Goal: Task Accomplishment & Management: Use online tool/utility

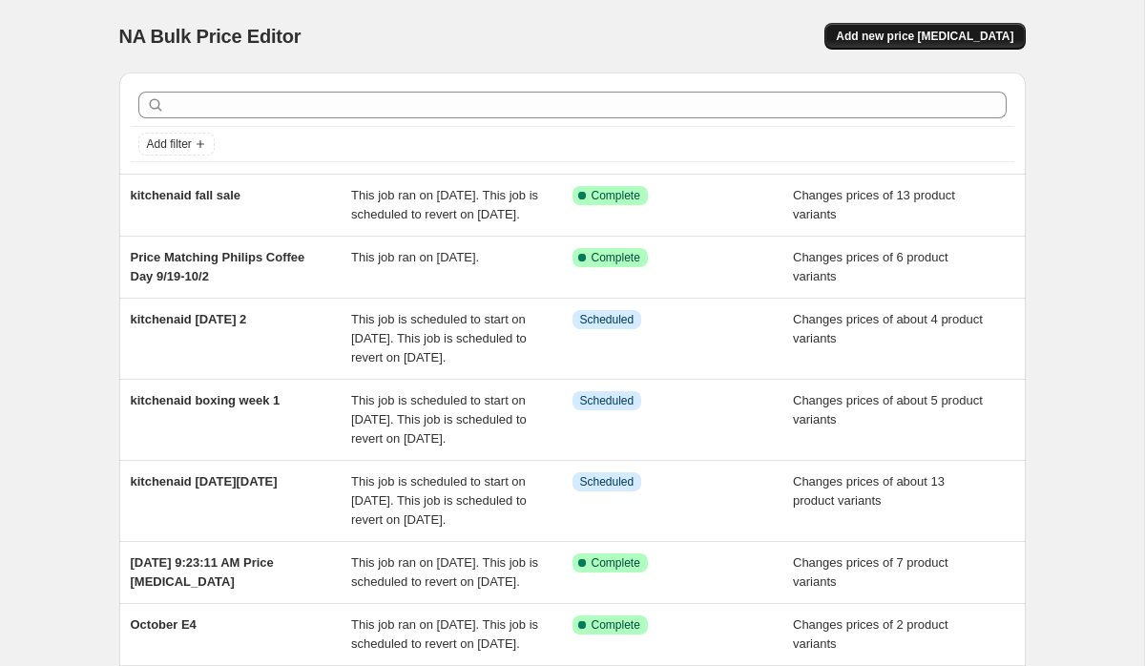
click at [950, 32] on span "Add new price [MEDICAL_DATA]" at bounding box center [924, 36] width 177 height 15
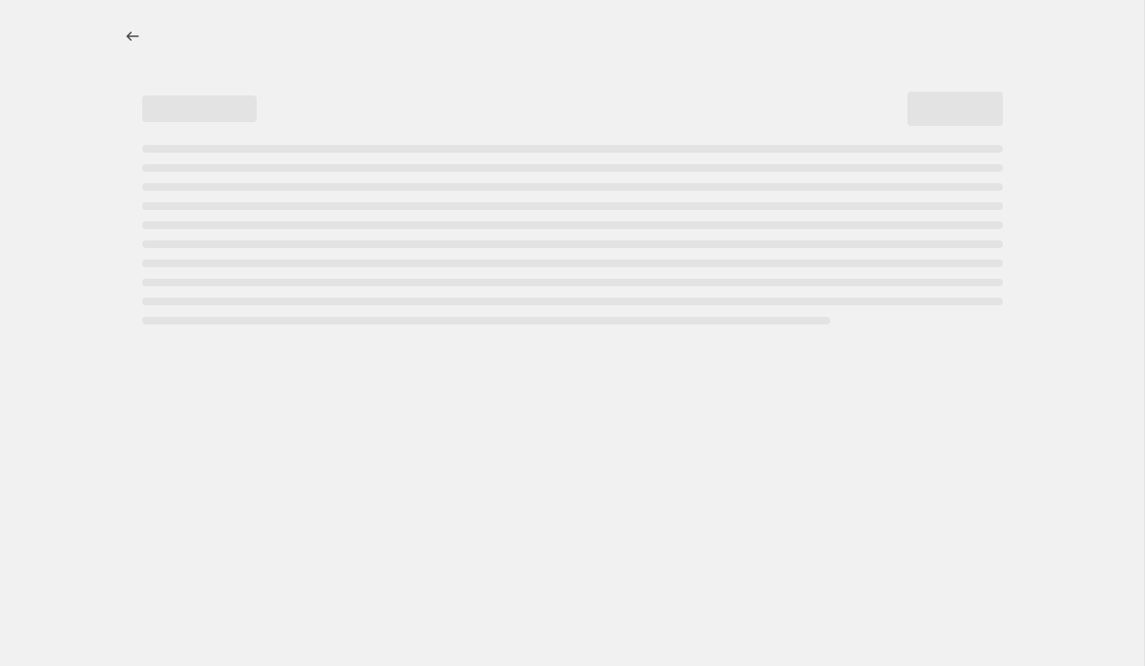
select select "percentage"
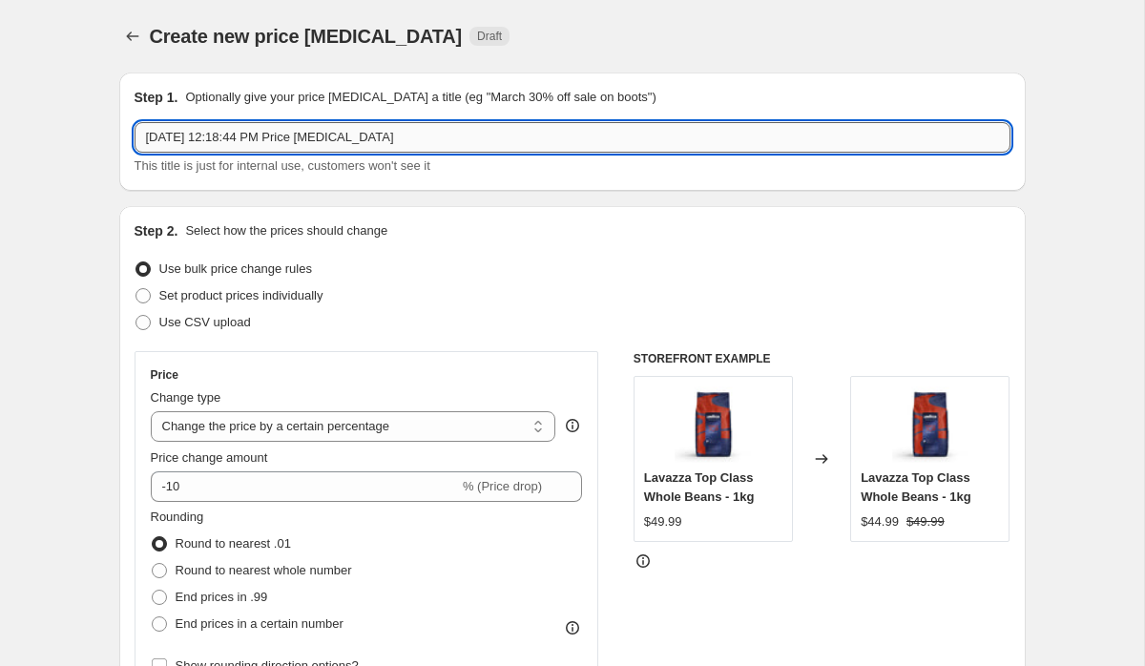
click at [506, 137] on input "Oct 3, 2025, 12:18:44 PM Price change job" at bounding box center [573, 137] width 876 height 31
click at [175, 140] on input "SMeg Prime Day" at bounding box center [573, 137] width 876 height 31
type input "SMEG Prime Day"
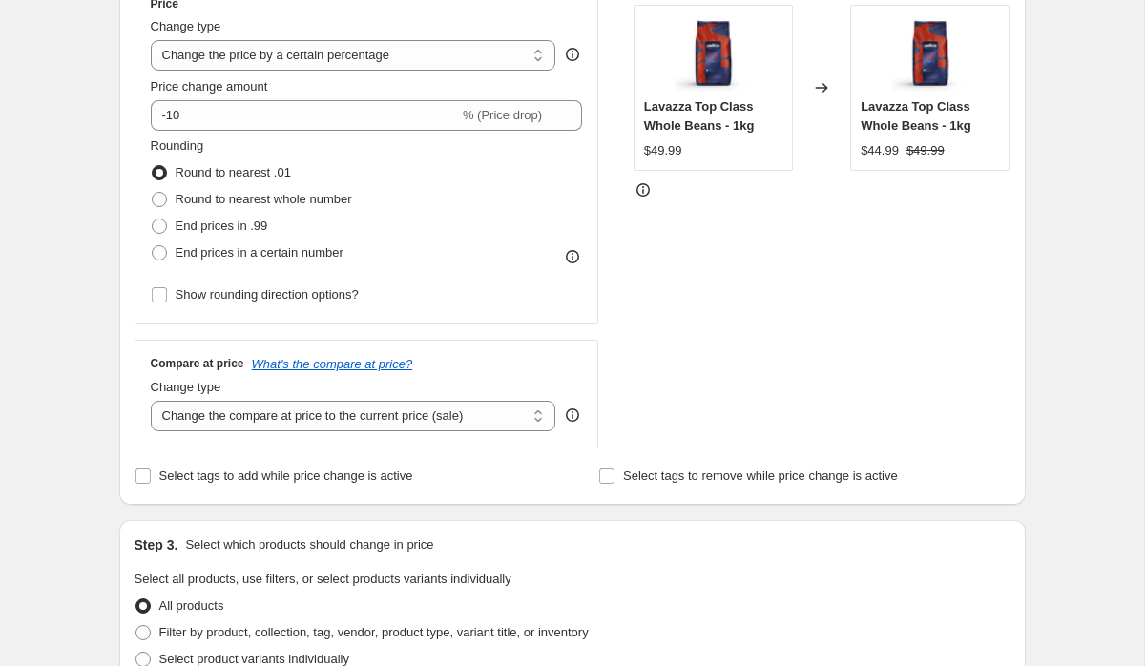
scroll to position [373, 0]
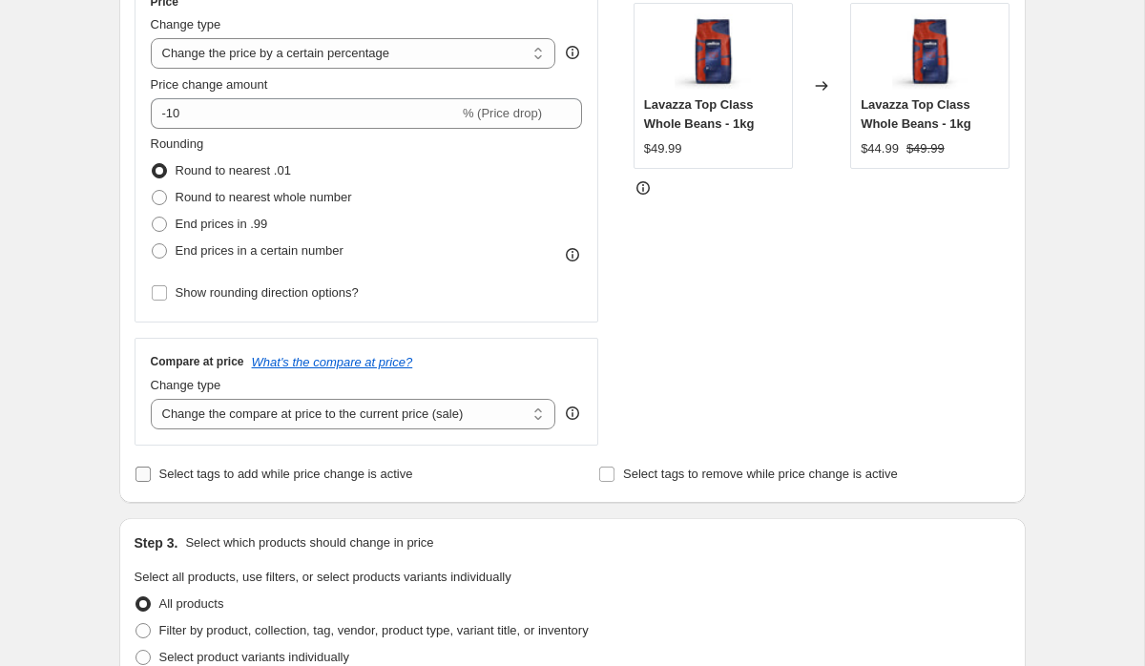
click at [212, 482] on span "Select tags to add while price change is active" at bounding box center [286, 474] width 254 height 19
click at [151, 482] on input "Select tags to add while price change is active" at bounding box center [142, 474] width 15 height 15
checkbox input "true"
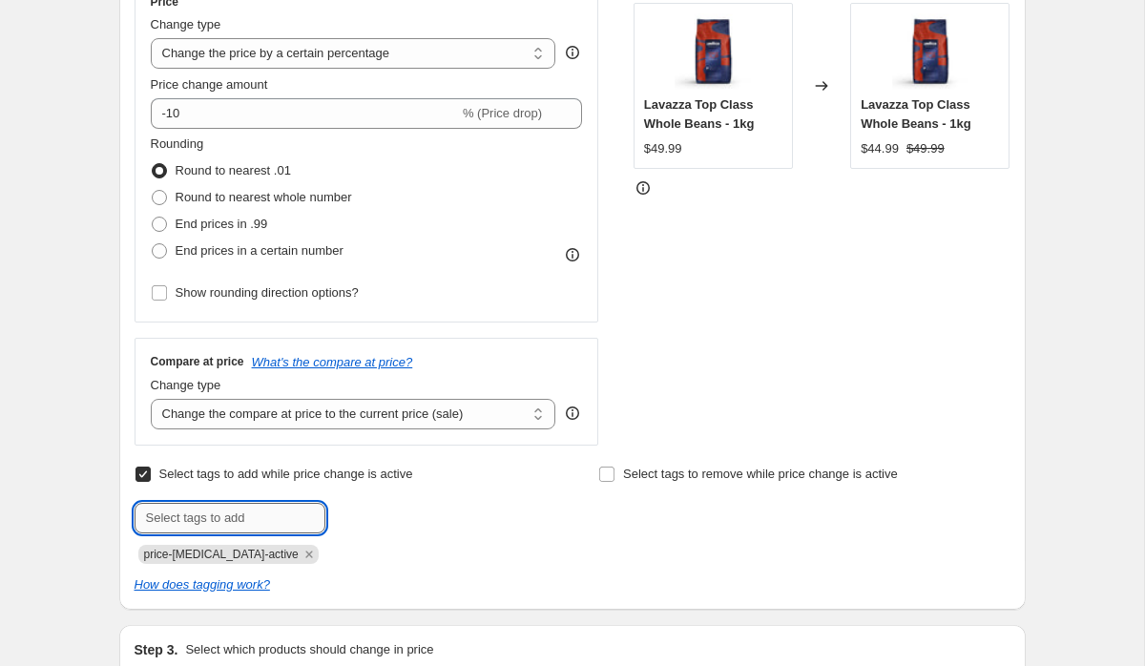
click at [219, 528] on input "text" at bounding box center [230, 518] width 191 height 31
type input "Fall Sale"
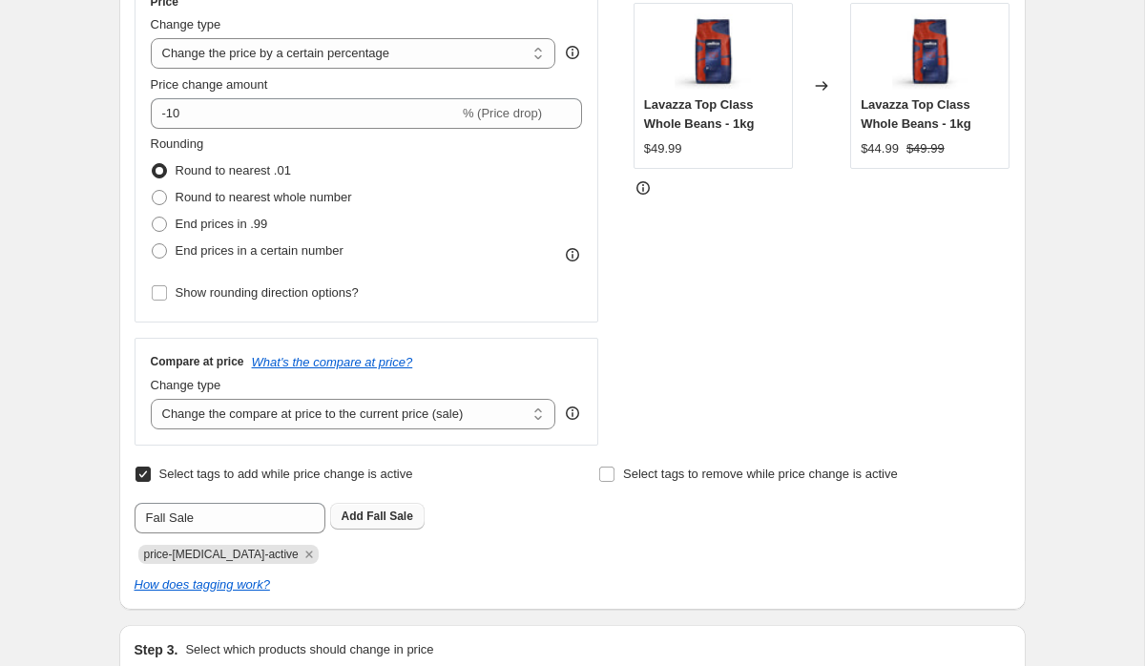
click at [404, 525] on button "Add Fall Sale" at bounding box center [377, 516] width 94 height 27
click at [656, 472] on span "Select tags to remove while price change is active" at bounding box center [760, 474] width 275 height 14
click at [615, 472] on input "Select tags to remove while price change is active" at bounding box center [606, 474] width 15 height 15
checkbox input "true"
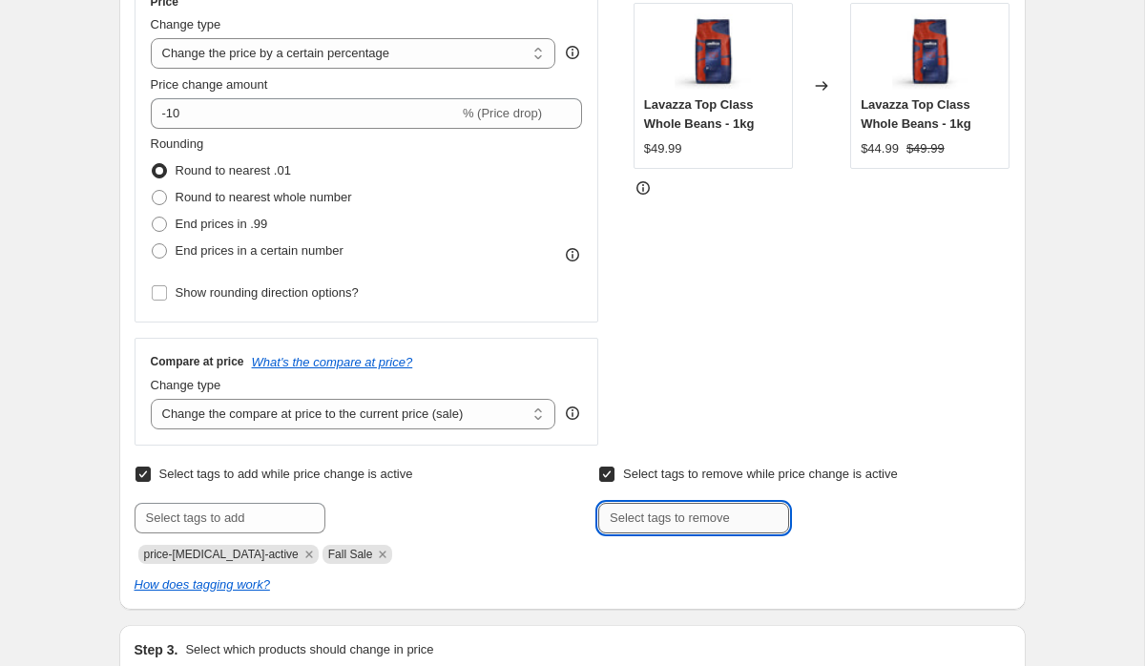
click at [648, 527] on input "text" at bounding box center [693, 518] width 191 height 31
type input "Fall Sale"
click at [876, 518] on span "Fall Sale" at bounding box center [854, 516] width 47 height 13
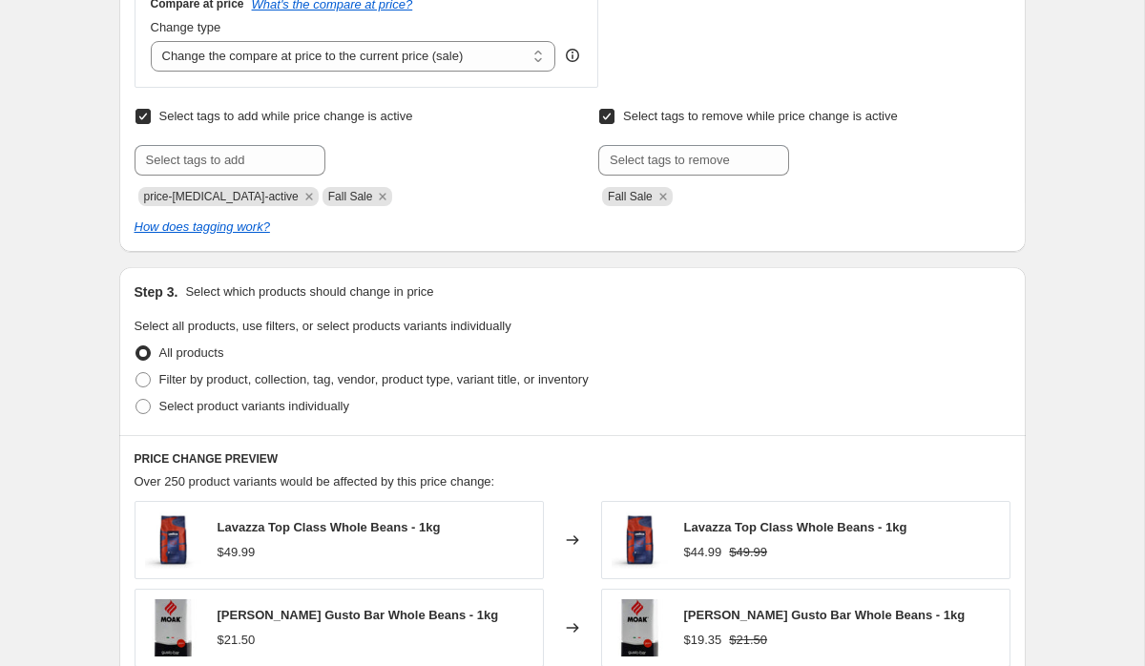
scroll to position [742, 0]
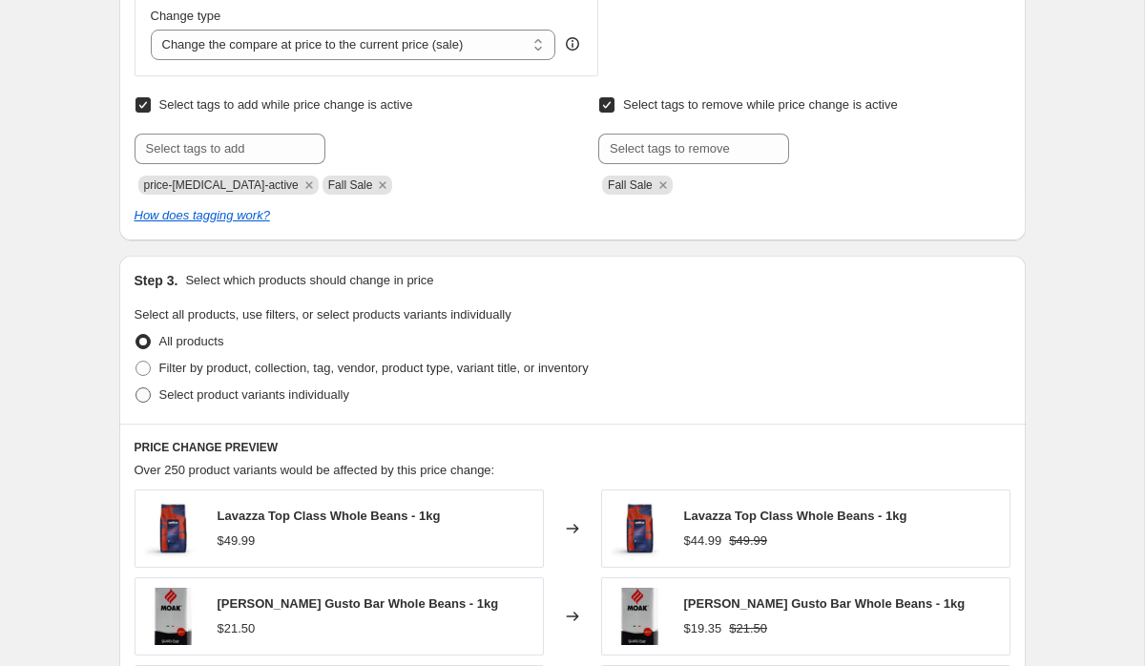
click at [253, 402] on span "Select product variants individually" at bounding box center [254, 394] width 190 height 14
click at [136, 388] on input "Select product variants individually" at bounding box center [135, 387] width 1 height 1
radio input "true"
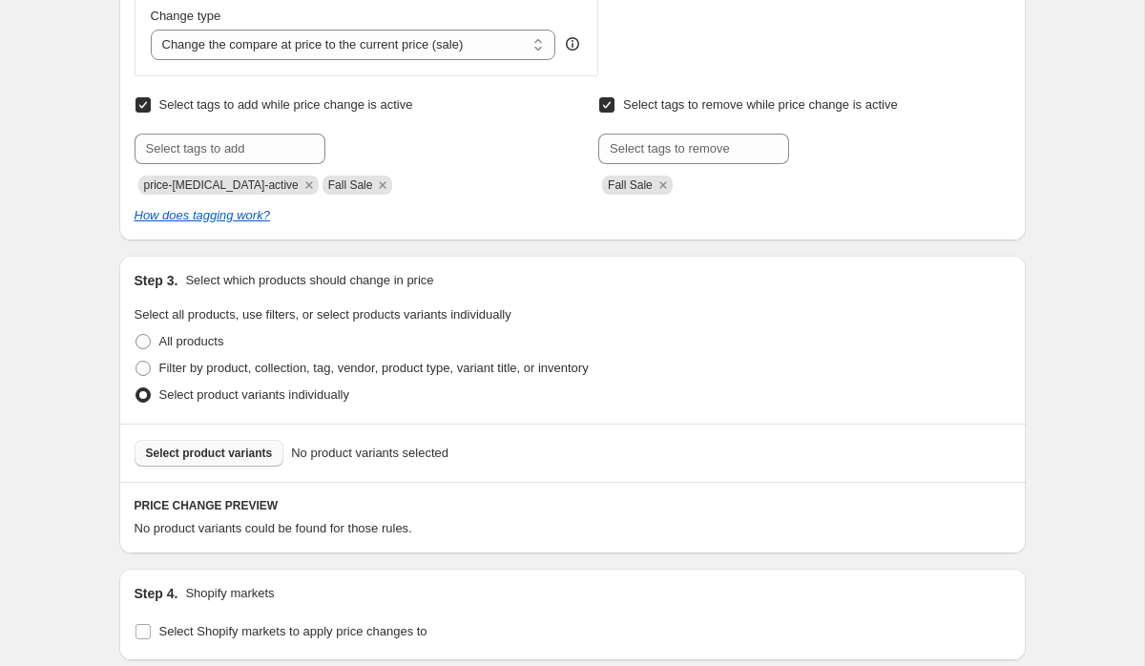
click at [254, 441] on button "Select product variants" at bounding box center [210, 453] width 150 height 27
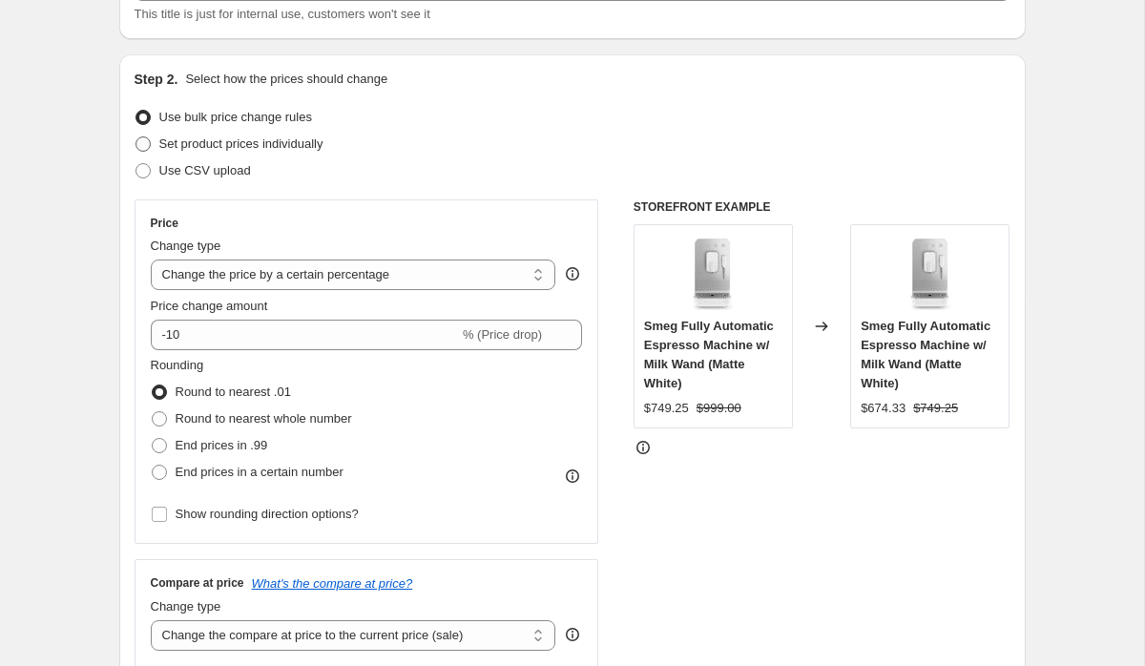
scroll to position [133, 0]
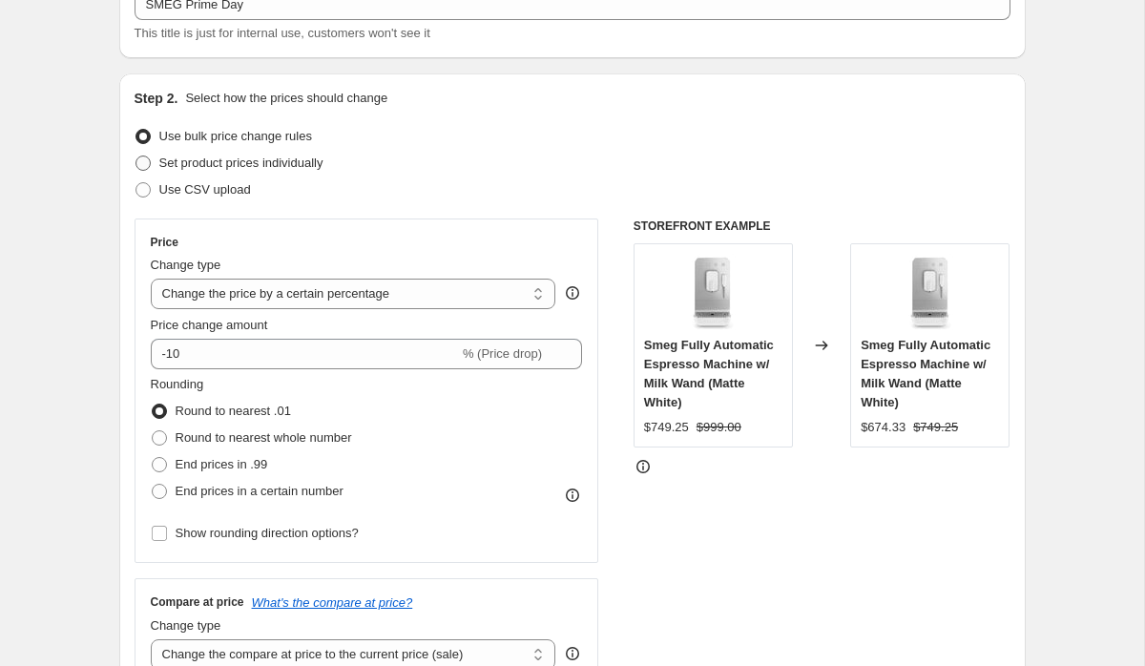
click at [270, 165] on span "Set product prices individually" at bounding box center [241, 163] width 164 height 14
click at [136, 156] on input "Set product prices individually" at bounding box center [135, 156] width 1 height 1
radio input "true"
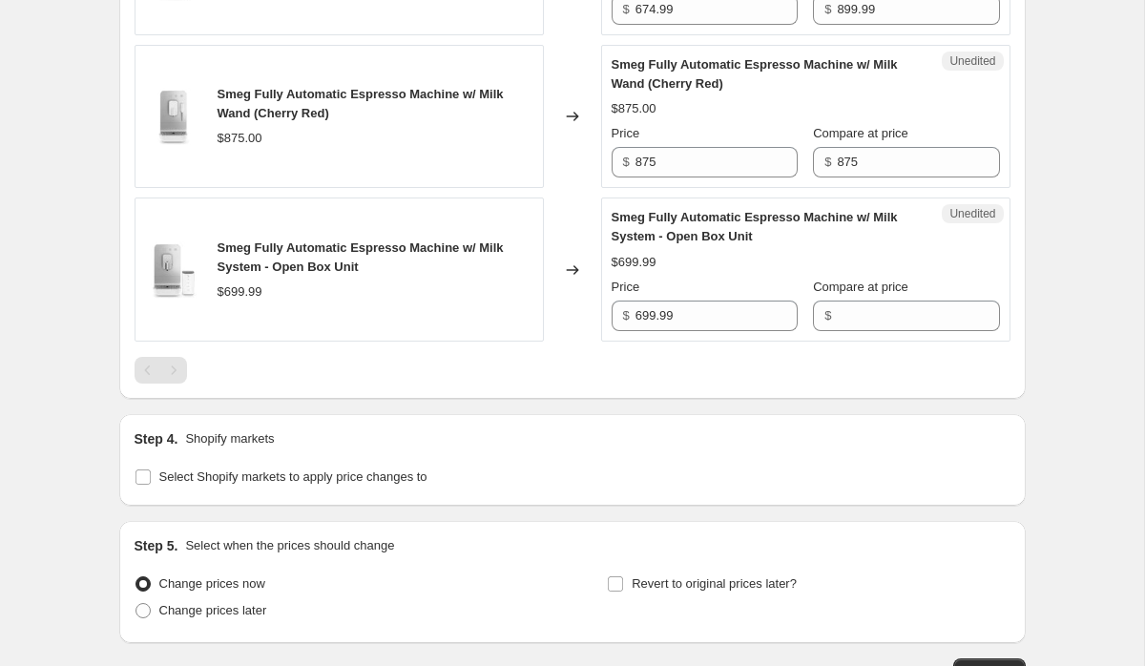
scroll to position [3373, 0]
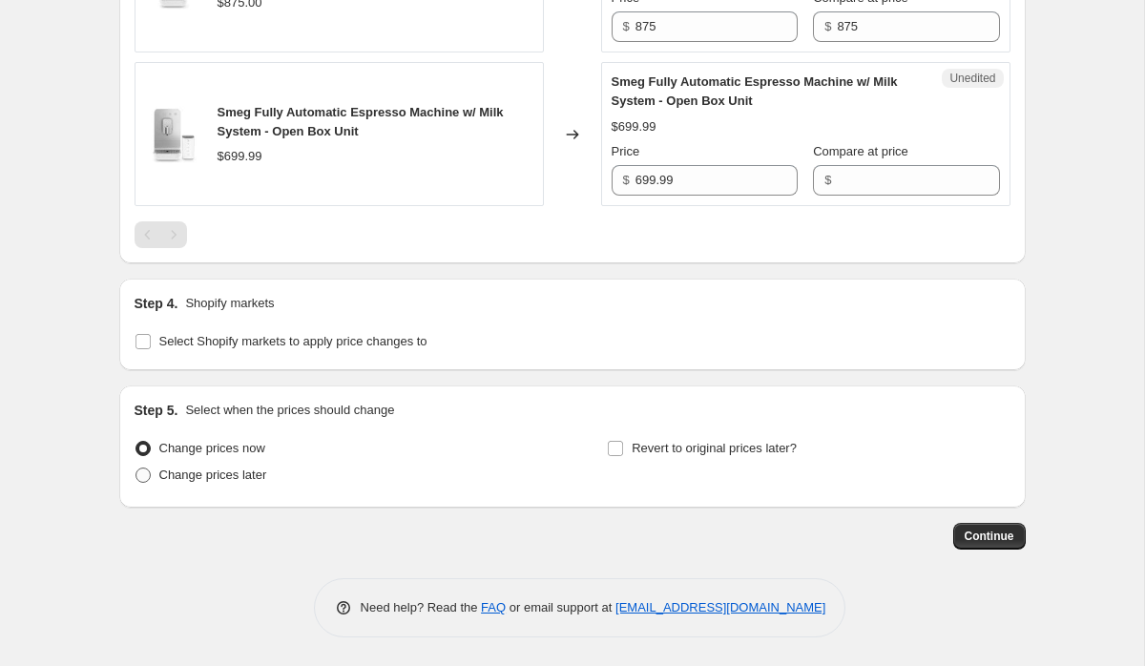
click at [211, 485] on label "Change prices later" at bounding box center [201, 475] width 133 height 27
click at [136, 469] on input "Change prices later" at bounding box center [135, 468] width 1 height 1
radio input "true"
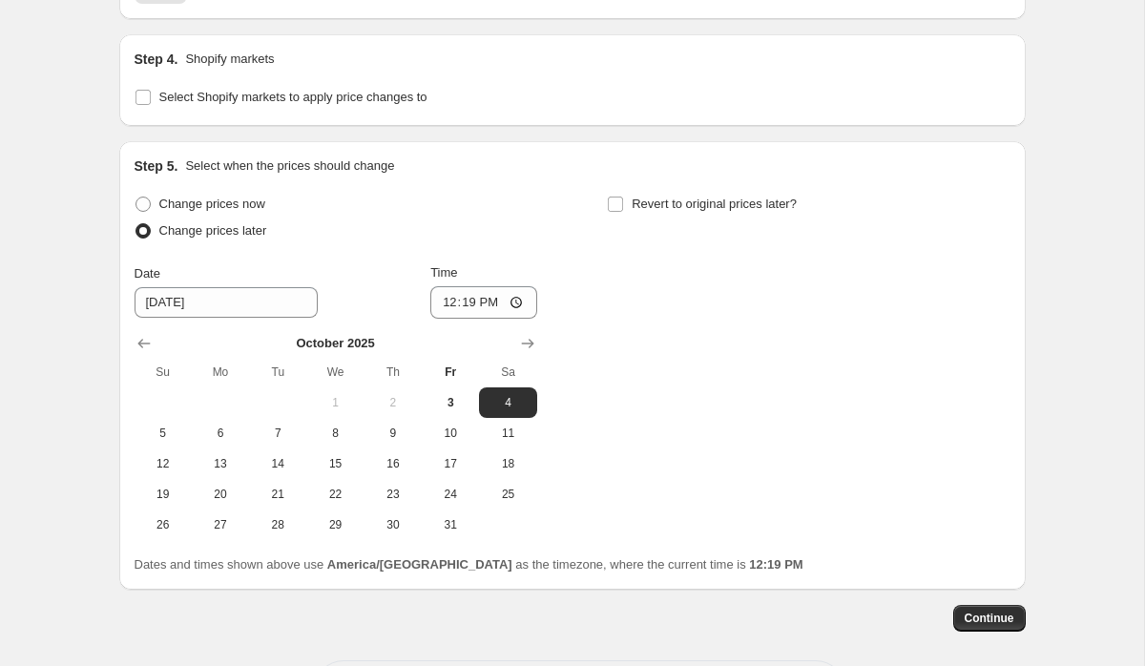
scroll to position [3591, 0]
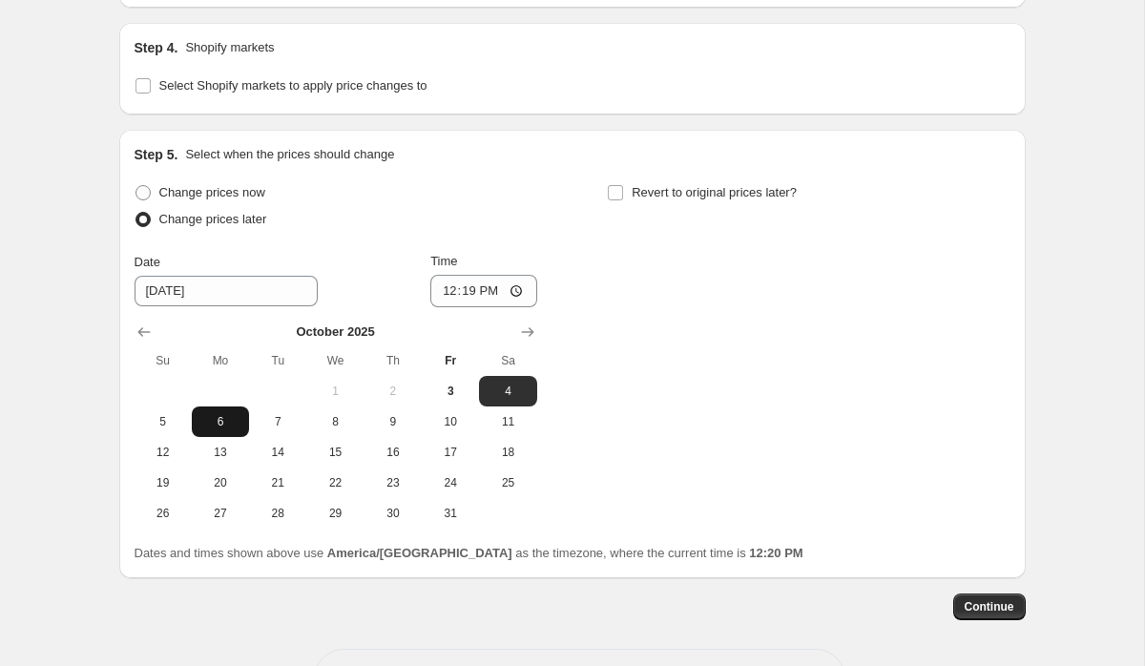
click at [212, 429] on span "6" at bounding box center [220, 421] width 42 height 15
click at [278, 429] on span "7" at bounding box center [278, 421] width 42 height 15
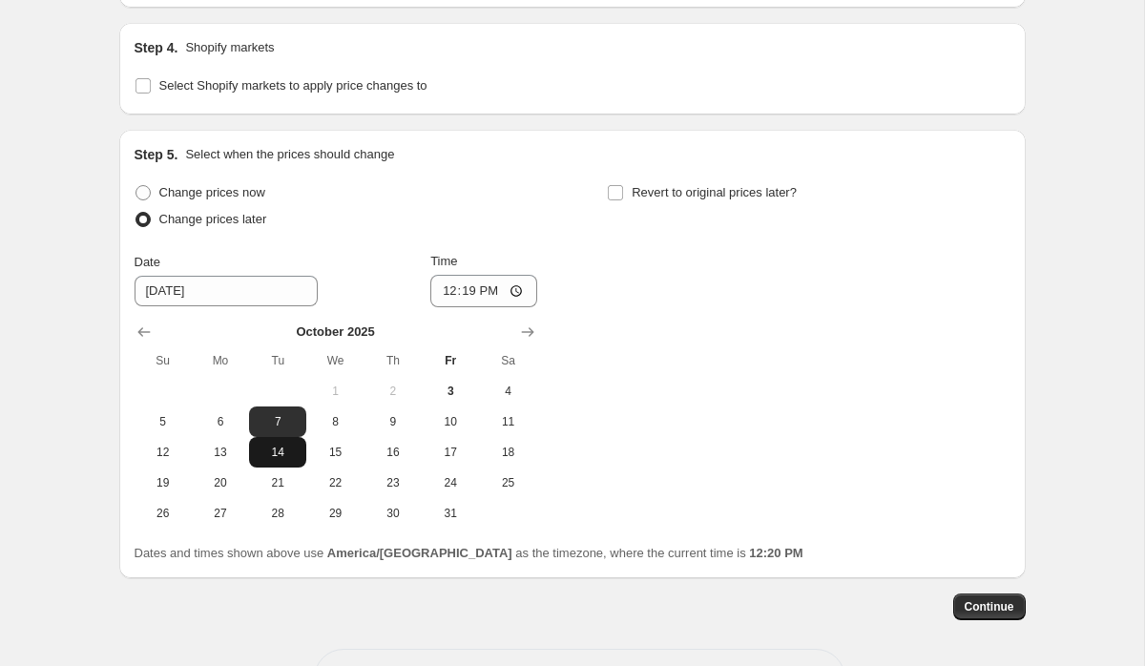
click at [281, 468] on button "14" at bounding box center [277, 452] width 57 height 31
click at [277, 429] on span "7" at bounding box center [278, 421] width 42 height 15
type input "[DATE]"
click at [705, 202] on span "Revert to original prices later?" at bounding box center [714, 192] width 165 height 19
click at [623, 200] on input "Revert to original prices later?" at bounding box center [615, 192] width 15 height 15
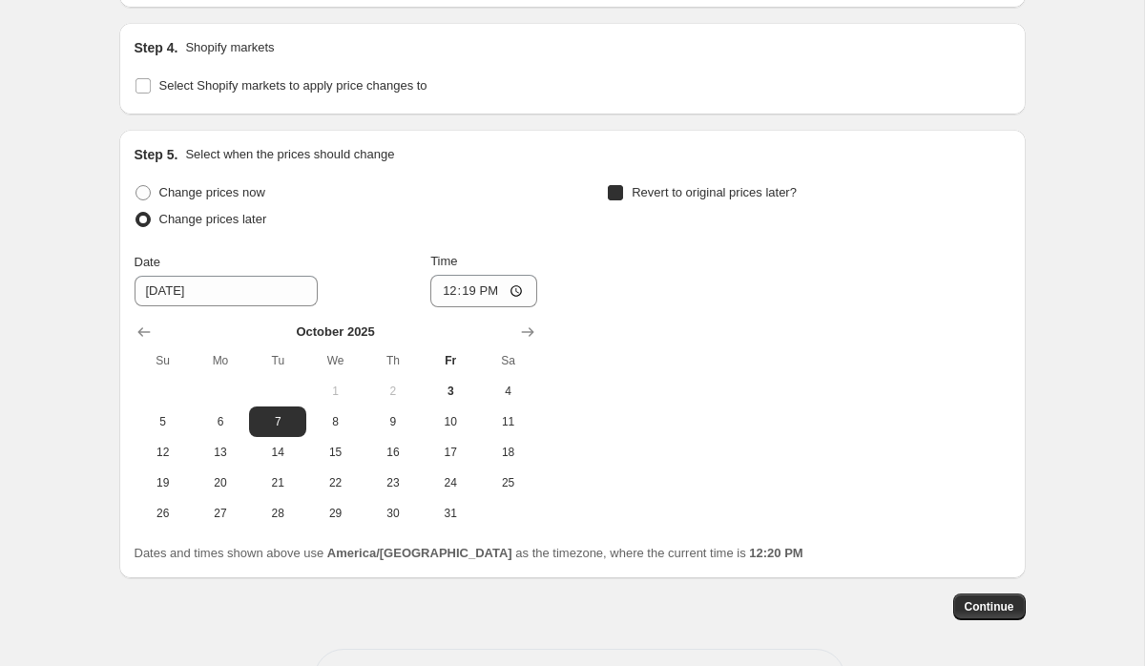
checkbox input "true"
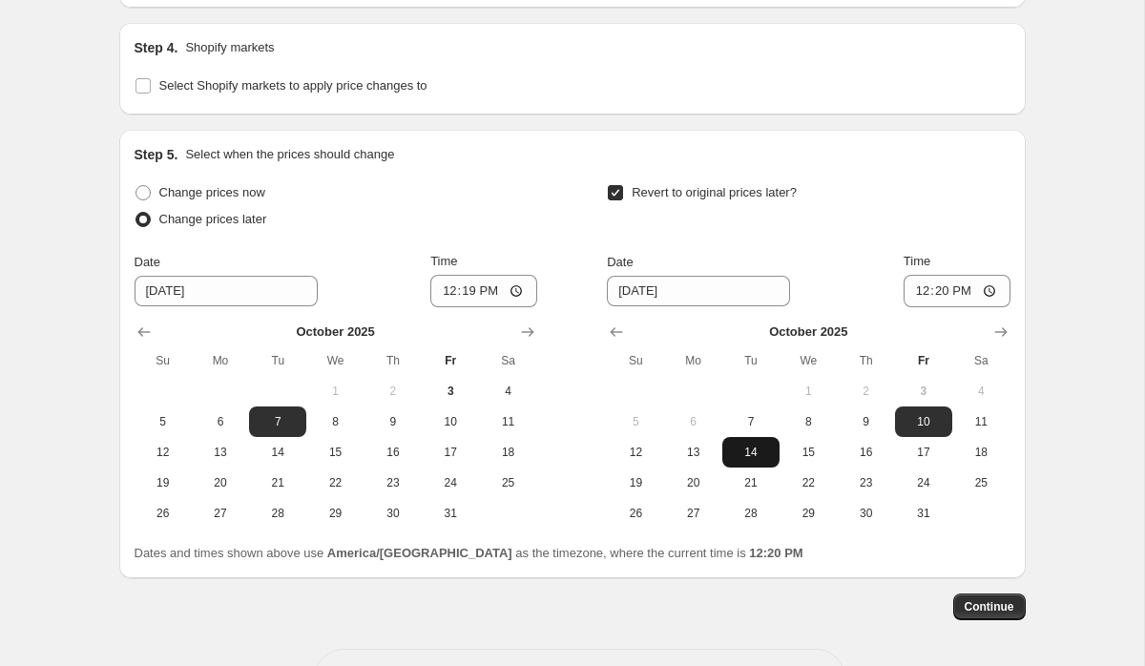
click at [750, 460] on span "14" at bounding box center [751, 452] width 42 height 15
type input "[DATE]"
click at [442, 307] on input "12:19" at bounding box center [483, 291] width 107 height 32
type input "00:01"
click at [928, 307] on input "12:20" at bounding box center [957, 291] width 107 height 32
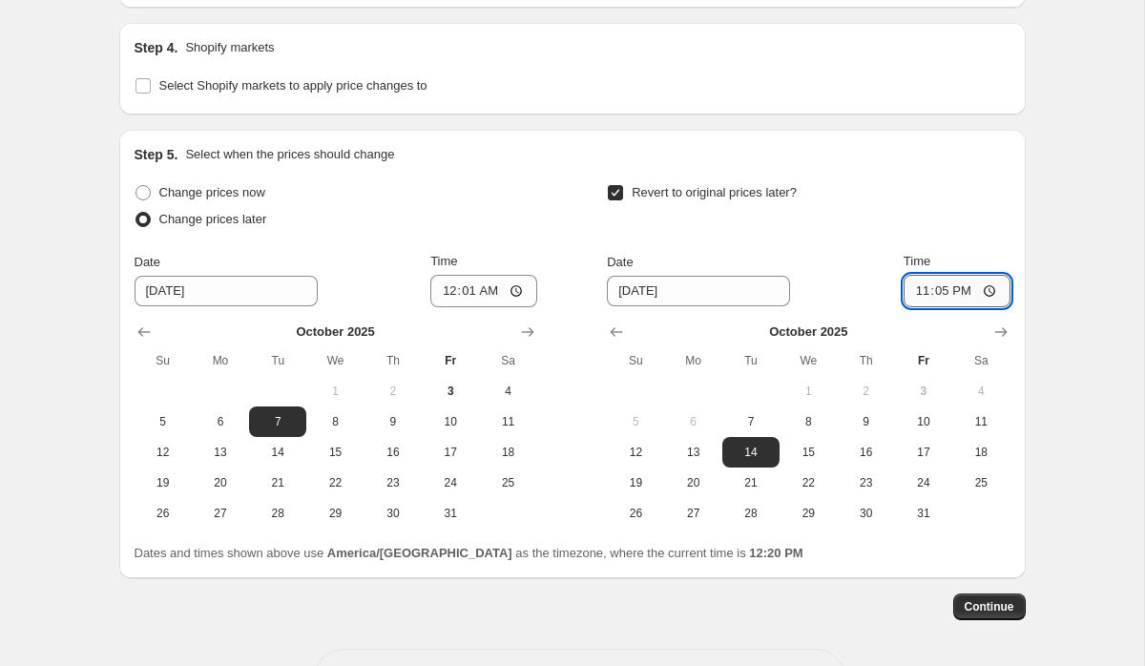
type input "23:59"
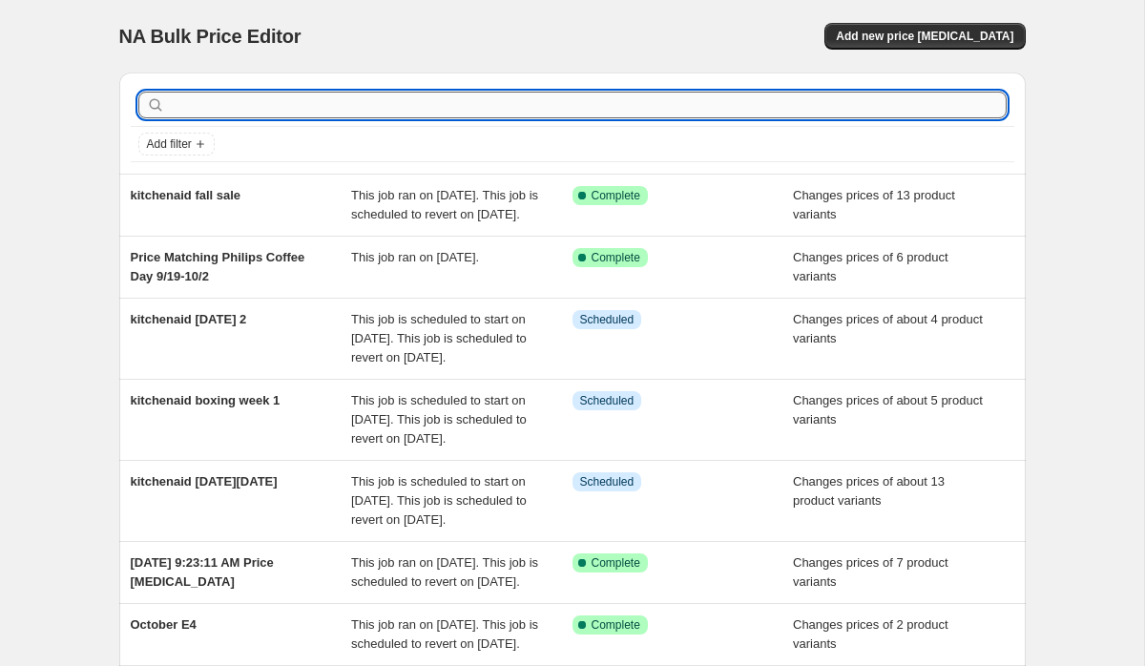
click at [277, 117] on input "text" at bounding box center [588, 105] width 838 height 27
type input "smeg"
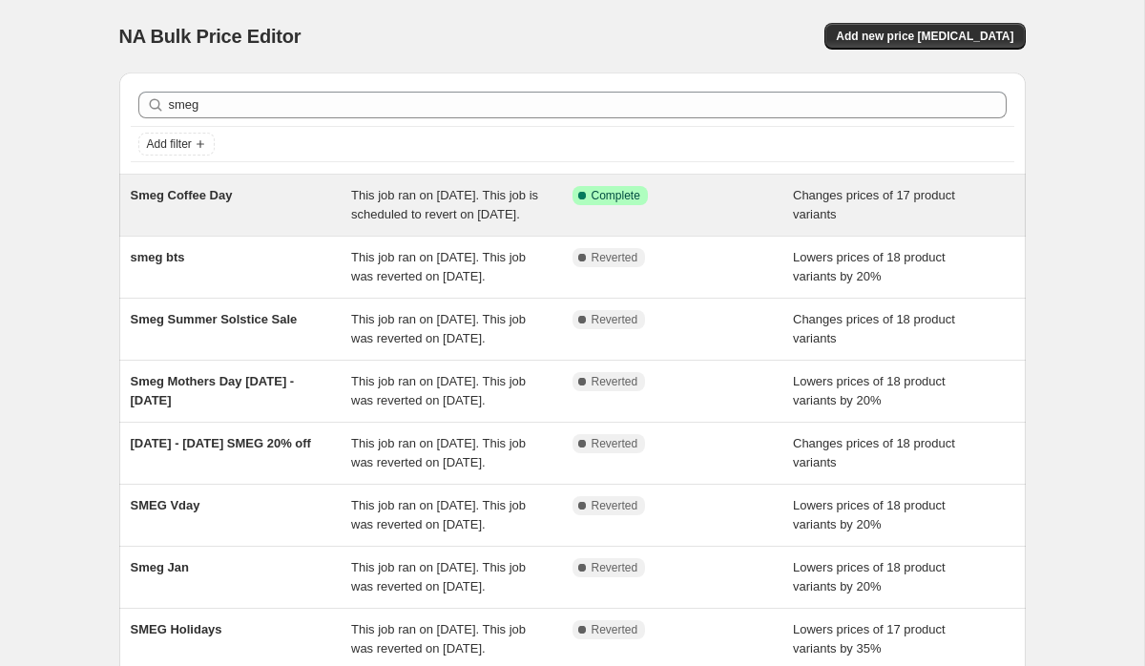
click at [316, 188] on div "Smeg Coffee Day" at bounding box center [241, 205] width 221 height 38
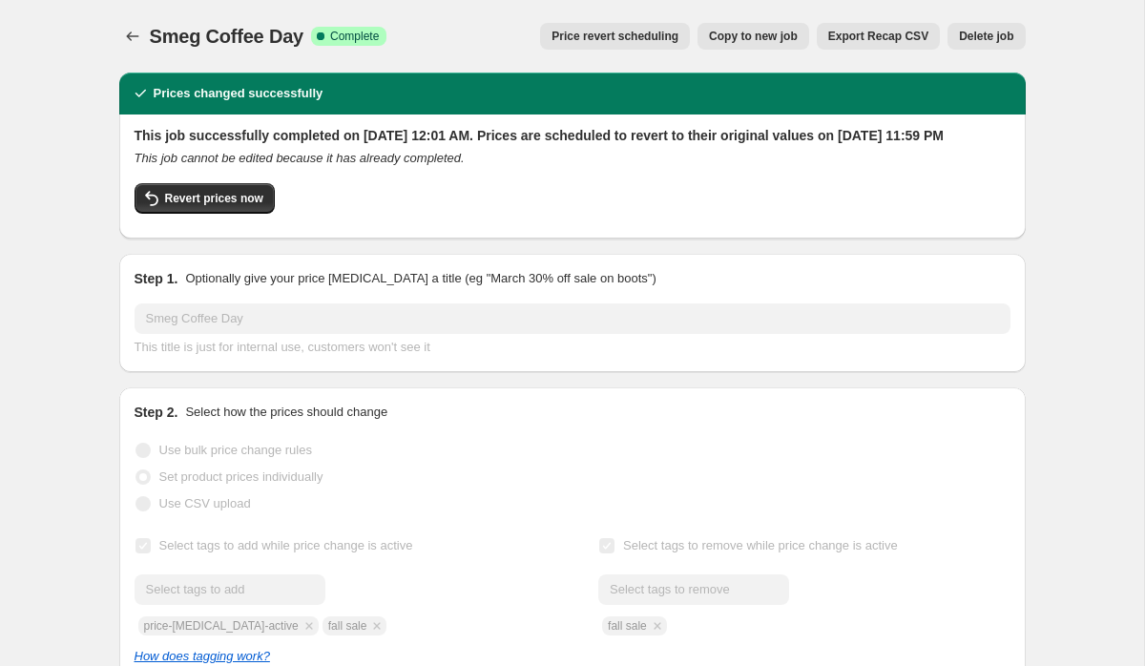
click at [731, 36] on span "Copy to new job" at bounding box center [753, 36] width 89 height 15
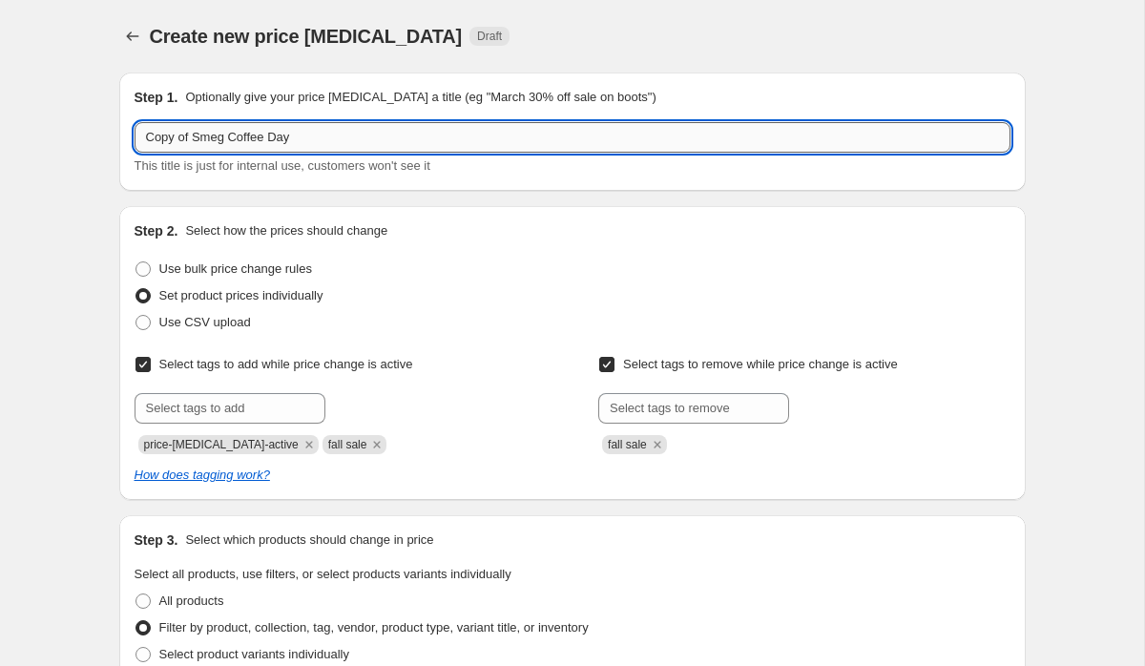
drag, startPoint x: 198, startPoint y: 135, endPoint x: 138, endPoint y: 126, distance: 60.9
click at [138, 126] on input "Copy of Smeg Coffee Day" at bounding box center [573, 137] width 876 height 31
drag, startPoint x: 182, startPoint y: 137, endPoint x: 472, endPoint y: 165, distance: 291.4
click at [472, 165] on div "Smeg Coffee Day This title is just for internal use, customers won't see it" at bounding box center [573, 148] width 876 height 53
type input "Smeg Fall Sale"
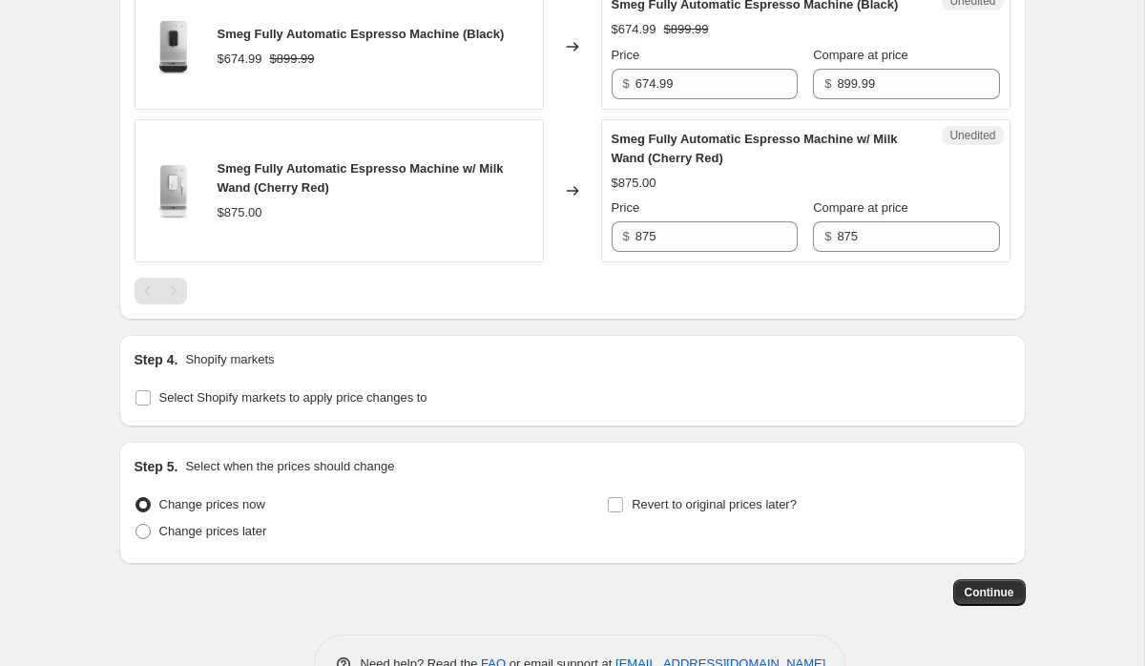
scroll to position [3620, 0]
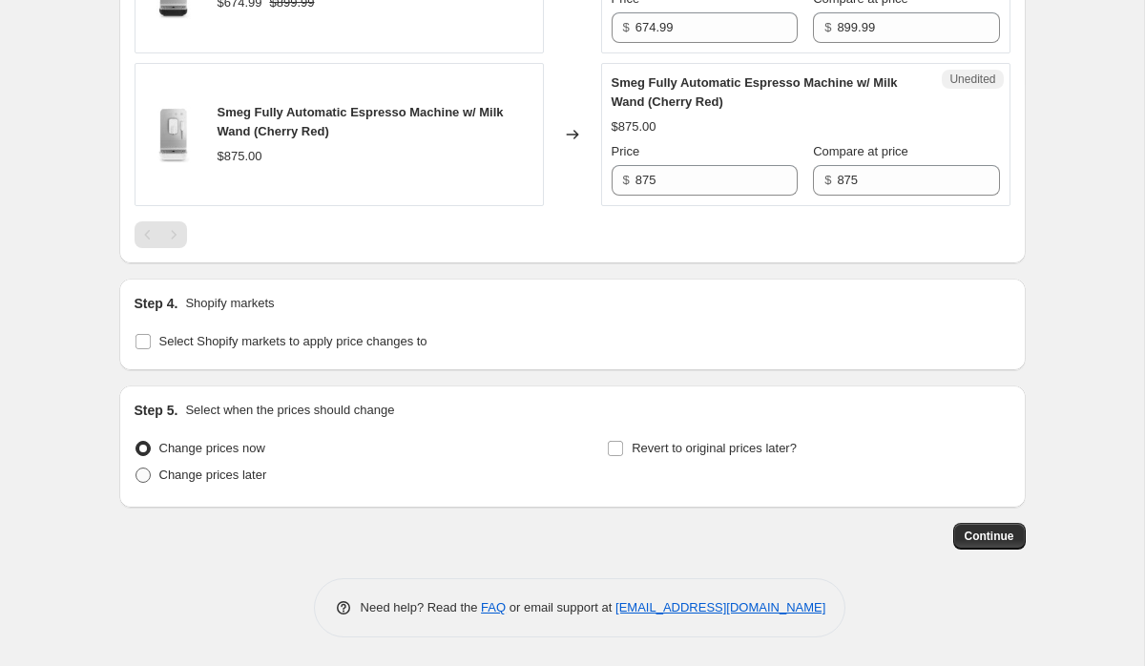
click at [207, 476] on span "Change prices later" at bounding box center [213, 475] width 108 height 14
click at [136, 469] on input "Change prices later" at bounding box center [135, 468] width 1 height 1
radio input "true"
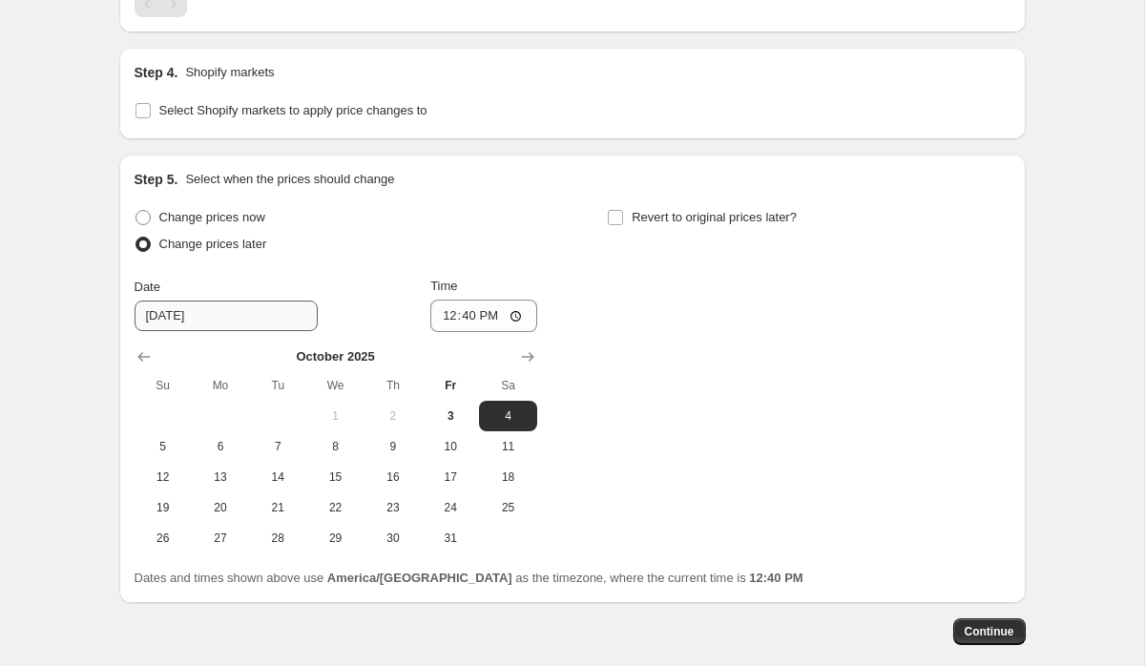
scroll to position [3851, 0]
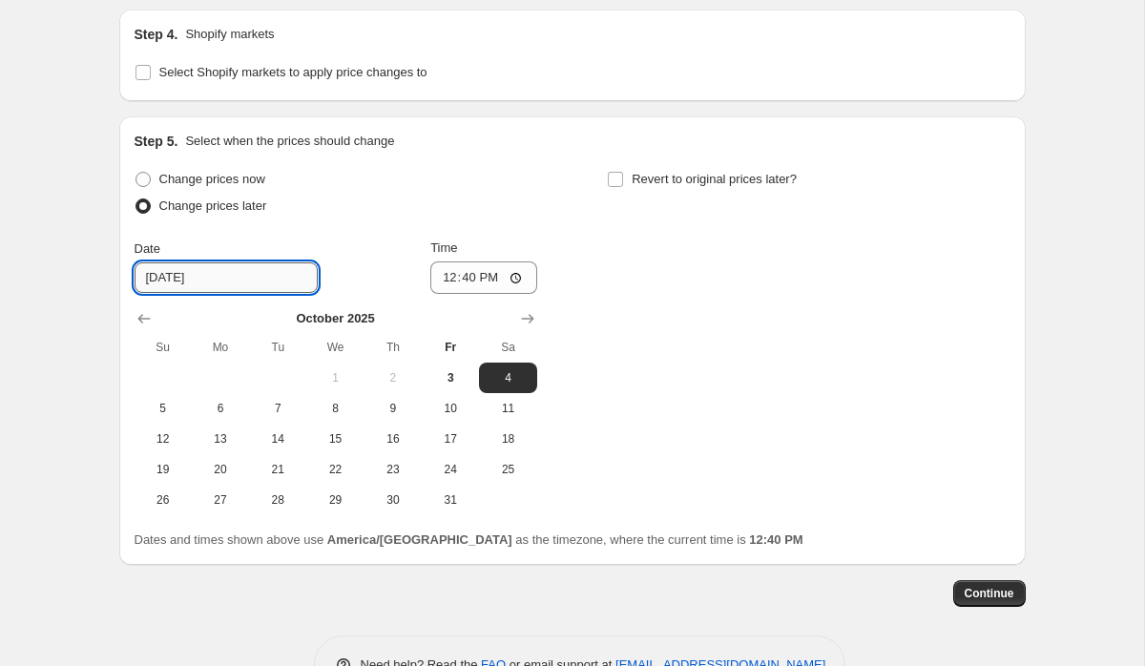
click at [230, 293] on input "10/4/2025" at bounding box center [226, 277] width 183 height 31
click at [272, 424] on button "7" at bounding box center [277, 408] width 57 height 31
type input "[DATE]"
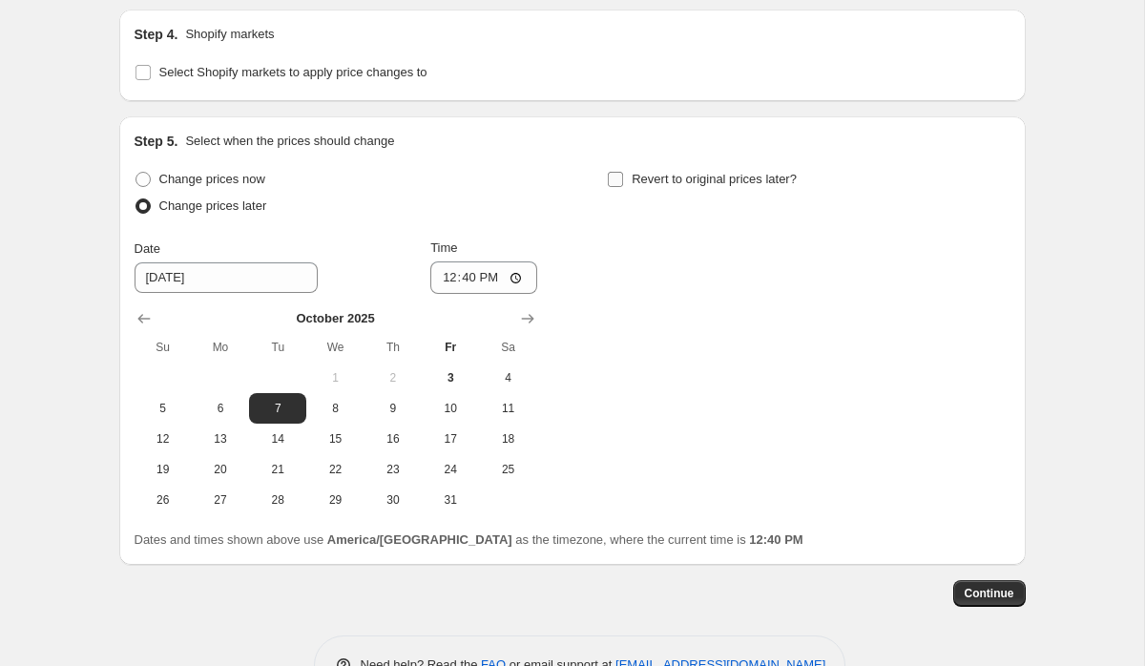
click at [619, 187] on input "Revert to original prices later?" at bounding box center [615, 179] width 15 height 15
checkbox input "true"
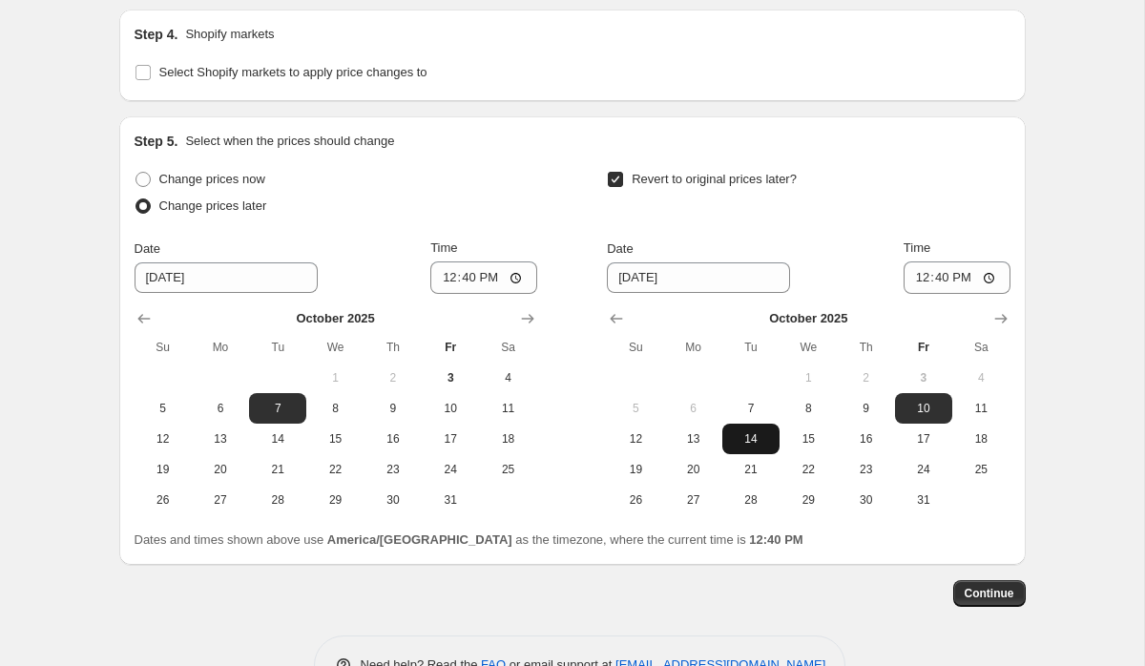
click at [746, 447] on span "14" at bounding box center [751, 438] width 42 height 15
type input "[DATE]"
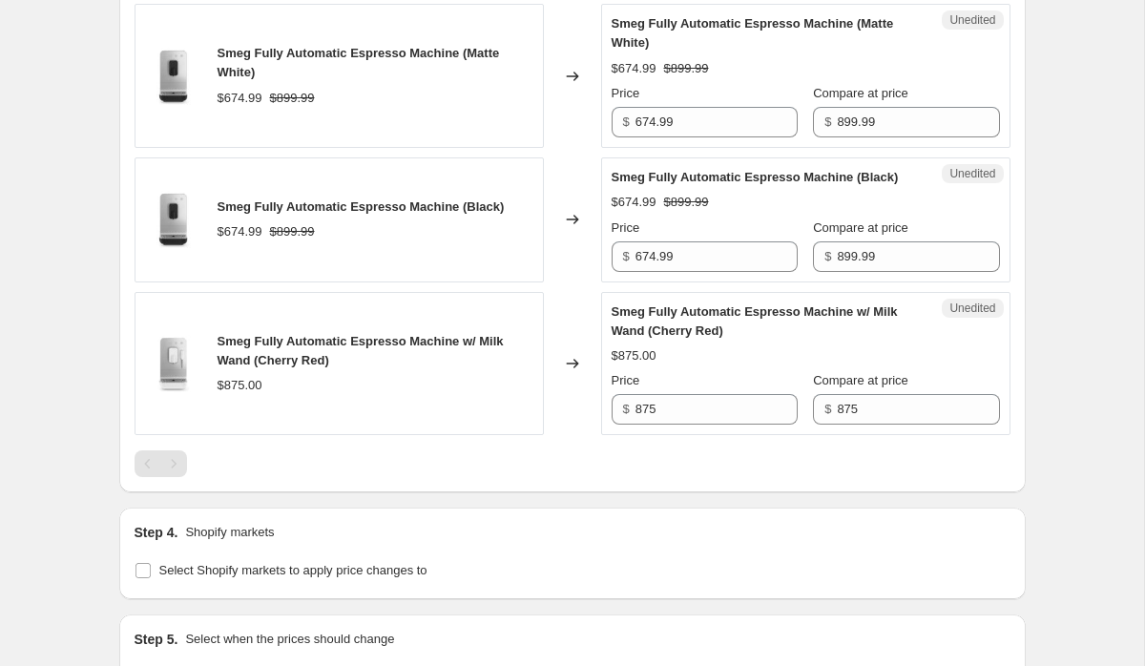
scroll to position [3309, 0]
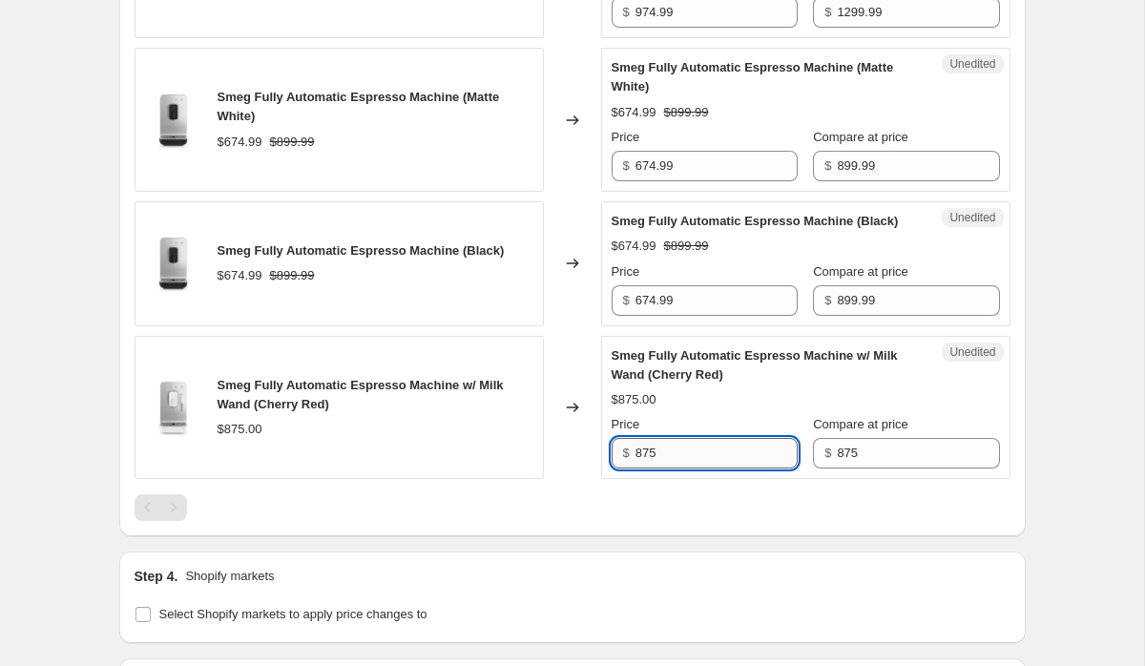
click at [763, 469] on input "875" at bounding box center [717, 453] width 162 height 31
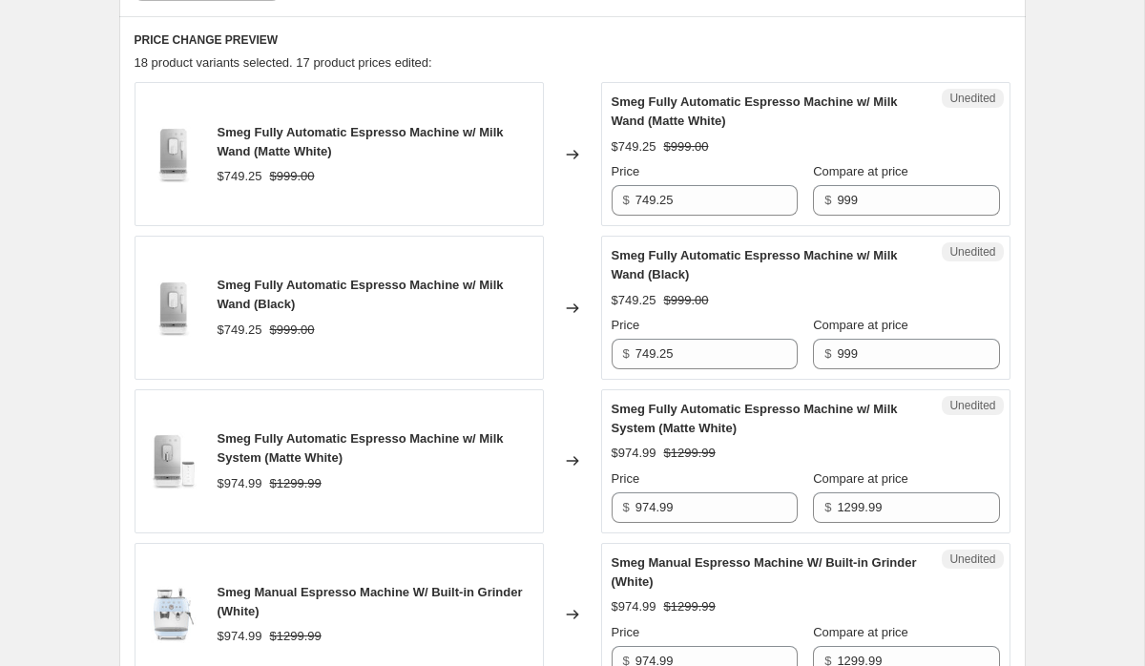
scroll to position [1147, 0]
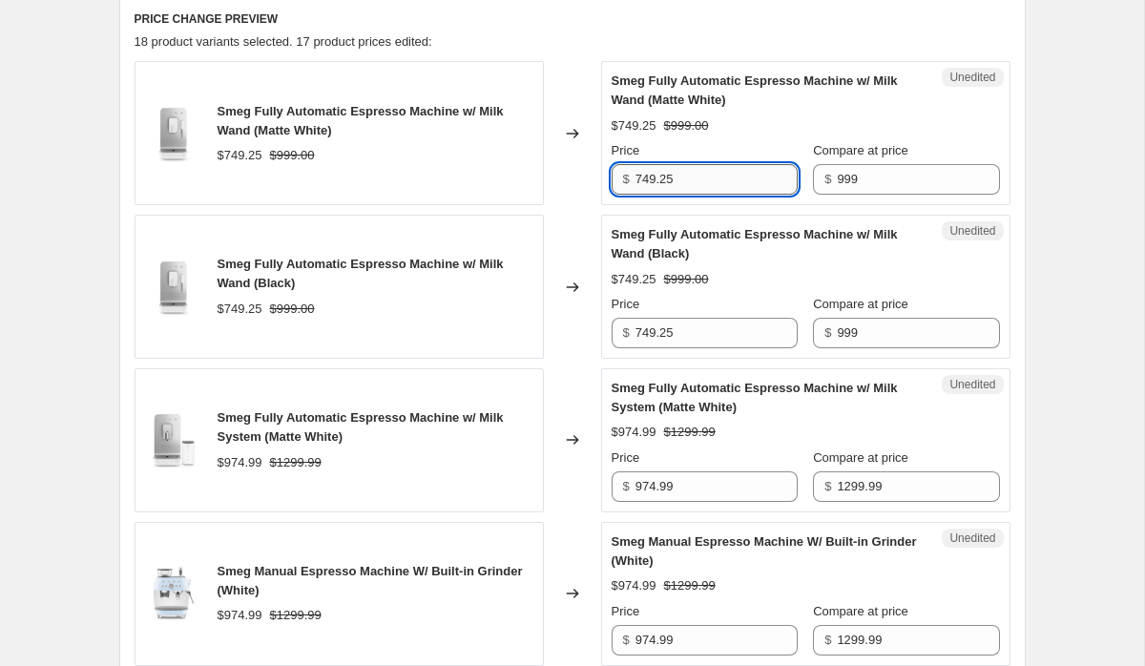
click at [711, 167] on input "749.25" at bounding box center [717, 179] width 162 height 31
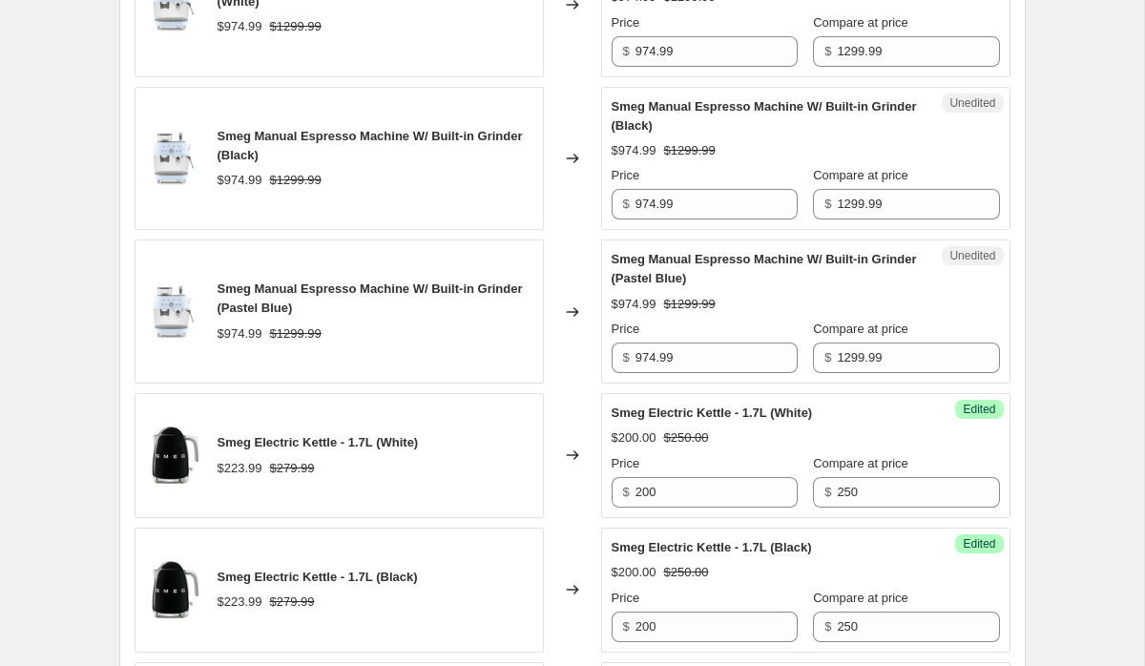
scroll to position [1731, 0]
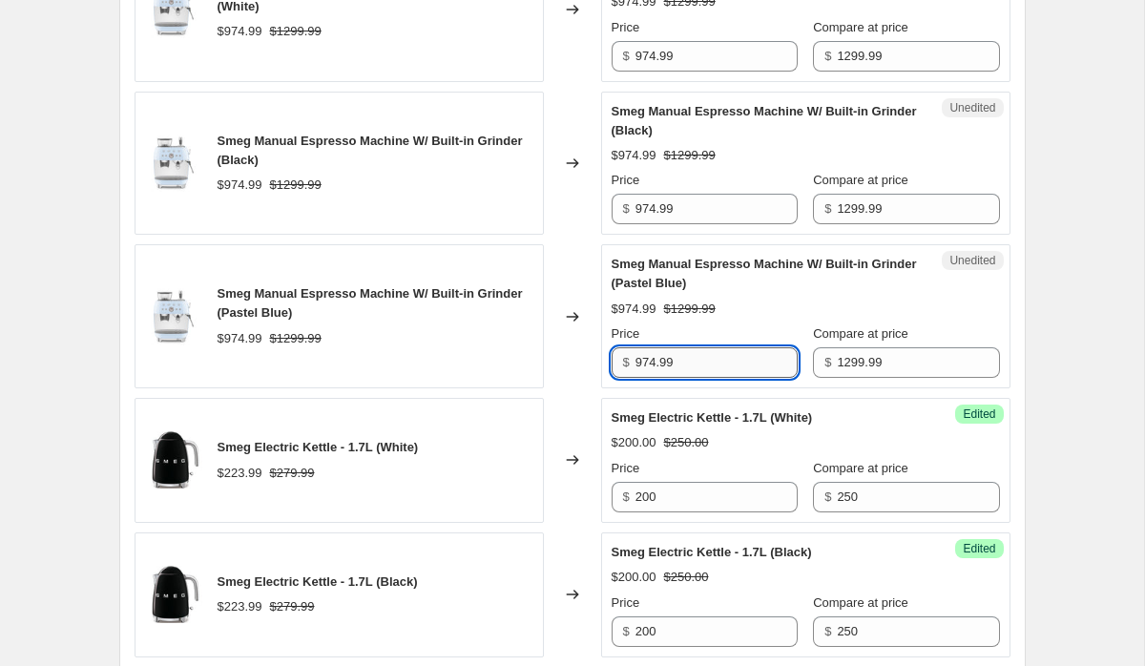
click at [642, 362] on input "974.99" at bounding box center [717, 362] width 162 height 31
click at [656, 362] on input "974.99" at bounding box center [717, 362] width 162 height 31
type input "1039.99"
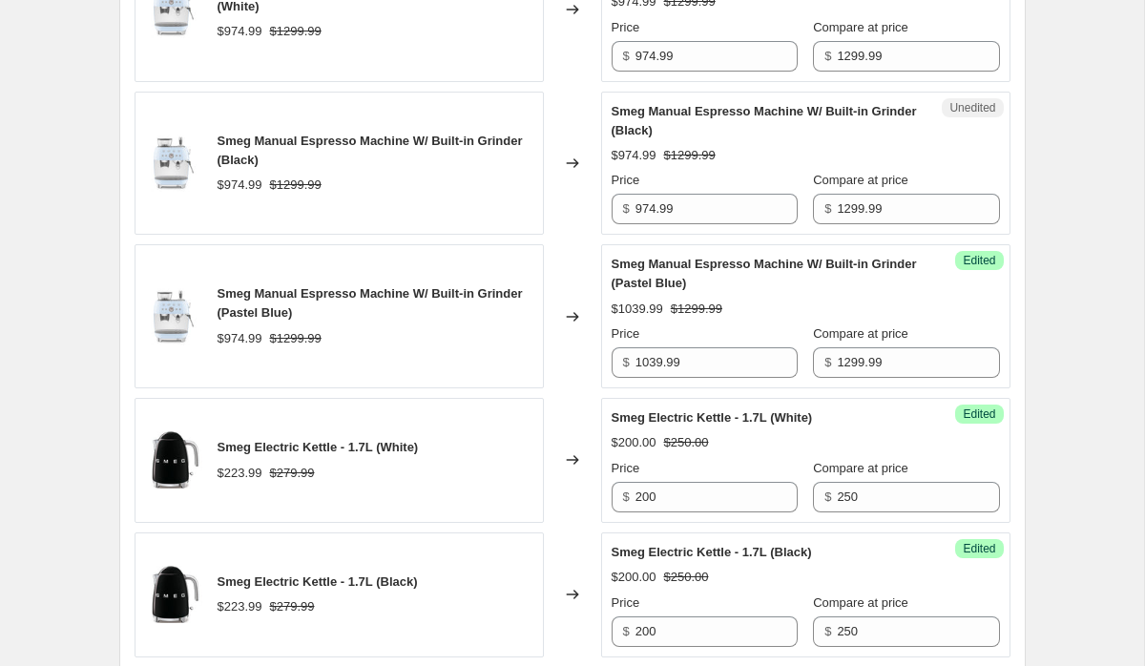
click at [1070, 330] on div "Create new price change job. This page is ready Create new price change job Dra…" at bounding box center [572, 556] width 1144 height 4574
click at [661, 347] on input "1039.99" at bounding box center [717, 362] width 162 height 31
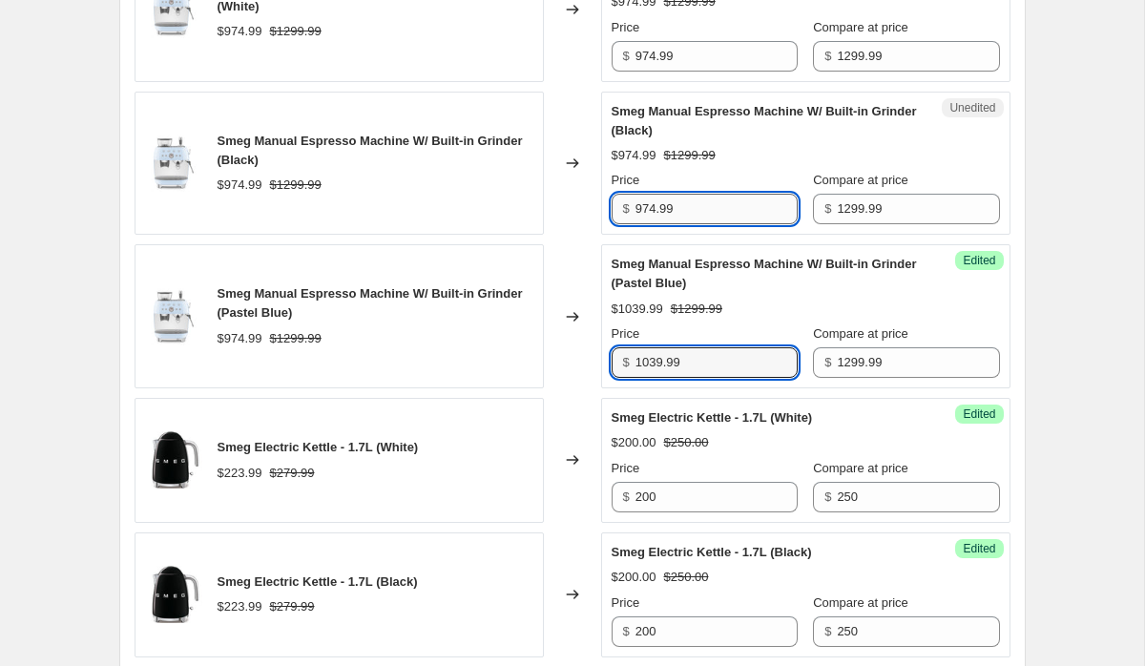
click at [702, 211] on input "974.99" at bounding box center [717, 209] width 162 height 31
paste input "1039"
type input "1039.99"
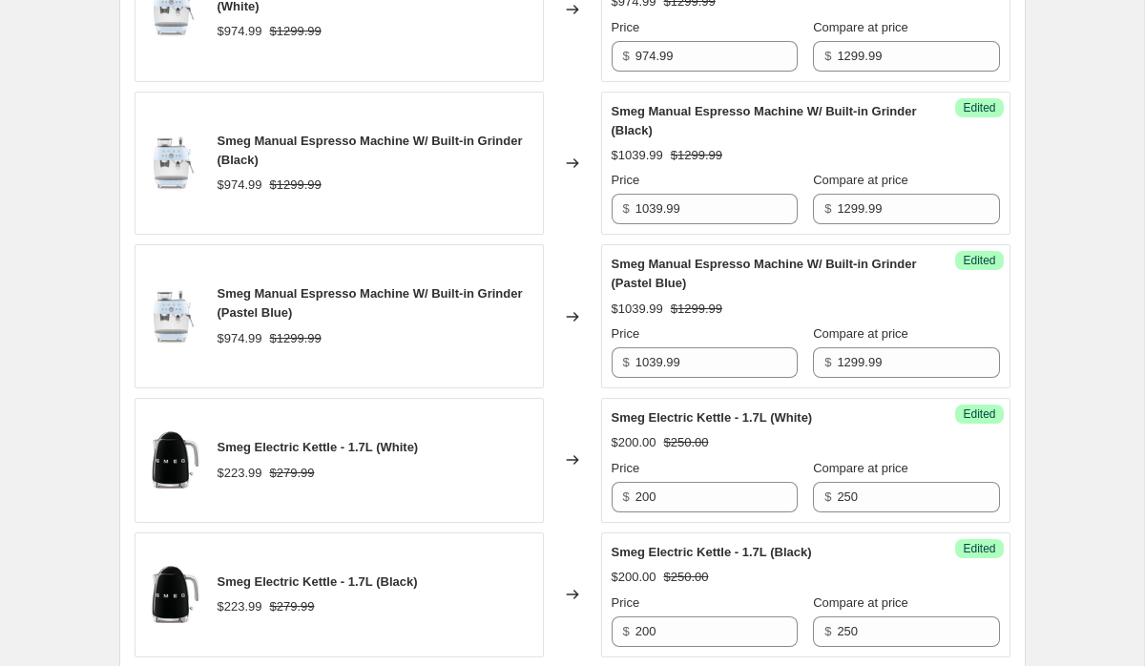
click at [1088, 285] on div "Create new price change job. This page is ready Create new price change job Dra…" at bounding box center [572, 556] width 1144 height 4574
click at [669, 45] on input "974.99" at bounding box center [717, 56] width 162 height 31
paste input "1039"
type input "1039.99"
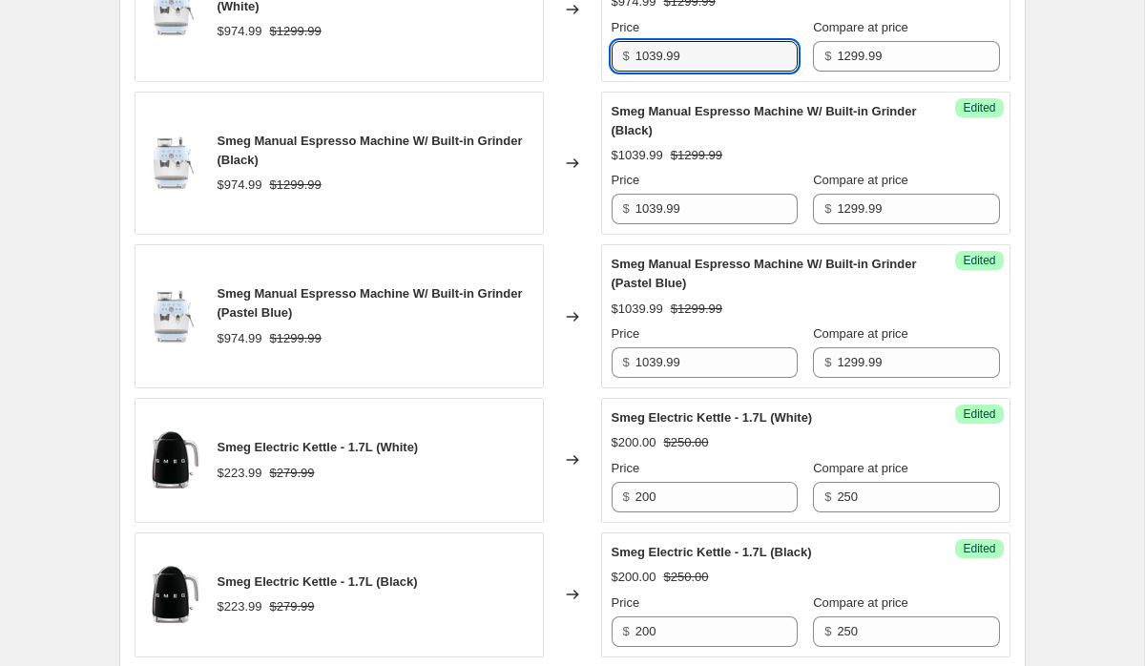
click at [1063, 106] on div "Create new price change job. This page is ready Create new price change job Dra…" at bounding box center [572, 556] width 1144 height 4574
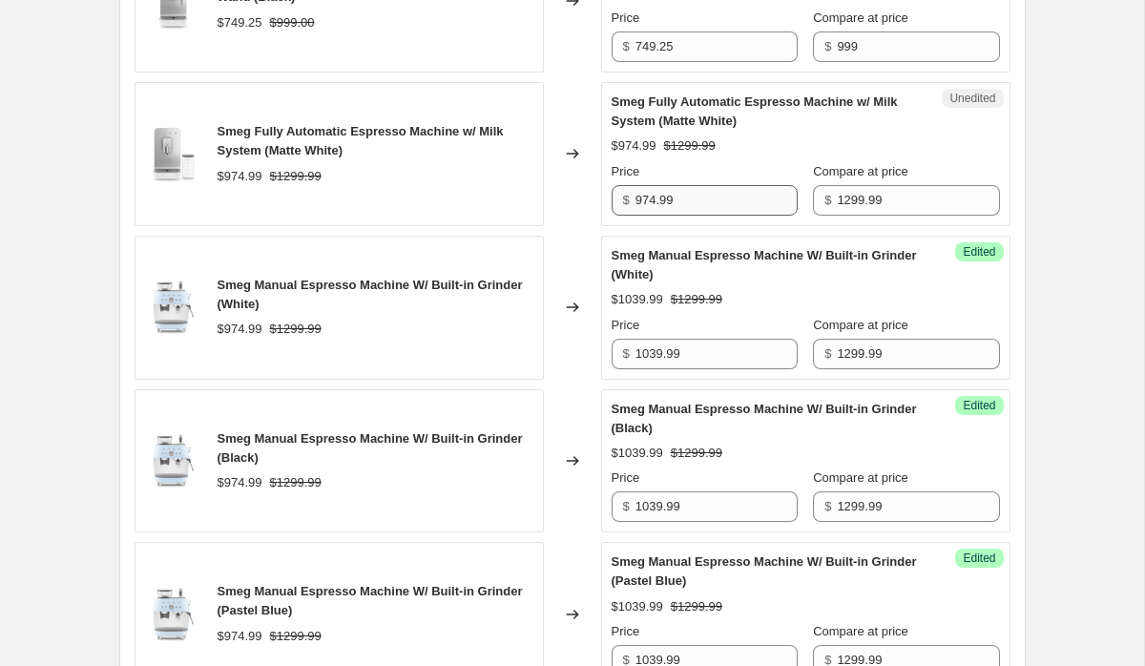
scroll to position [1429, 0]
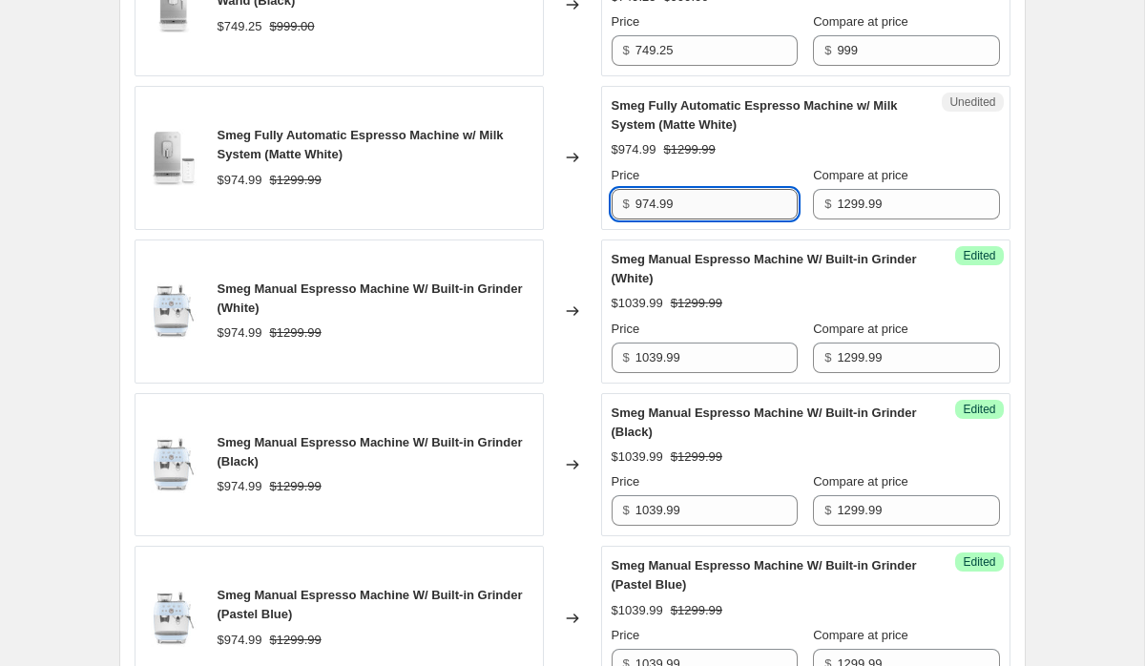
click at [672, 205] on input "974.99" at bounding box center [717, 204] width 162 height 31
paste input "1039"
type input "1039.99"
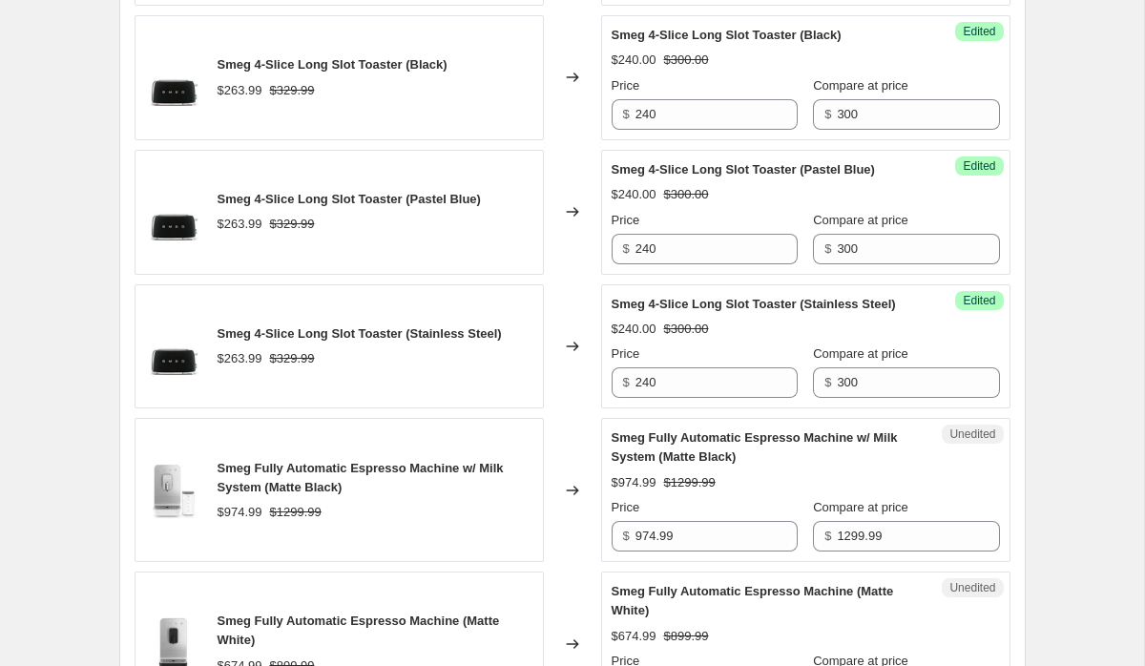
scroll to position [2800, 0]
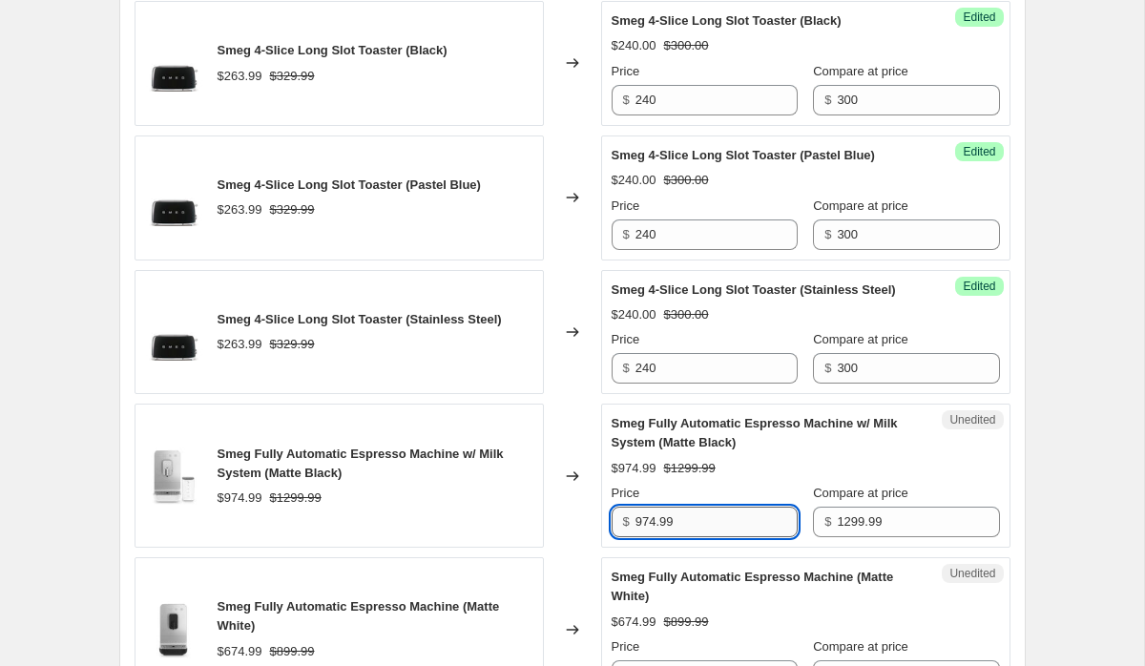
click at [670, 537] on input "974.99" at bounding box center [717, 522] width 162 height 31
paste input "1039"
type input "1039.99"
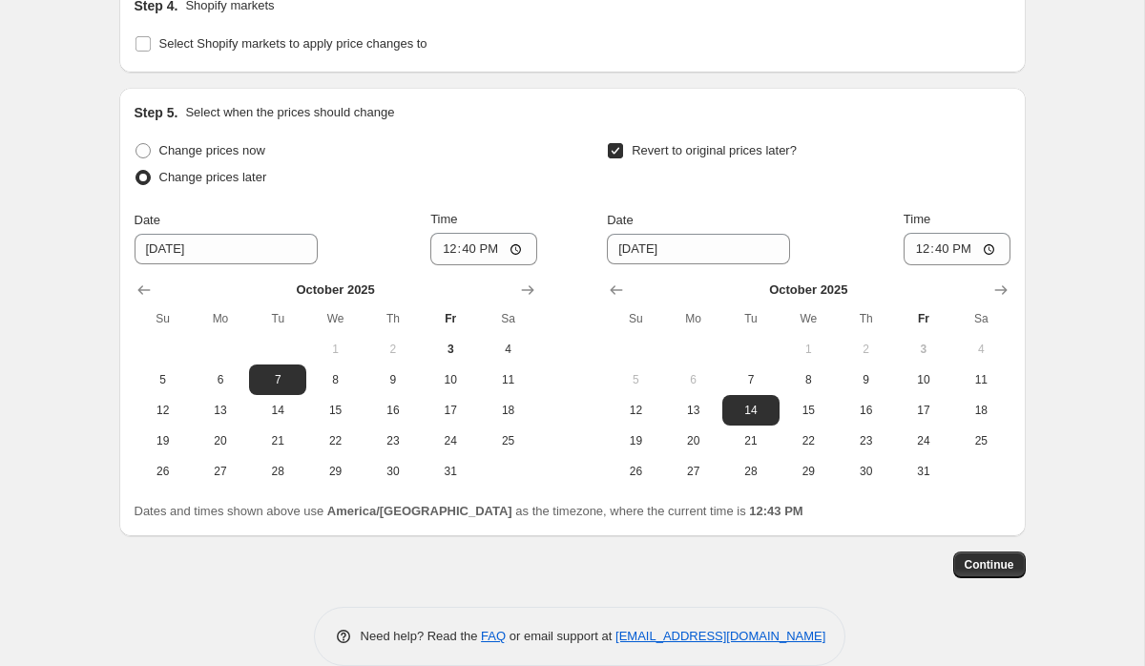
scroll to position [3947, 0]
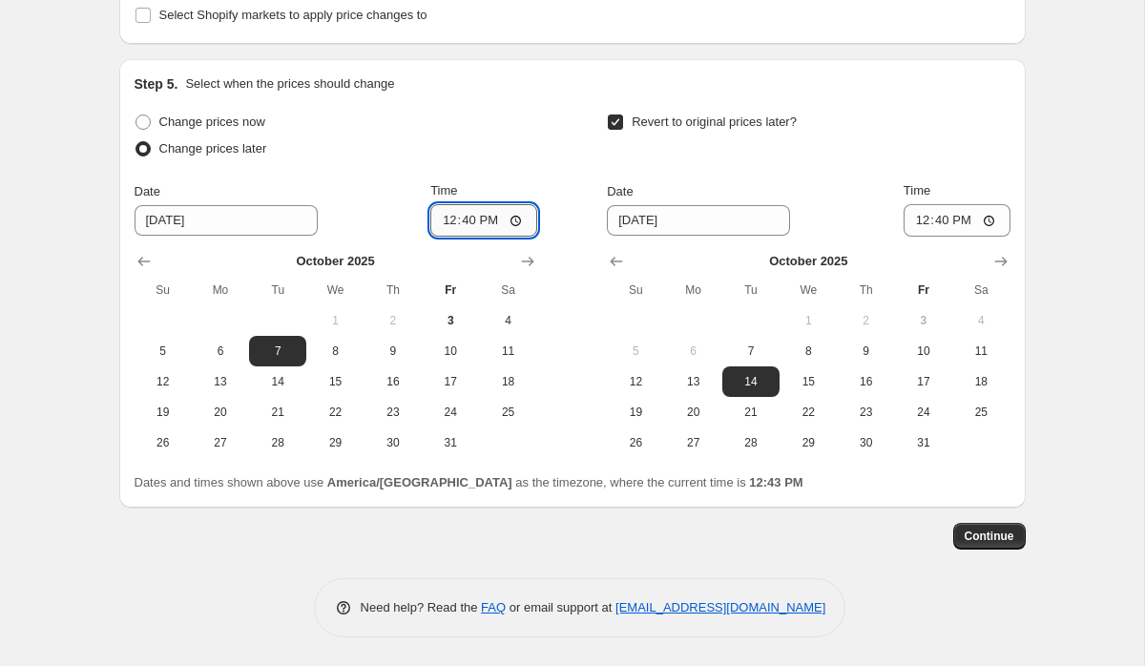
click at [447, 212] on input "12:40" at bounding box center [483, 220] width 107 height 32
type input "00:01"
click at [923, 222] on input "12:40" at bounding box center [957, 220] width 107 height 32
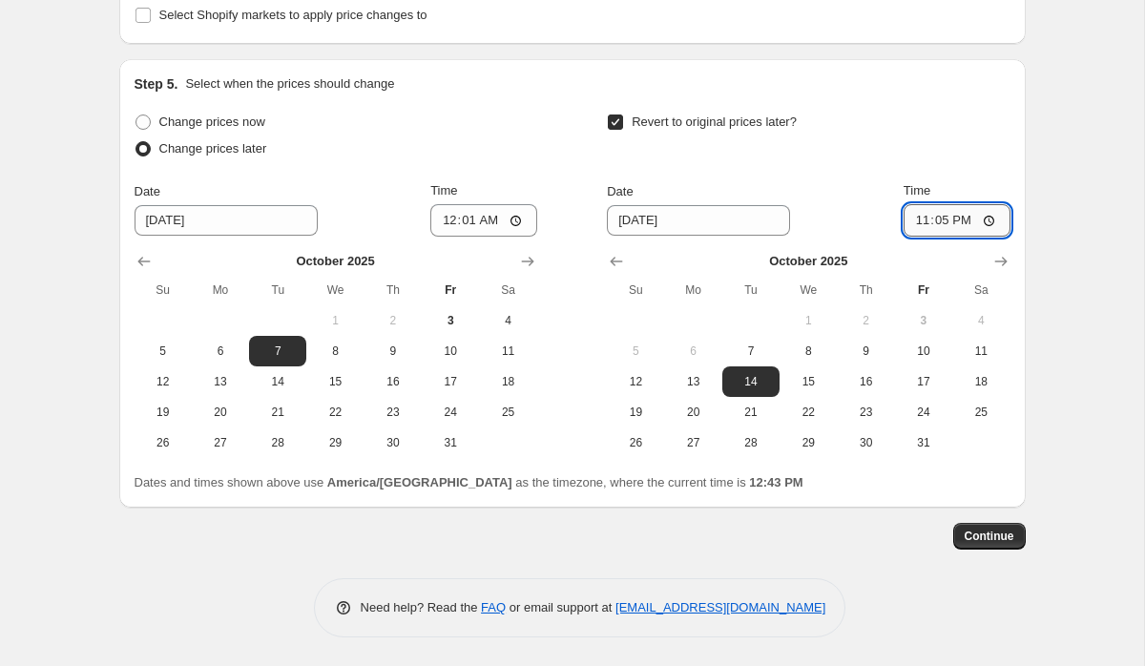
type input "23:59"
click at [970, 541] on span "Continue" at bounding box center [990, 536] width 50 height 15
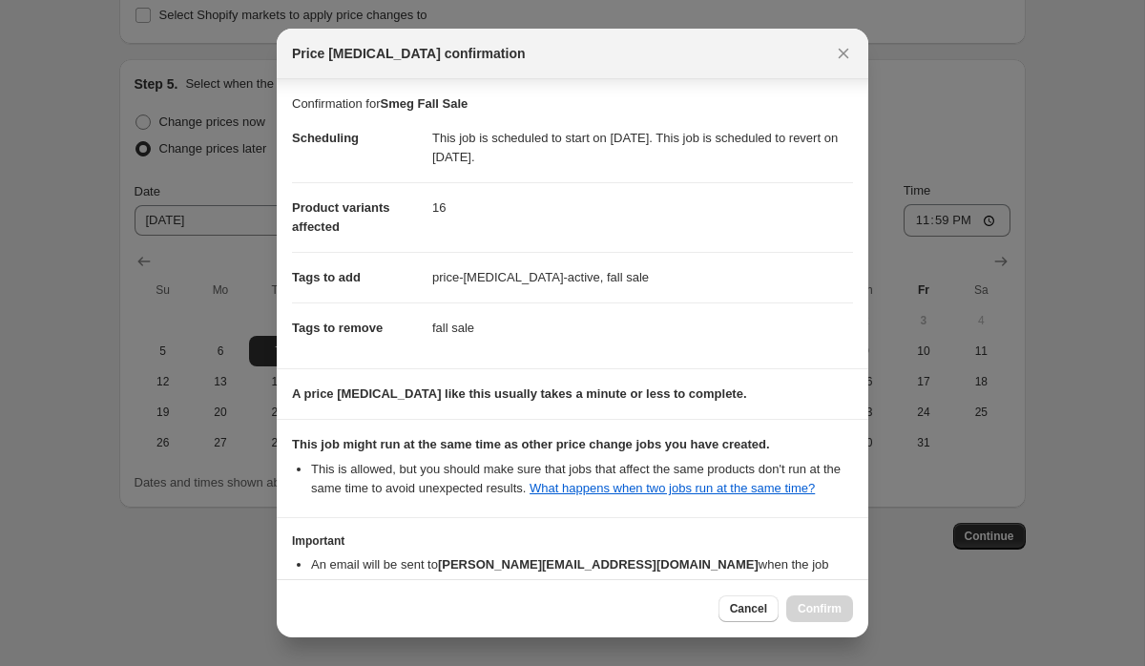
scroll to position [134, 0]
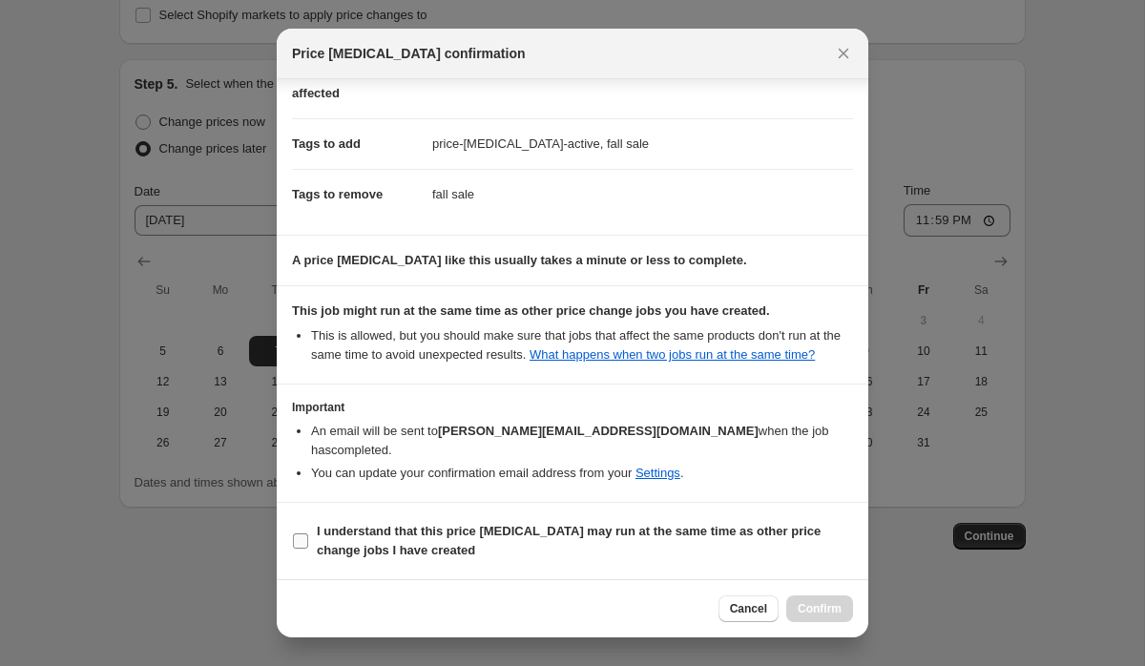
click at [460, 540] on span "I understand that this price change job may run at the same time as other price…" at bounding box center [585, 541] width 536 height 38
click at [308, 540] on input "I understand that this price change job may run at the same time as other price…" at bounding box center [300, 540] width 15 height 15
checkbox input "true"
click at [835, 609] on span "Confirm" at bounding box center [820, 608] width 44 height 15
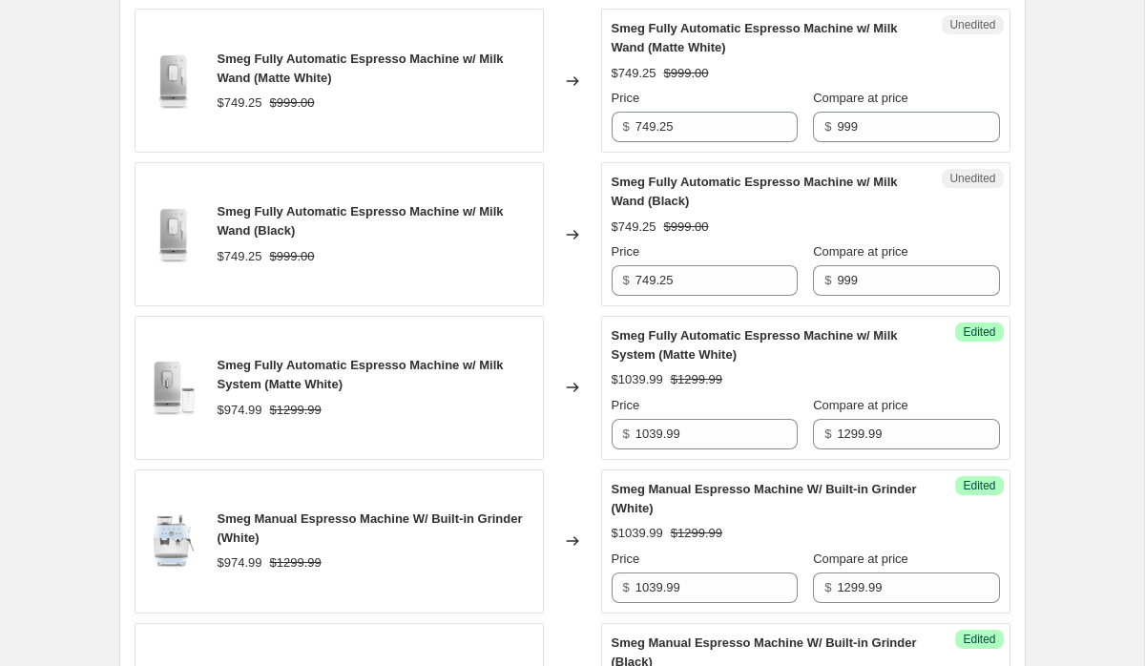
scroll to position [1318, 0]
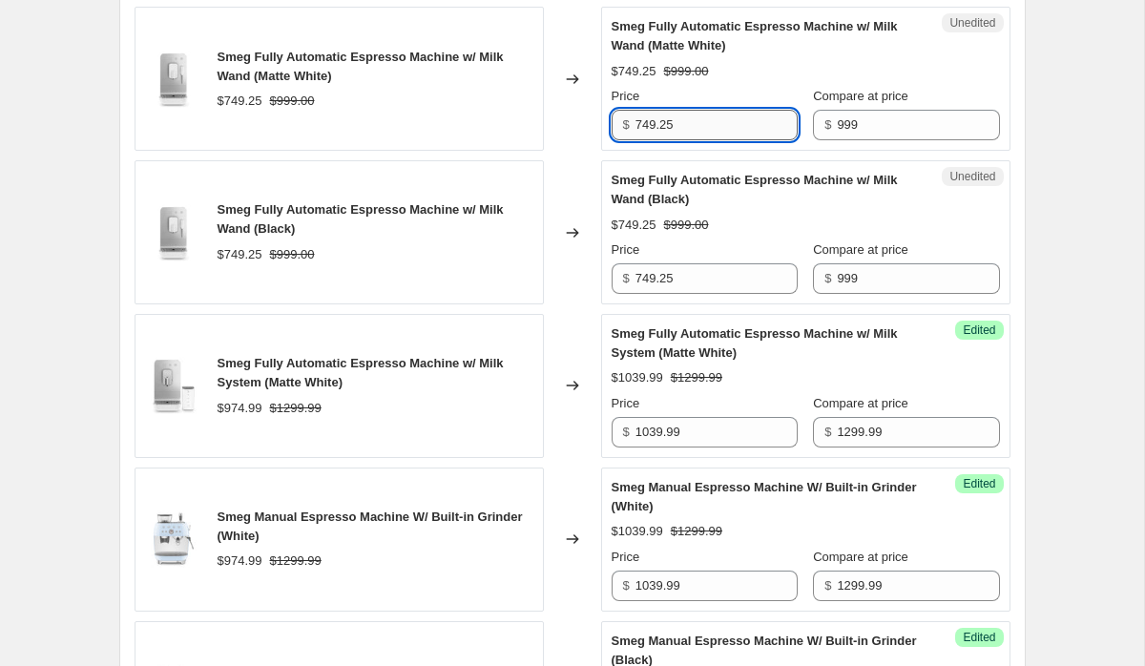
click at [646, 117] on input "749.25" at bounding box center [717, 125] width 162 height 31
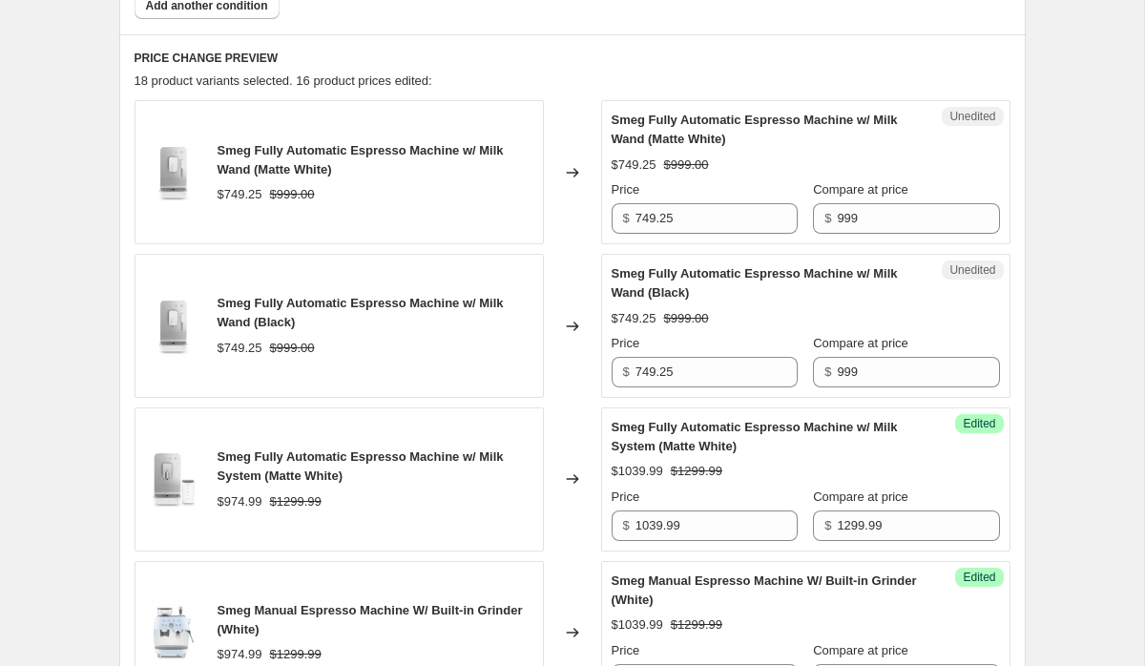
scroll to position [1216, 0]
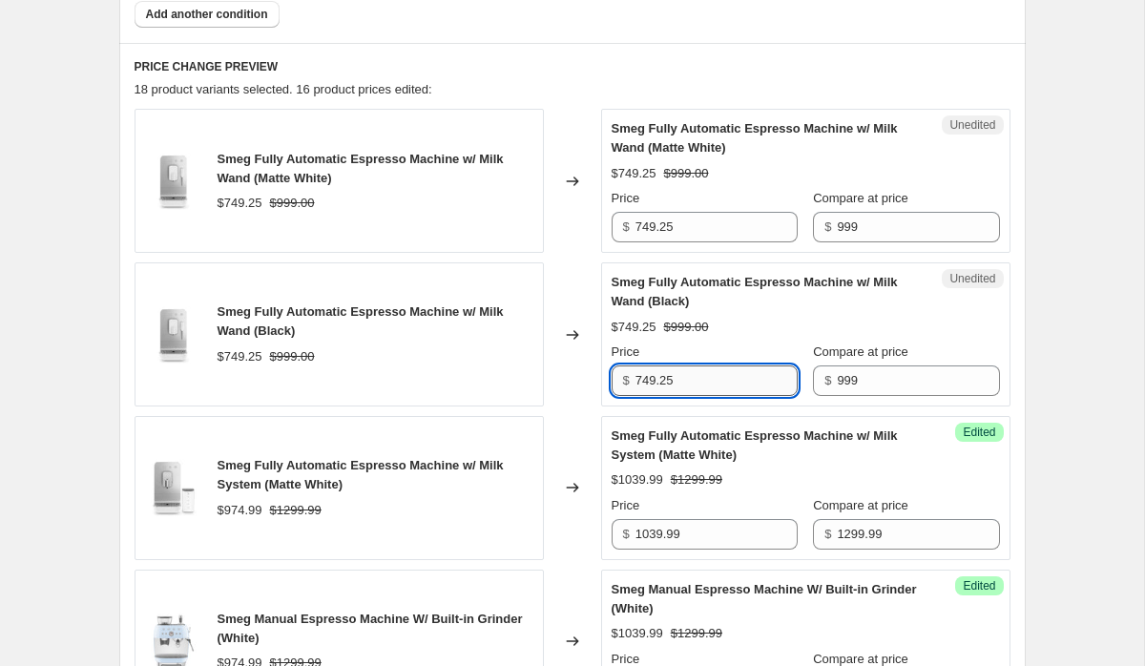
click at [698, 375] on input "749.25" at bounding box center [717, 380] width 162 height 31
click at [715, 384] on input "799.2" at bounding box center [717, 380] width 162 height 31
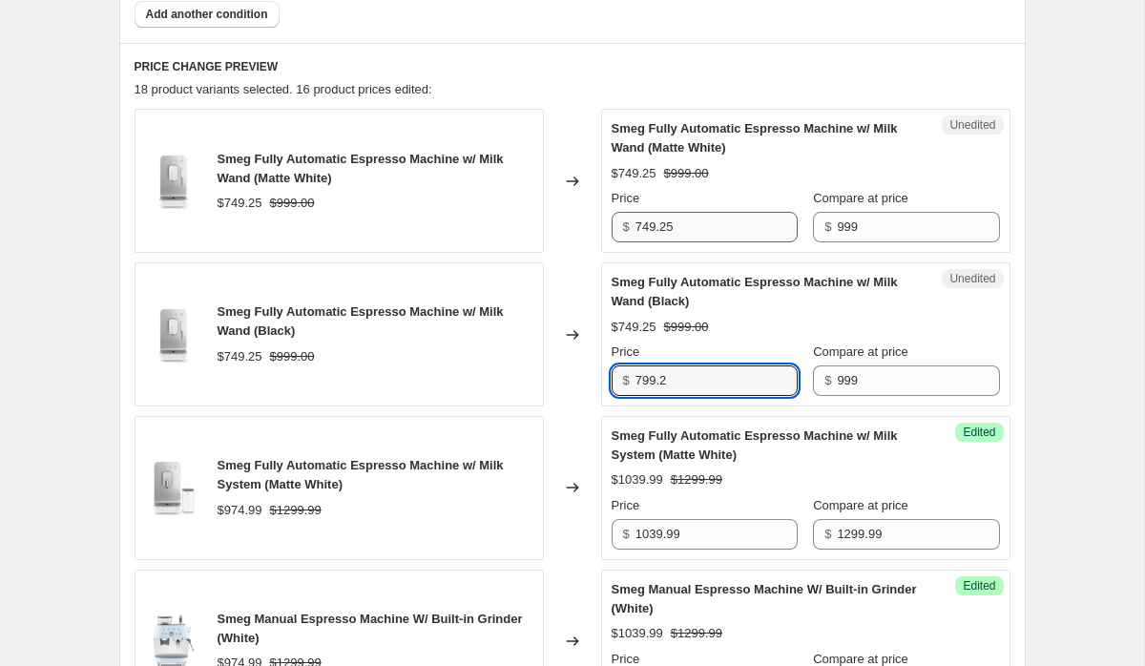
type input "799.2"
click at [686, 225] on input "749.25" at bounding box center [717, 227] width 162 height 31
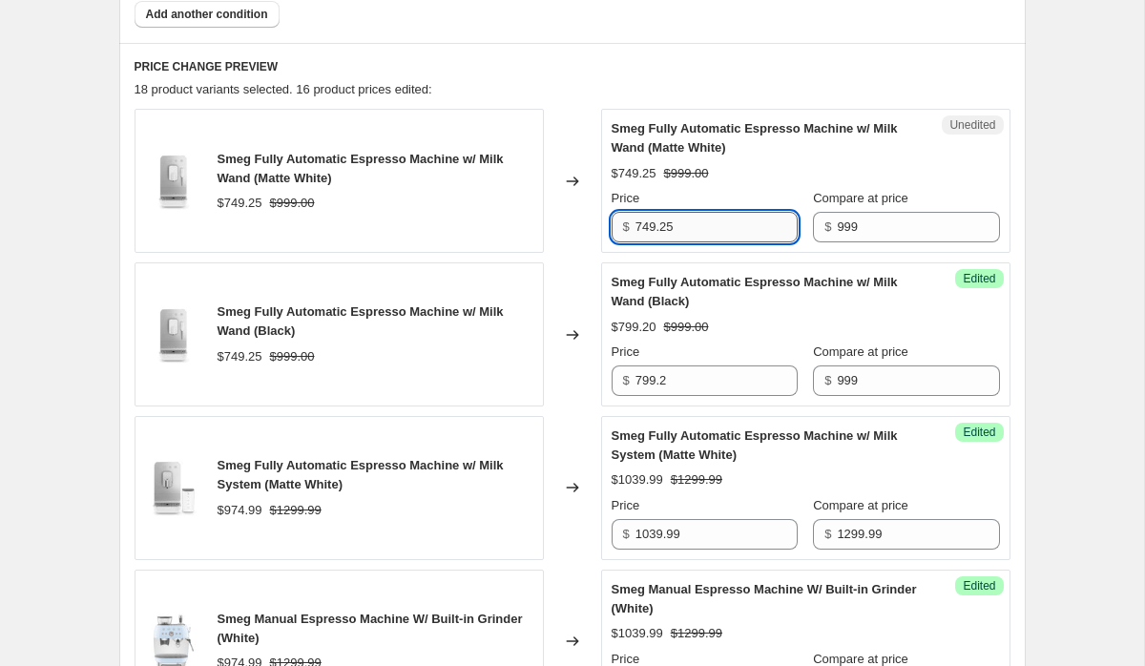
click at [686, 225] on input "749.25" at bounding box center [717, 227] width 162 height 31
paste input "99.2"
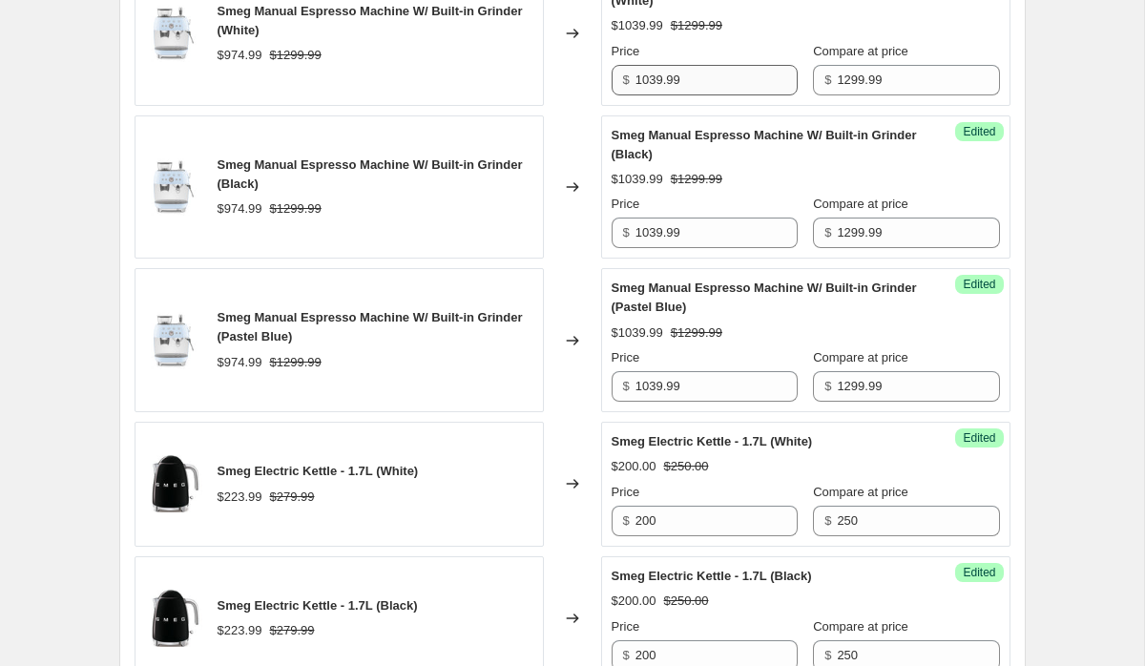
scroll to position [1824, 0]
type input "799.2"
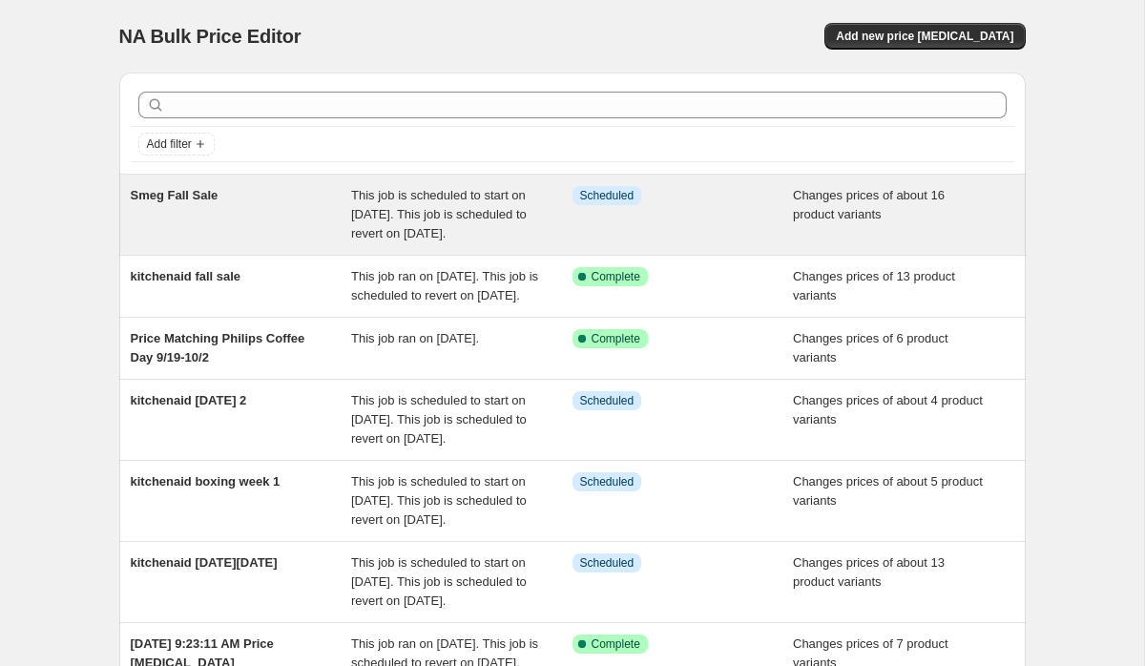
click at [668, 230] on div "Info Scheduled" at bounding box center [683, 214] width 221 height 57
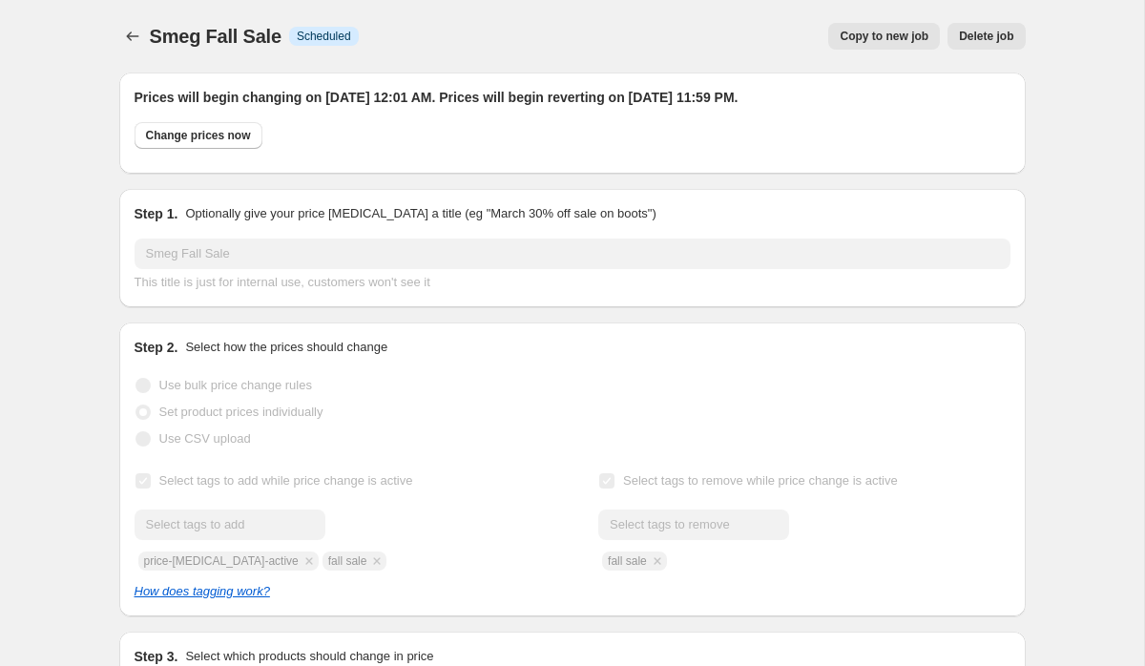
click at [869, 35] on span "Copy to new job" at bounding box center [884, 36] width 89 height 15
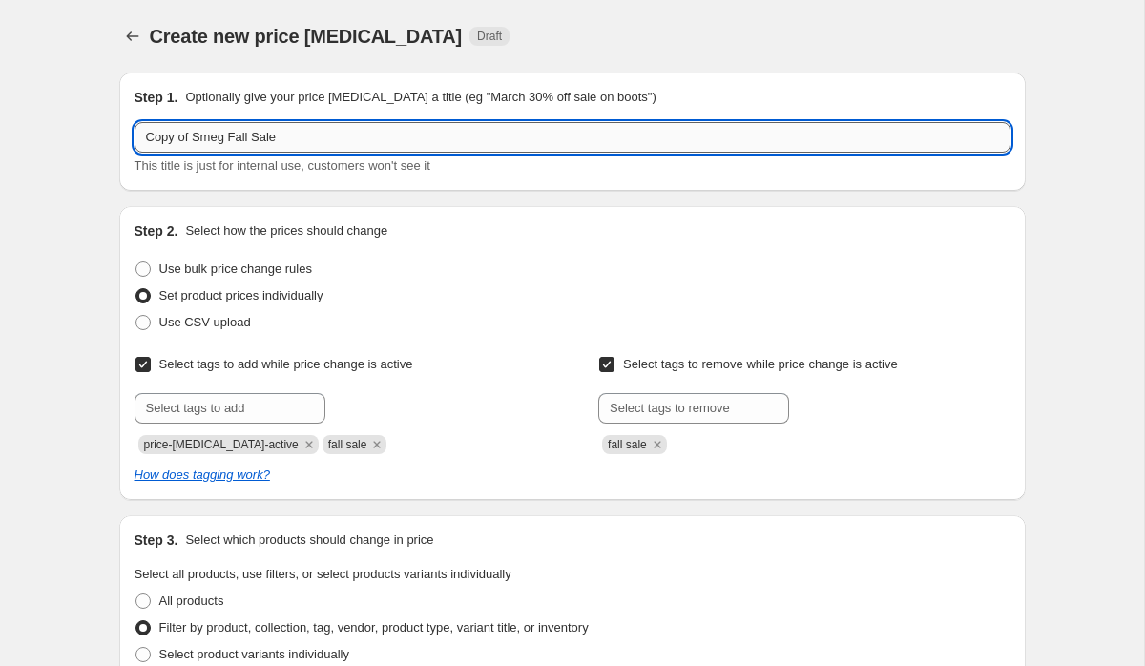
click at [198, 138] on input "Copy of Smeg Fall Sale" at bounding box center [573, 137] width 876 height 31
drag, startPoint x: 235, startPoint y: 134, endPoint x: 185, endPoint y: 135, distance: 49.6
click at [185, 135] on input "Smeg Fall Sale" at bounding box center [573, 137] width 876 height 31
type input "Smeg Black Friday"
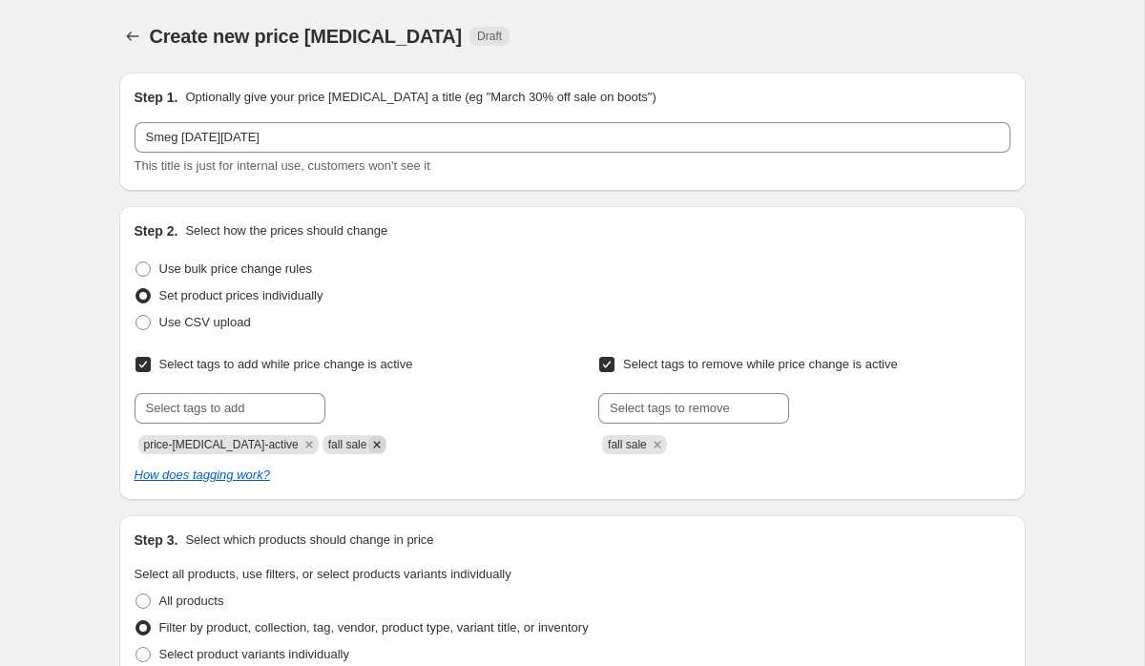
click at [368, 442] on icon "Remove fall sale" at bounding box center [376, 444] width 17 height 17
click at [659, 443] on icon "Remove fall sale" at bounding box center [657, 444] width 17 height 17
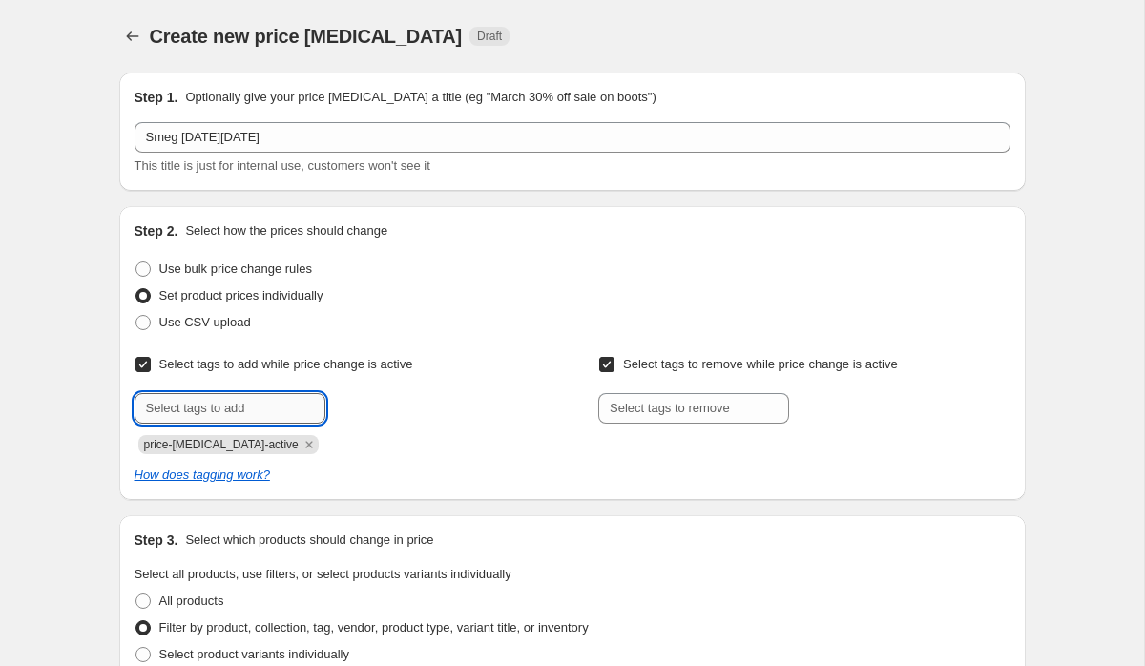
click at [226, 398] on input "text" at bounding box center [230, 408] width 191 height 31
type input "Black Friday"
click at [410, 402] on span "Black Friday" at bounding box center [404, 406] width 76 height 13
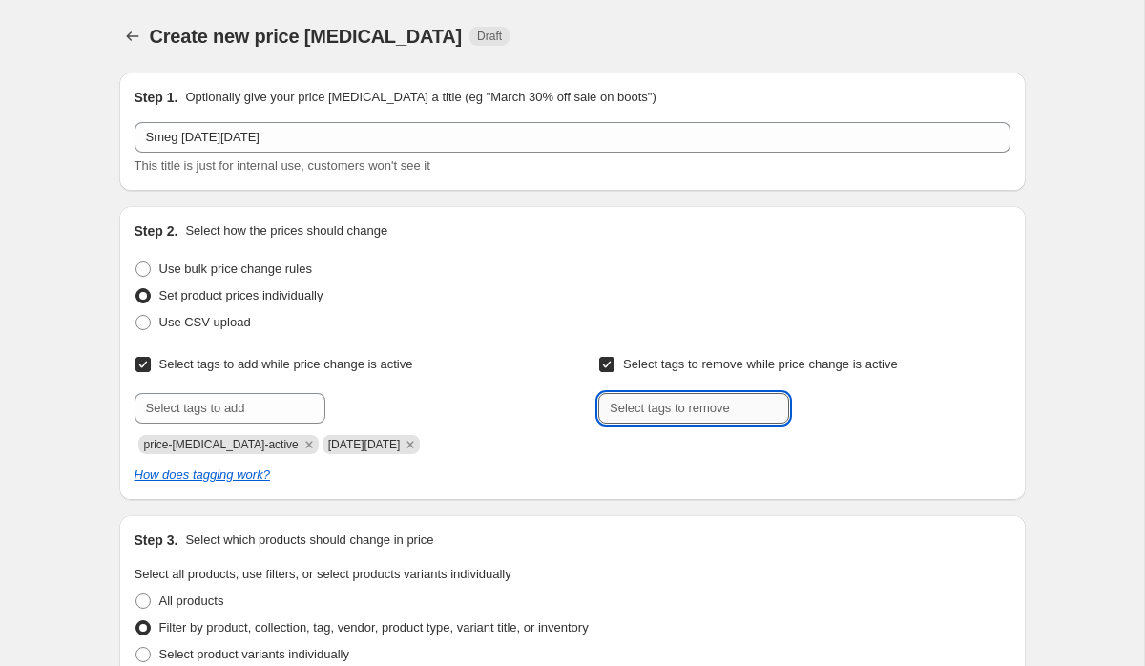
click at [640, 413] on input "text" at bounding box center [693, 408] width 191 height 31
type input "Black Friday"
click at [858, 403] on span "Black Friday" at bounding box center [869, 406] width 76 height 13
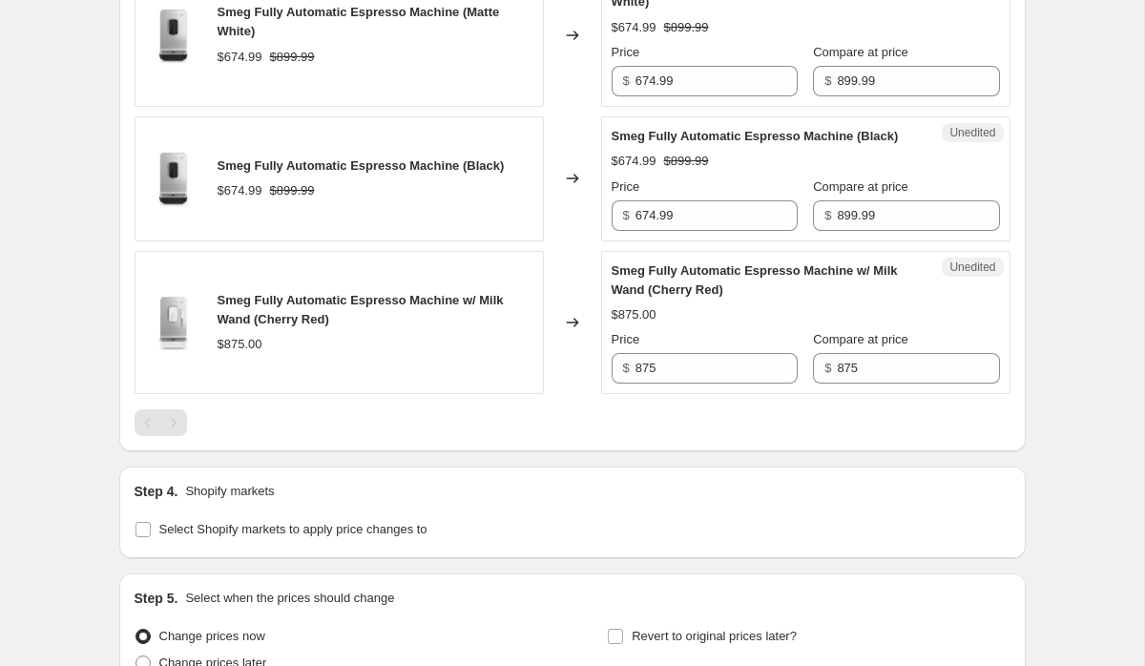
scroll to position [3620, 0]
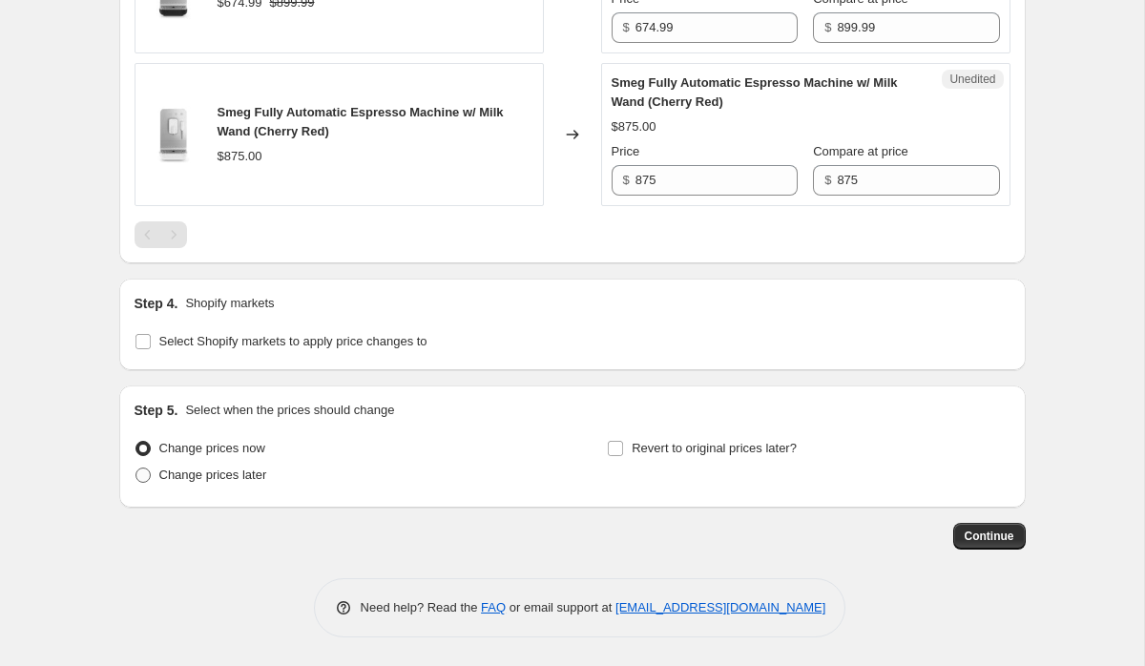
click at [210, 463] on label "Change prices later" at bounding box center [201, 475] width 133 height 27
click at [136, 468] on input "Change prices later" at bounding box center [135, 468] width 1 height 1
radio input "true"
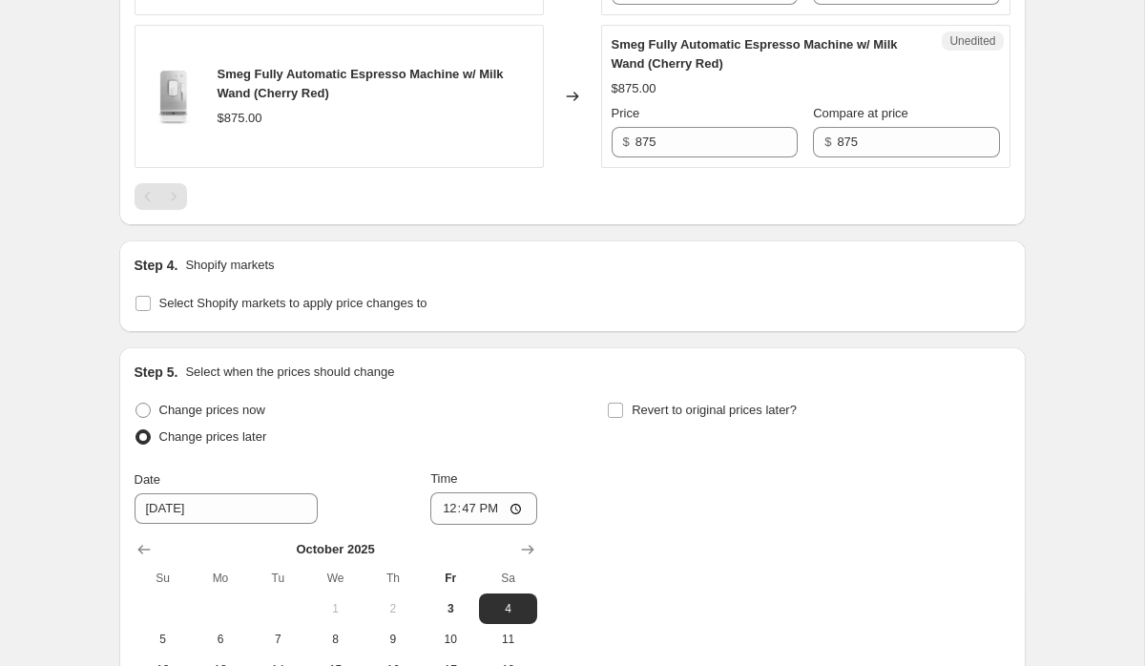
scroll to position [3947, 0]
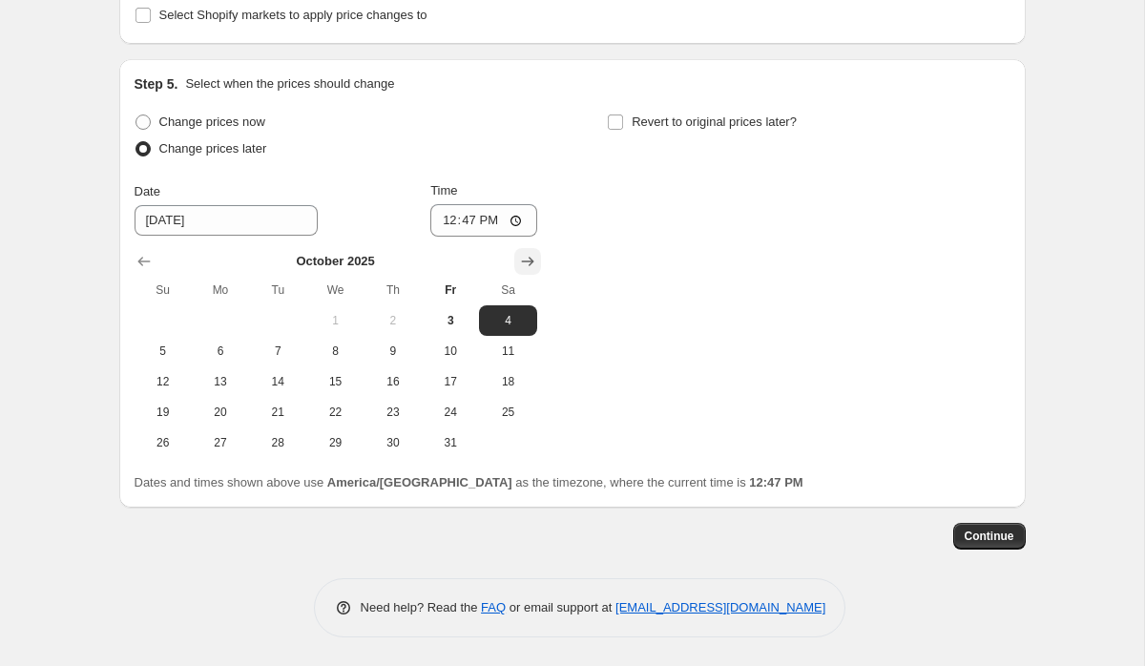
click at [524, 261] on icon "Show next month, November 2025" at bounding box center [527, 263] width 12 height 10
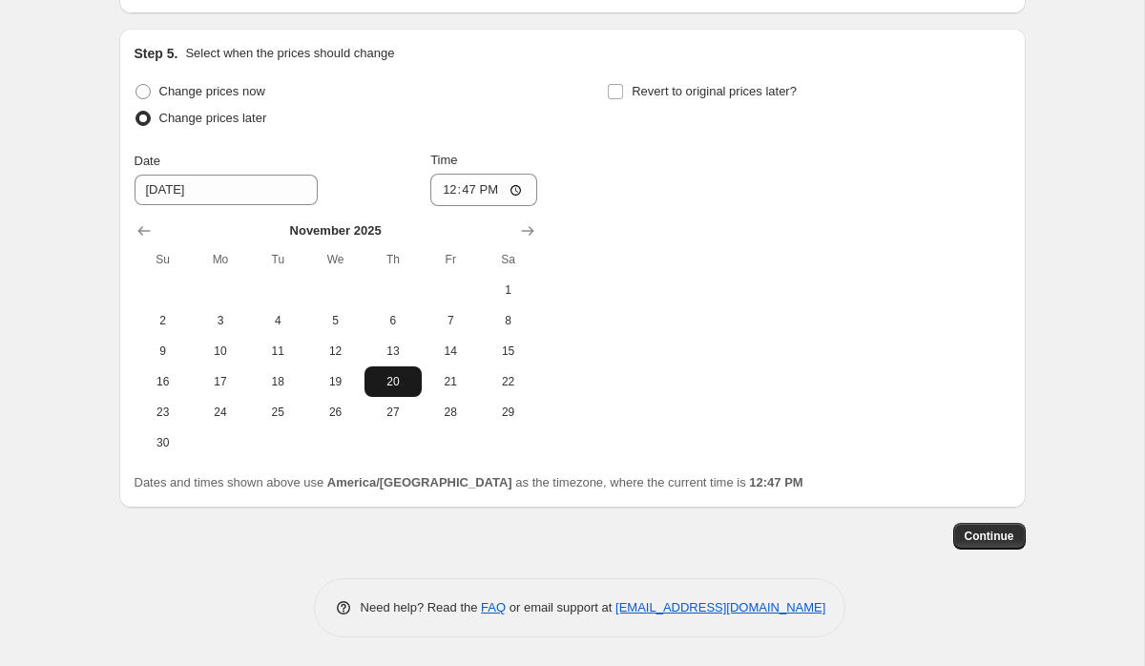
click at [393, 389] on span "20" at bounding box center [393, 381] width 42 height 15
type input "11/20/2025"
click at [702, 98] on span "Revert to original prices later?" at bounding box center [714, 91] width 165 height 14
click at [623, 99] on input "Revert to original prices later?" at bounding box center [615, 91] width 15 height 15
checkbox input "true"
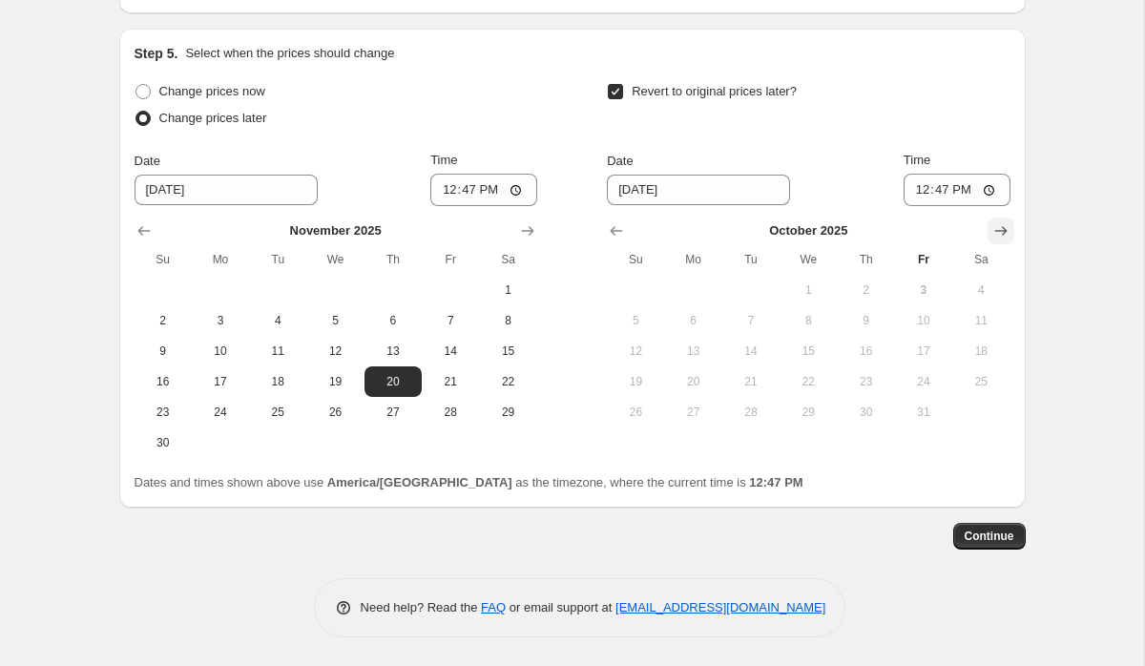
click at [1011, 244] on button "Show next month, November 2025" at bounding box center [1001, 231] width 27 height 27
click at [1011, 244] on button "Show next month, December 2025" at bounding box center [1001, 231] width 27 height 27
click at [813, 305] on button "3" at bounding box center [808, 290] width 57 height 31
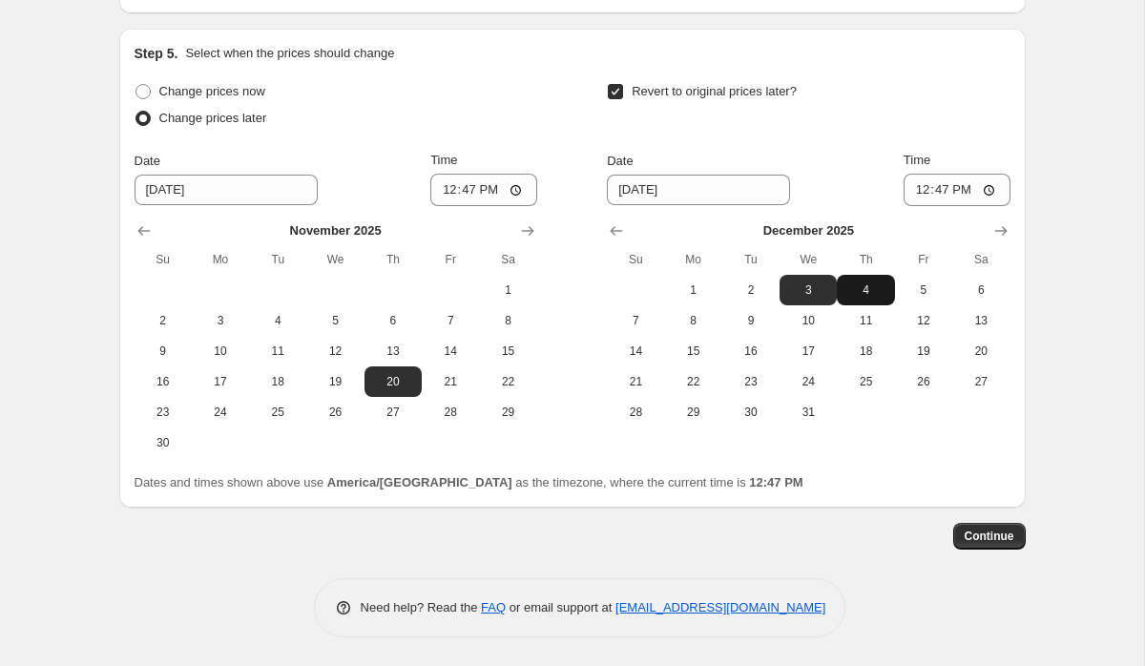
click at [874, 298] on span "4" at bounding box center [865, 289] width 42 height 15
type input "12/4/2025"
click at [437, 206] on input "12:47" at bounding box center [483, 190] width 107 height 32
type input "00:01"
click at [923, 206] on input "12:47" at bounding box center [957, 190] width 107 height 32
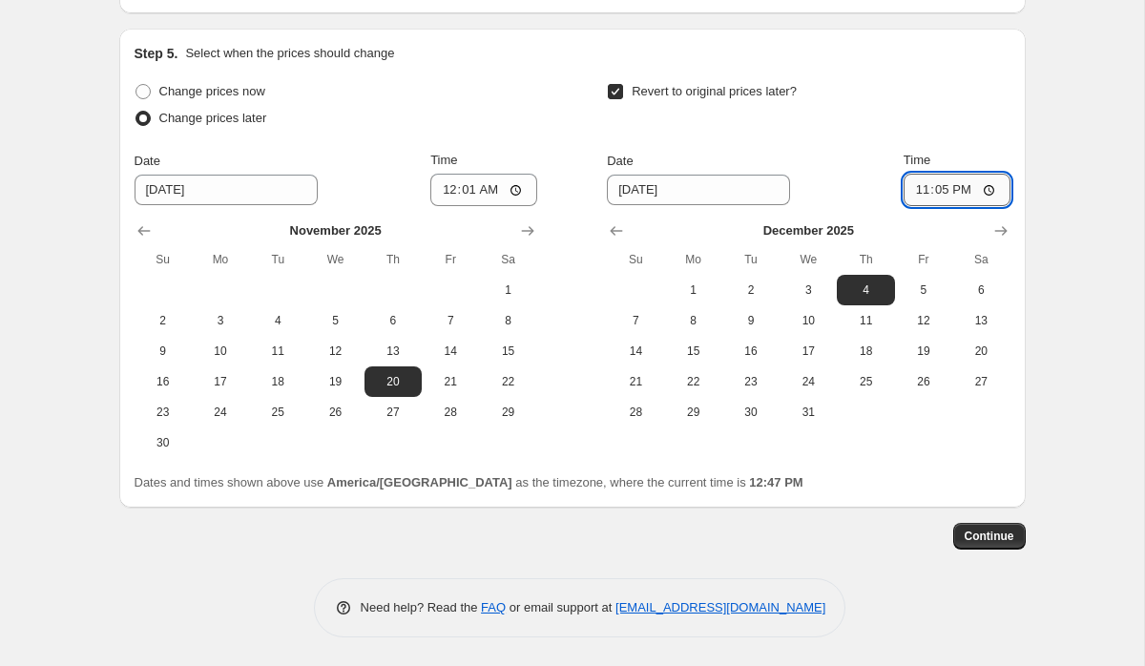
type input "23:59"
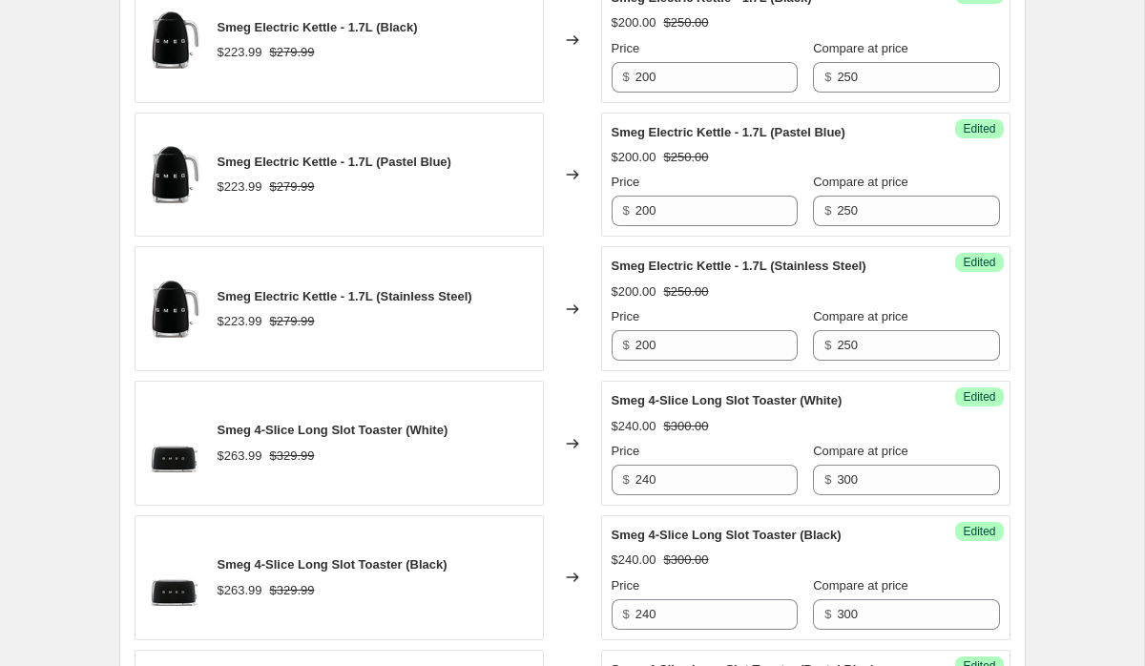
scroll to position [2283, 0]
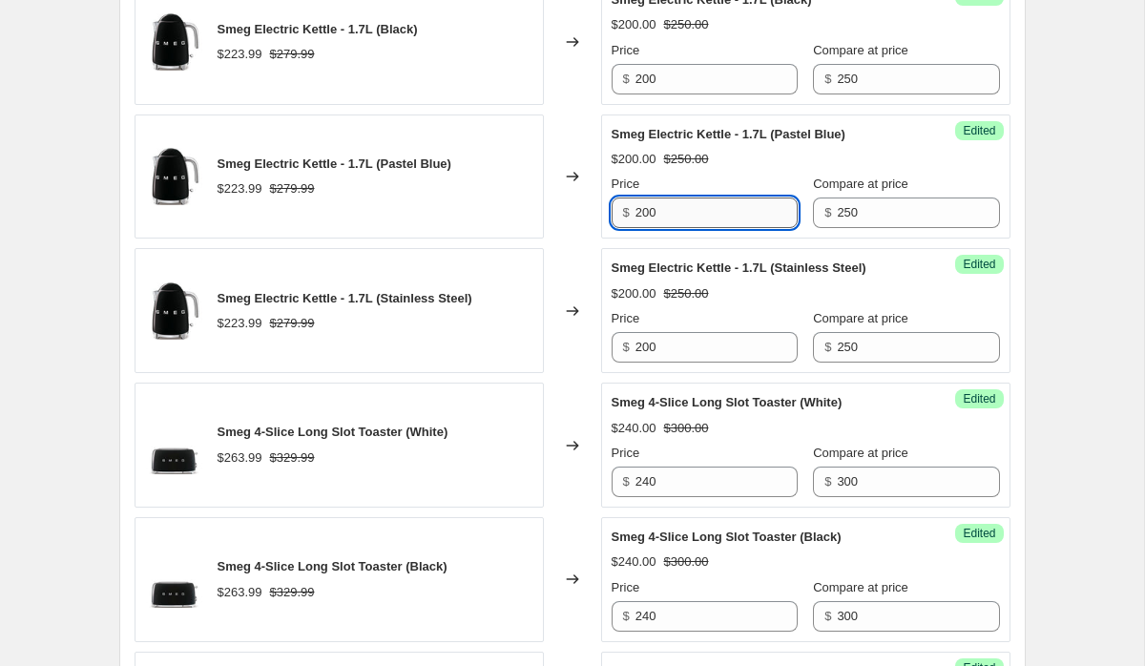
click at [654, 215] on input "200" at bounding box center [717, 213] width 162 height 31
click at [670, 214] on input "187.5" at bounding box center [717, 213] width 162 height 31
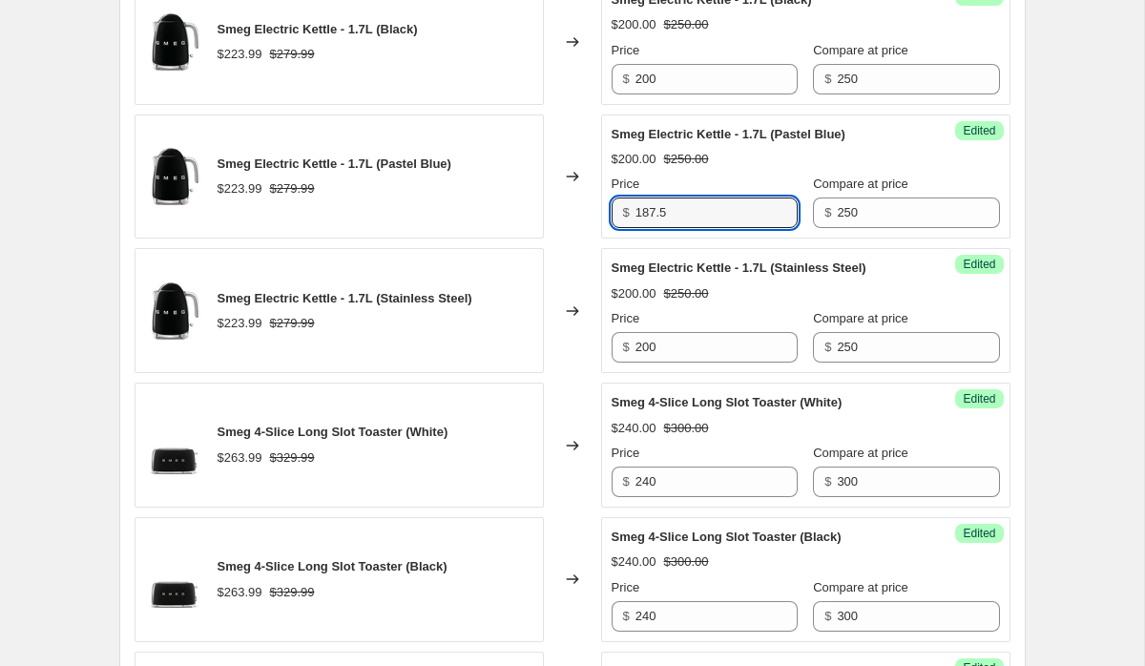
type input "187.5"
click at [1079, 229] on div "Create new price change job. This page is ready Create new price change job Dra…" at bounding box center [572, 19] width 1144 height 4605
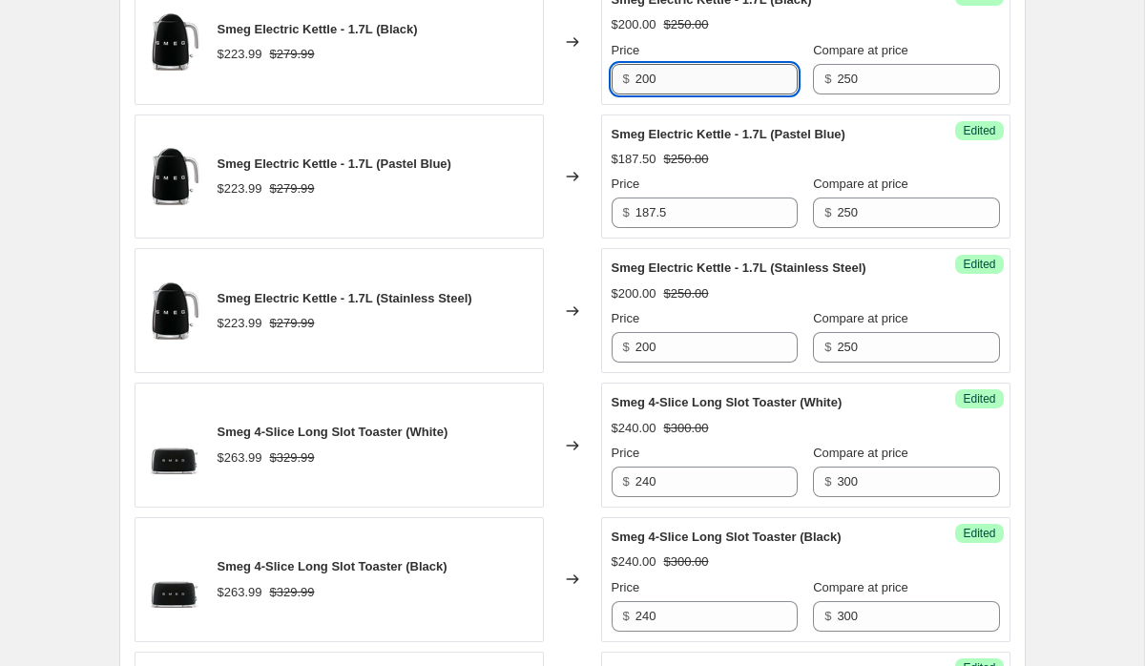
click at [674, 81] on input "200" at bounding box center [717, 79] width 162 height 31
paste input "187.5"
type input "187.5"
click at [649, 349] on input "200" at bounding box center [717, 347] width 162 height 31
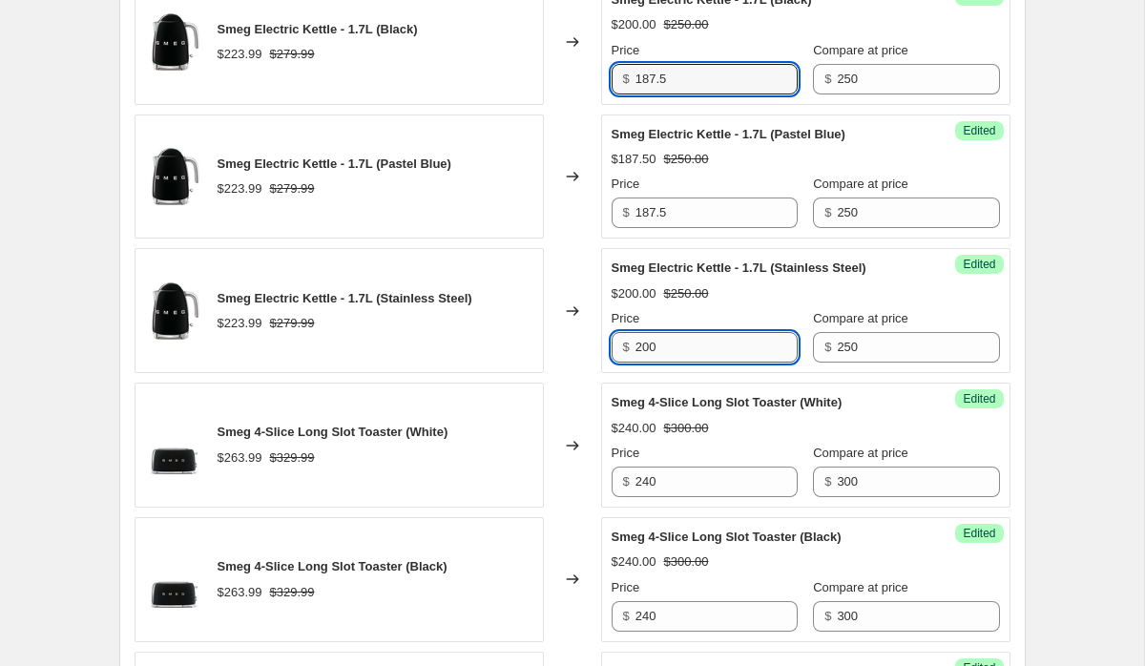
click at [649, 349] on input "200" at bounding box center [717, 347] width 162 height 31
paste input "187.5"
type input "187.5"
click at [1054, 275] on div "Create new price change job. This page is ready Create new price change job Dra…" at bounding box center [572, 19] width 1144 height 4605
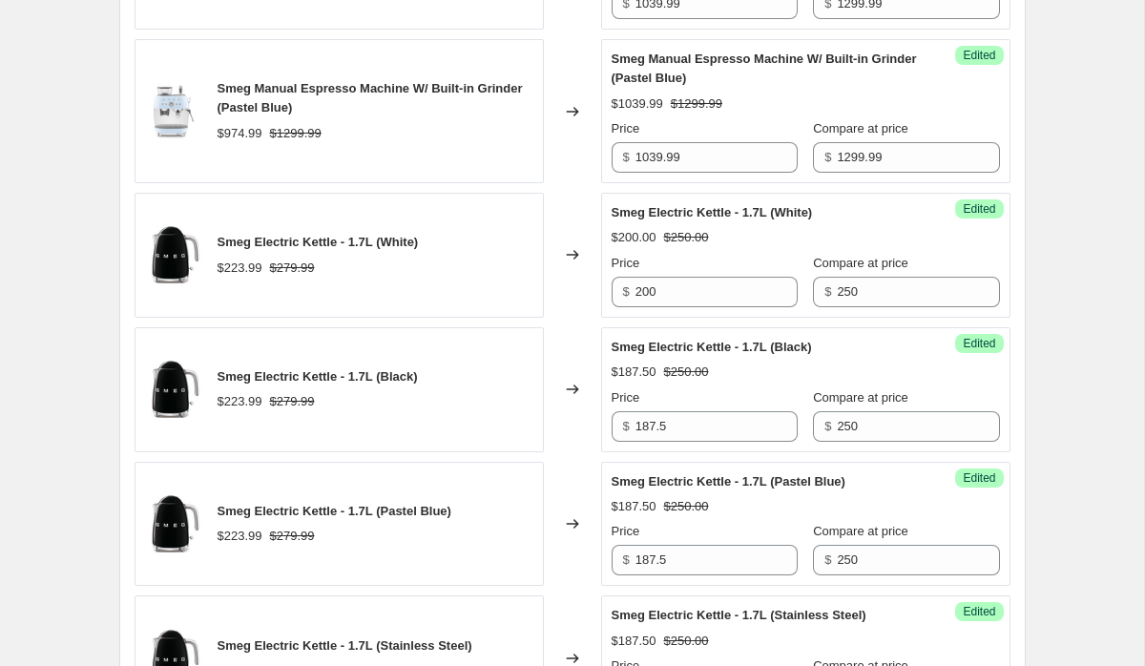
scroll to position [1942, 0]
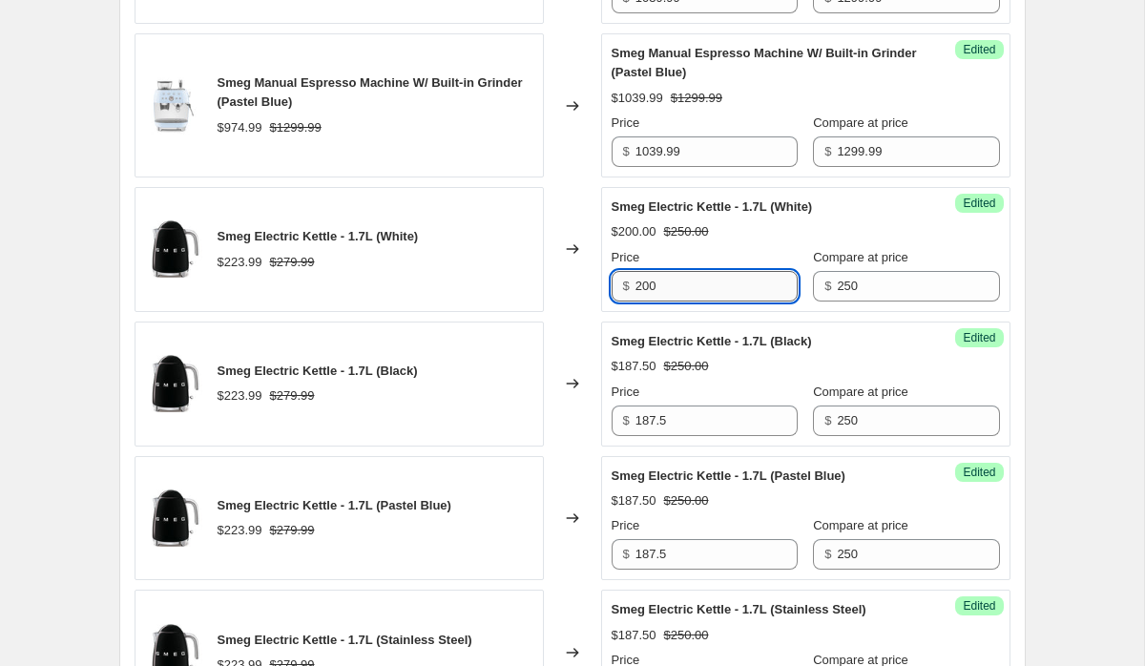
click at [700, 279] on input "200" at bounding box center [717, 286] width 162 height 31
paste input "187.5"
type input "187.5"
click at [1057, 258] on div "Create new price change job. This page is ready Create new price change job Dra…" at bounding box center [572, 360] width 1144 height 4605
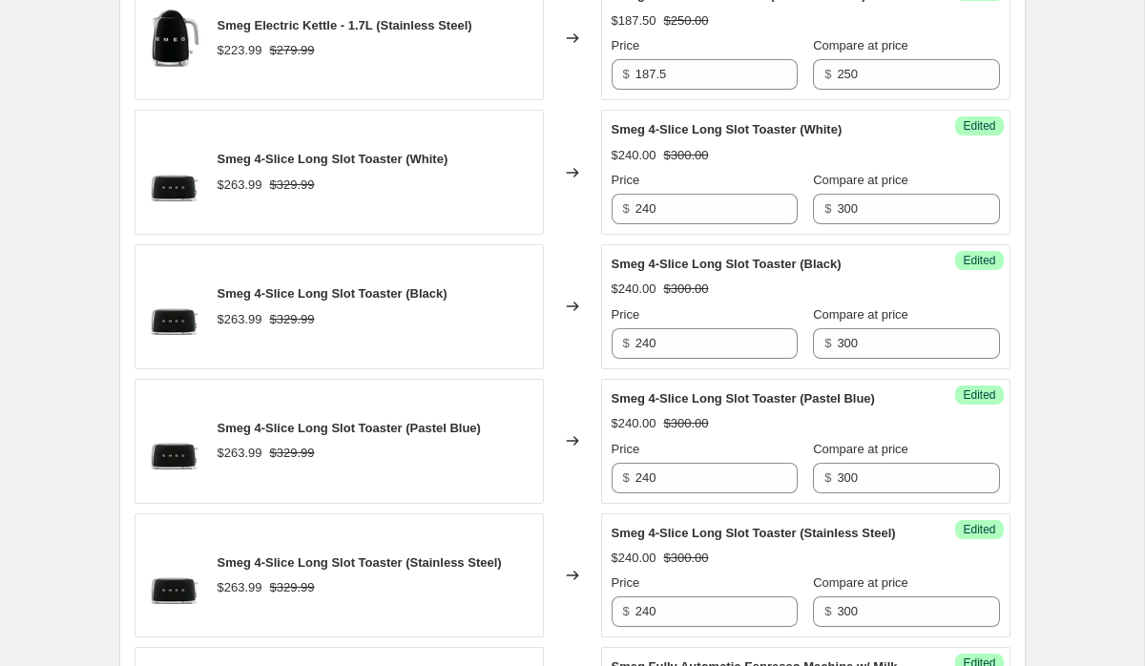
scroll to position [2609, 0]
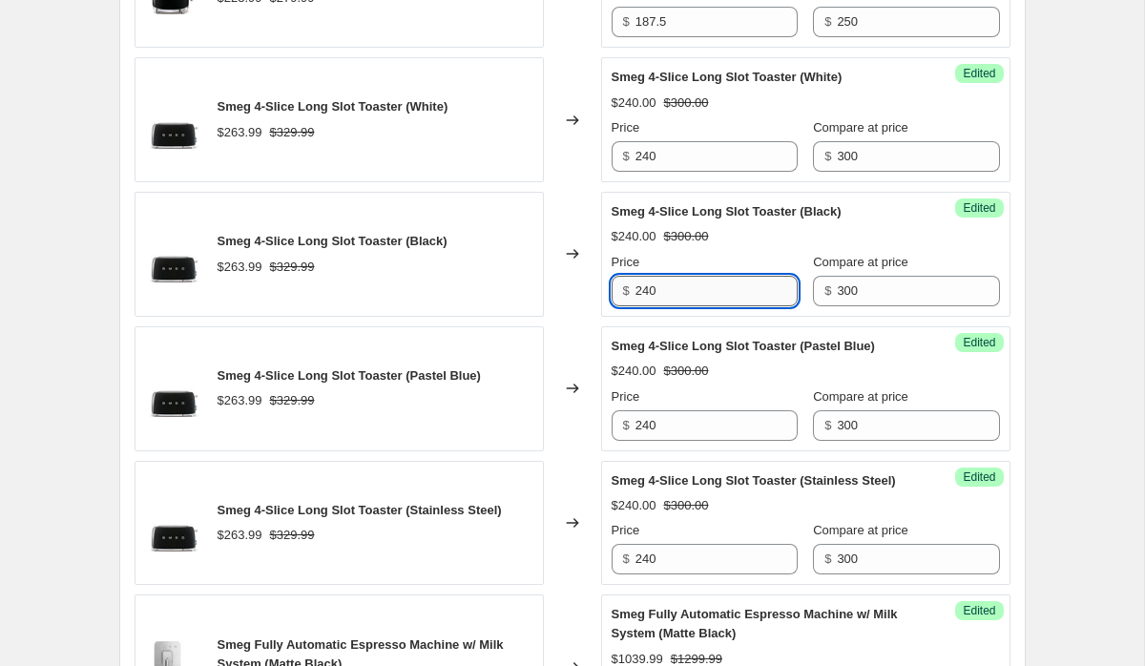
click at [663, 290] on input "240" at bounding box center [717, 291] width 162 height 31
click at [666, 292] on input "225" at bounding box center [717, 291] width 162 height 31
type input "225"
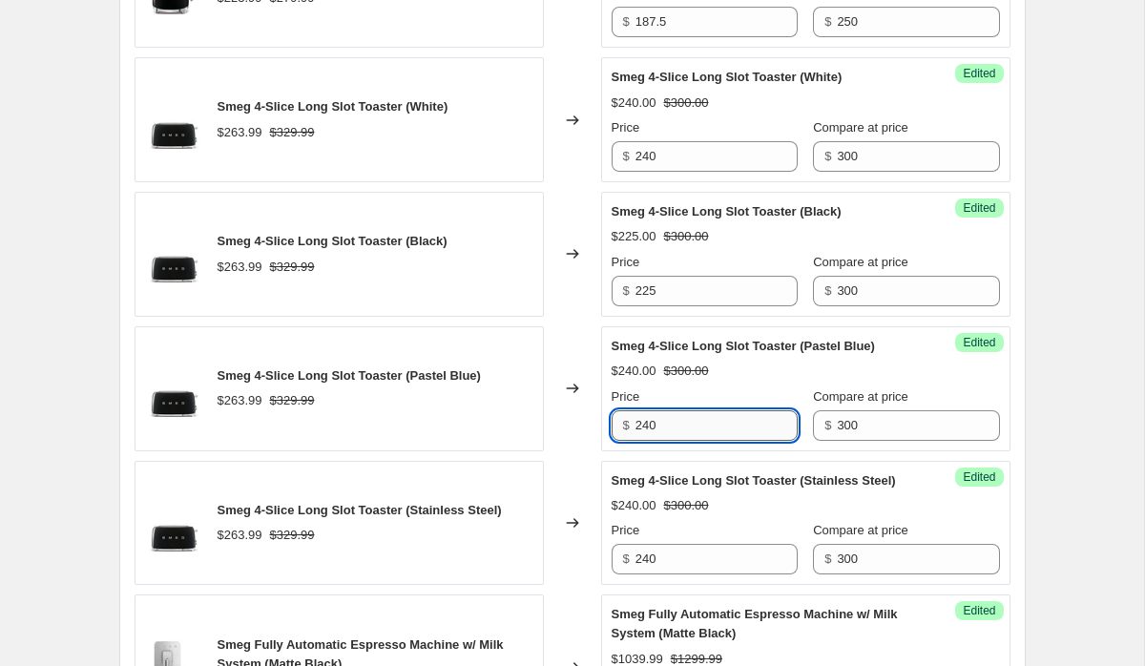
click at [712, 427] on input "240" at bounding box center [717, 425] width 162 height 31
paste input "25"
type input "225"
click at [702, 574] on input "240" at bounding box center [717, 559] width 162 height 31
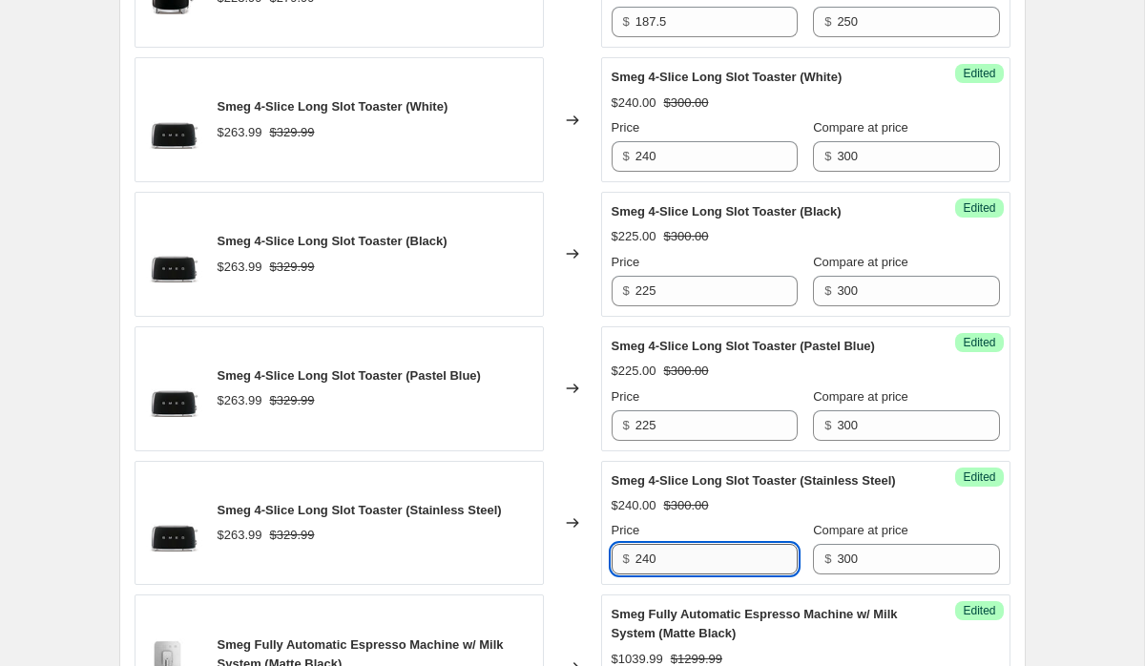
click at [702, 574] on input "240" at bounding box center [717, 559] width 162 height 31
paste input "25"
type input "225"
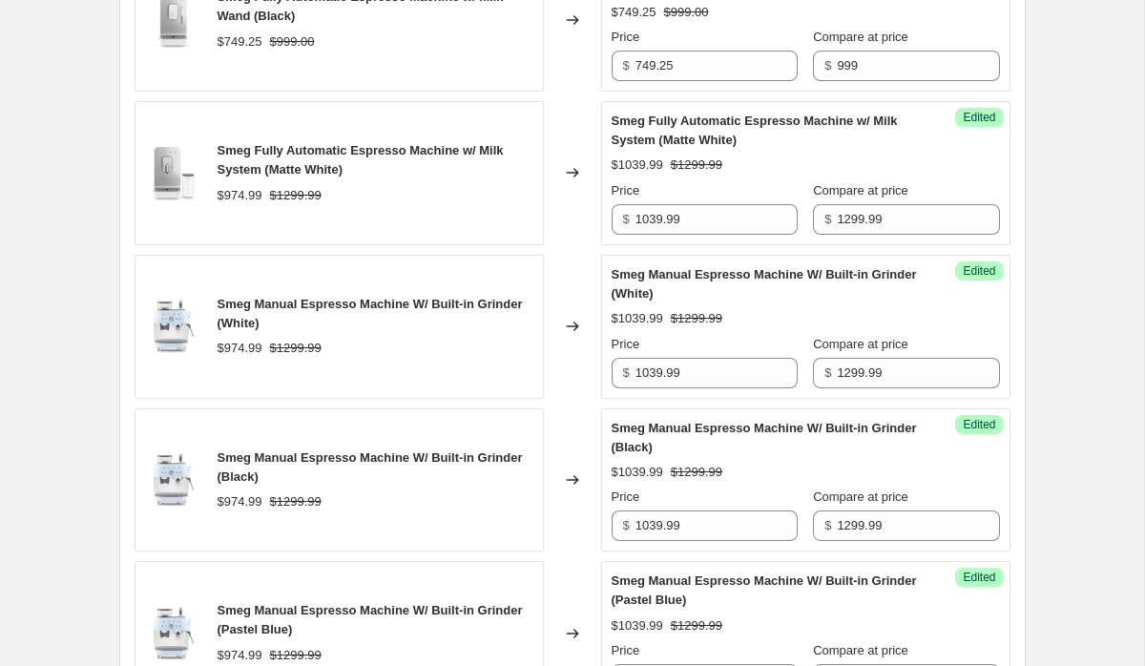
scroll to position [1487, 0]
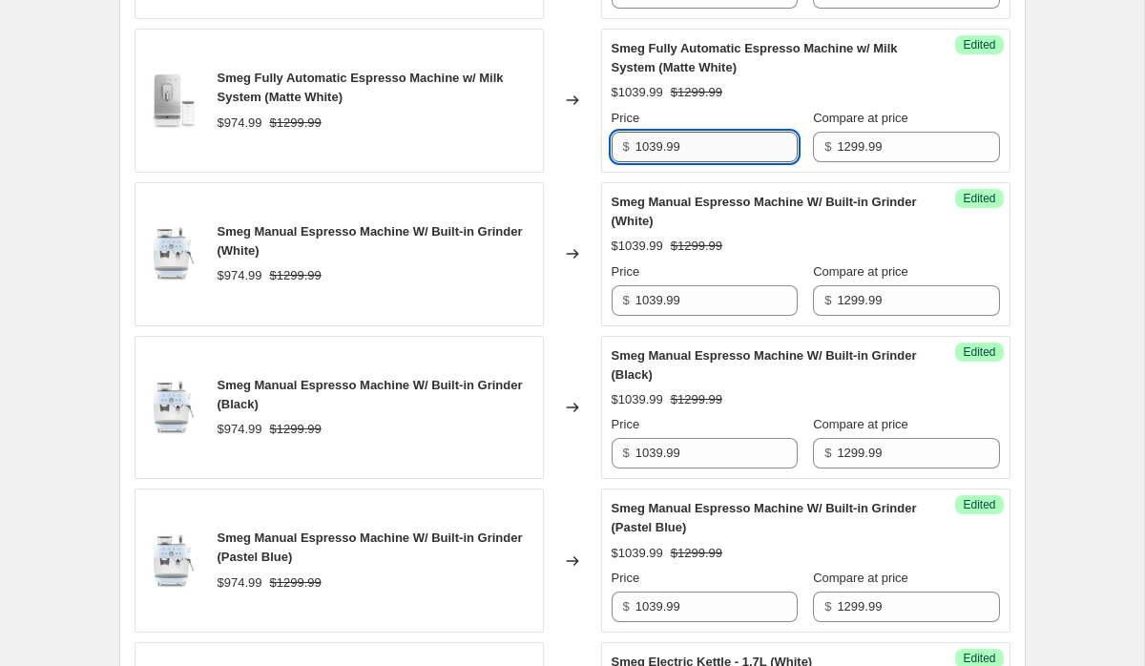
click at [688, 148] on input "1039.99" at bounding box center [717, 147] width 162 height 31
click at [692, 147] on input "974.99" at bounding box center [717, 147] width 162 height 31
type input "974.99"
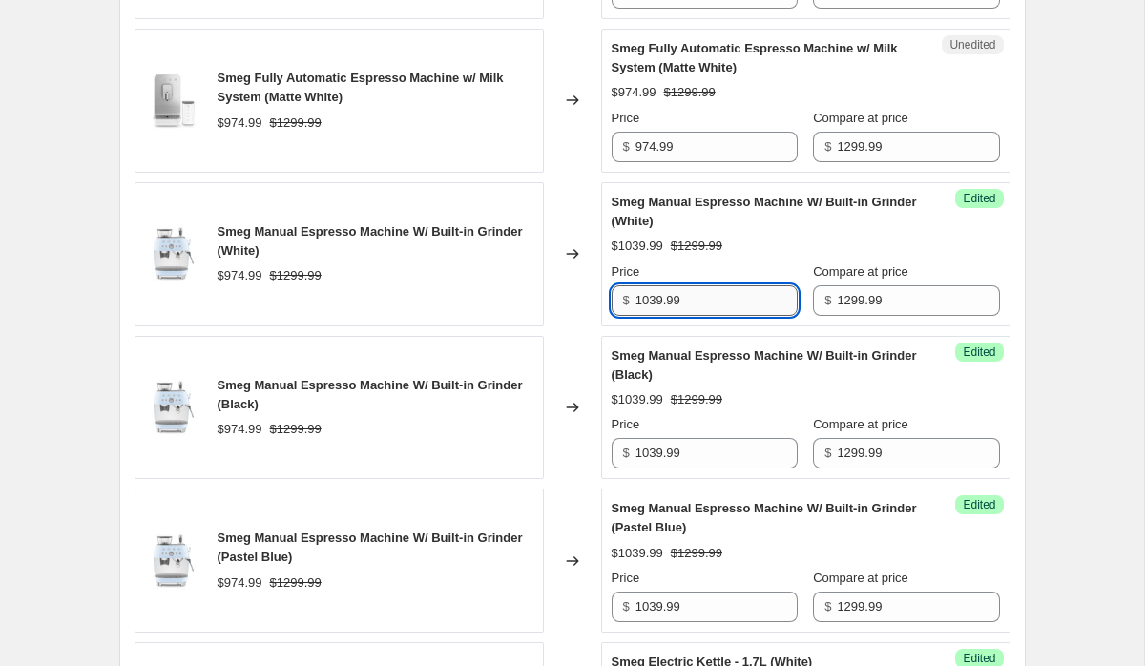
click at [673, 291] on input "1039.99" at bounding box center [717, 300] width 162 height 31
paste input "974"
type input "974.99"
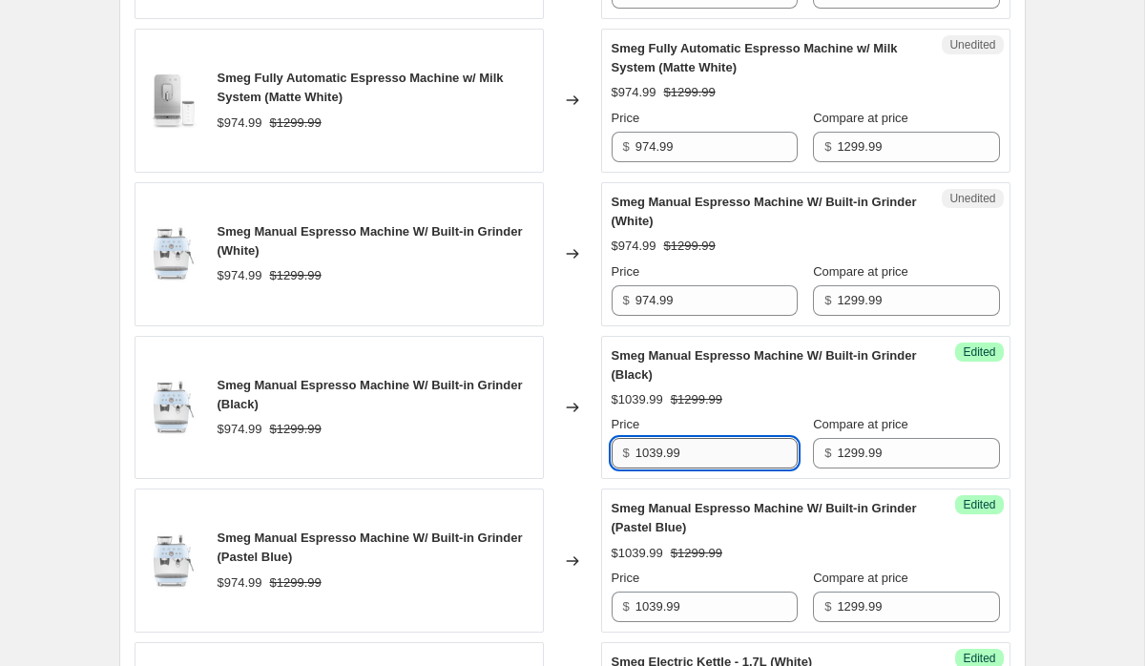
click at [660, 457] on input "1039.99" at bounding box center [717, 453] width 162 height 31
paste input "974"
type input "974.99"
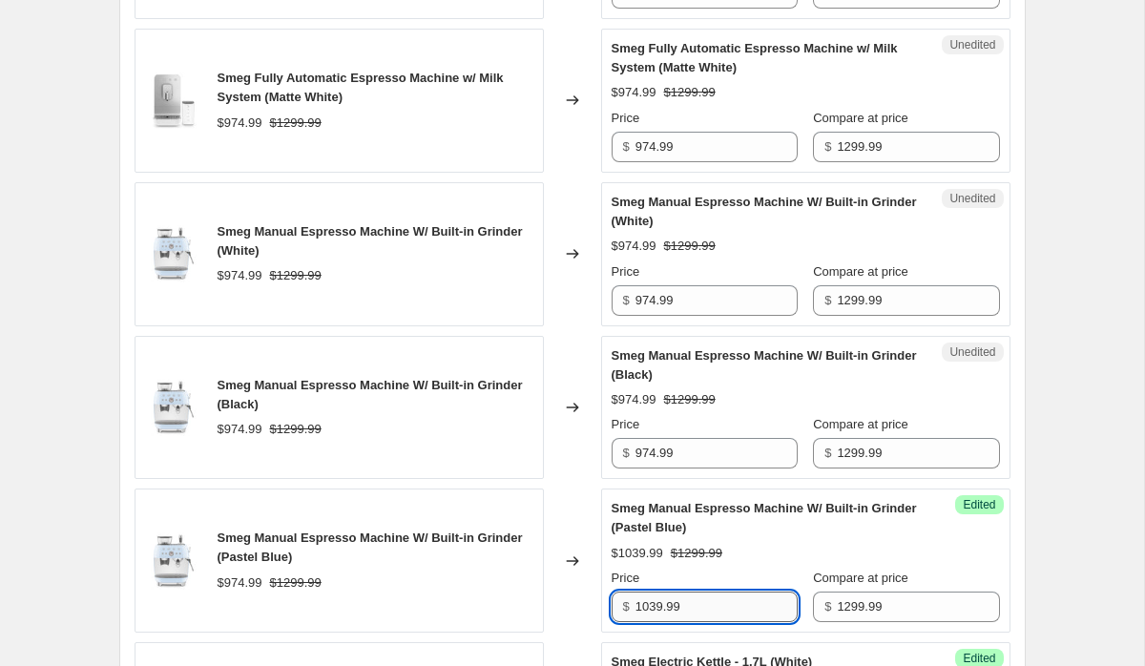
click at [680, 601] on input "1039.99" at bounding box center [717, 607] width 162 height 31
paste input "974"
type input "974.99"
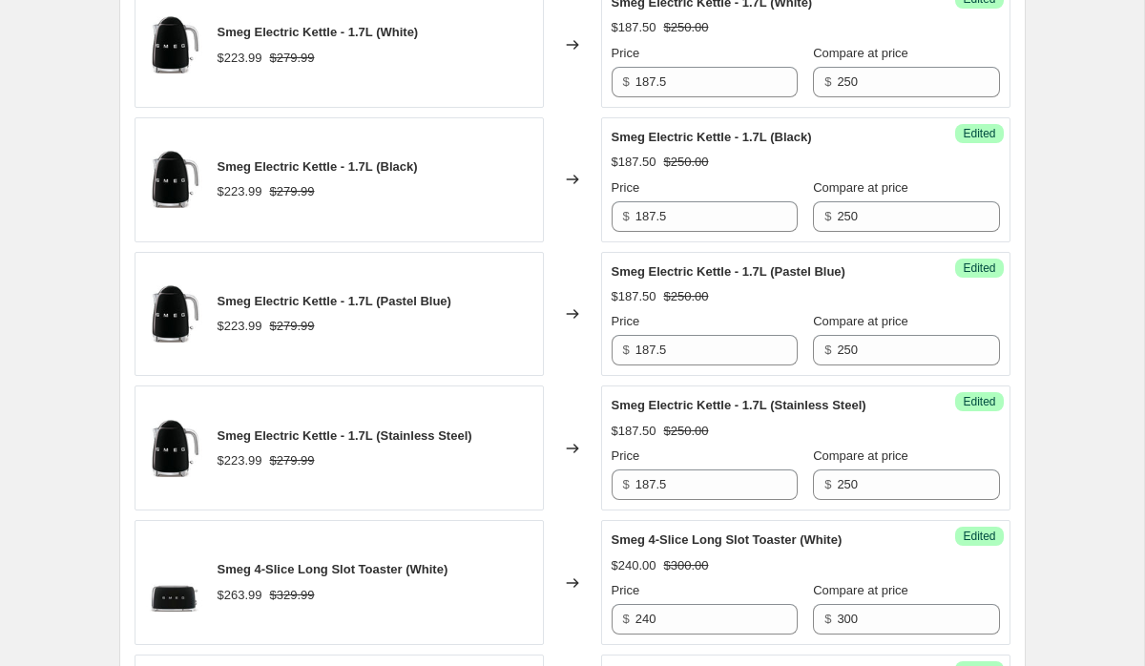
scroll to position [2148, 0]
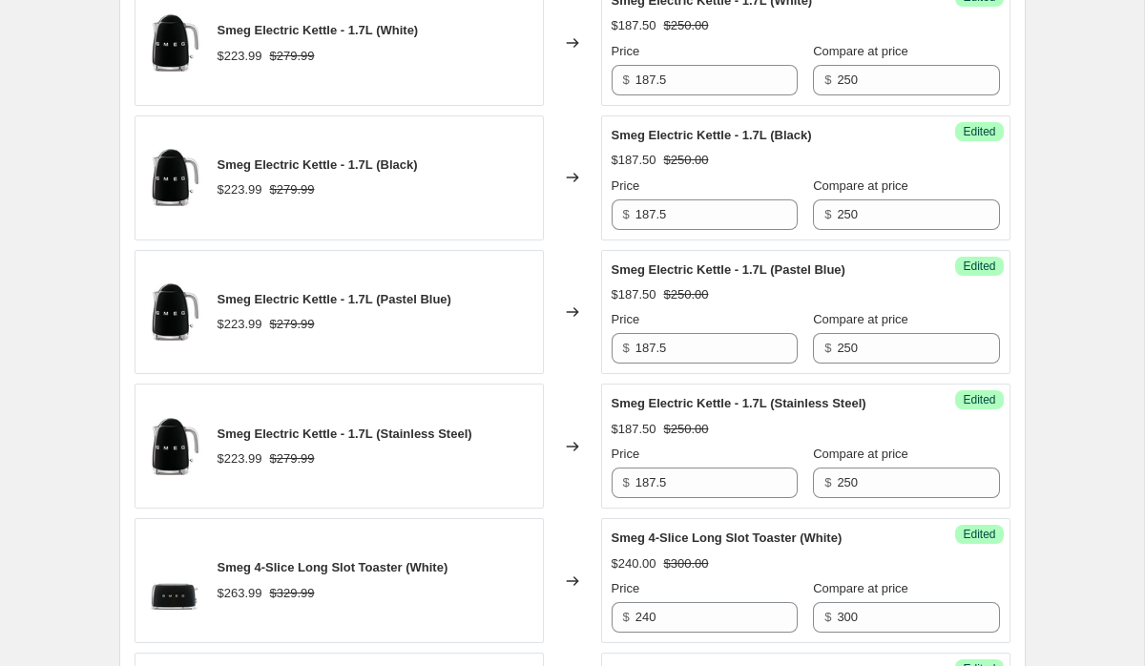
click at [1036, 332] on div "Create new price change job. This page is ready Create new price change job Dra…" at bounding box center [572, 154] width 952 height 4605
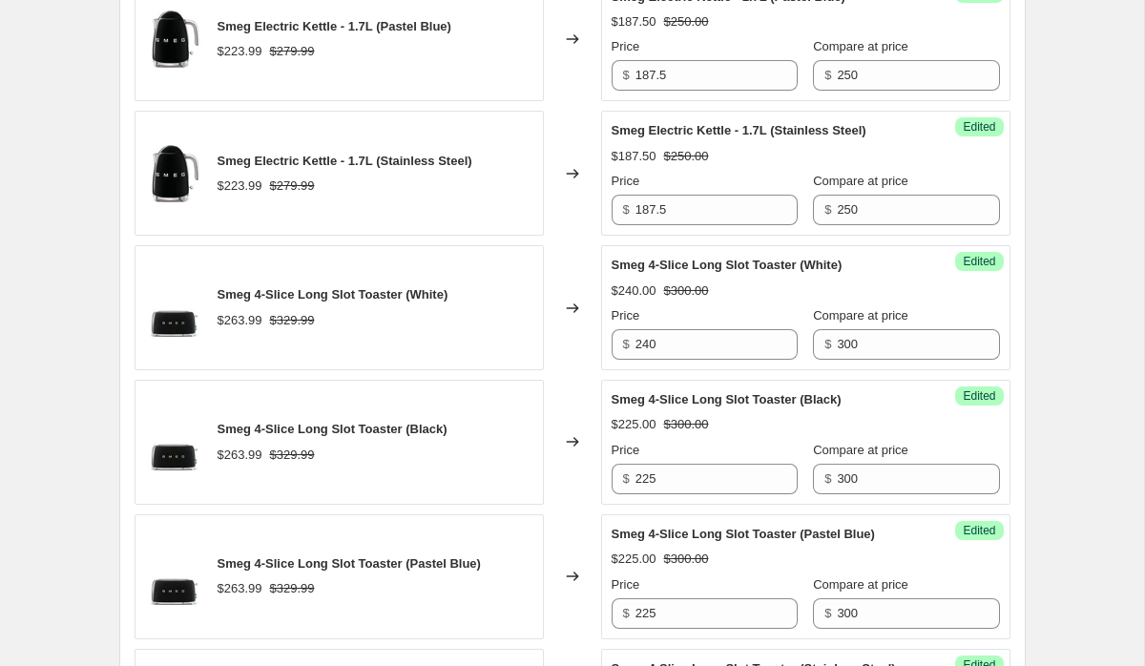
scroll to position [2447, 0]
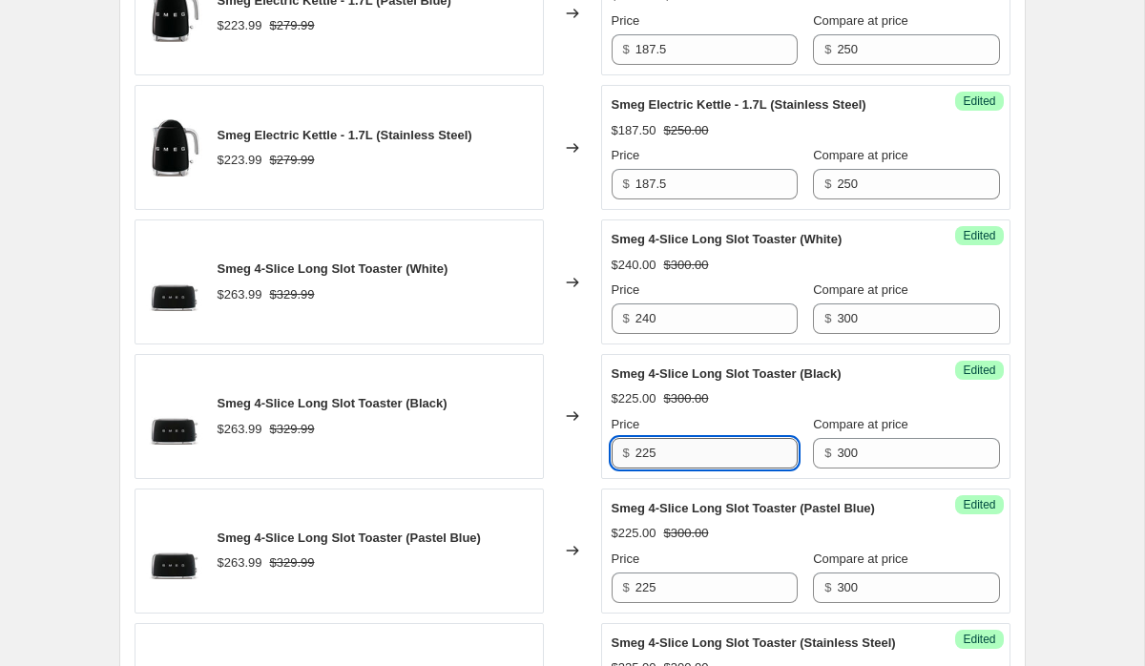
click at [679, 448] on input "225" at bounding box center [717, 453] width 162 height 31
click at [676, 315] on input "240" at bounding box center [717, 318] width 162 height 31
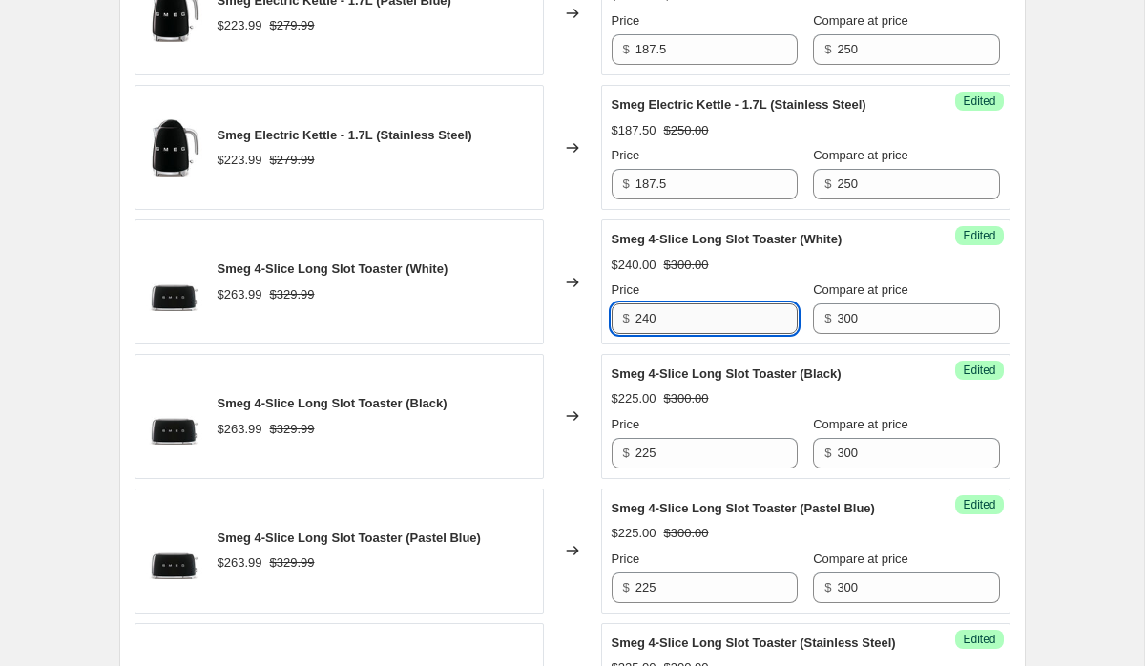
click at [676, 315] on input "240" at bounding box center [717, 318] width 162 height 31
paste input "25"
type input "225"
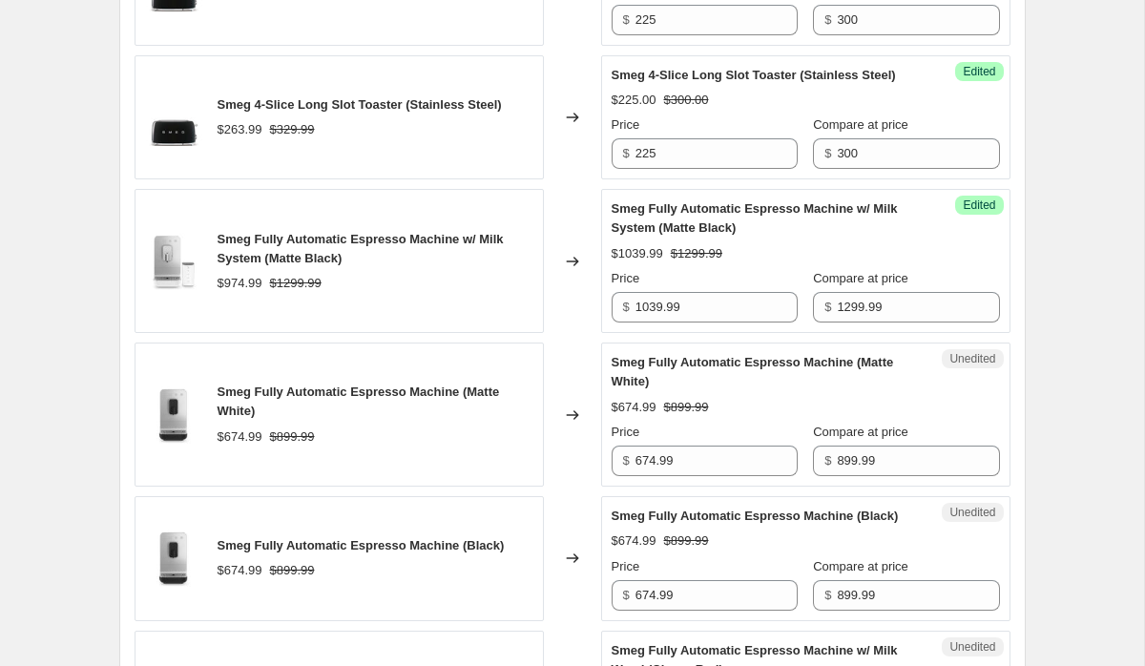
scroll to position [3029, 0]
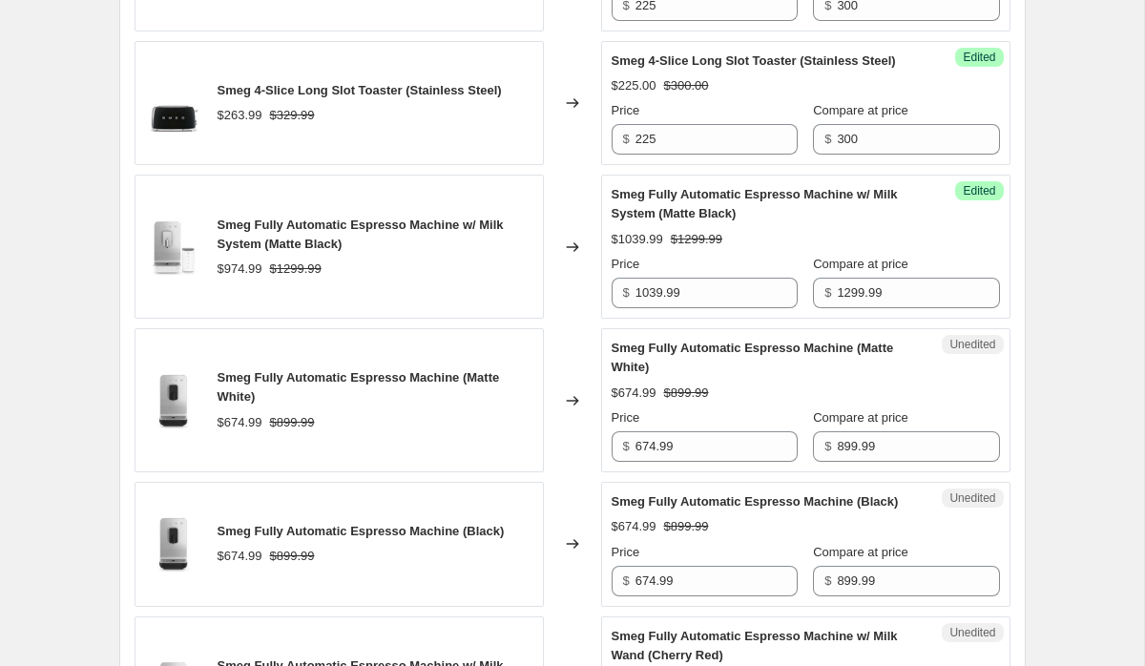
click at [697, 462] on input "674.99" at bounding box center [717, 446] width 162 height 31
click at [689, 458] on input "719.99" at bounding box center [717, 446] width 162 height 31
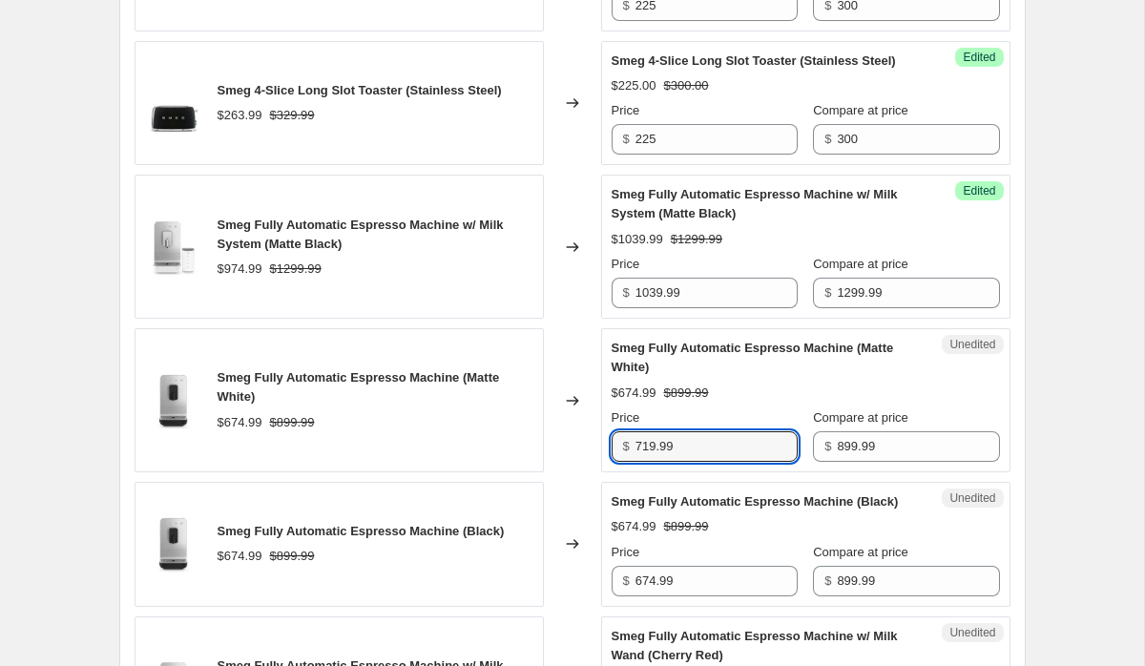
type input "719.99"
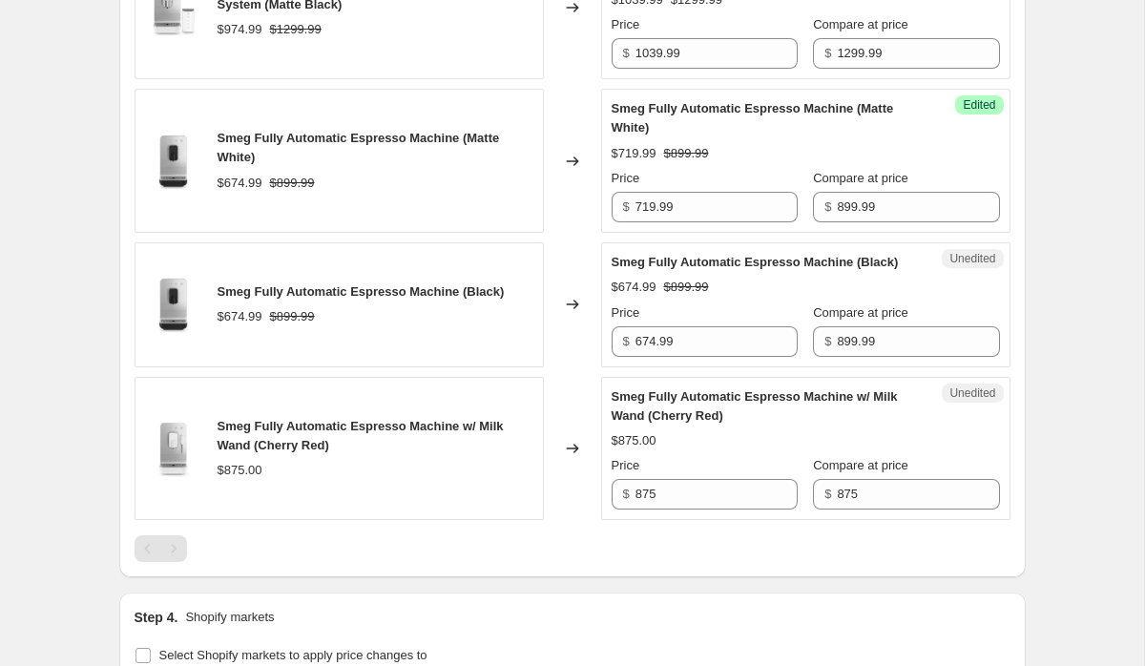
scroll to position [3293, 0]
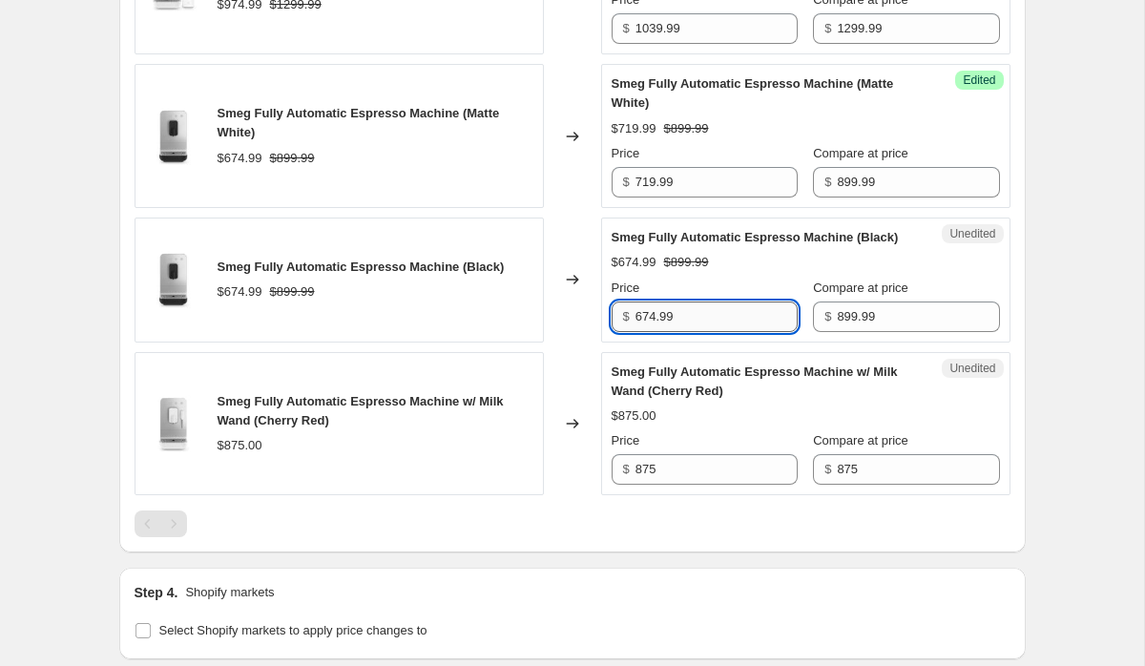
click at [691, 332] on input "674.99" at bounding box center [717, 317] width 162 height 31
paste input "719"
type input "719.99"
click at [1002, 343] on div "Unedited Smeg Fully Automatic Espresso Machine (Black) $674.99 $899.99 Price $ …" at bounding box center [805, 280] width 409 height 125
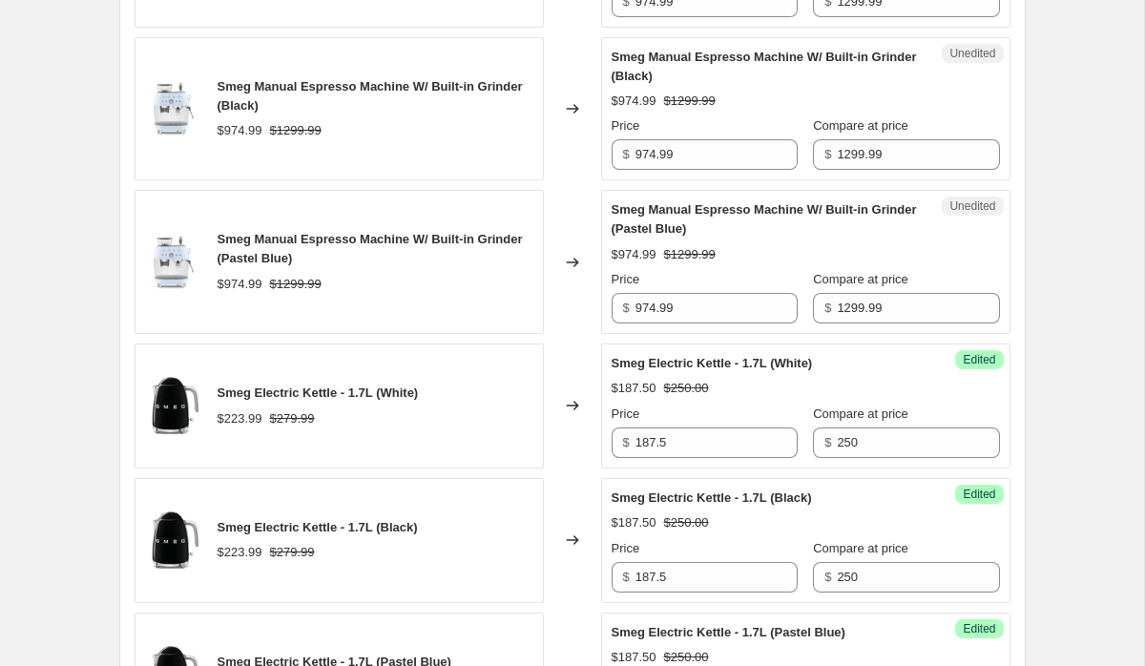
scroll to position [1757, 0]
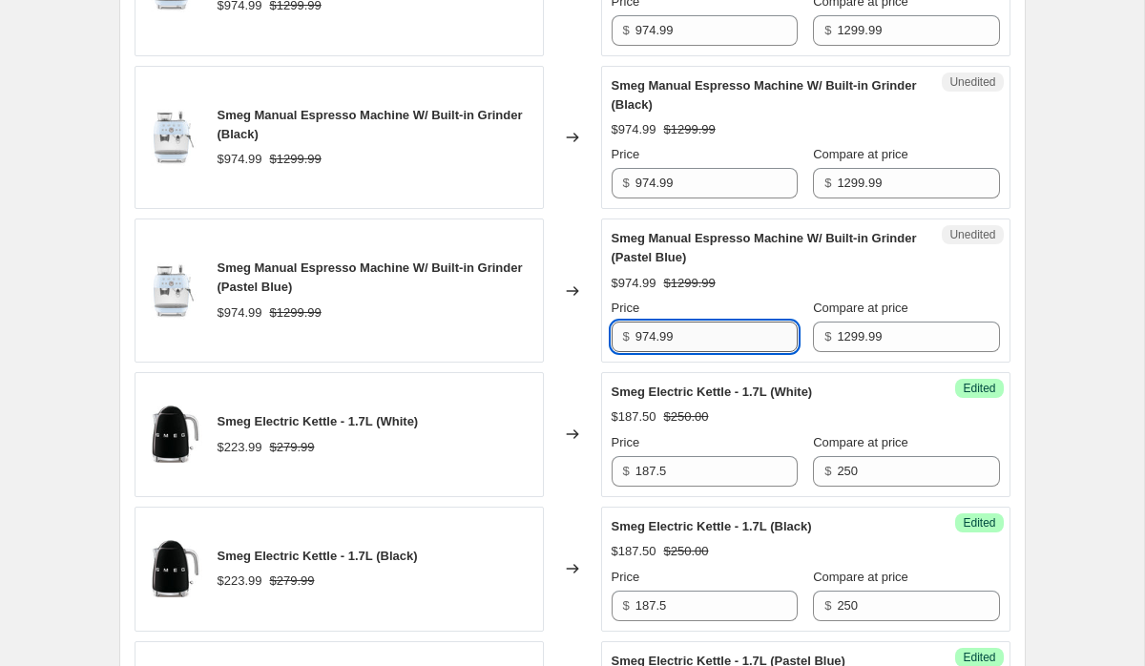
click at [679, 333] on input "974.99" at bounding box center [717, 337] width 162 height 31
click at [1047, 210] on div "Create new price change job. This page is ready Create new price change job Dra…" at bounding box center [572, 545] width 952 height 4605
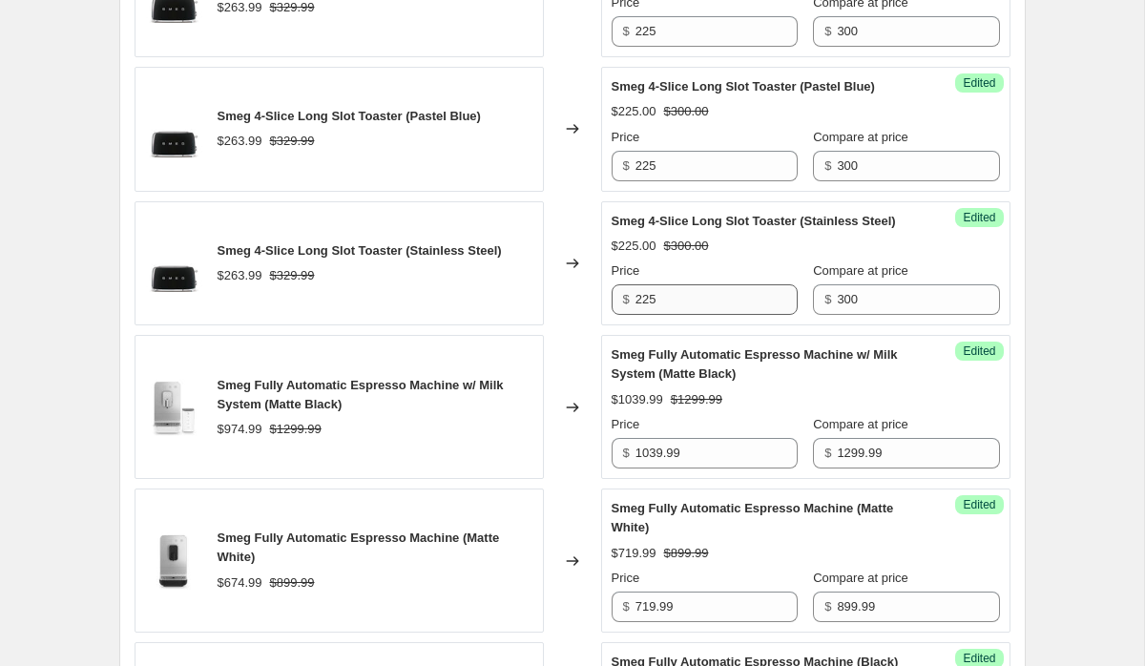
scroll to position [2882, 0]
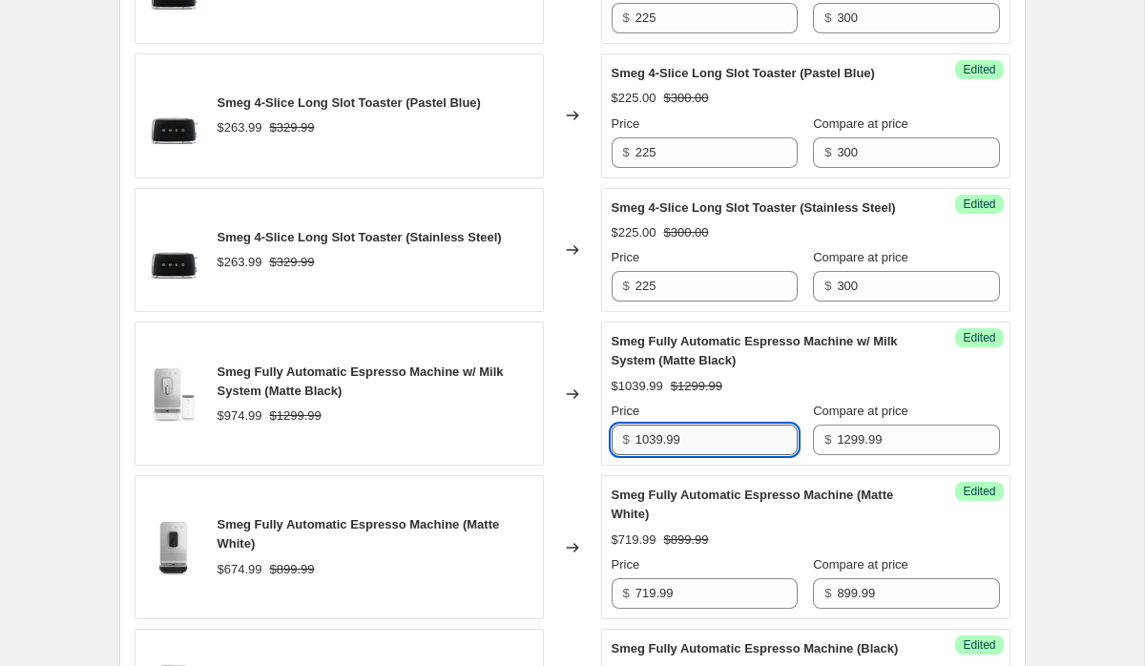
click at [709, 455] on input "1039.99" at bounding box center [717, 440] width 162 height 31
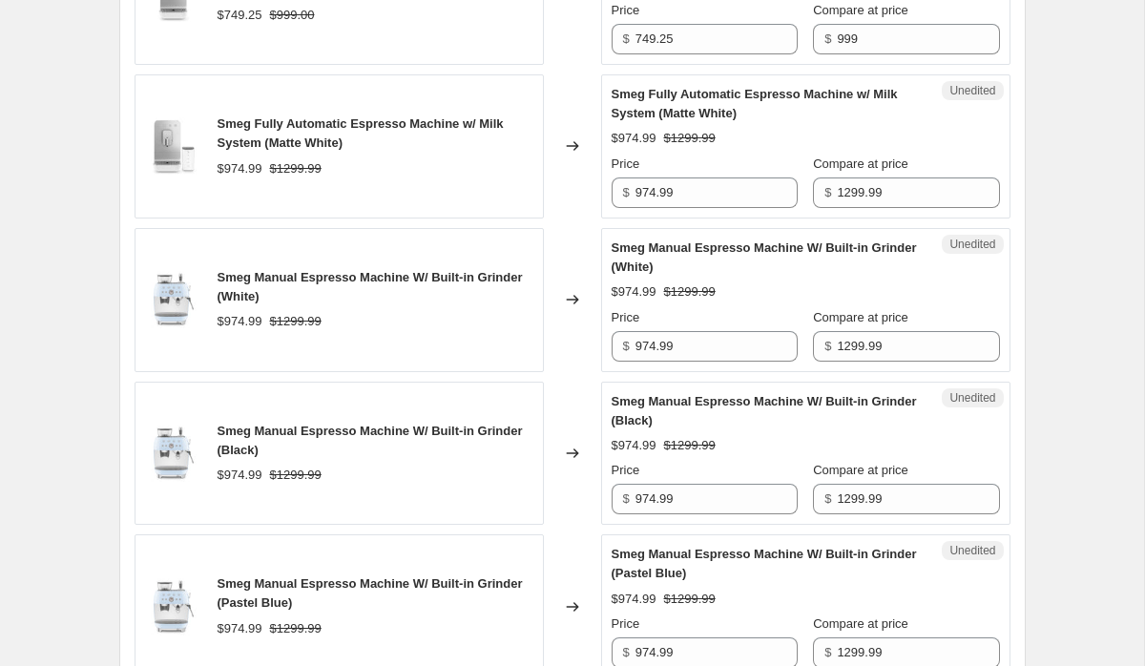
scroll to position [1432, 0]
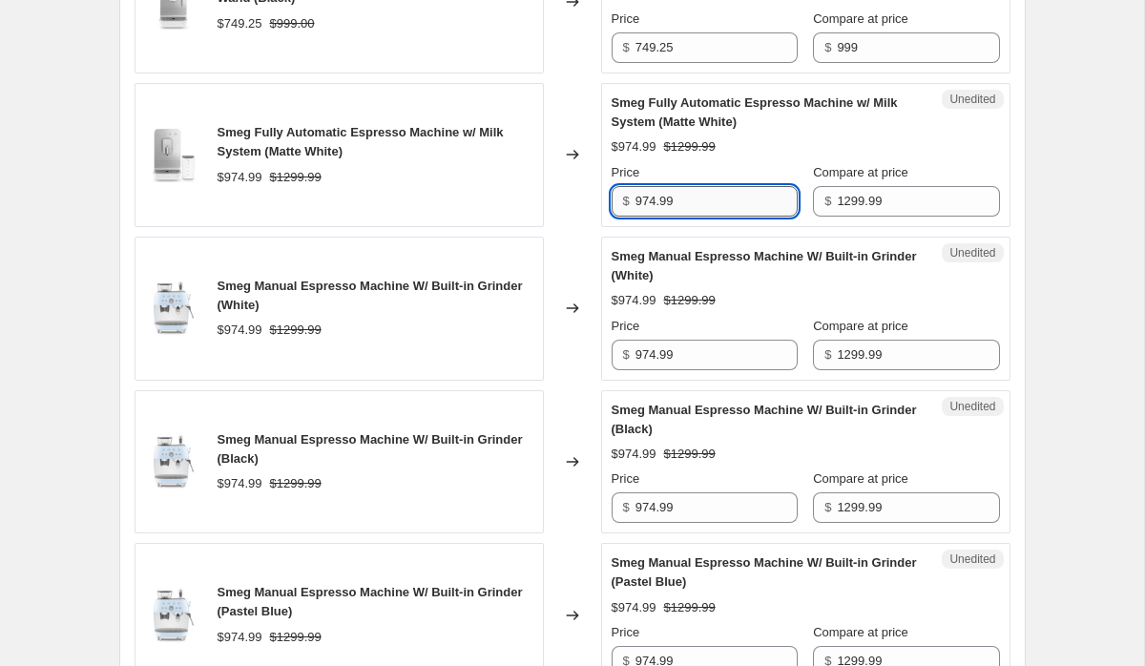
click at [698, 200] on input "974.99" at bounding box center [717, 201] width 162 height 31
paste input "1039"
type input "1039.99"
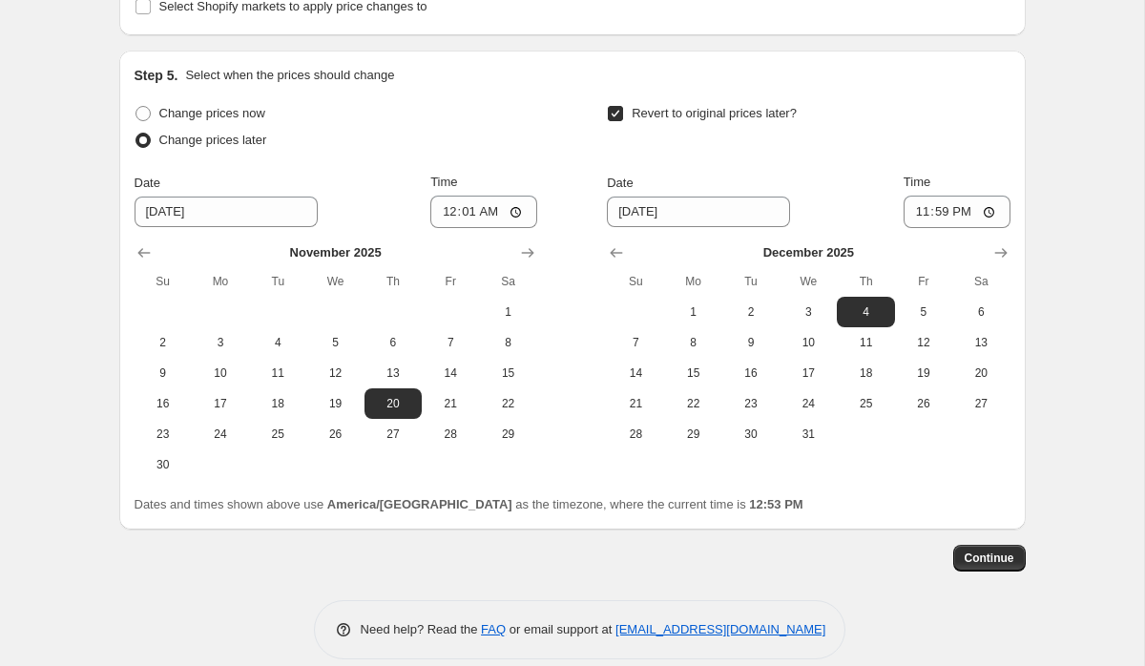
scroll to position [3921, 0]
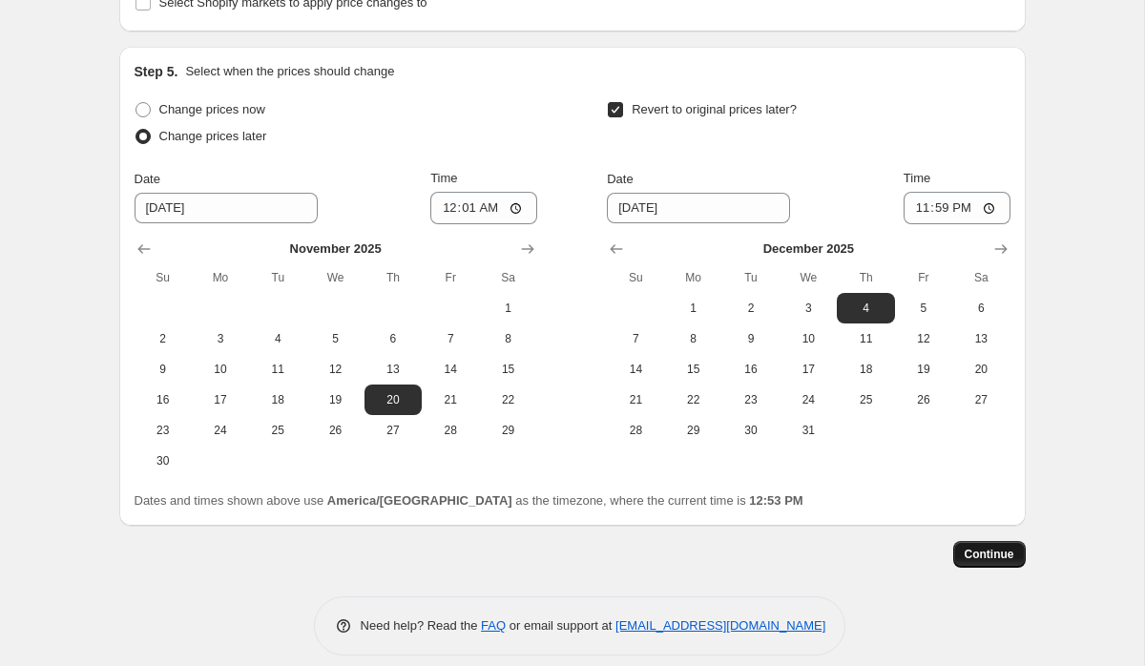
click at [999, 562] on span "Continue" at bounding box center [990, 554] width 50 height 15
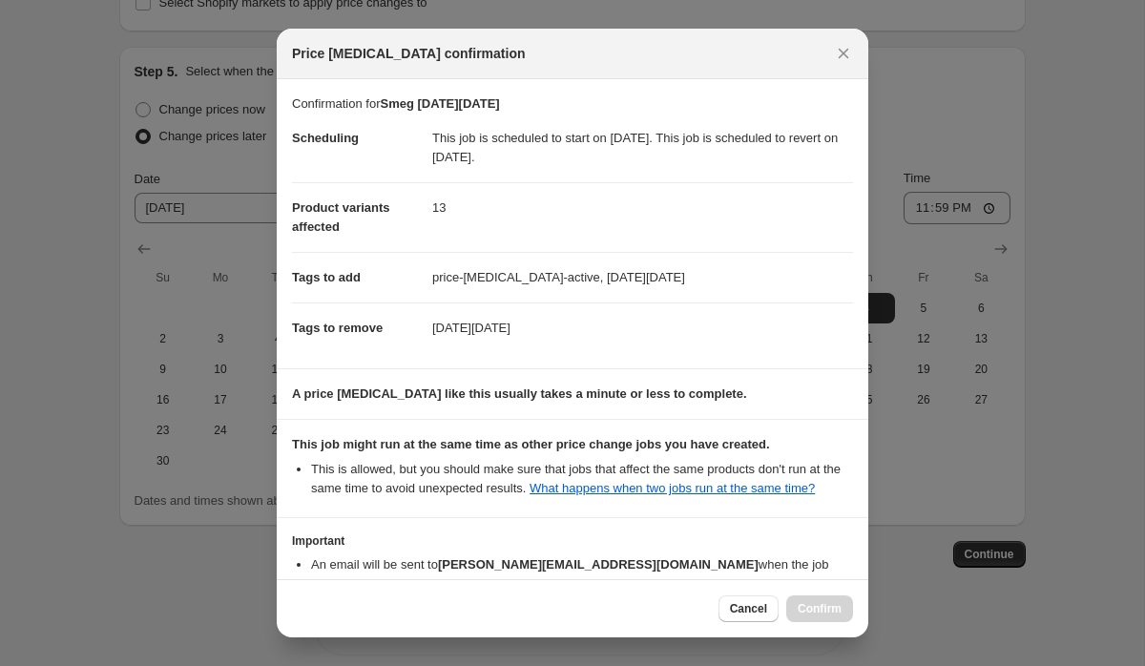
scroll to position [134, 0]
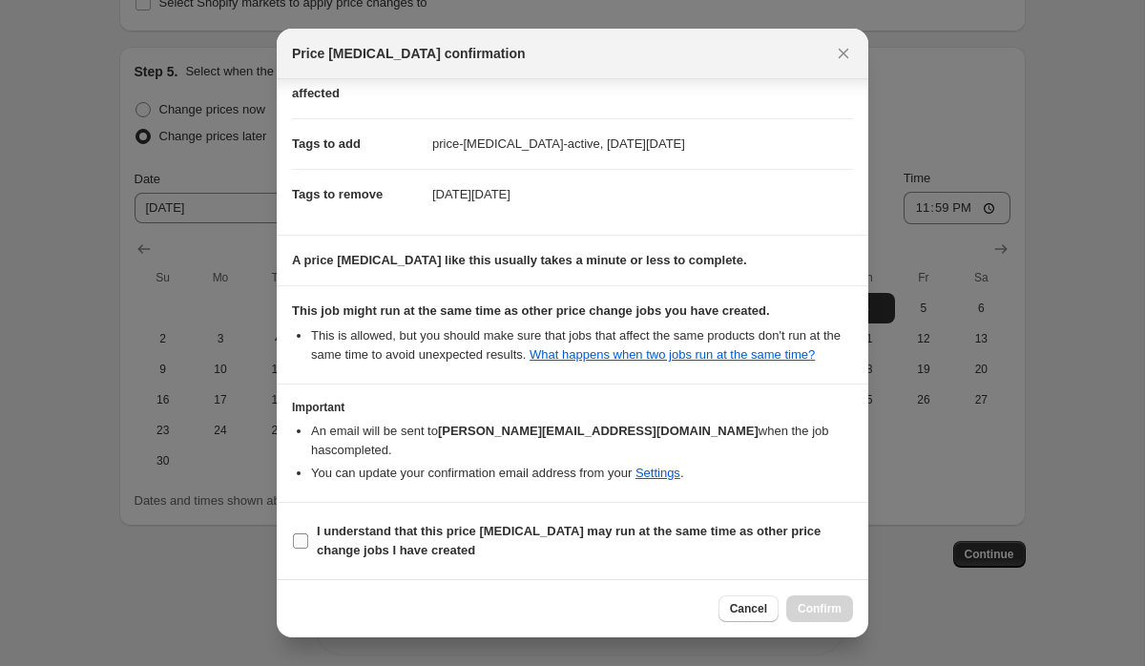
click at [493, 533] on b "I understand that this price change job may run at the same time as other price…" at bounding box center [569, 540] width 504 height 33
click at [308, 533] on input "I understand that this price change job may run at the same time as other price…" at bounding box center [300, 540] width 15 height 15
checkbox input "true"
click at [821, 610] on span "Confirm" at bounding box center [820, 608] width 44 height 15
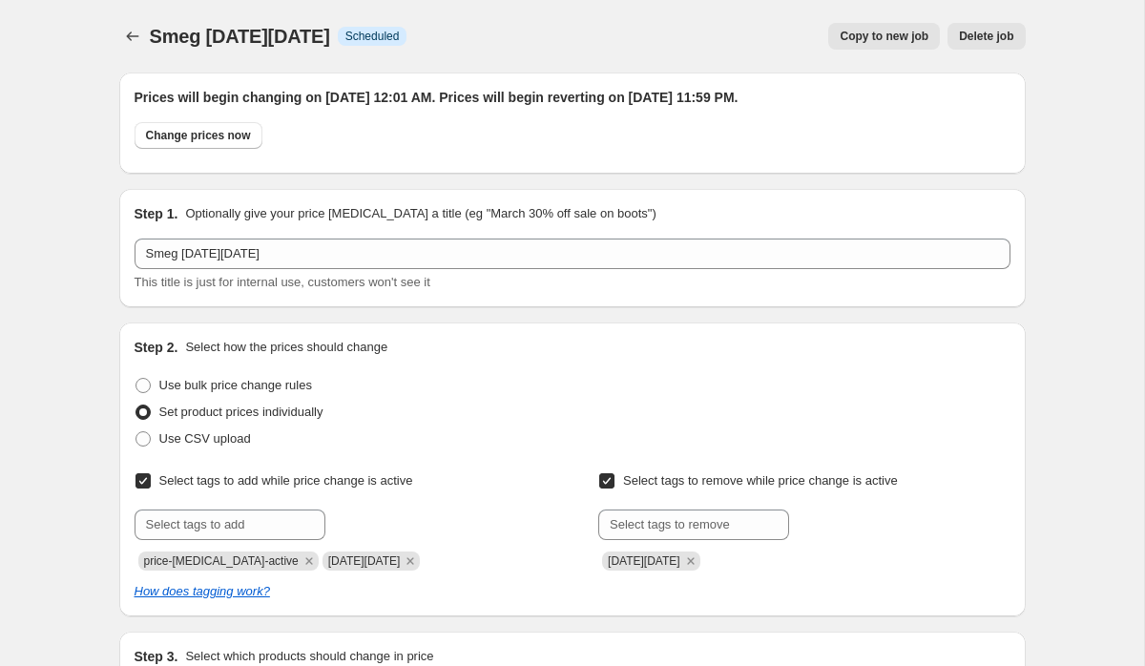
scroll to position [3921, 0]
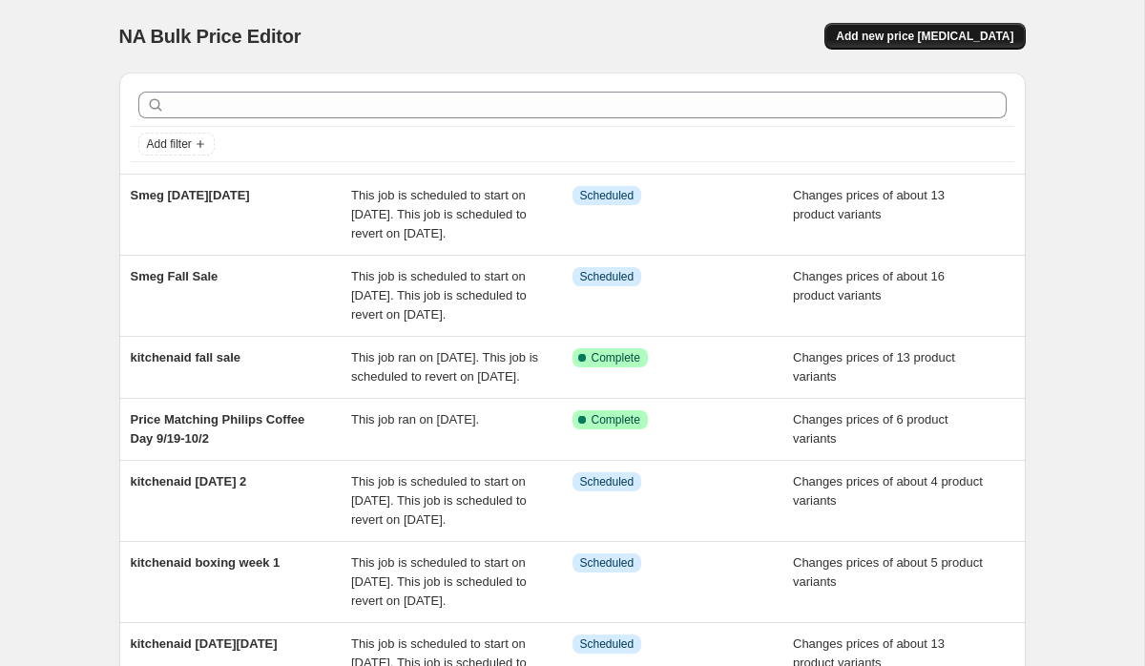
click at [987, 24] on button "Add new price [MEDICAL_DATA]" at bounding box center [924, 36] width 200 height 27
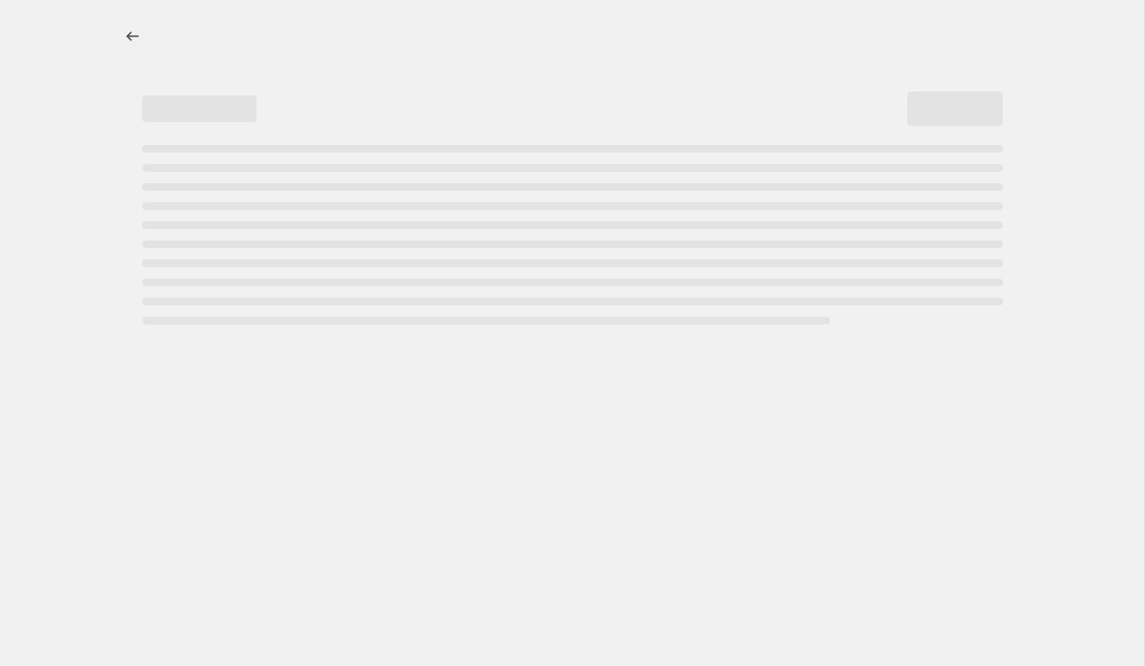
select select "percentage"
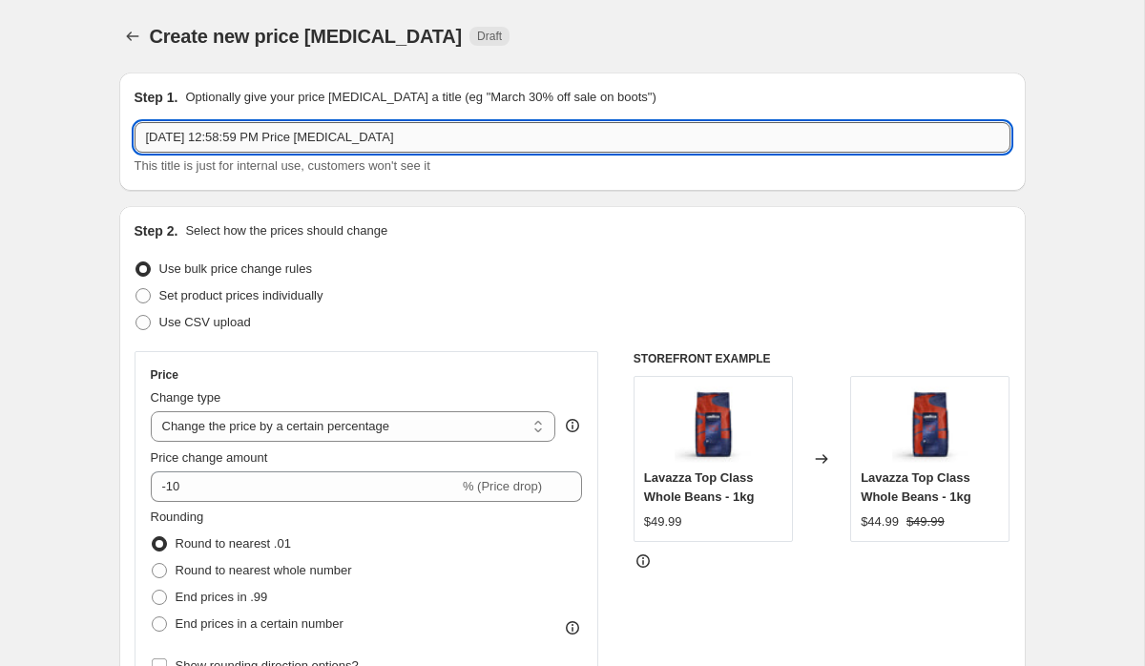
click at [686, 142] on input "Oct 3, 2025, 12:58:59 PM Price change job" at bounding box center [573, 137] width 876 height 31
type input "Smeg Boxing Day"
click at [646, 232] on div "Step 2. Select how the prices should change" at bounding box center [573, 230] width 876 height 19
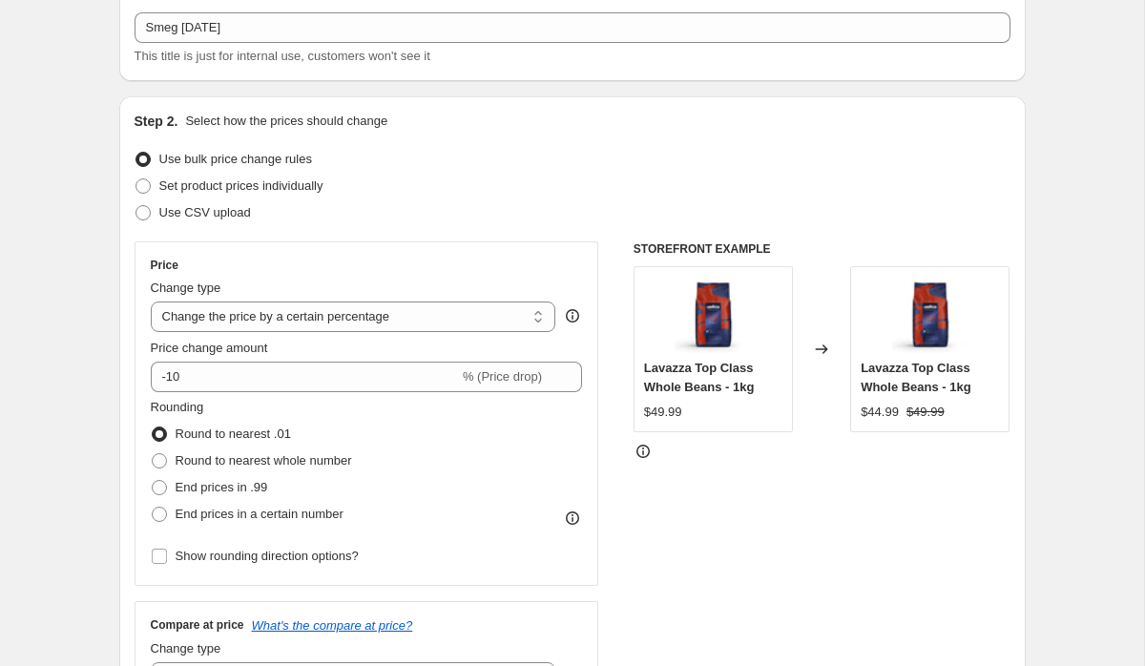
scroll to position [150, 0]
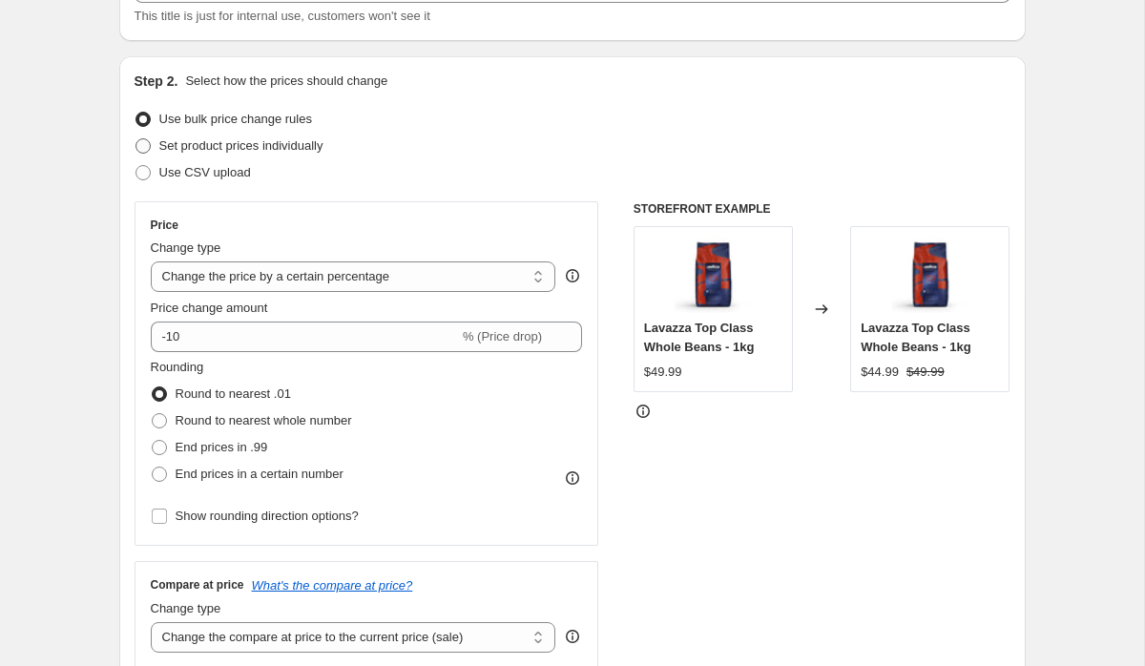
click at [281, 147] on span "Set product prices individually" at bounding box center [241, 145] width 164 height 14
click at [136, 139] on input "Set product prices individually" at bounding box center [135, 138] width 1 height 1
radio input "true"
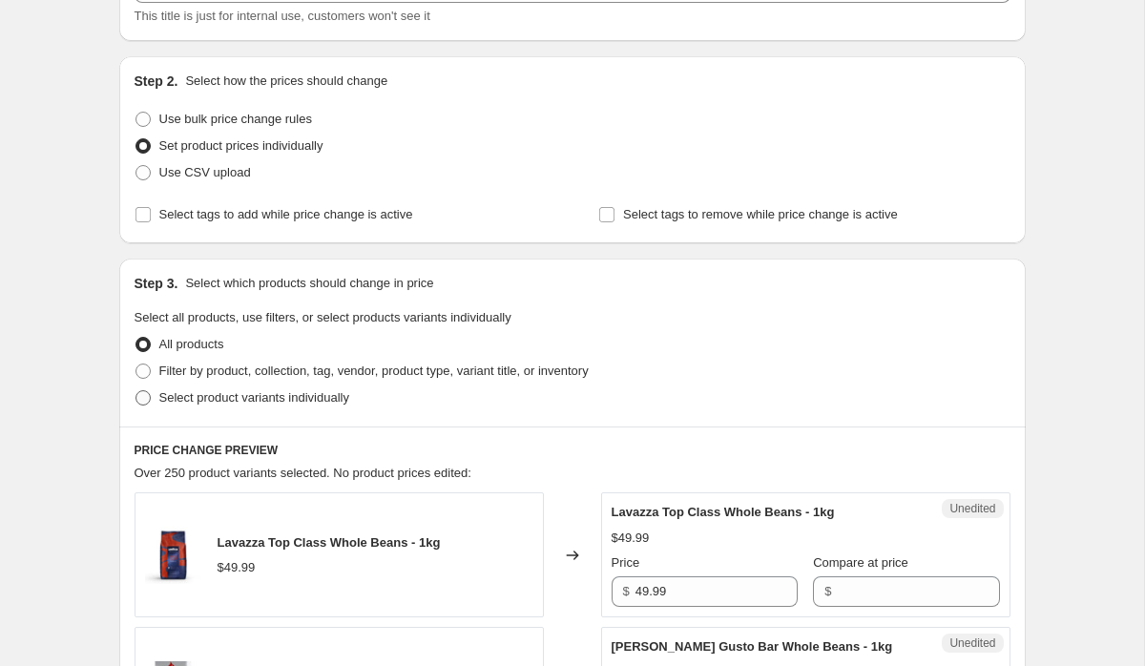
click at [220, 401] on span "Select product variants individually" at bounding box center [254, 397] width 190 height 14
click at [136, 391] on input "Select product variants individually" at bounding box center [135, 390] width 1 height 1
radio input "true"
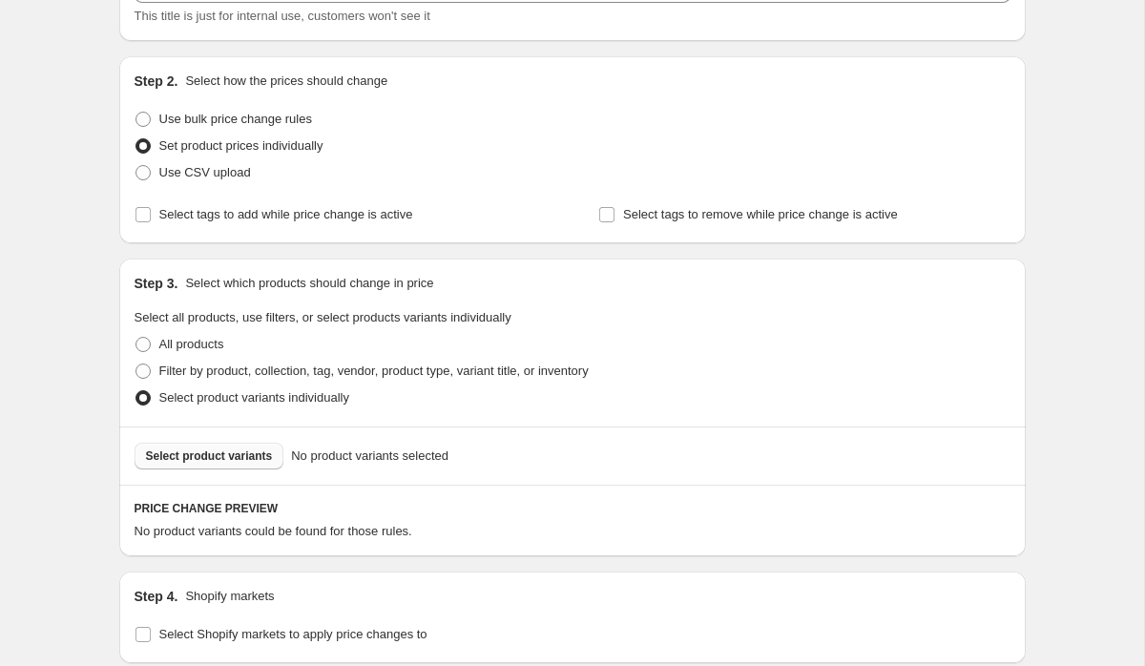
click at [225, 464] on button "Select product variants" at bounding box center [210, 456] width 150 height 27
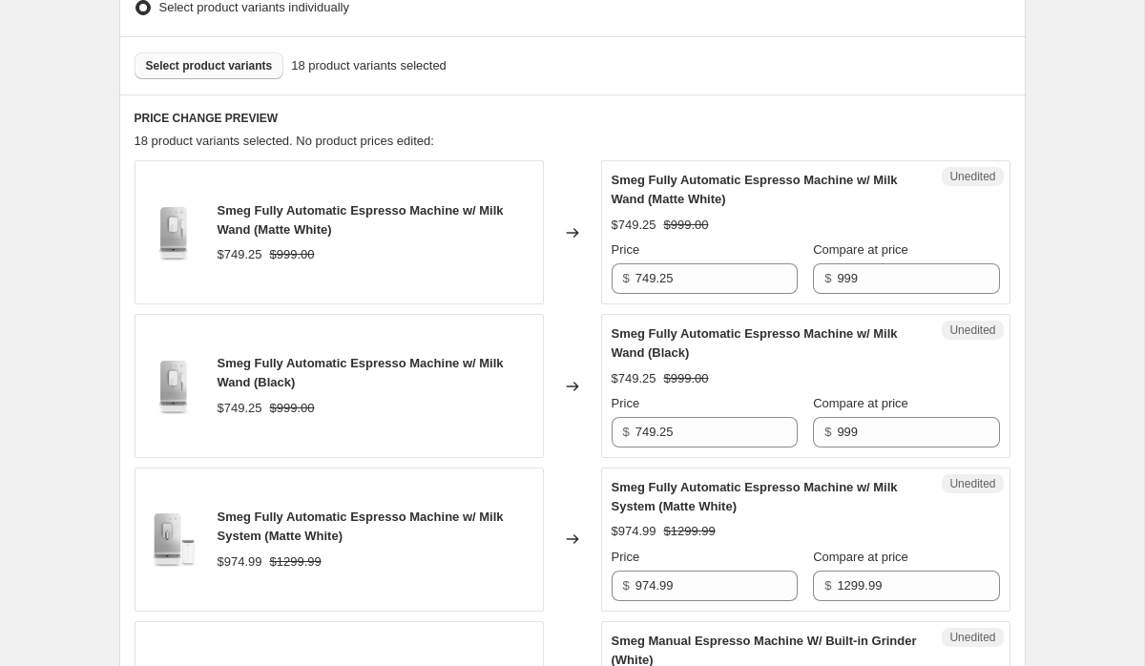
scroll to position [542, 0]
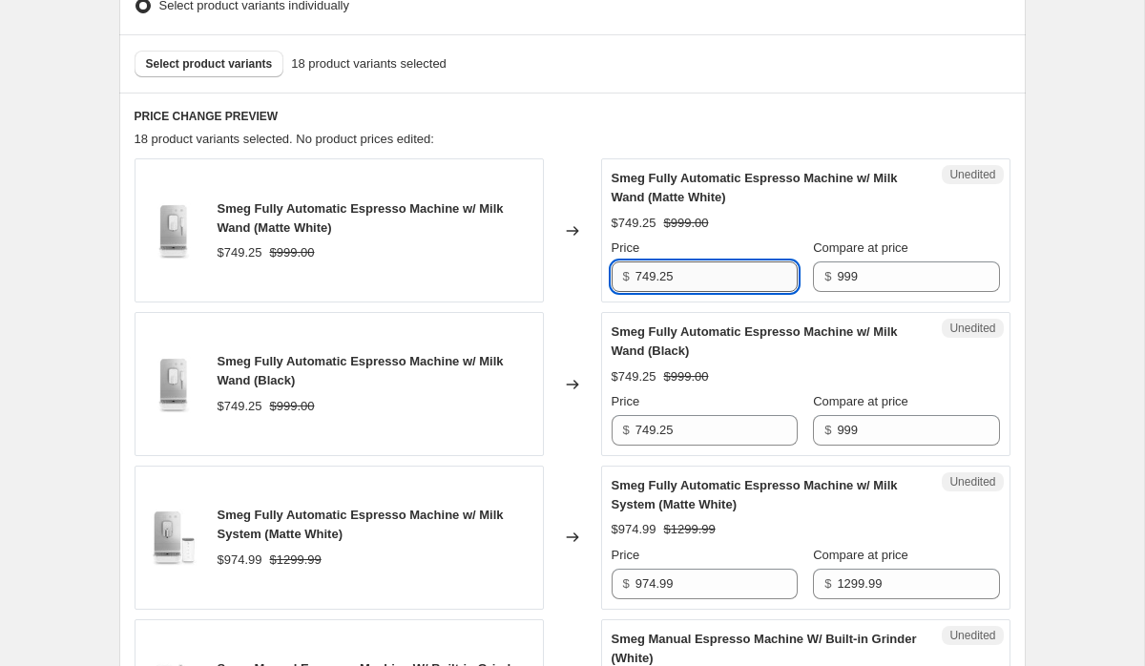
click at [656, 274] on input "749.25" at bounding box center [717, 276] width 162 height 31
click at [647, 282] on input "799.20" at bounding box center [717, 276] width 162 height 31
type input "799.20"
click at [648, 427] on input "749.25" at bounding box center [717, 430] width 162 height 31
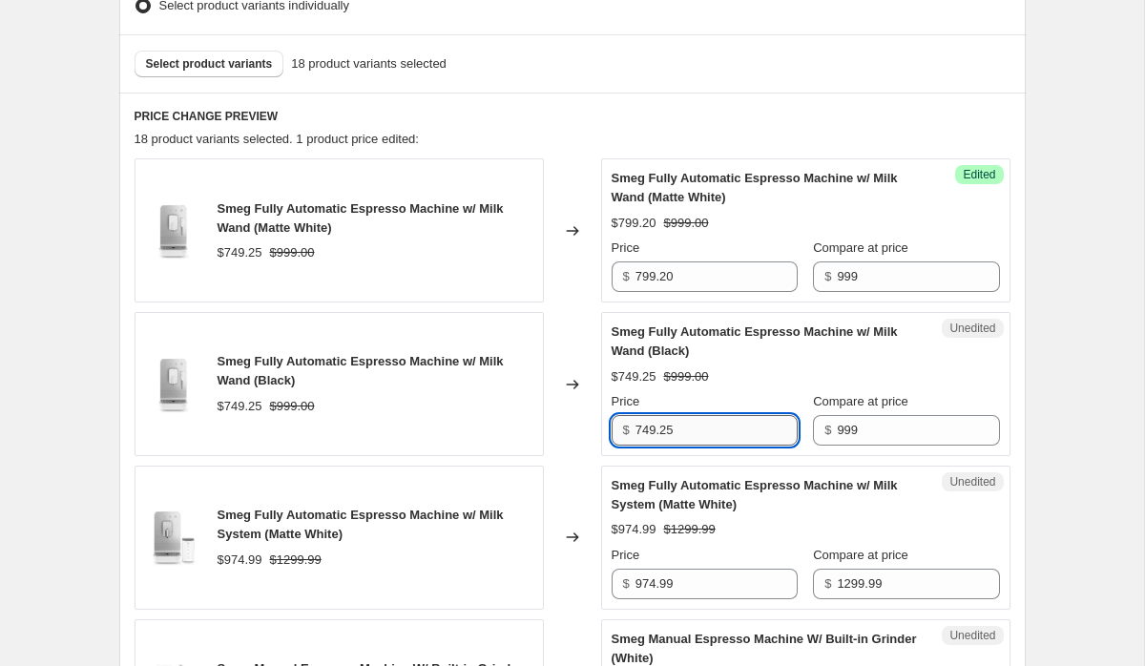
click at [648, 427] on input "749.25" at bounding box center [717, 430] width 162 height 31
paste input "99.20"
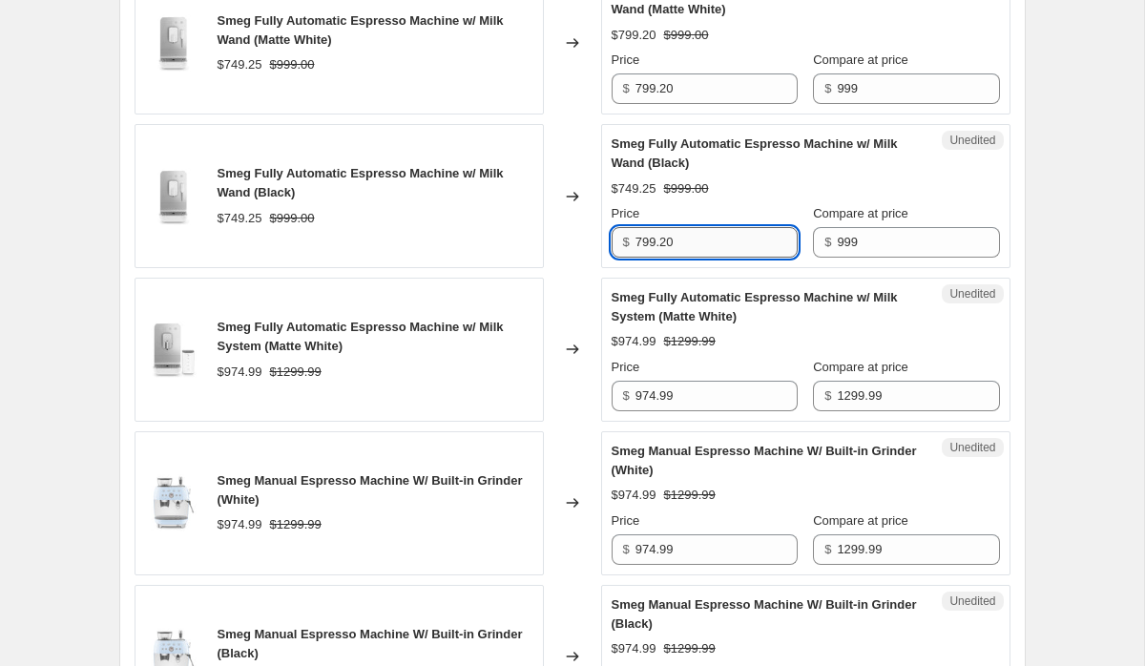
scroll to position [742, 0]
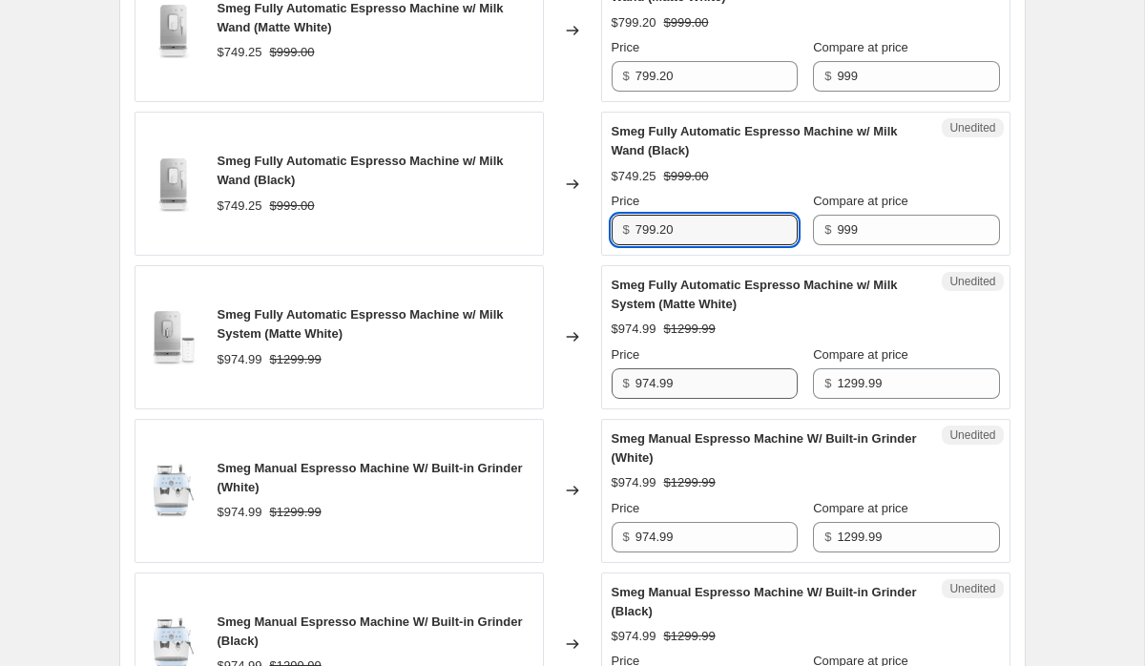
type input "799.20"
click at [671, 387] on input "974.99" at bounding box center [717, 383] width 162 height 31
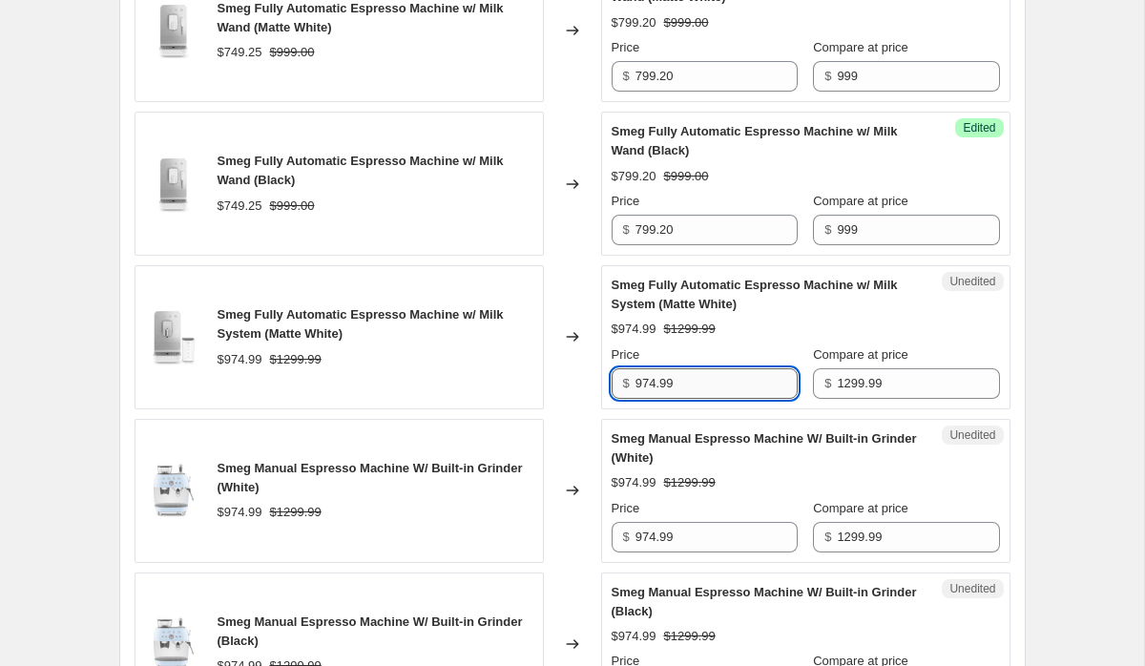
click at [671, 387] on input "974.99" at bounding box center [717, 383] width 162 height 31
paste input "799.20"
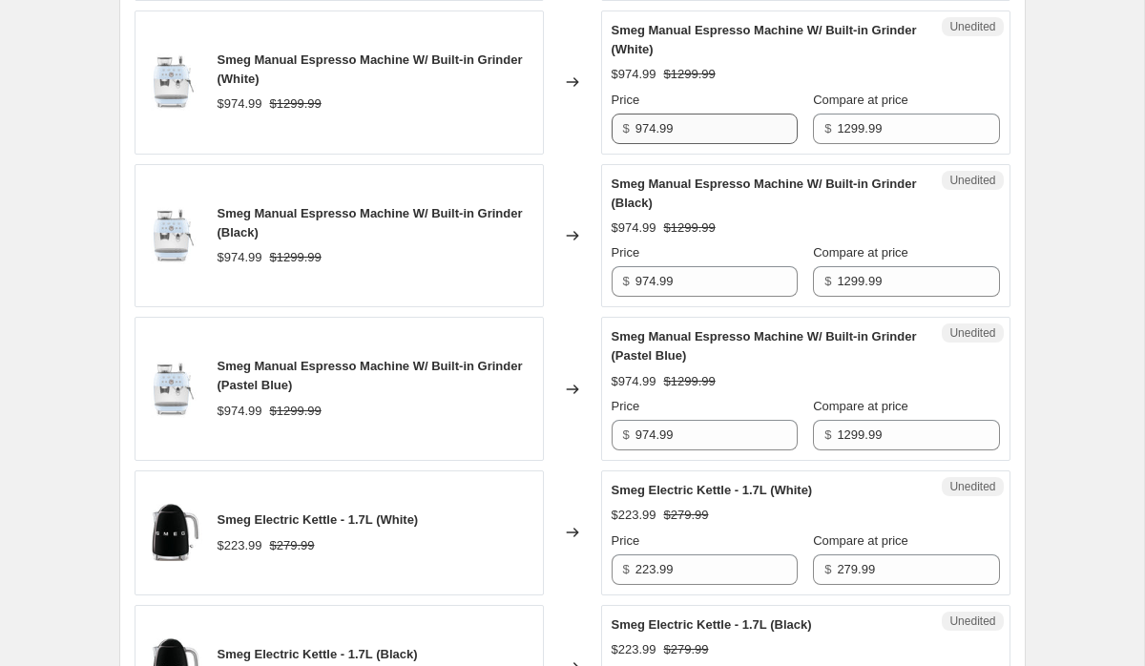
scroll to position [1098, 0]
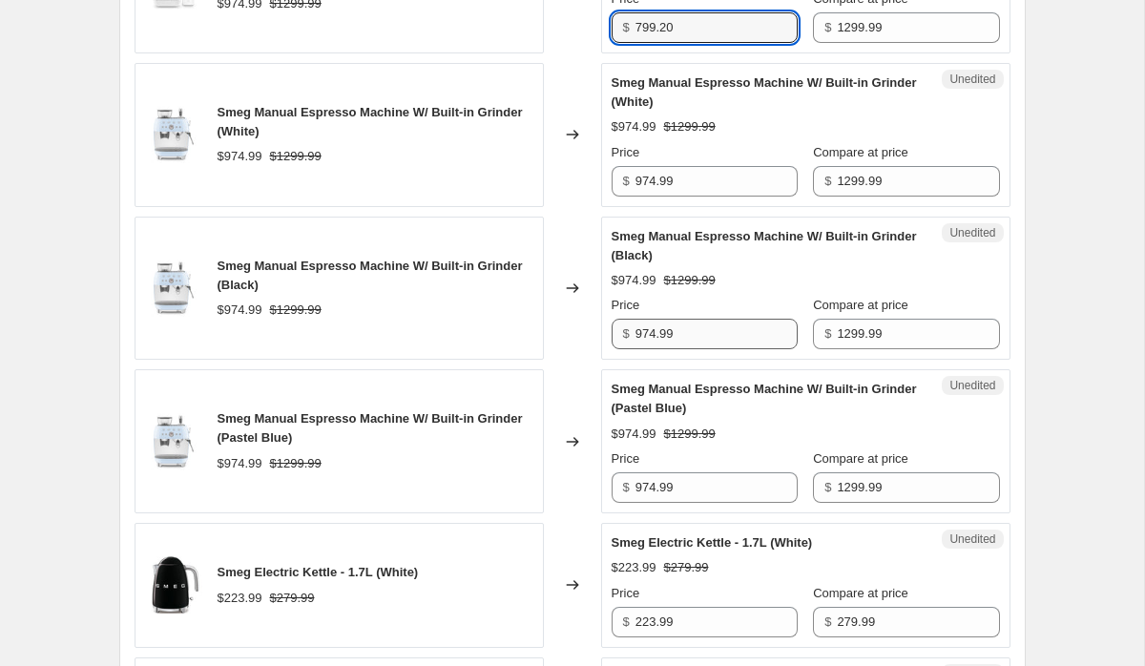
type input "799.20"
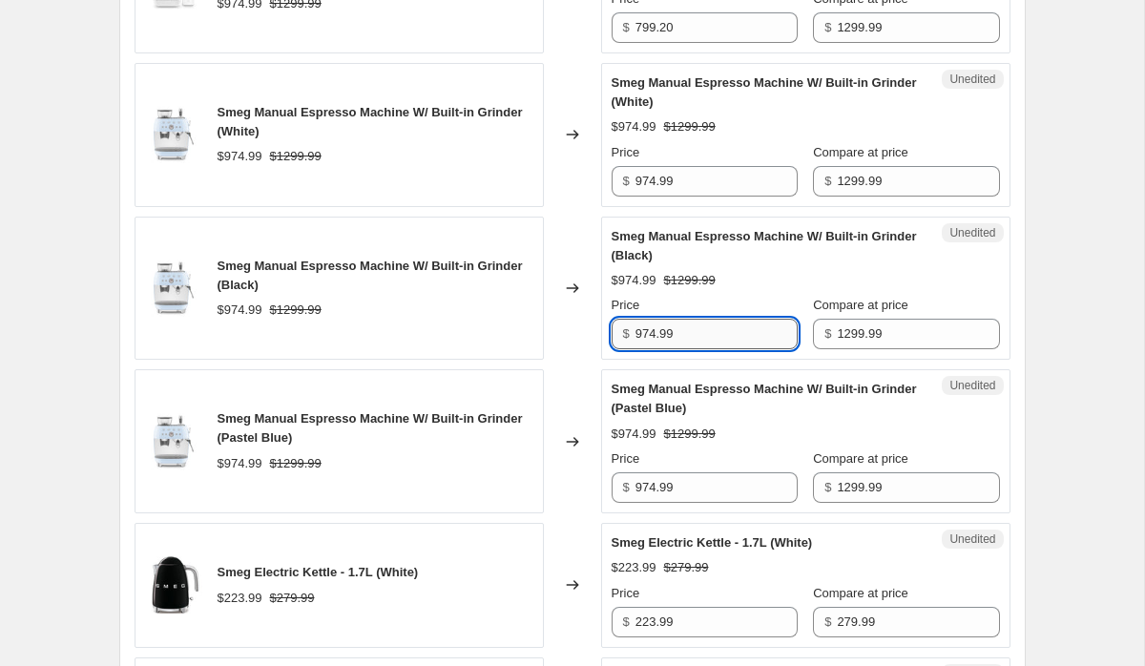
drag, startPoint x: 656, startPoint y: 335, endPoint x: 638, endPoint y: 335, distance: 18.1
click at [638, 335] on input "974.99" at bounding box center [717, 334] width 162 height 31
click at [663, 335] on input "1039.99" at bounding box center [717, 334] width 162 height 31
type input "1039.99"
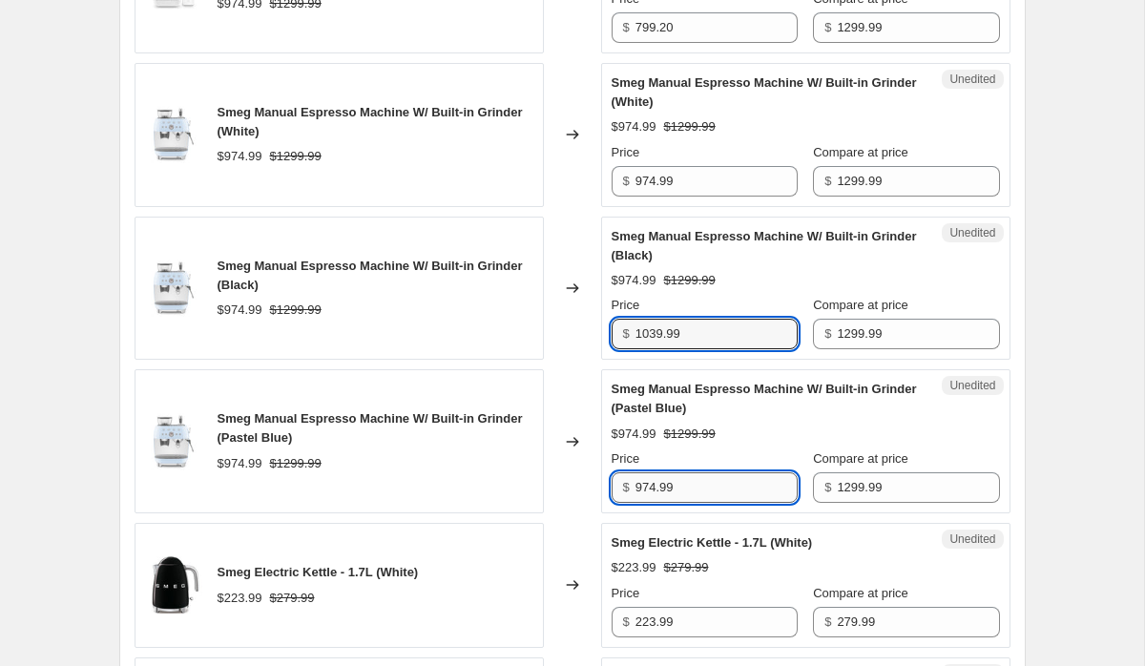
click at [652, 482] on input "974.99" at bounding box center [717, 487] width 162 height 31
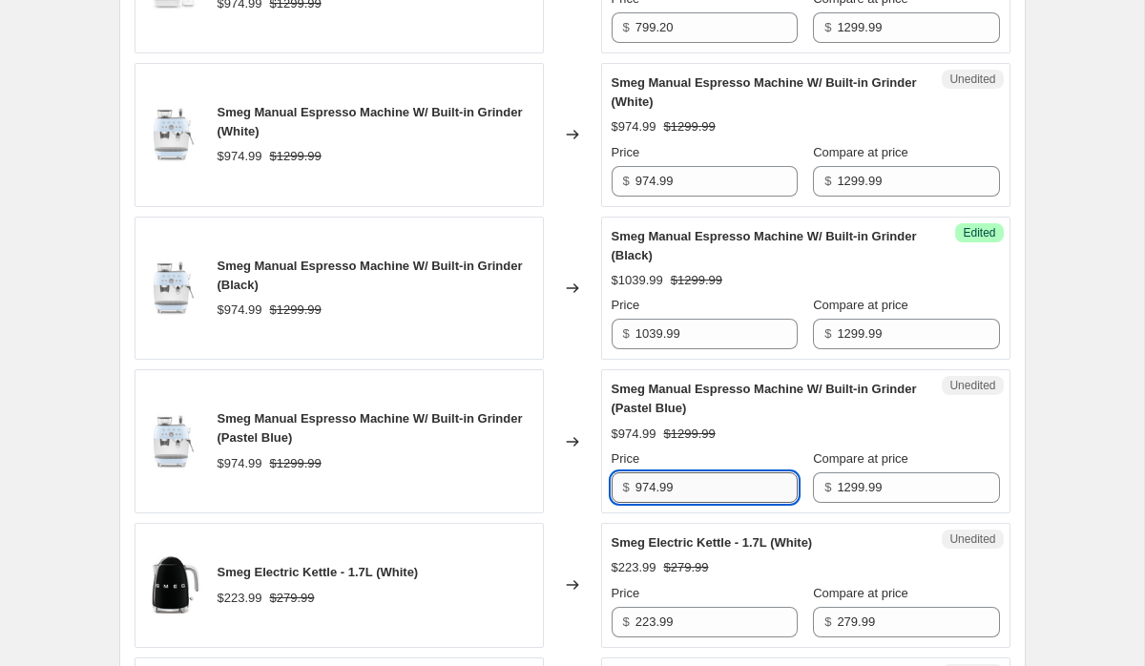
click at [652, 482] on input "974.99" at bounding box center [717, 487] width 162 height 31
paste input "1039"
type input "1039.99"
click at [711, 172] on input "974.99" at bounding box center [717, 181] width 162 height 31
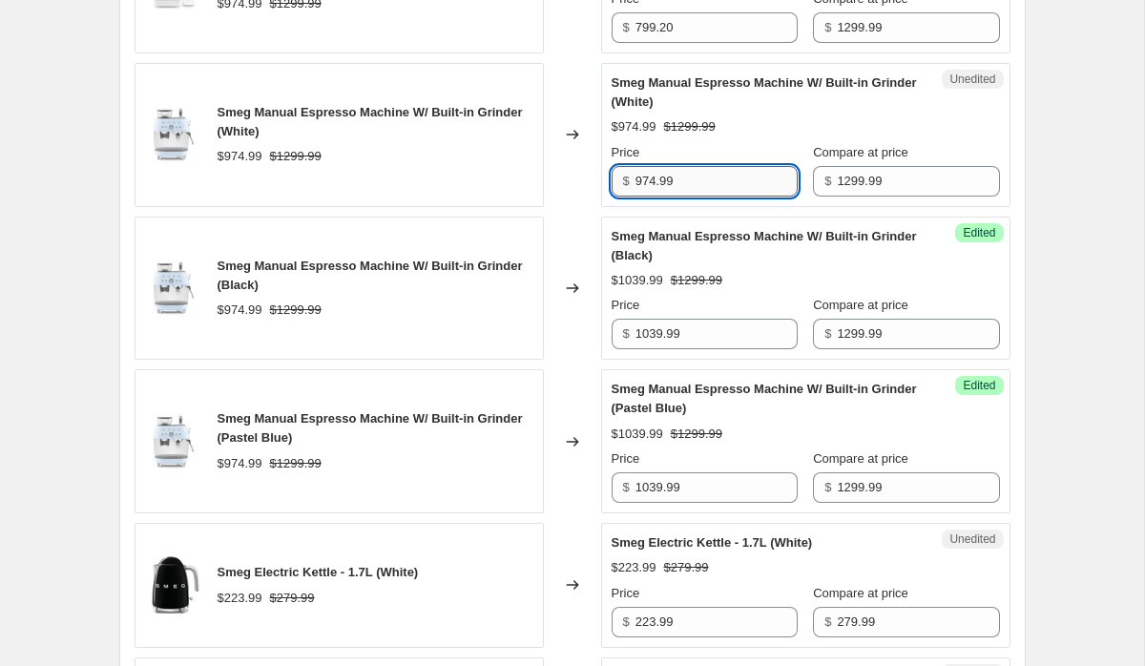
click at [711, 172] on input "974.99" at bounding box center [717, 181] width 162 height 31
paste input "1039"
type input "1039.99"
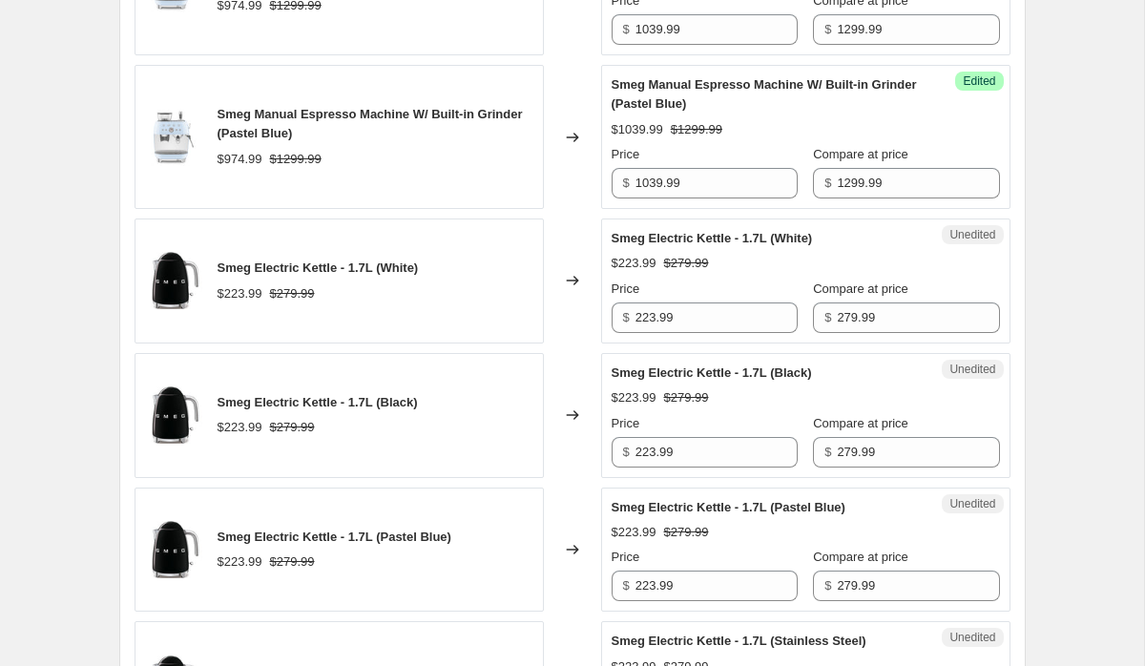
scroll to position [1411, 0]
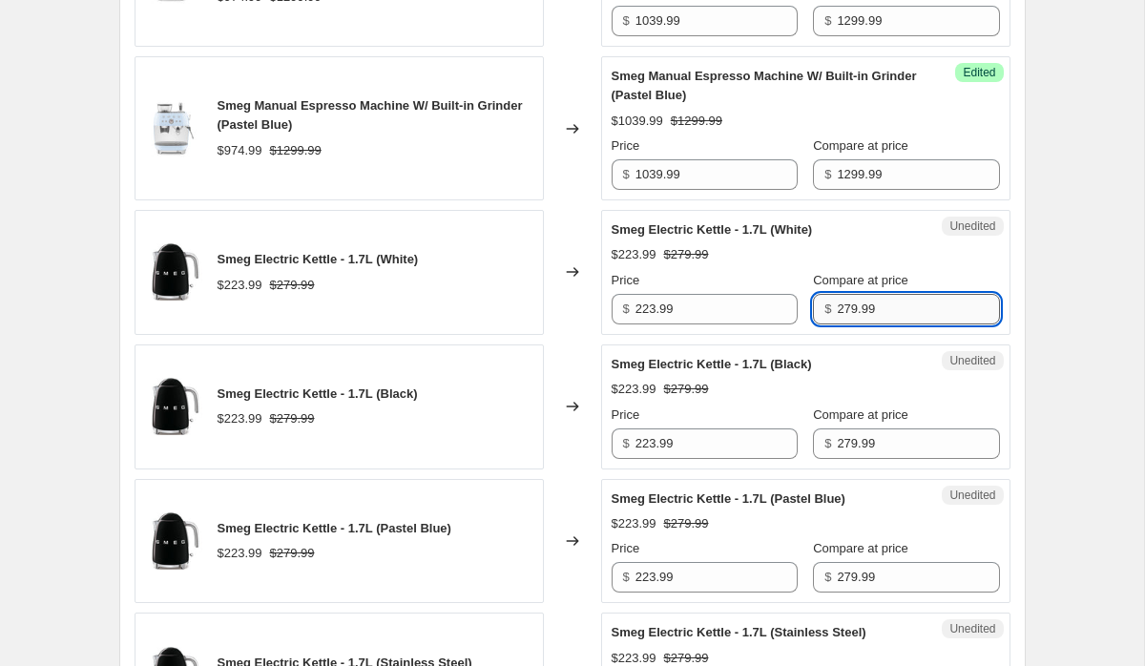
click at [890, 297] on input "279.99" at bounding box center [918, 309] width 162 height 31
click at [890, 298] on input "279.99" at bounding box center [918, 309] width 162 height 31
type input "300"
click at [1053, 326] on div "Create new price change job. This page is ready Create new price change job Dra…" at bounding box center [572, 459] width 1144 height 3741
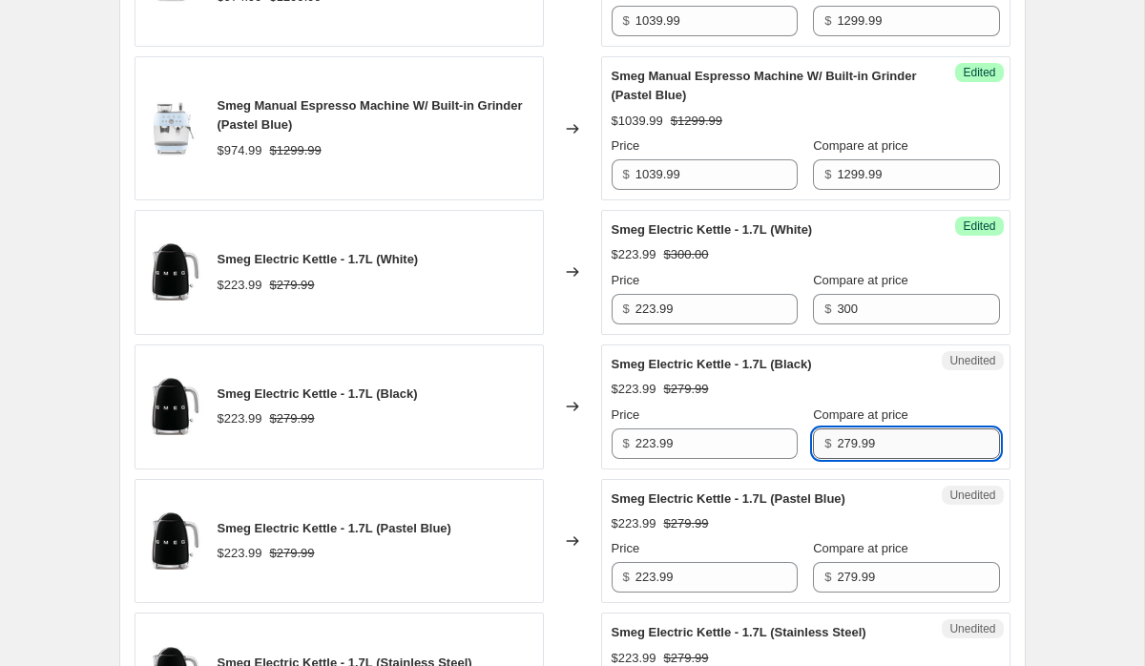
click at [881, 458] on input "279.99" at bounding box center [918, 443] width 162 height 31
type input "300"
click at [1035, 457] on div "Create new price change job. This page is ready Create new price change job Dra…" at bounding box center [572, 459] width 952 height 3741
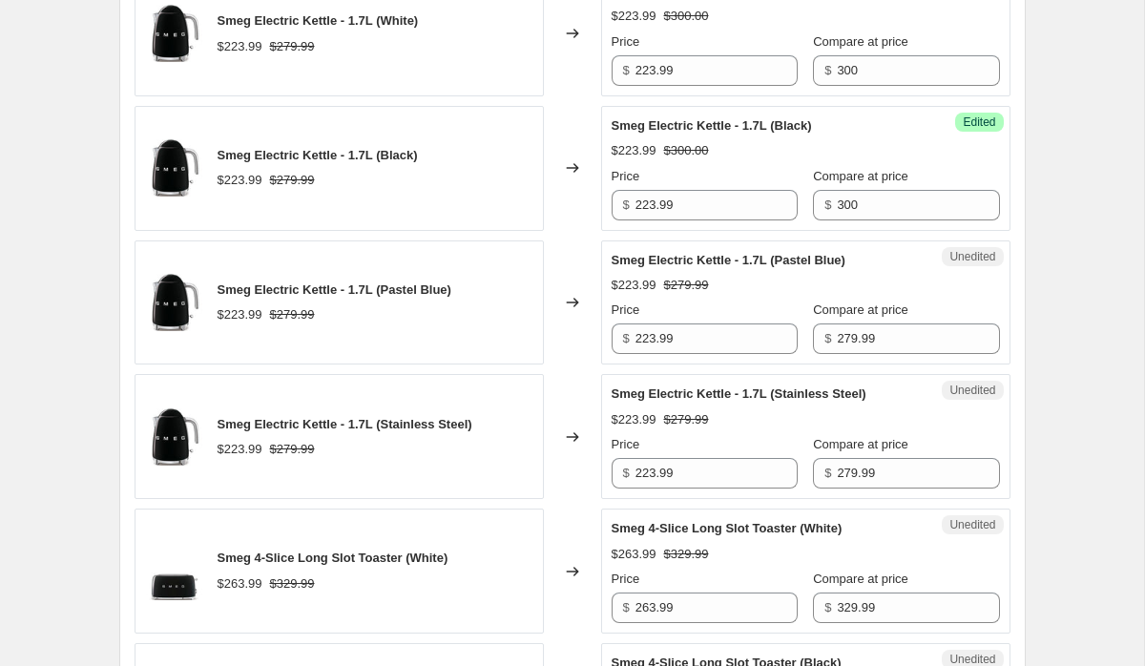
scroll to position [1667, 0]
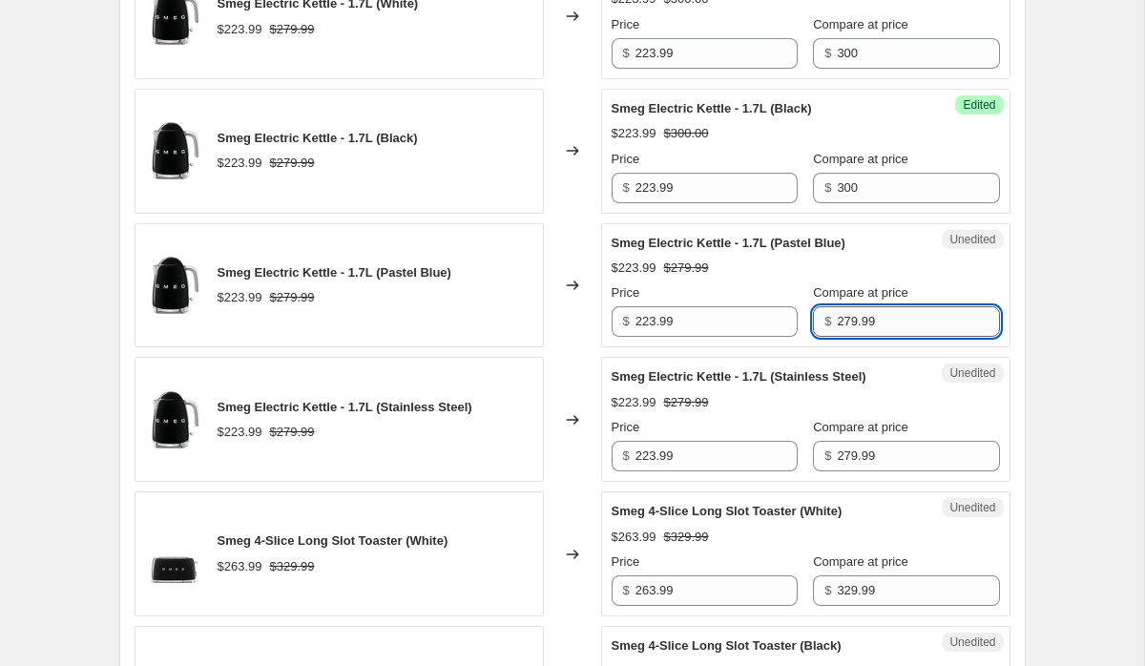
click at [891, 315] on input "279.99" at bounding box center [918, 321] width 162 height 31
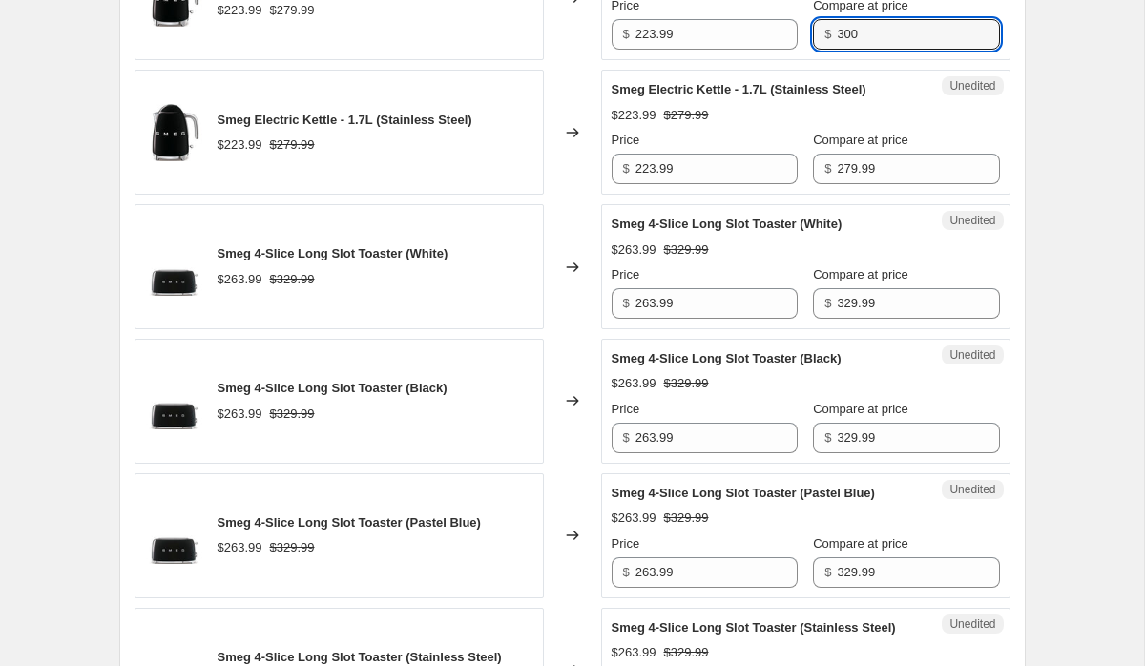
scroll to position [1587, 0]
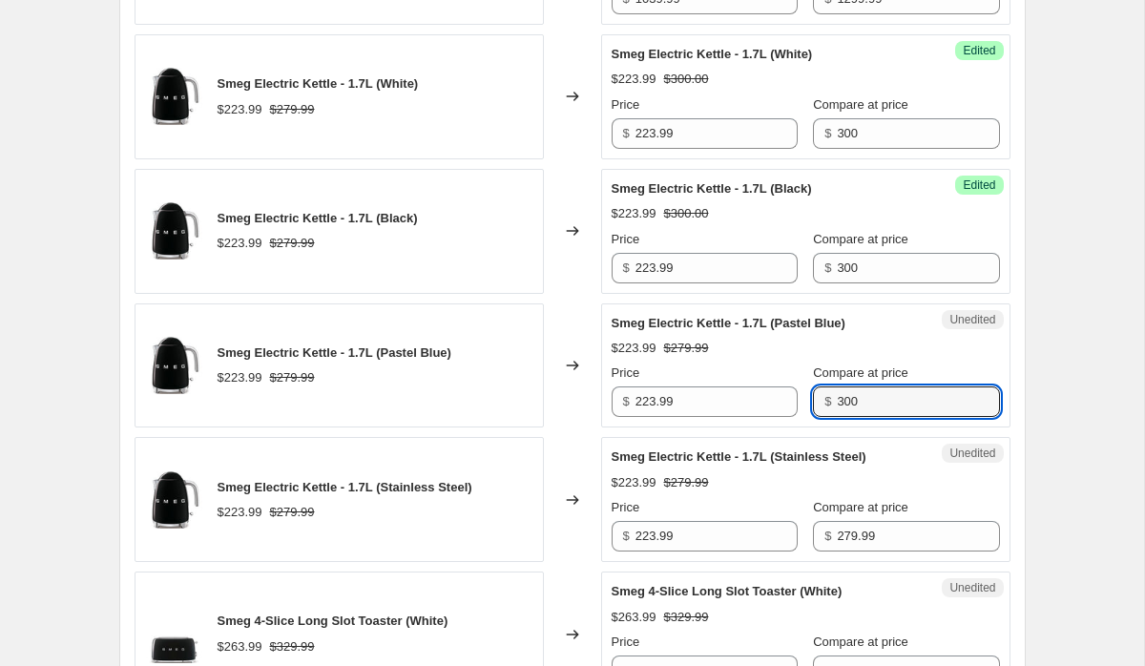
type input "279.99"
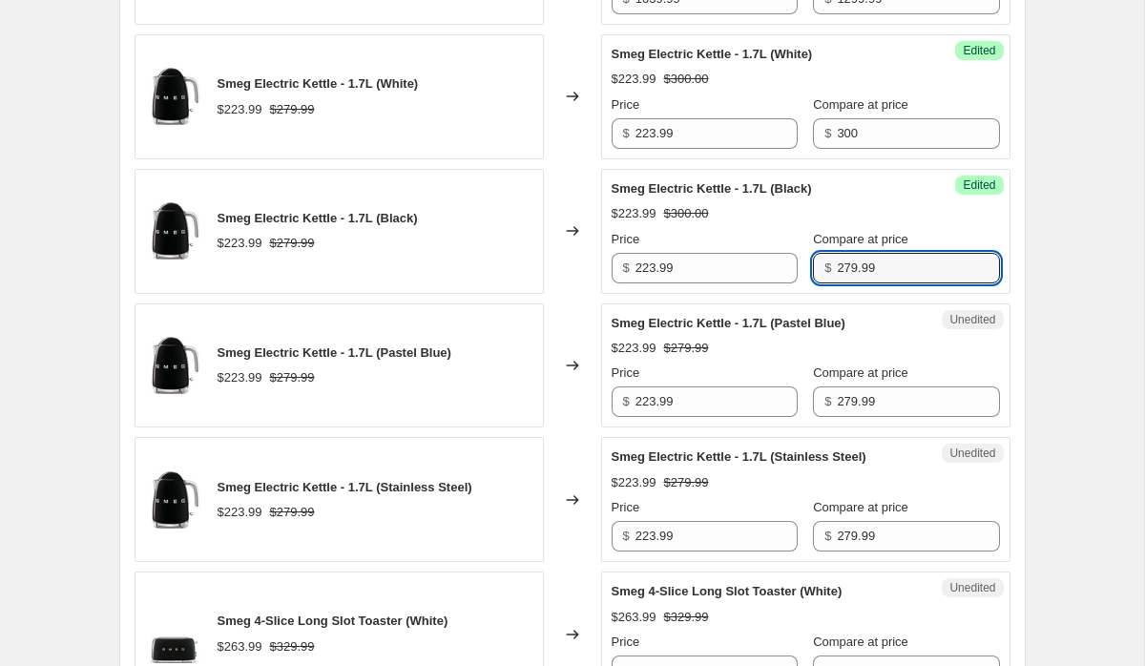
type input "279.99"
click at [1048, 408] on div "Create new price change job. This page is ready Create new price change job Dra…" at bounding box center [572, 283] width 952 height 3741
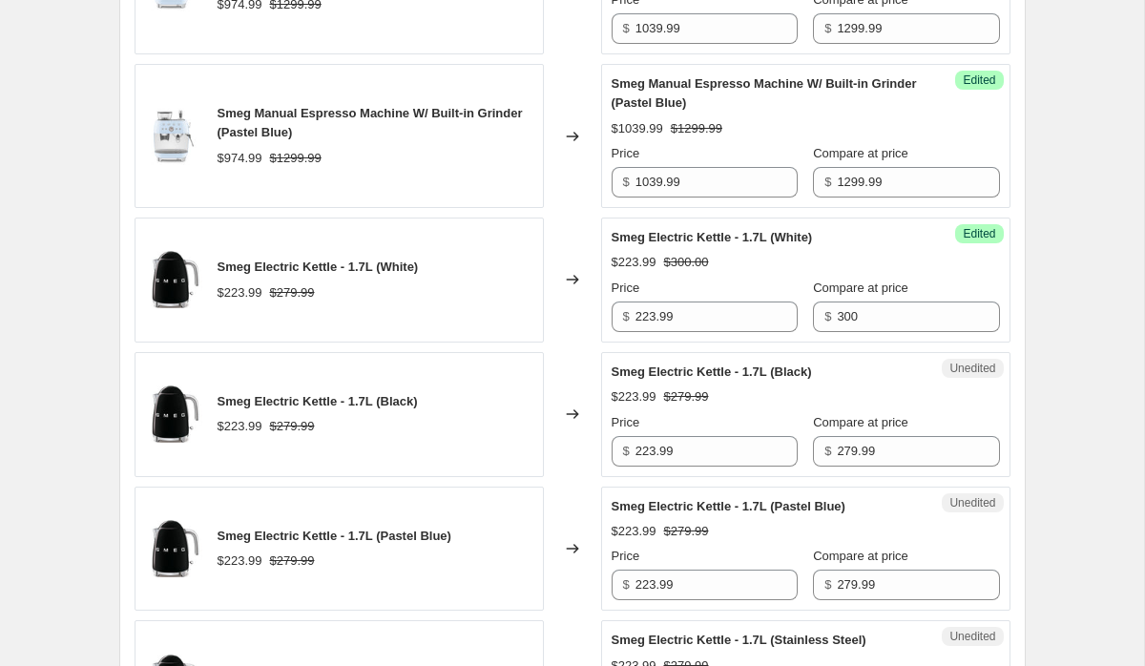
scroll to position [1362, 0]
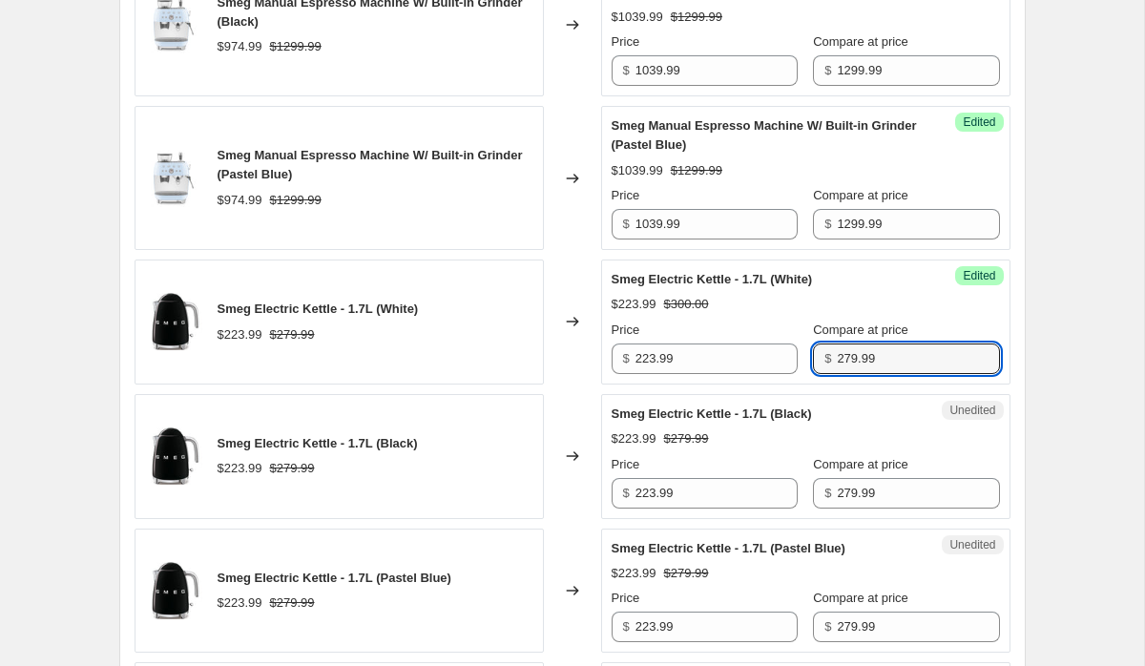
type input "279.99"
click at [1048, 408] on div "Create new price change job. This page is ready Create new price change job Dra…" at bounding box center [572, 508] width 952 height 3741
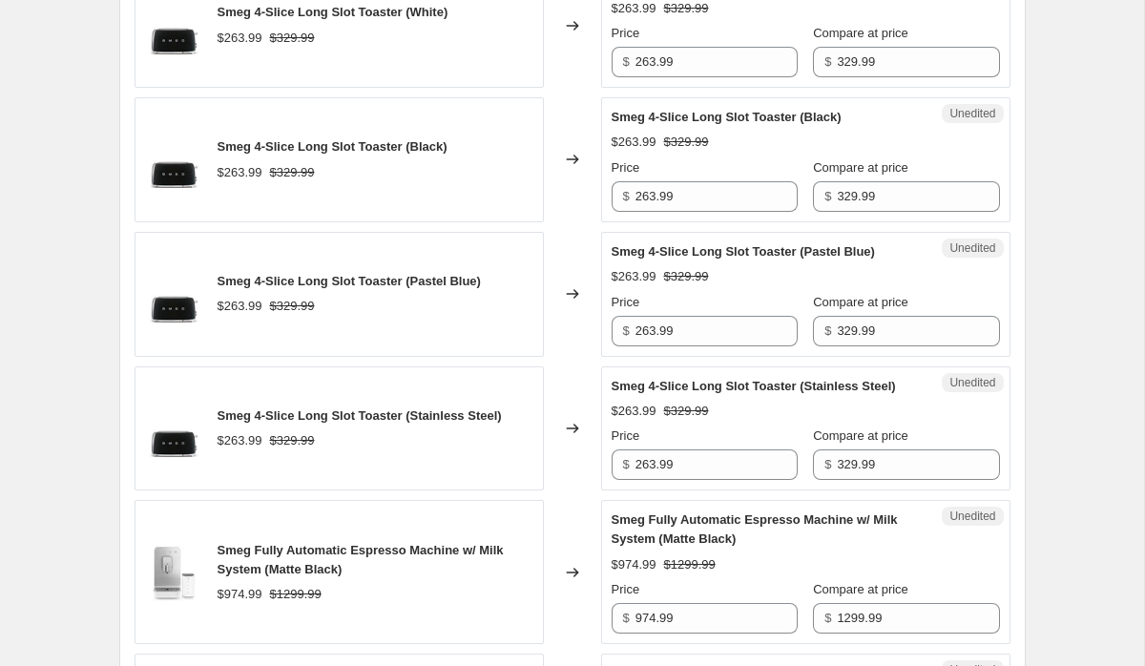
scroll to position [2221, 0]
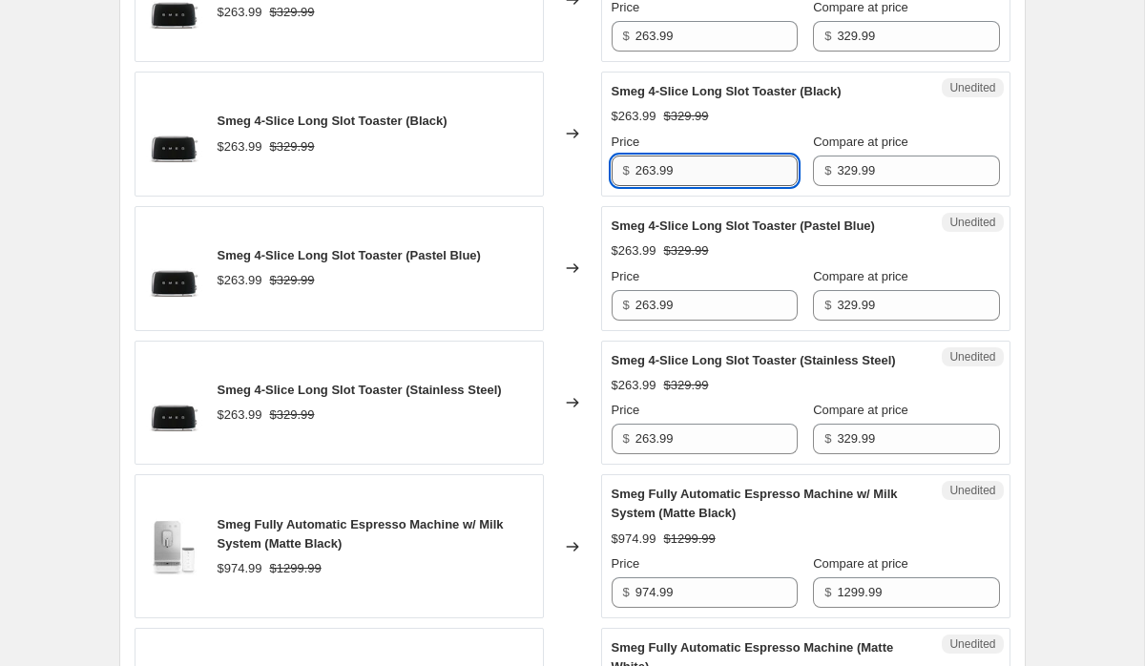
click at [678, 162] on input "263.99" at bounding box center [717, 171] width 162 height 31
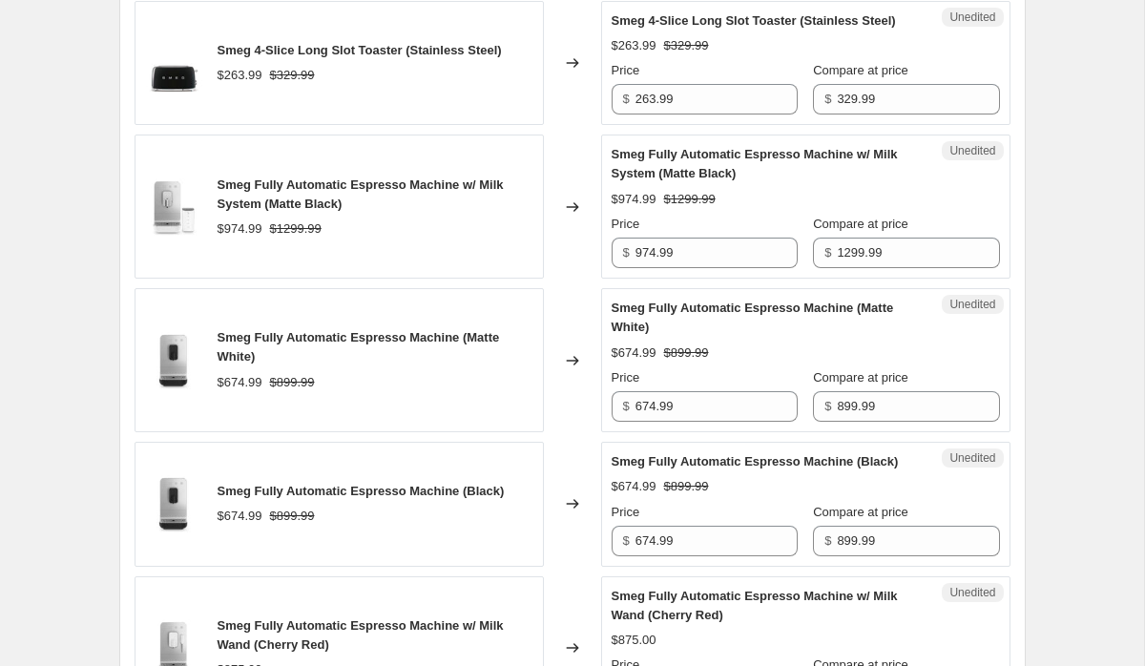
scroll to position [2578, 0]
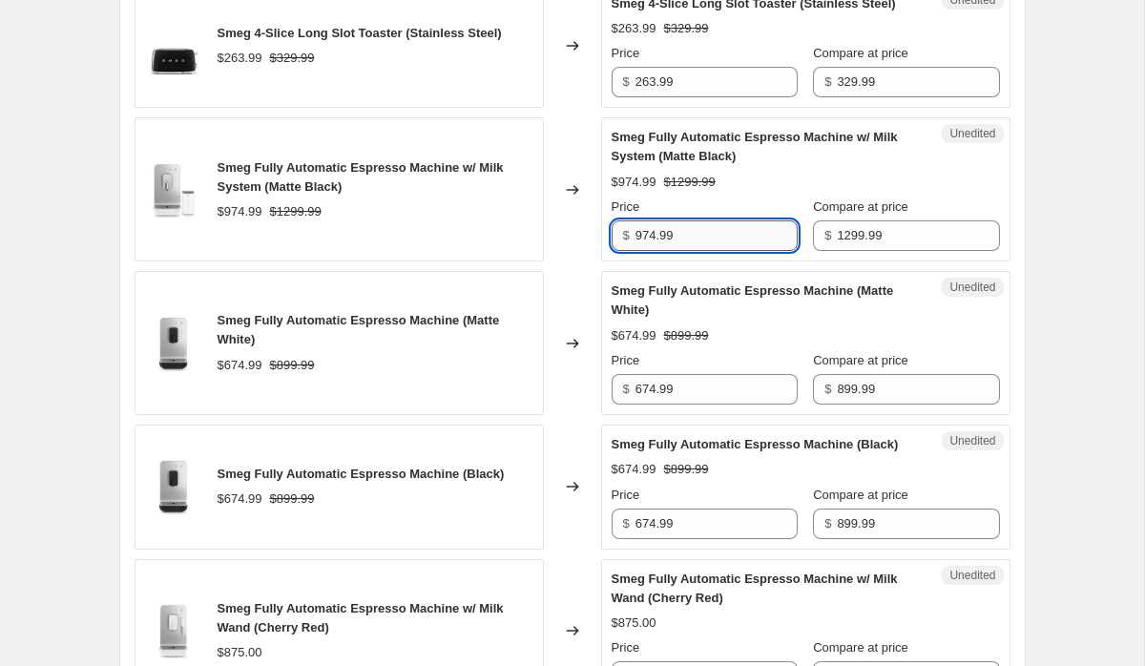
click at [682, 251] on input "974.99" at bounding box center [717, 235] width 162 height 31
type input "1039.99"
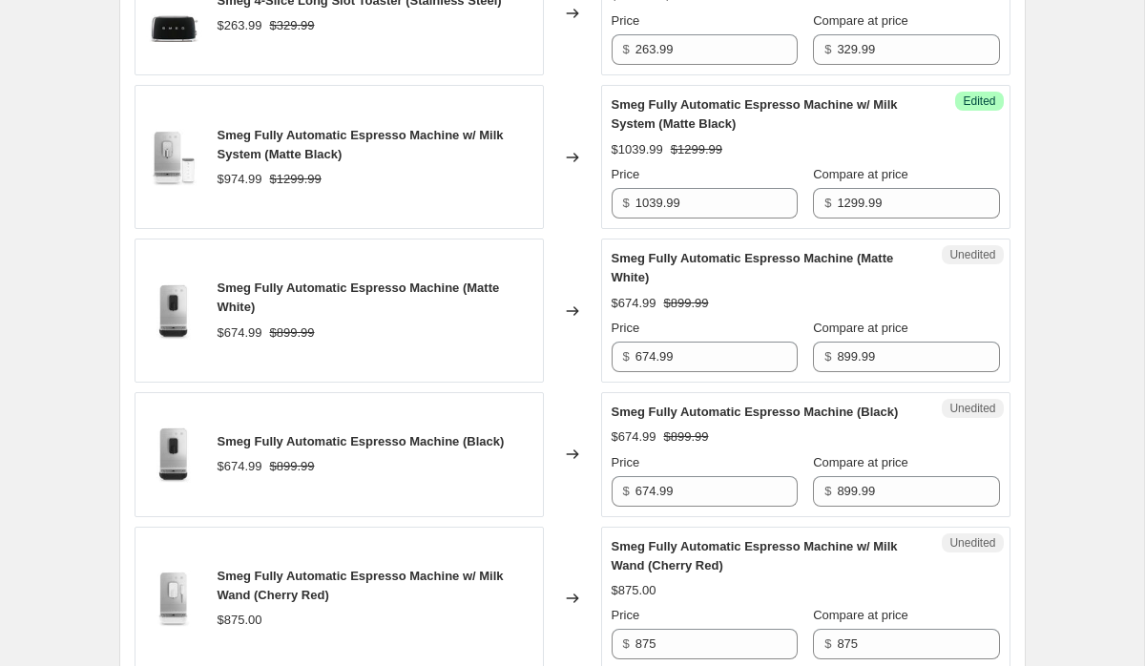
scroll to position [2601, 0]
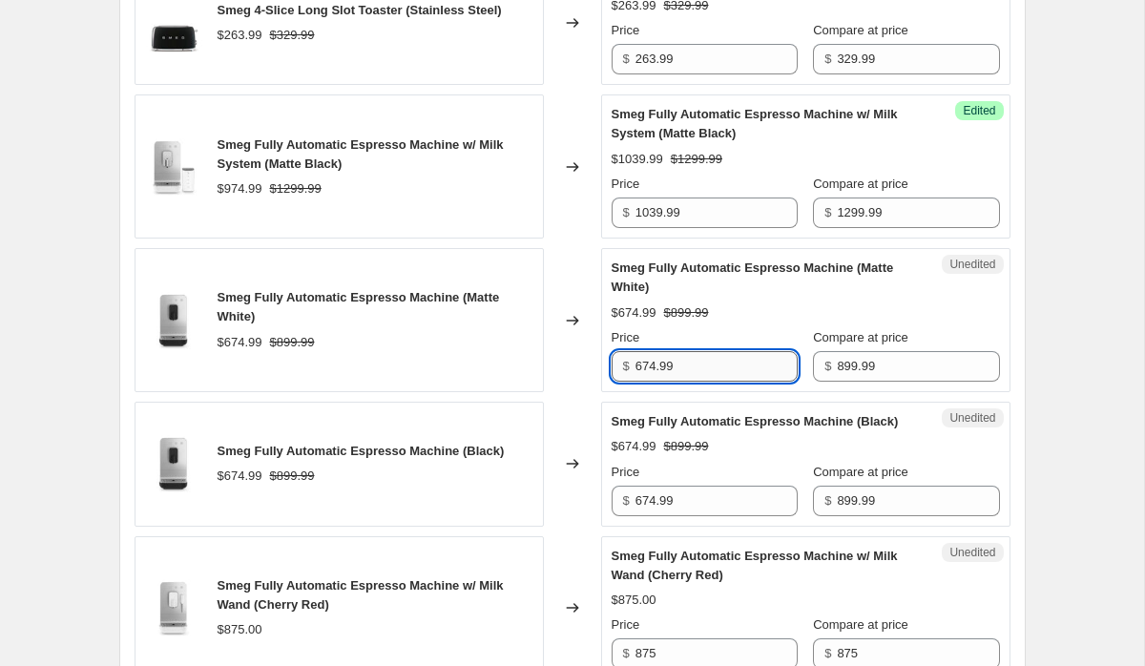
click at [694, 382] on input "674.99" at bounding box center [717, 366] width 162 height 31
type input "719.99"
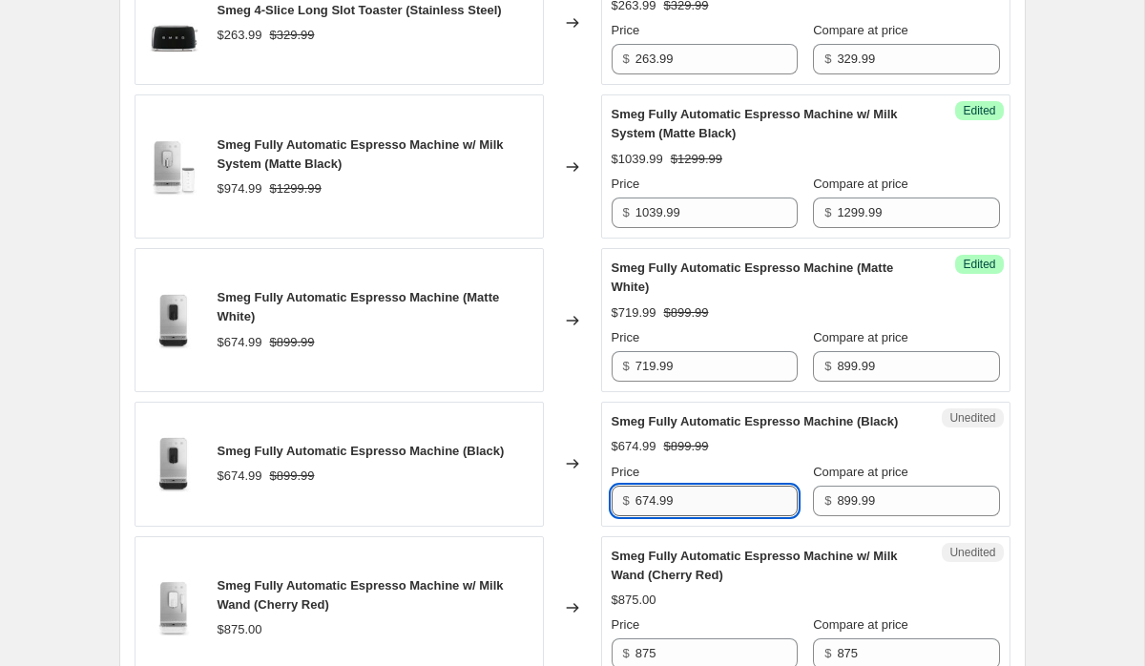
click at [686, 516] on input "674.99" at bounding box center [717, 501] width 162 height 31
type input "719.99"
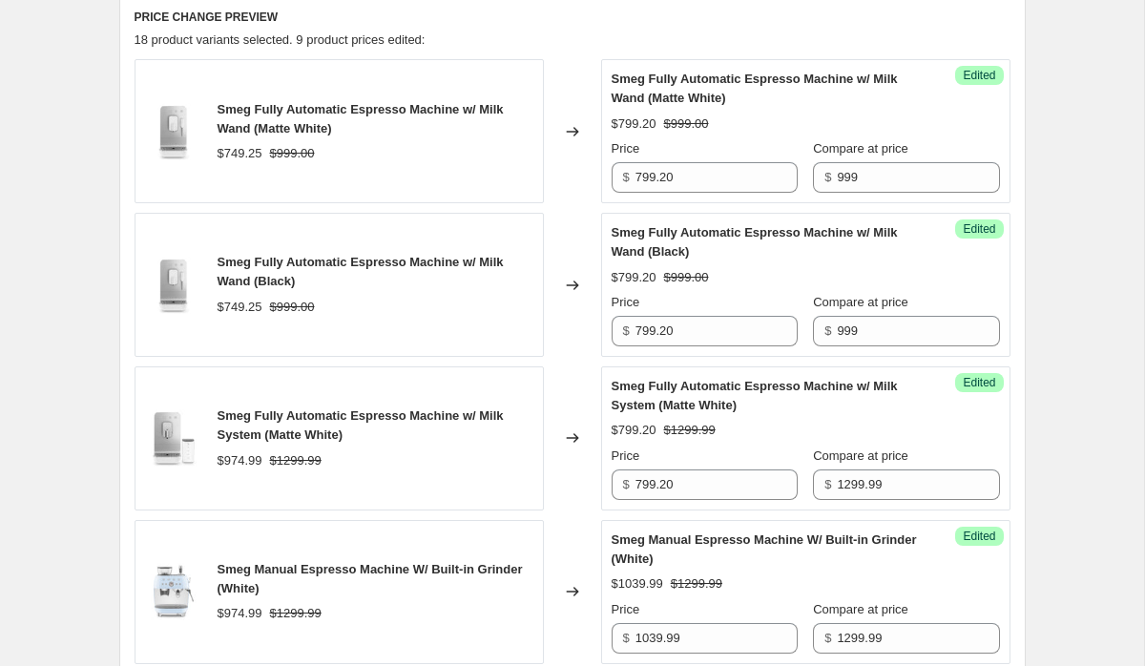
scroll to position [643, 0]
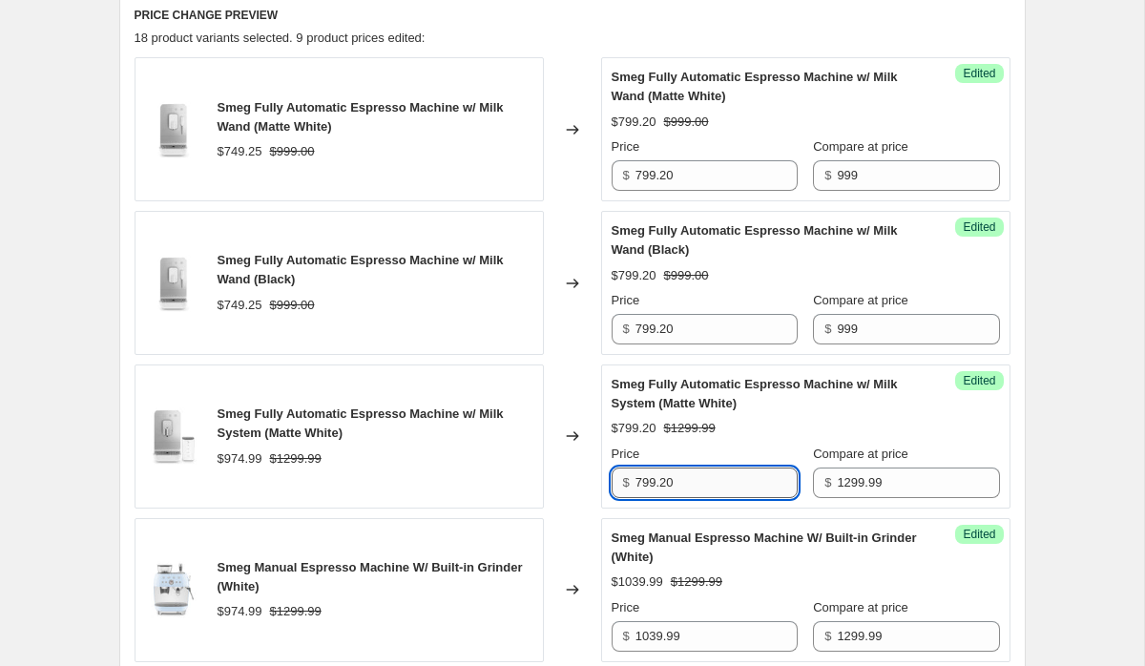
click at [698, 486] on input "799.20" at bounding box center [717, 483] width 162 height 31
type input "1039.99"
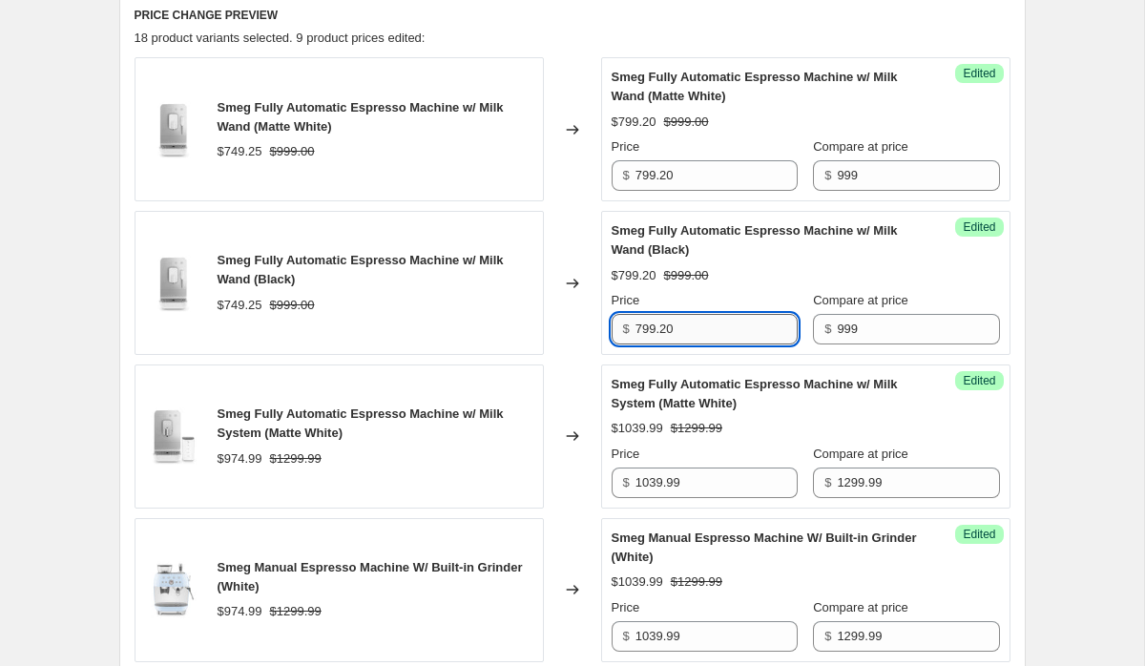
click at [643, 328] on input "799.20" at bounding box center [717, 329] width 162 height 31
click at [703, 324] on input "699.30" at bounding box center [717, 329] width 162 height 31
type input "699.30"
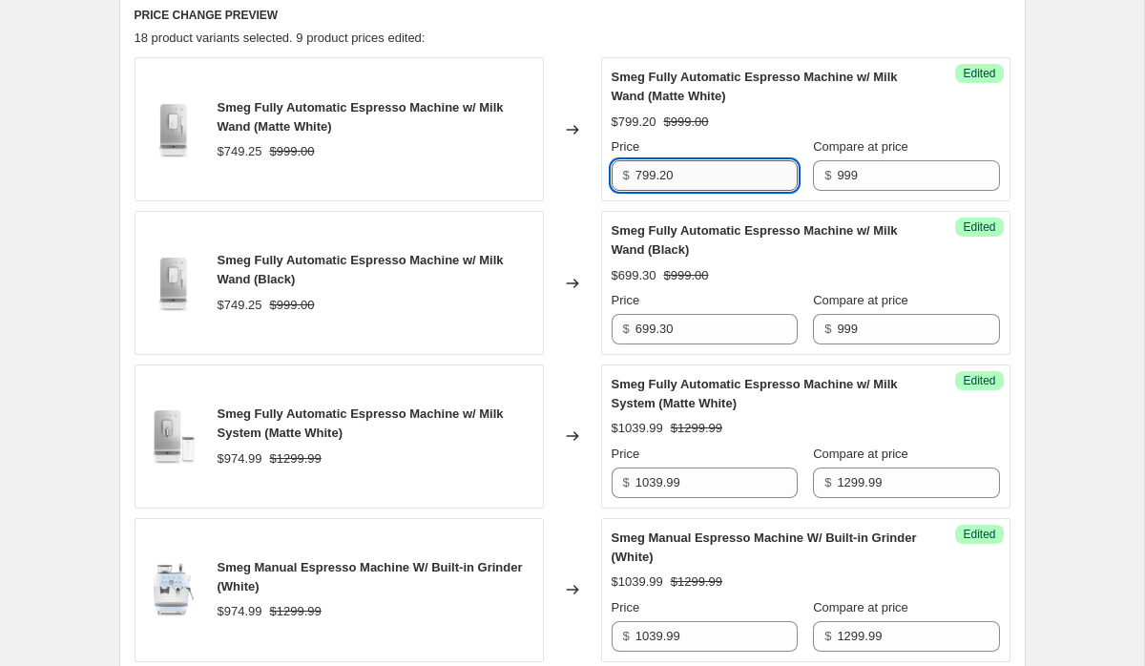
click at [692, 177] on input "799.20" at bounding box center [717, 175] width 162 height 31
paste input "699.3"
type input "699.30"
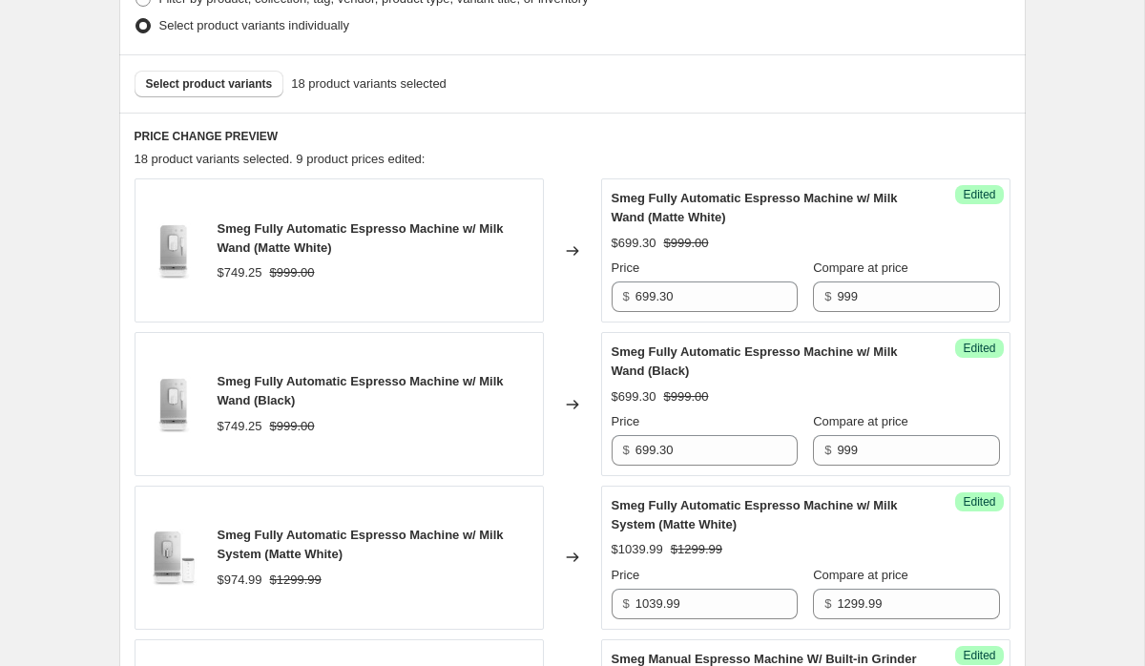
scroll to position [614, 0]
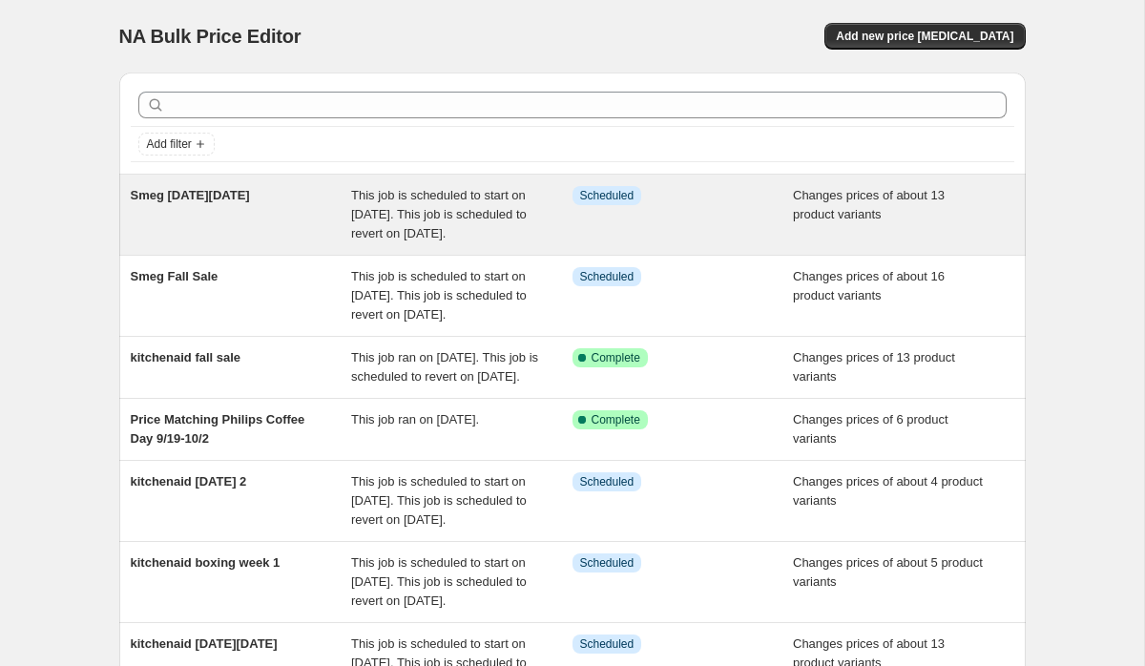
click at [385, 243] on div "This job is scheduled to start on November 20, 2025. This job is scheduled to r…" at bounding box center [461, 214] width 221 height 57
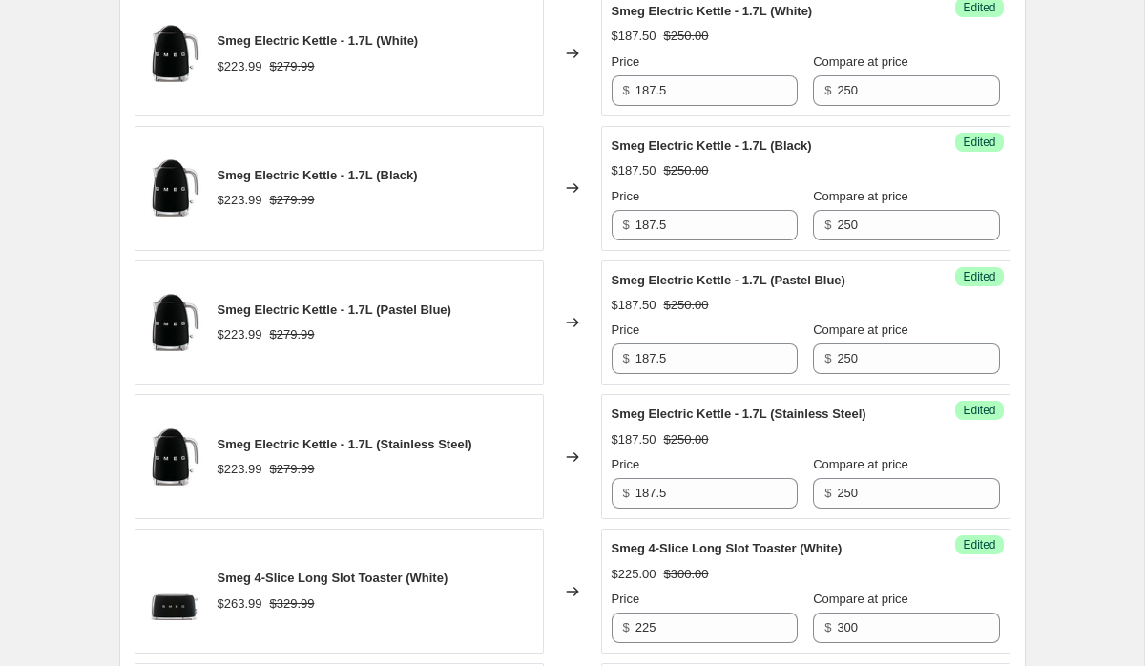
scroll to position [2266, 0]
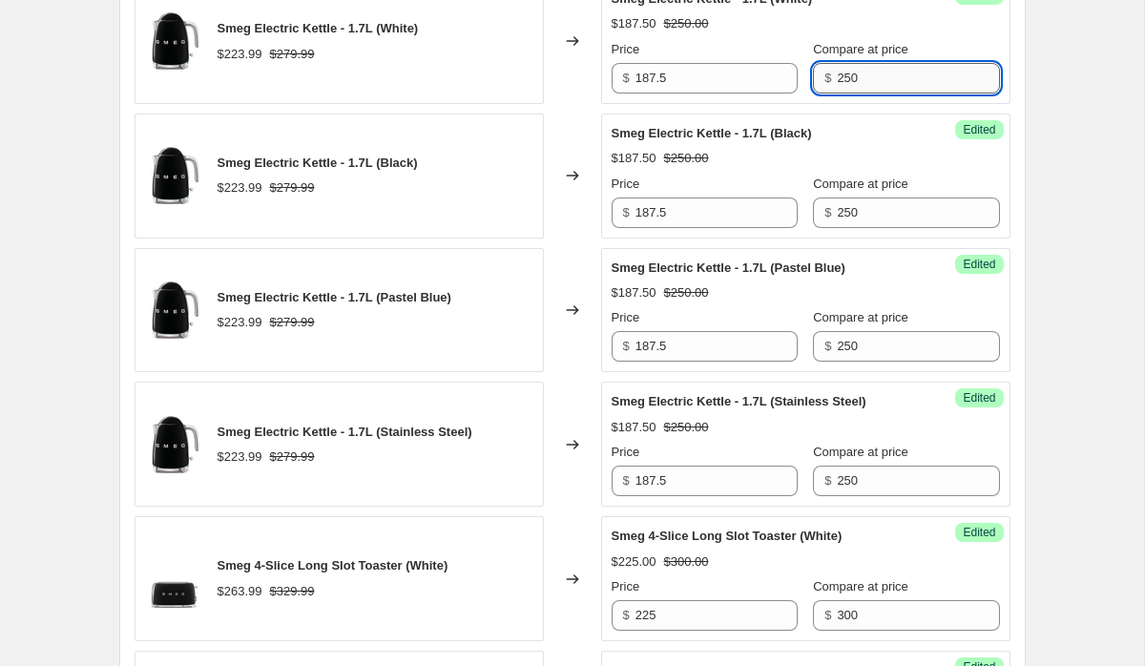
drag, startPoint x: 826, startPoint y: 78, endPoint x: 844, endPoint y: 78, distance: 17.2
click at [844, 78] on input "250" at bounding box center [918, 78] width 162 height 31
click at [837, 68] on input "279.99" at bounding box center [918, 78] width 162 height 31
type input "279.99"
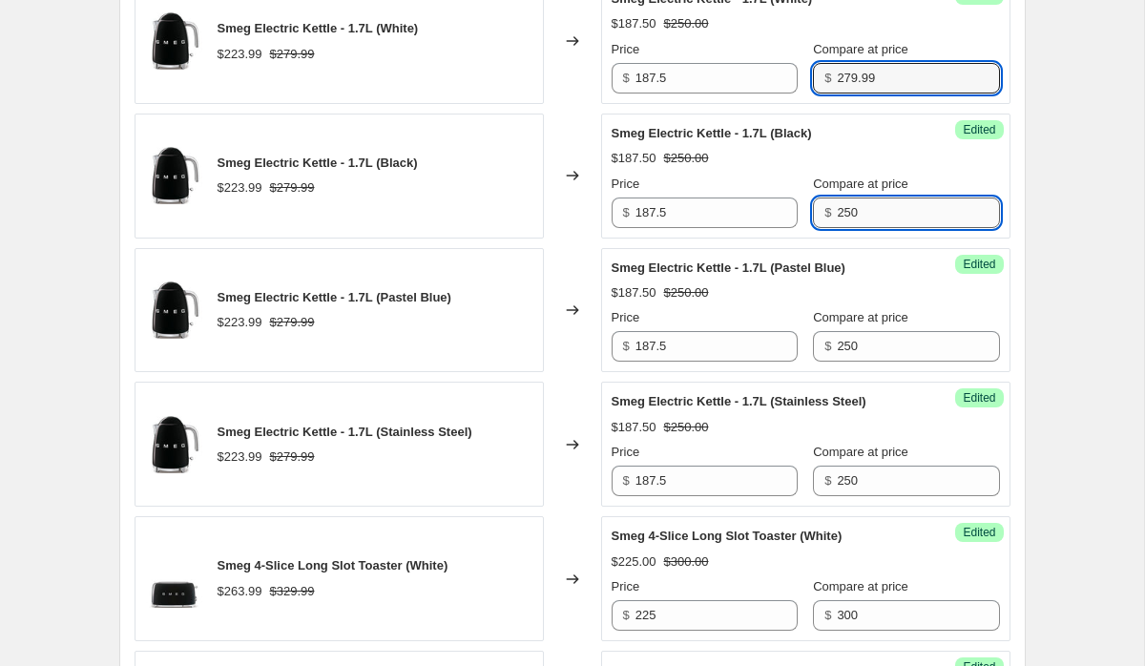
click at [873, 211] on input "250" at bounding box center [918, 213] width 162 height 31
paste input "79.99"
type input "279.99"
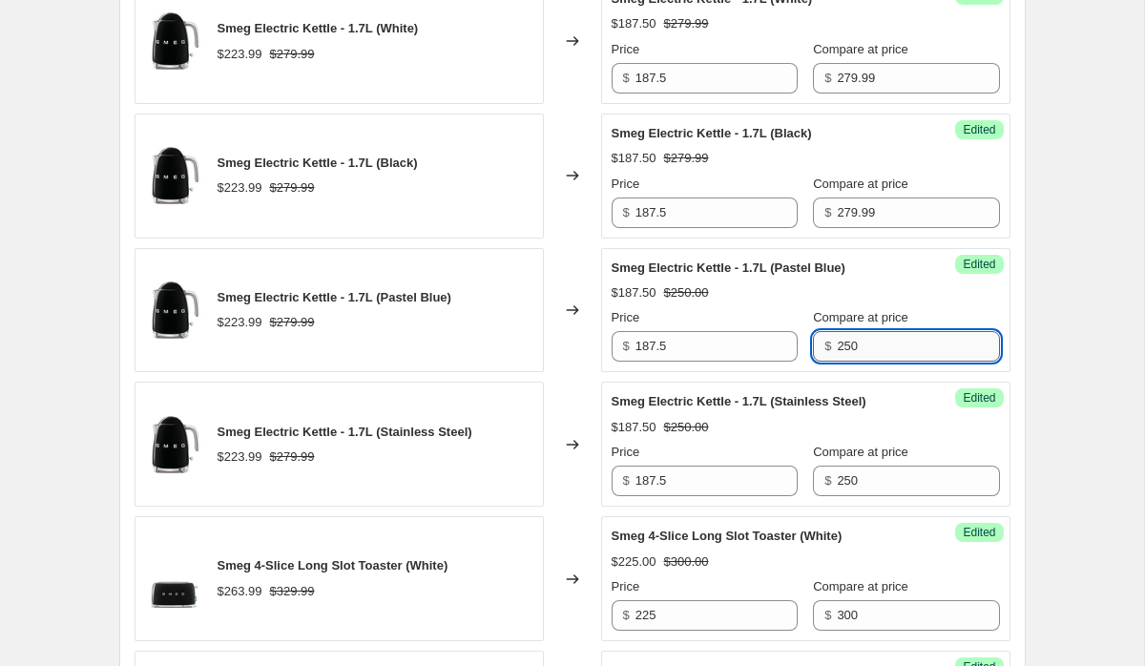
click at [870, 352] on input "250" at bounding box center [918, 346] width 162 height 31
paste input "79.99"
type input "279.99"
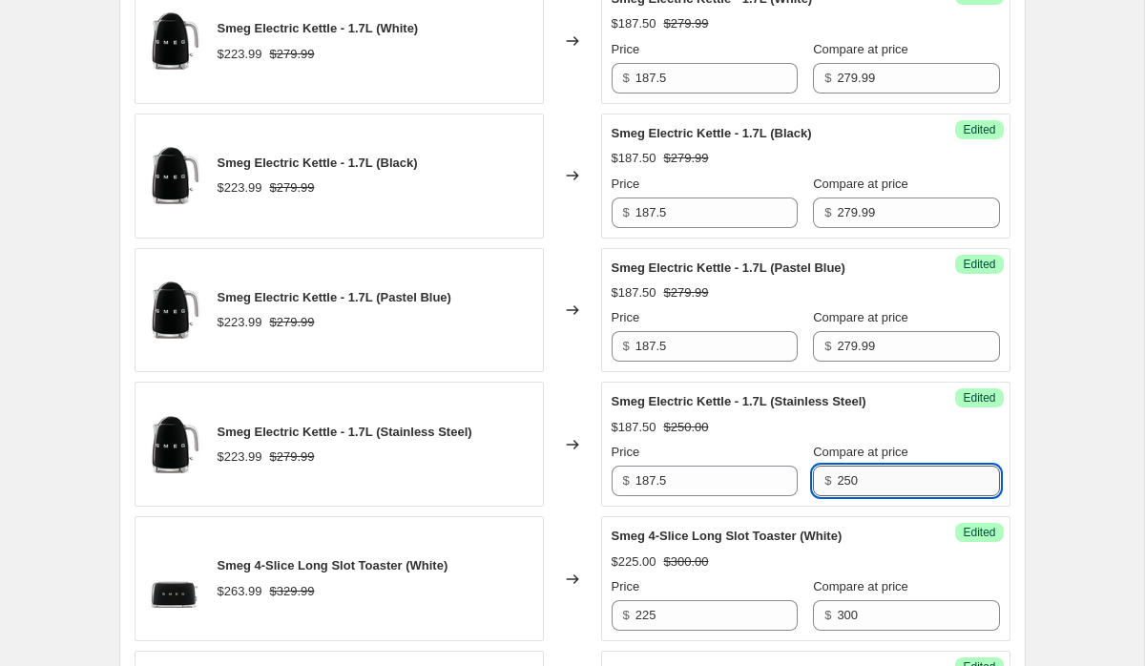
click at [838, 482] on input "250" at bounding box center [918, 481] width 162 height 31
paste input "79.99"
type input "279.99"
click at [1086, 430] on div "Smeg Black Friday. This page is ready Smeg Black Friday Info Scheduled Copy to …" at bounding box center [572, 94] width 1144 height 4721
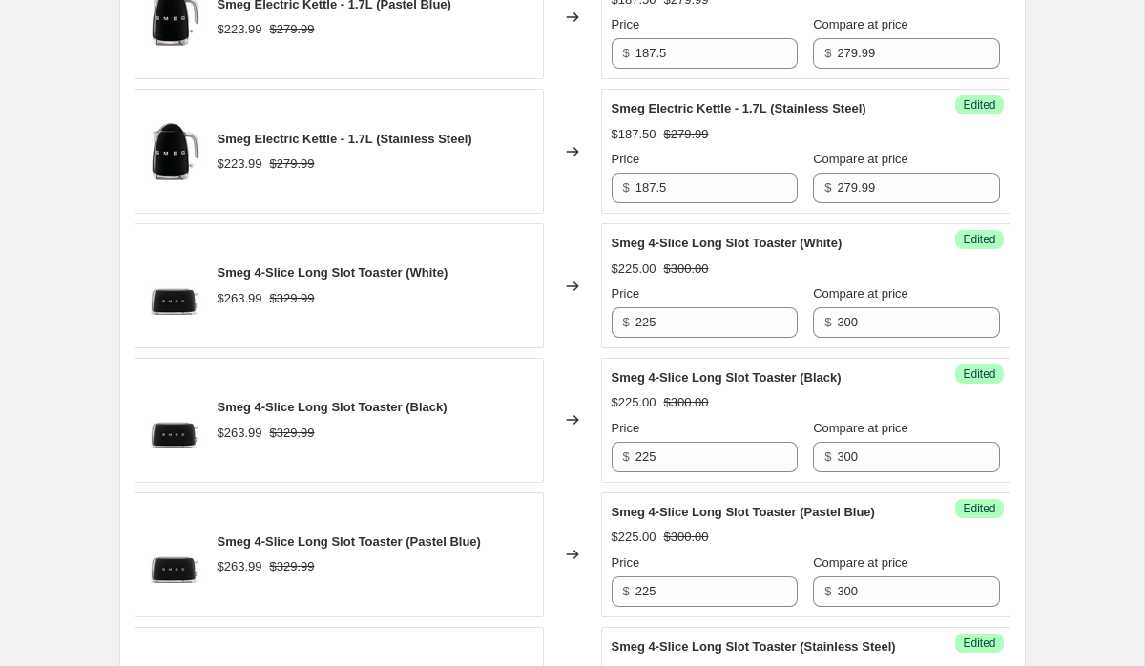
scroll to position [2564, 0]
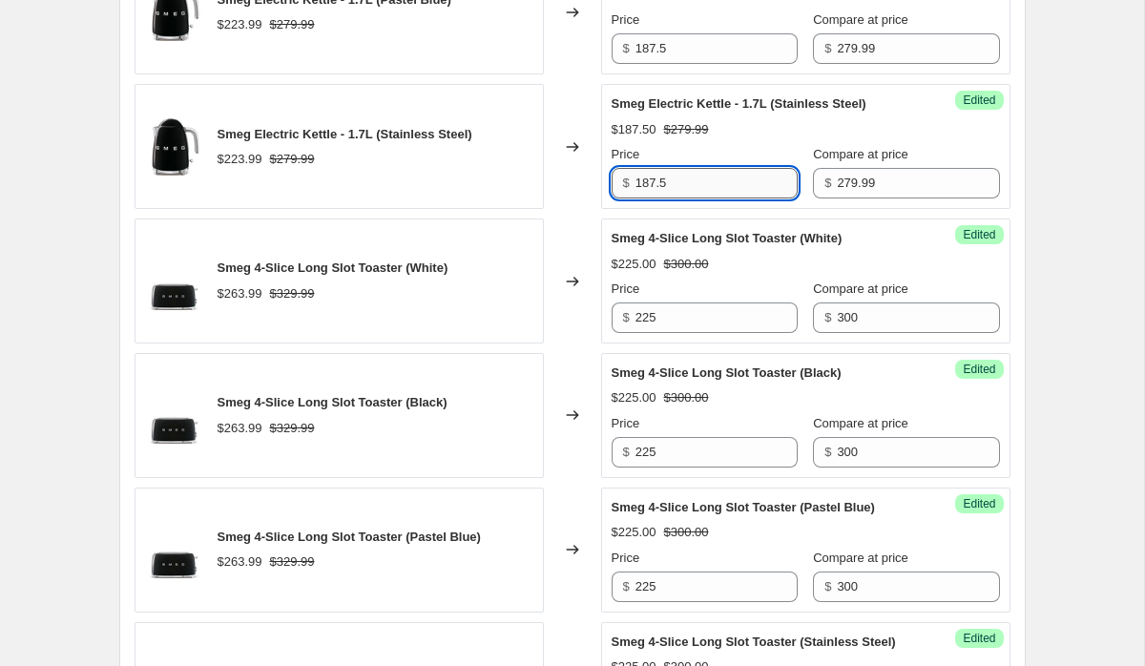
click at [653, 184] on input "187.5" at bounding box center [717, 183] width 162 height 31
click at [682, 189] on input "209.99" at bounding box center [717, 183] width 162 height 31
type input "209.99"
click at [664, 50] on input "187.5" at bounding box center [717, 48] width 162 height 31
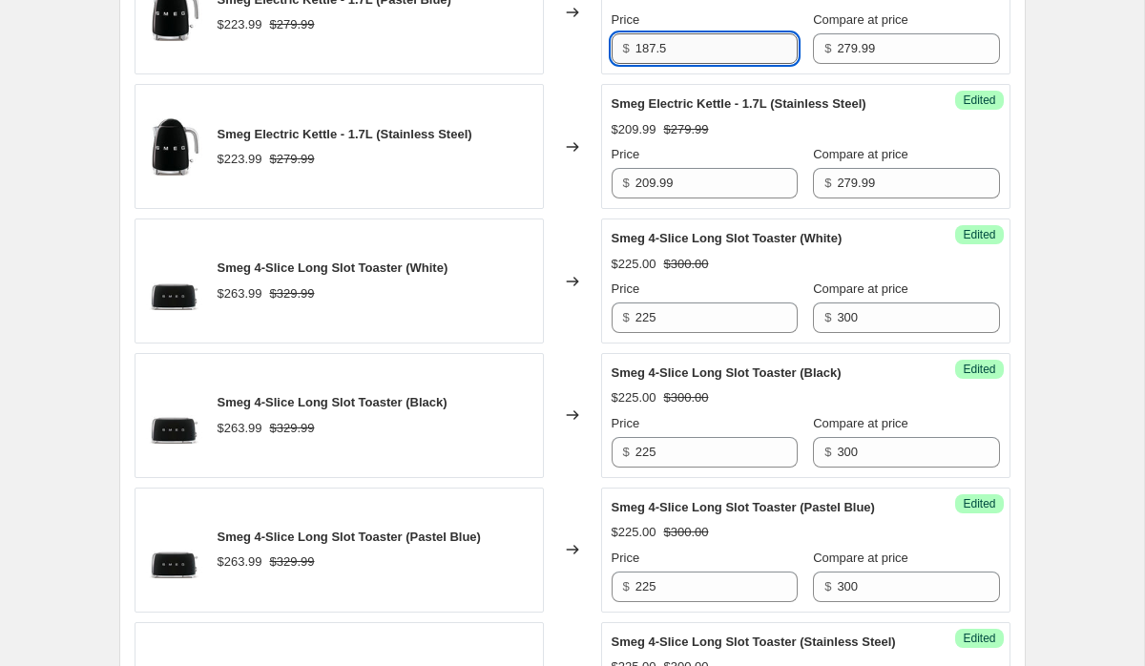
click at [664, 50] on input "187.5" at bounding box center [717, 48] width 162 height 31
paste input "209.99"
type input "209.99"
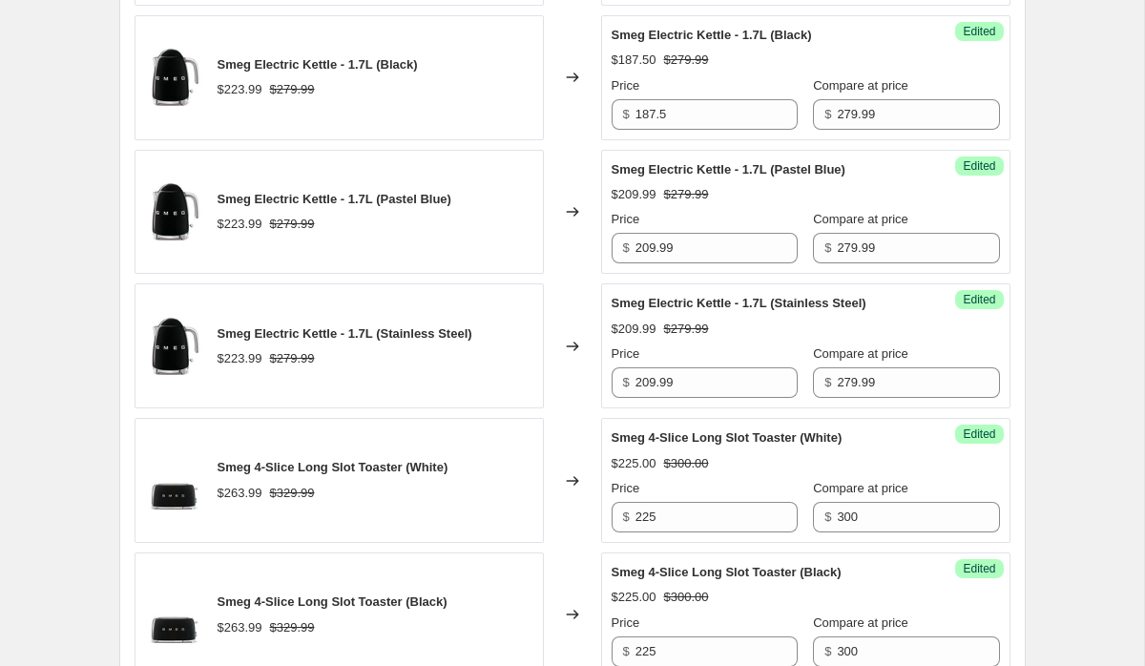
scroll to position [2322, 0]
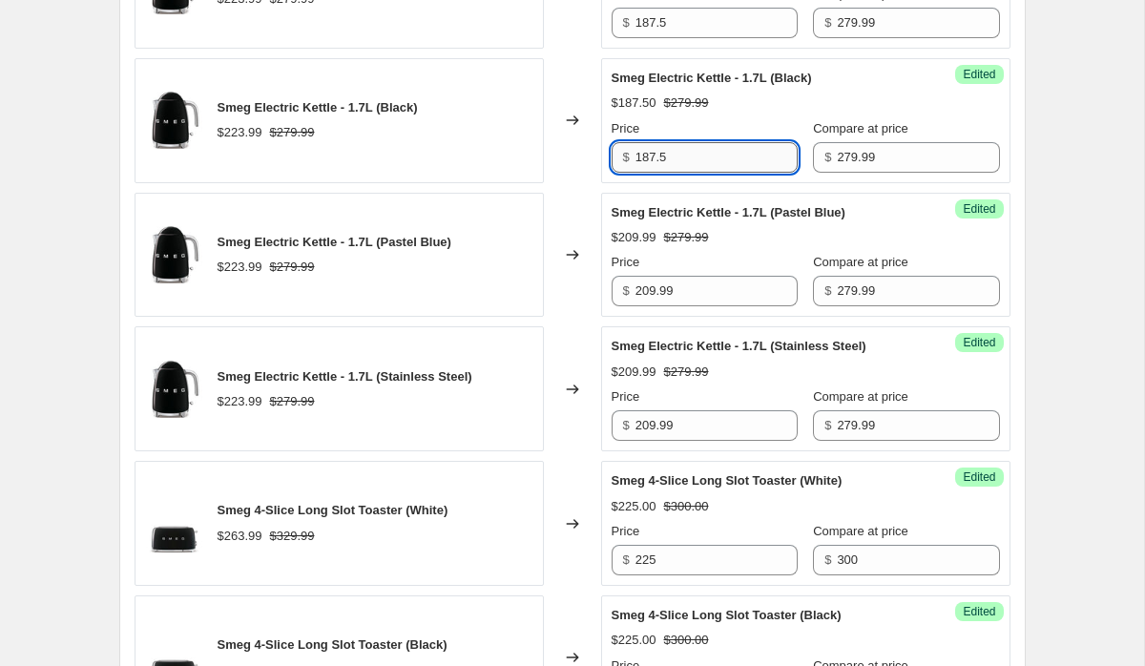
click at [681, 155] on input "187.5" at bounding box center [717, 157] width 162 height 31
paste input "209.99"
type input "209.99"
click at [1112, 213] on div "Smeg Black Friday. This page is ready Smeg Black Friday Info Scheduled Copy to …" at bounding box center [572, 38] width 1144 height 4721
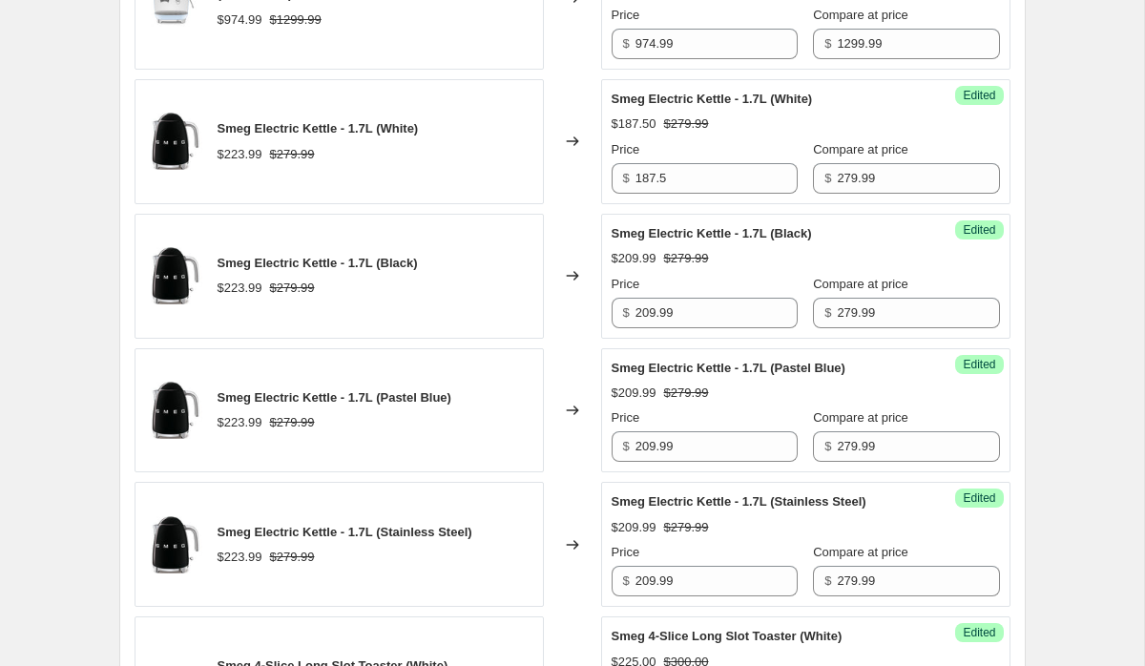
scroll to position [2161, 0]
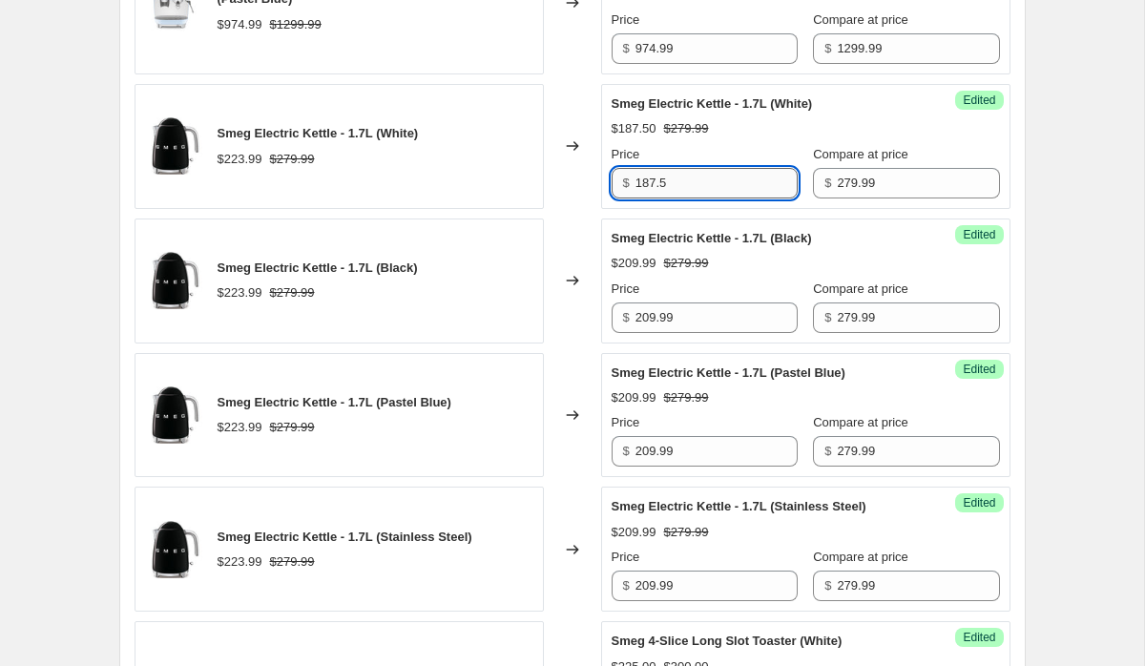
click at [716, 177] on input "187.5" at bounding box center [717, 183] width 162 height 31
paste input "209.99"
type input "209.99"
click at [1105, 211] on div "Smeg Black Friday. This page is ready Smeg Black Friday Info Scheduled Copy to …" at bounding box center [572, 199] width 1144 height 4721
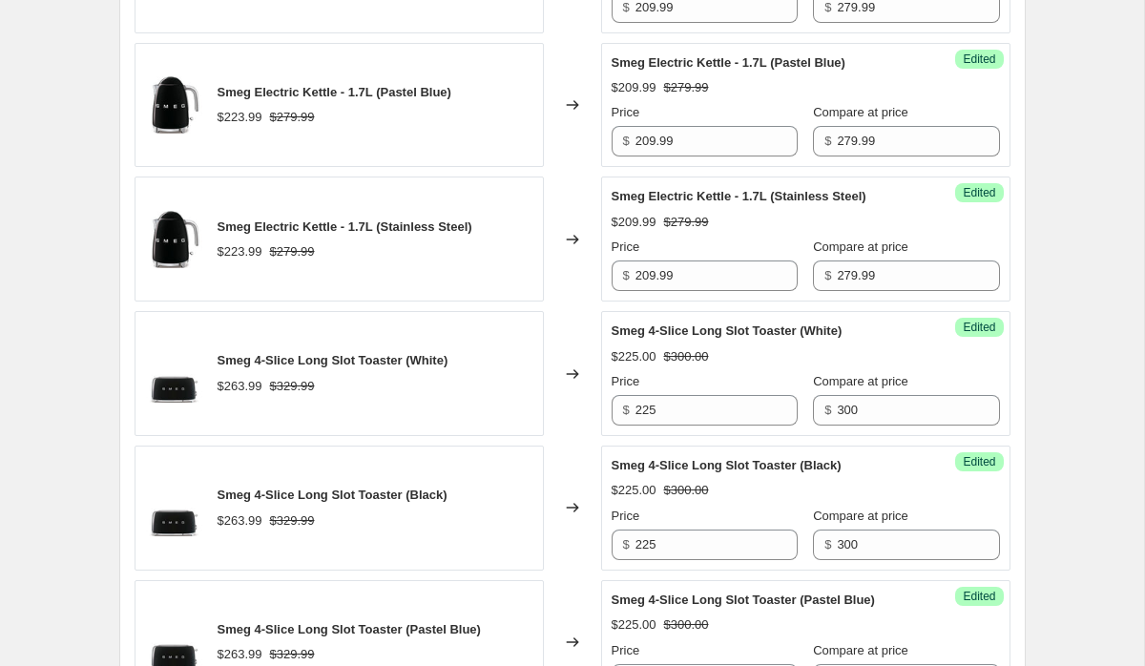
scroll to position [2486, 0]
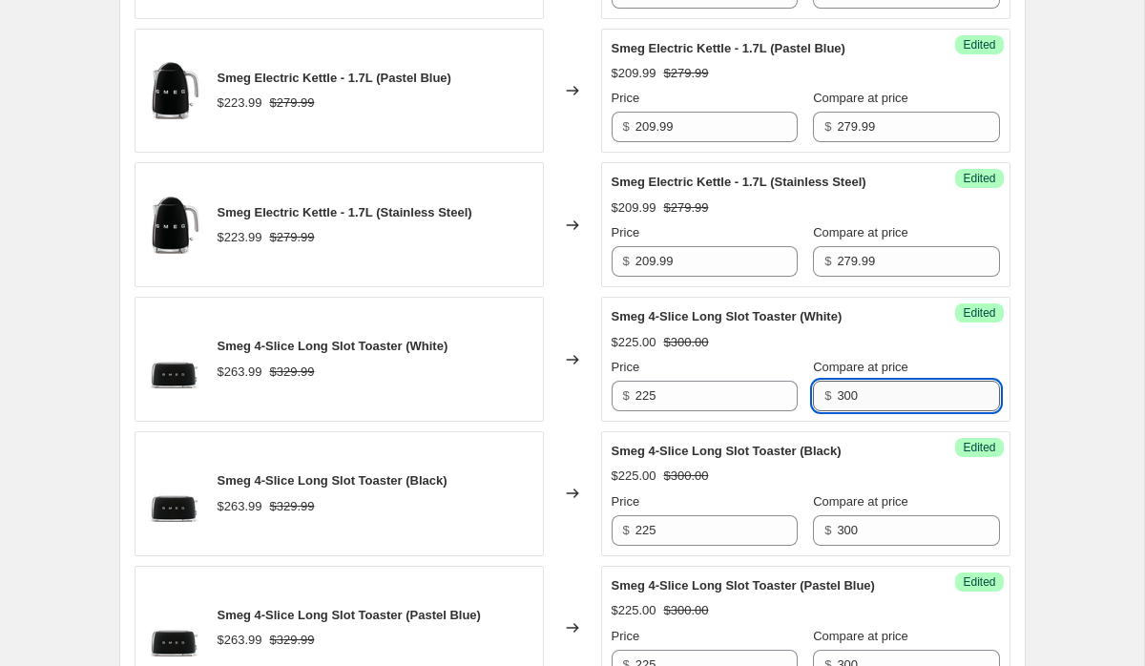
click at [846, 397] on input "300" at bounding box center [918, 396] width 162 height 31
type input "329.99"
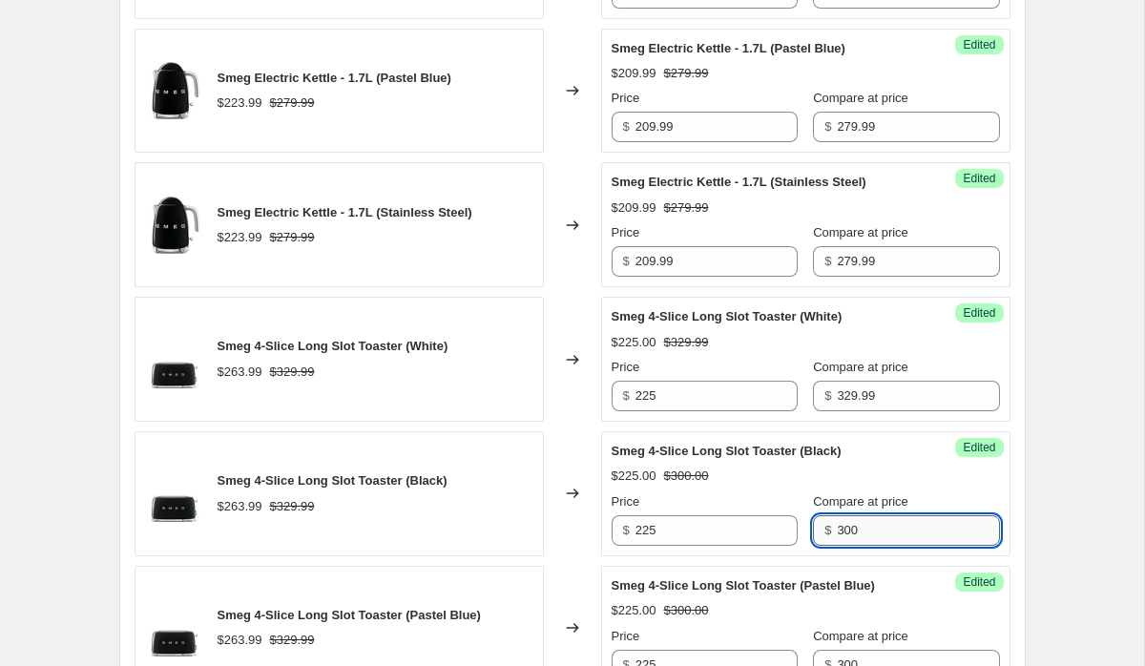
click at [900, 535] on input "300" at bounding box center [918, 530] width 162 height 31
type input "329.99"
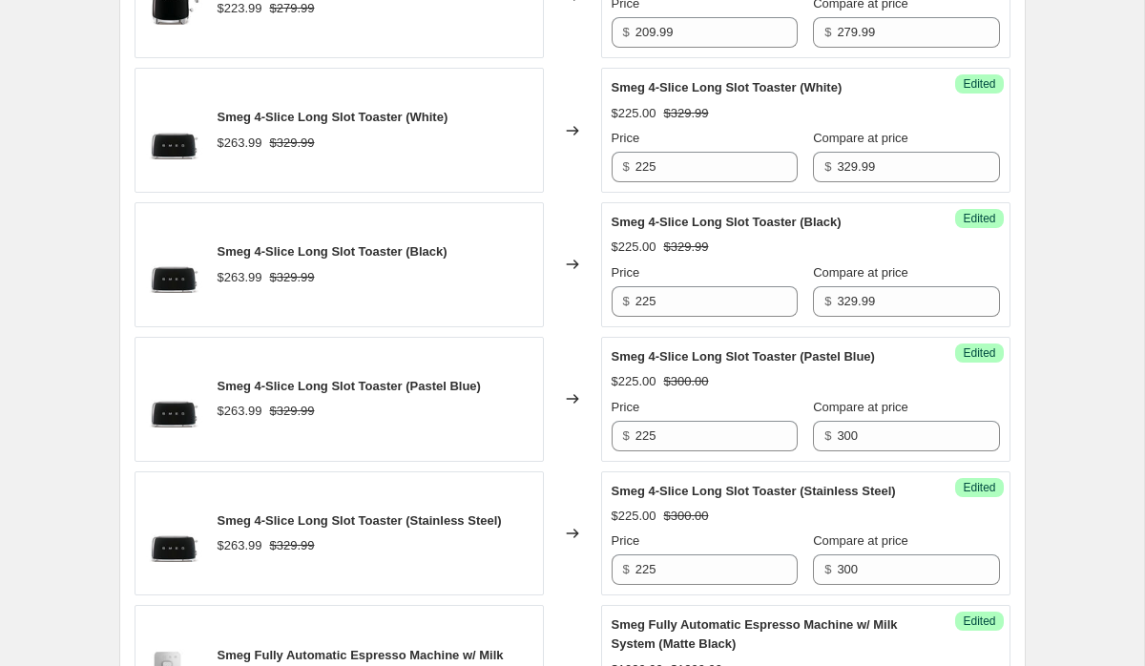
scroll to position [2769, 0]
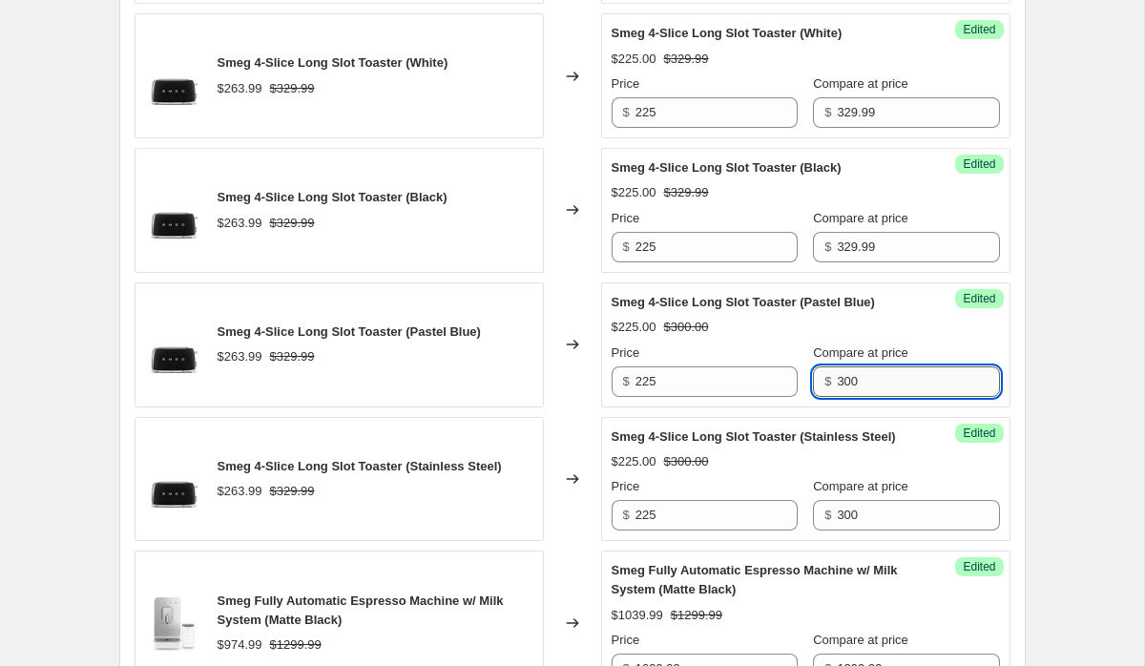
click at [867, 384] on input "300" at bounding box center [918, 381] width 162 height 31
type input "329.99"
click at [863, 531] on input "300" at bounding box center [918, 515] width 162 height 31
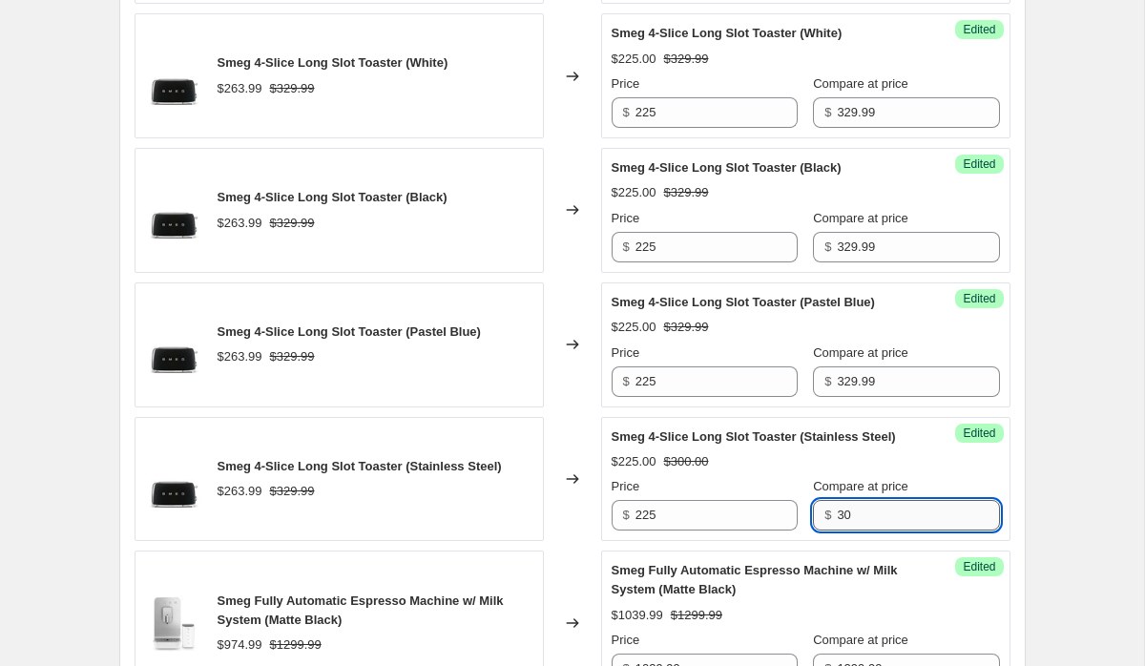
type input "3"
type input "329.99"
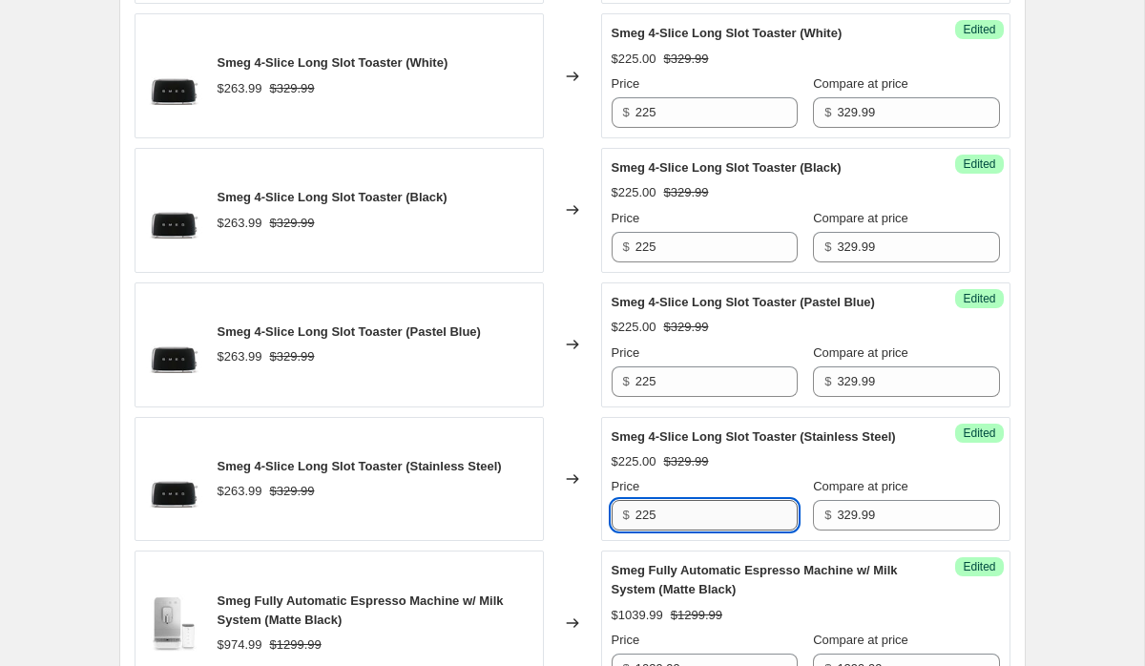
click at [665, 531] on input "225" at bounding box center [717, 515] width 162 height 31
type input "247.49"
click at [732, 531] on input "247.49" at bounding box center [717, 515] width 162 height 31
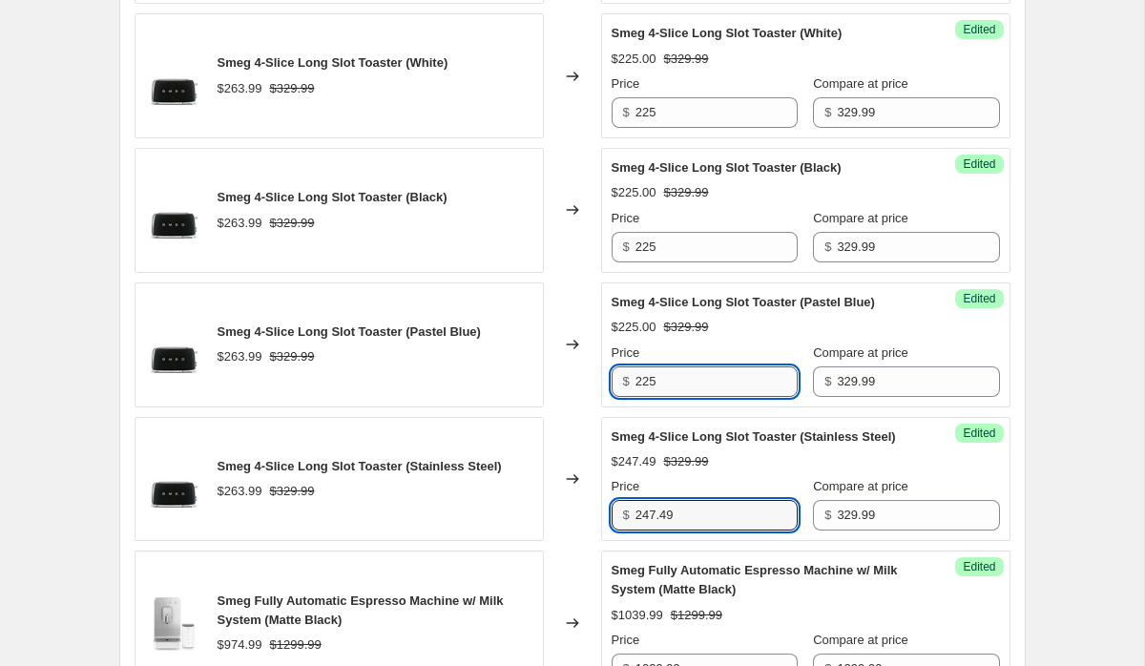
click at [684, 370] on input "225" at bounding box center [717, 381] width 162 height 31
paste input "47.49"
type input "247.49"
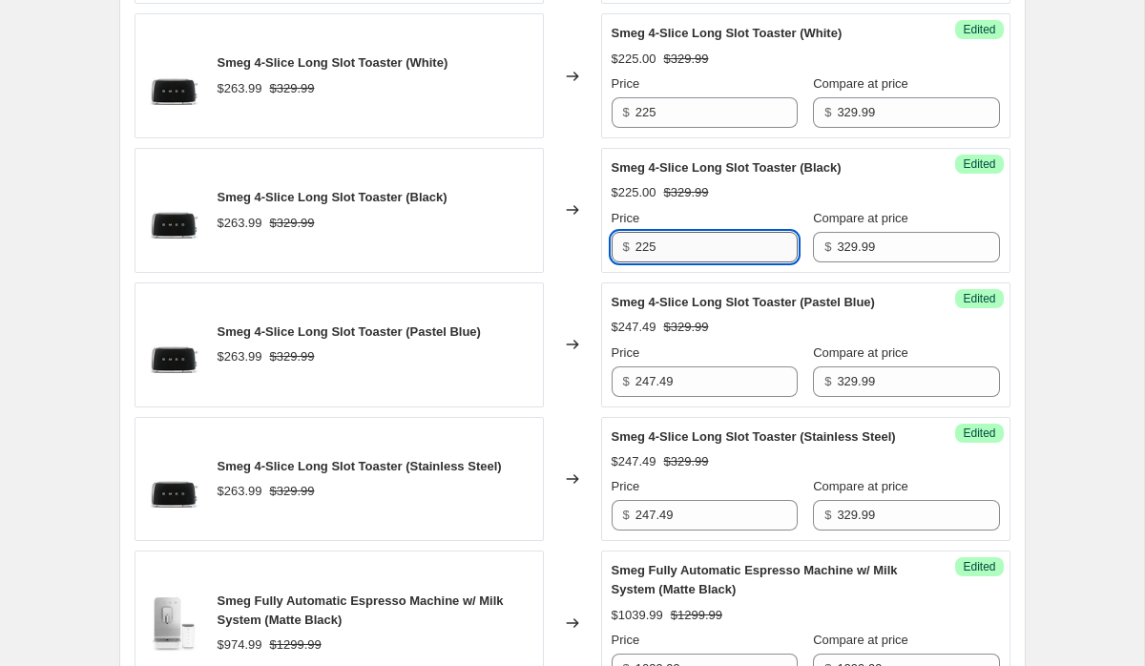
click at [671, 246] on input "225" at bounding box center [717, 247] width 162 height 31
paste input "47.49"
type input "247.49"
click at [677, 102] on input "225" at bounding box center [717, 112] width 162 height 31
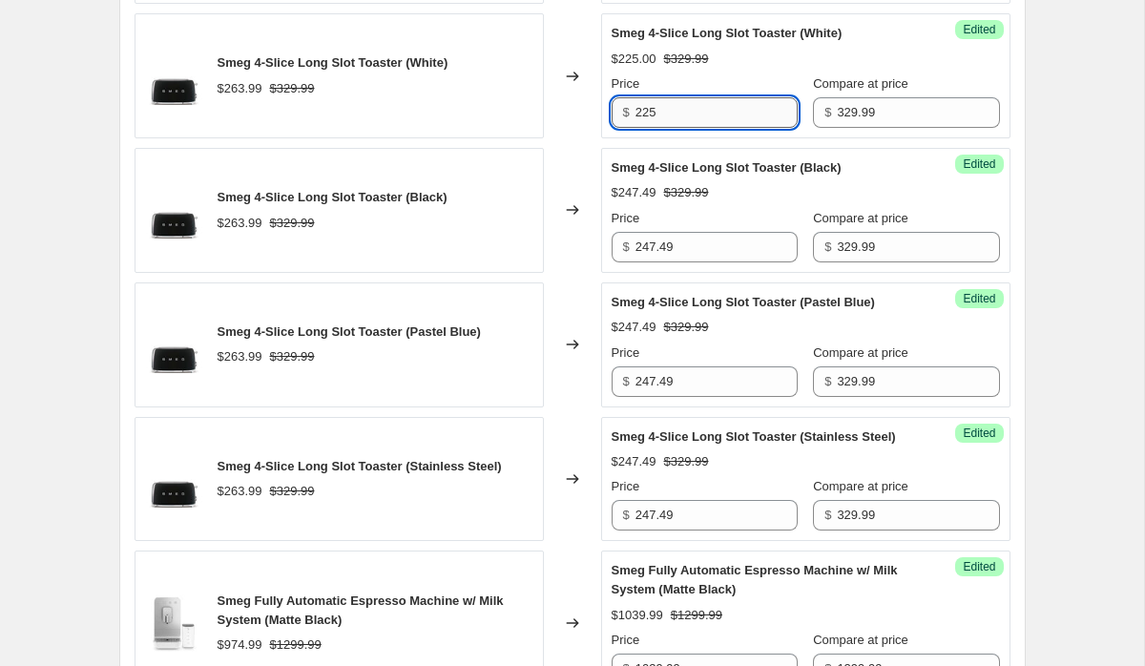
click at [677, 102] on input "225" at bounding box center [717, 112] width 162 height 31
paste input "47.49"
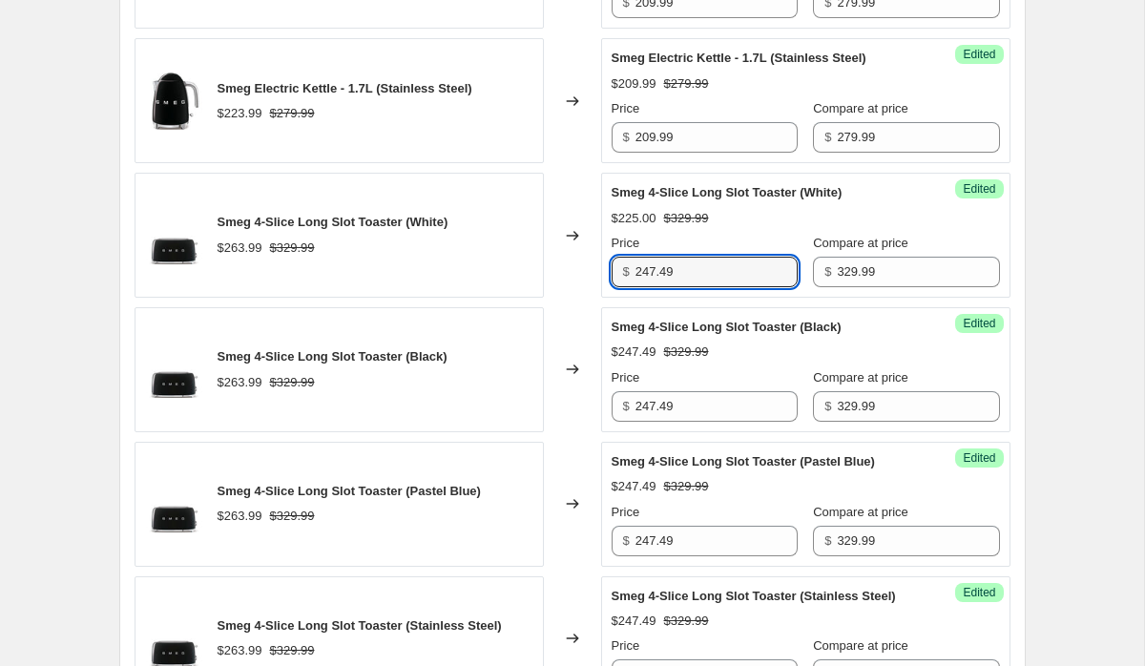
scroll to position [2607, 0]
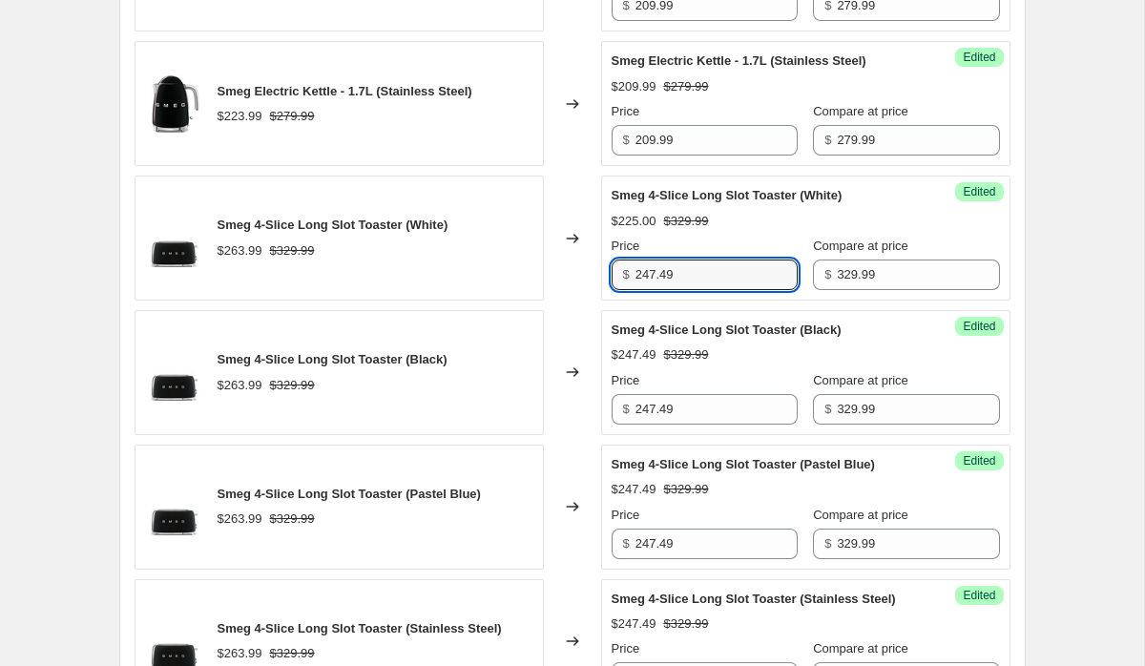
type input "247.49"
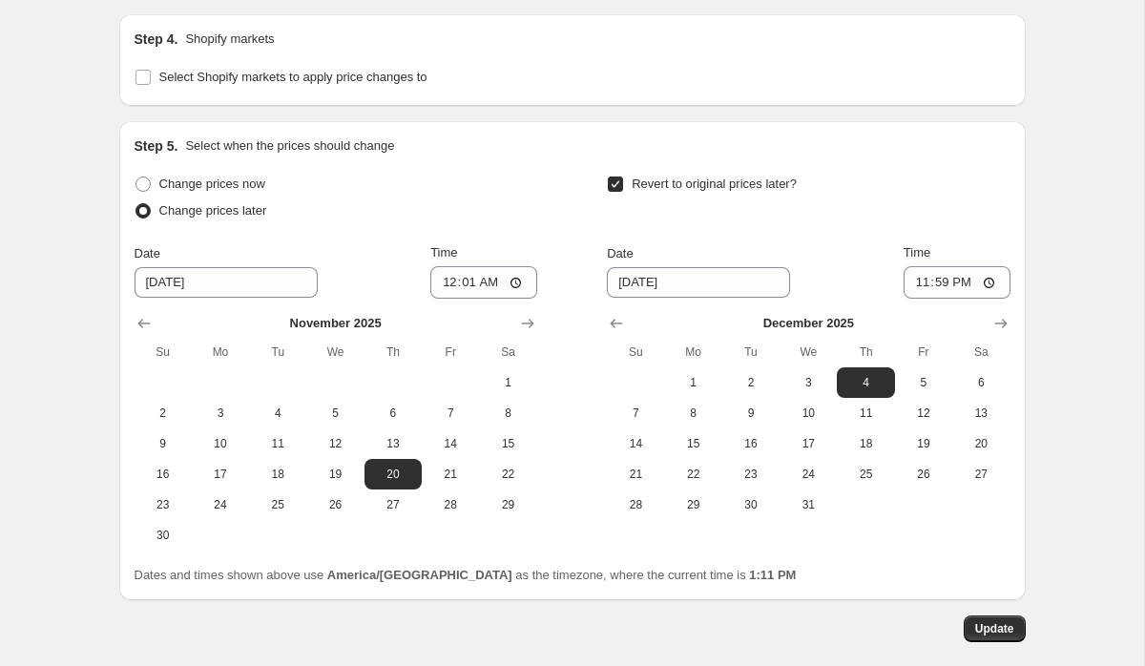
scroll to position [4033, 0]
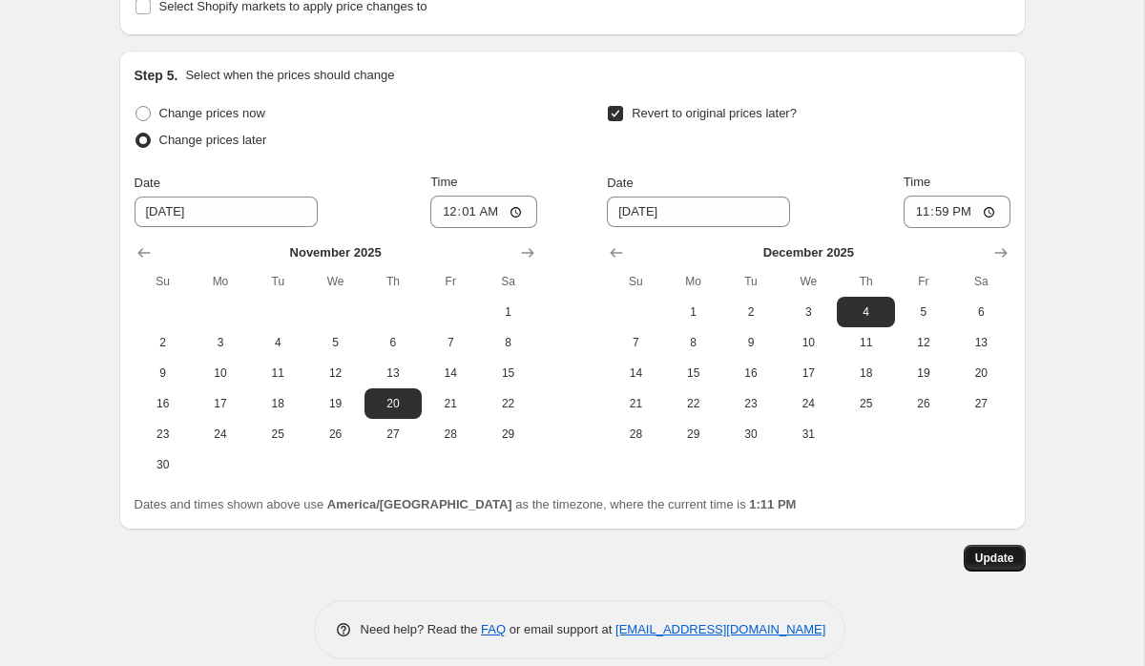
click at [988, 566] on span "Update" at bounding box center [994, 558] width 39 height 15
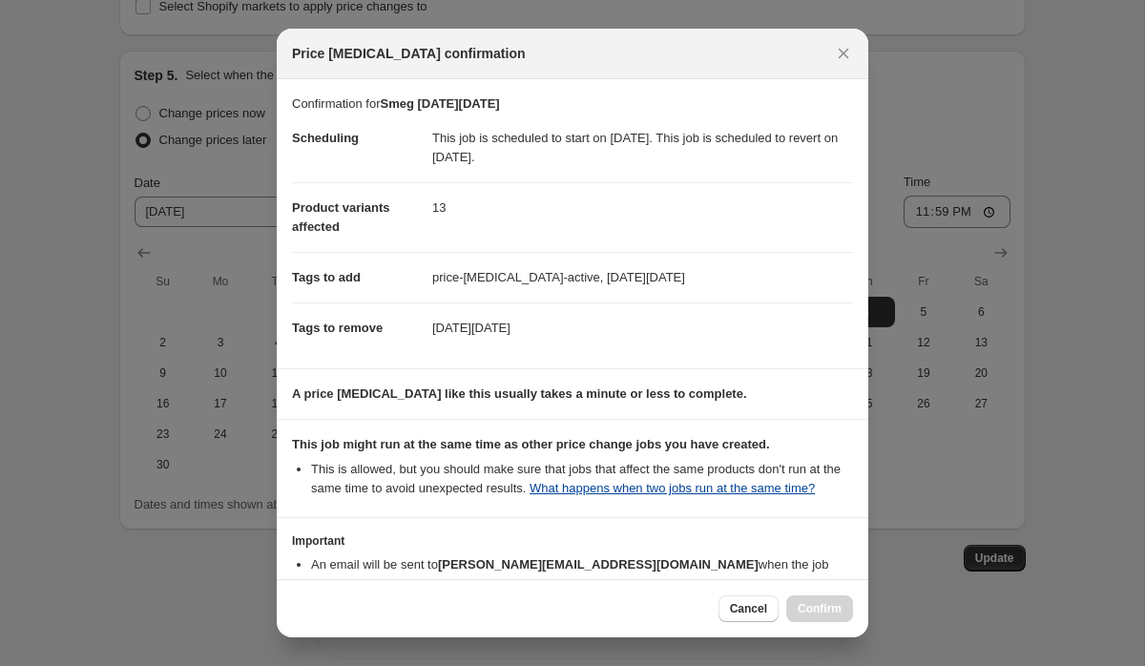
scroll to position [134, 0]
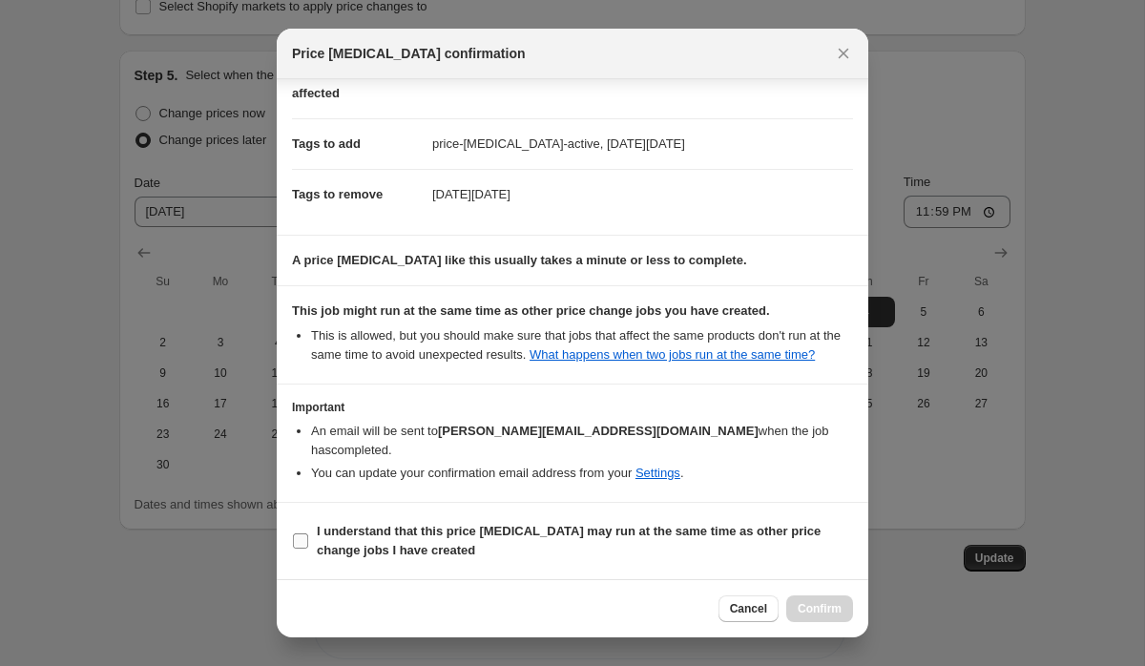
click at [666, 548] on span "I understand that this price change job may run at the same time as other price…" at bounding box center [585, 541] width 536 height 38
click at [308, 548] on input "I understand that this price change job may run at the same time as other price…" at bounding box center [300, 540] width 15 height 15
checkbox input "true"
click at [822, 615] on span "Confirm" at bounding box center [820, 608] width 44 height 15
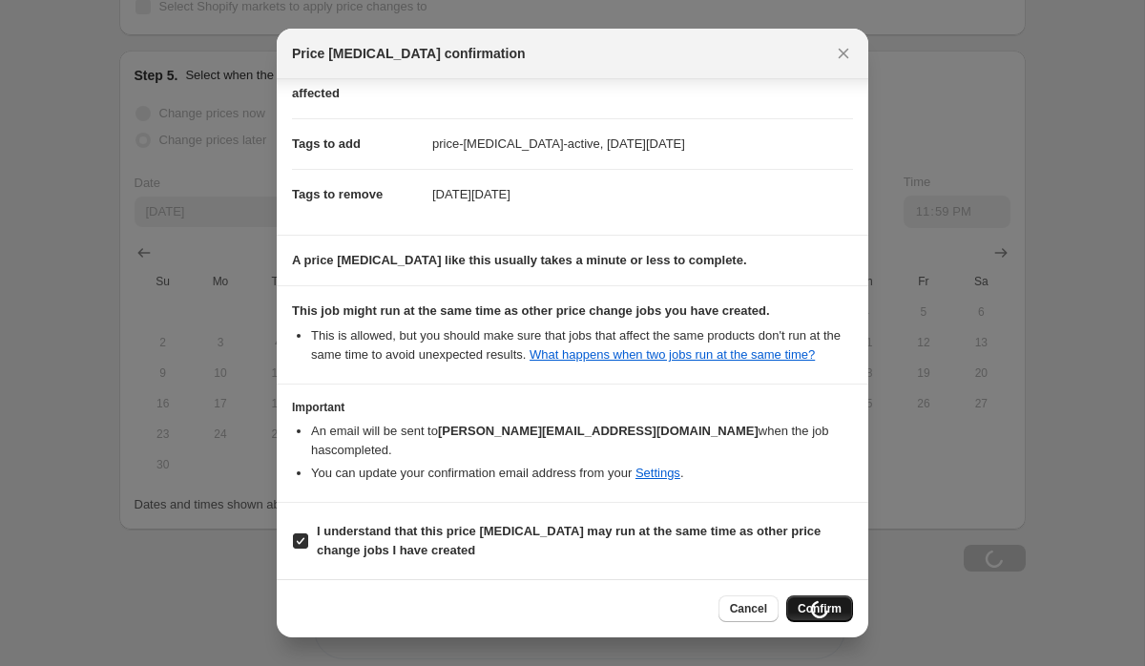
scroll to position [4033, 0]
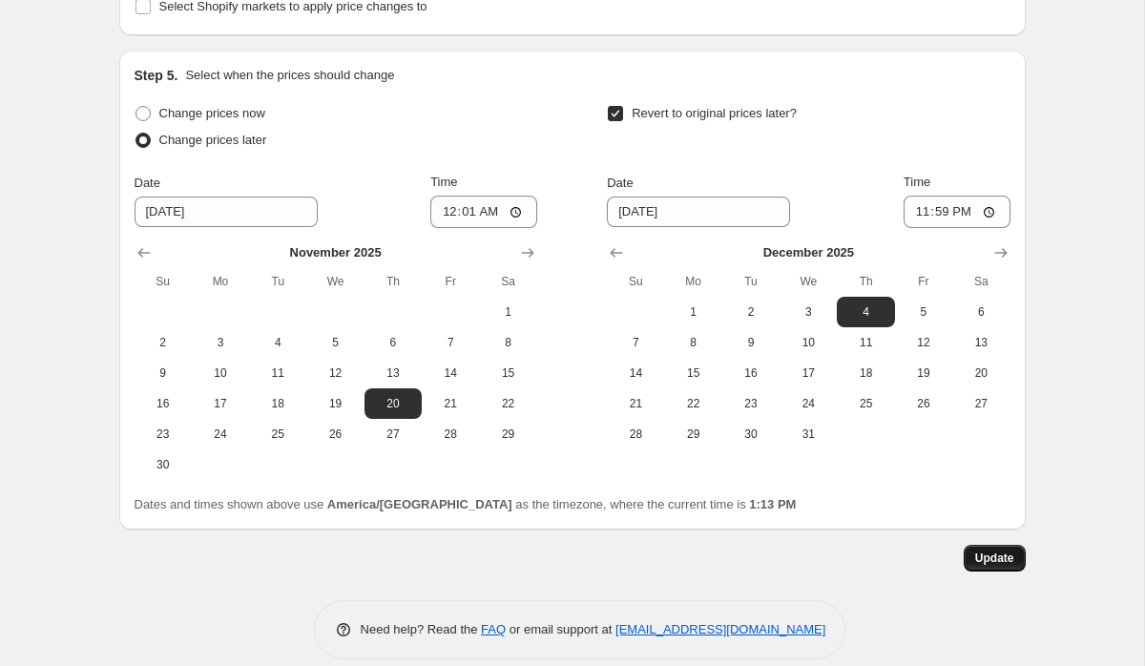
click at [1008, 566] on span "Update" at bounding box center [994, 558] width 39 height 15
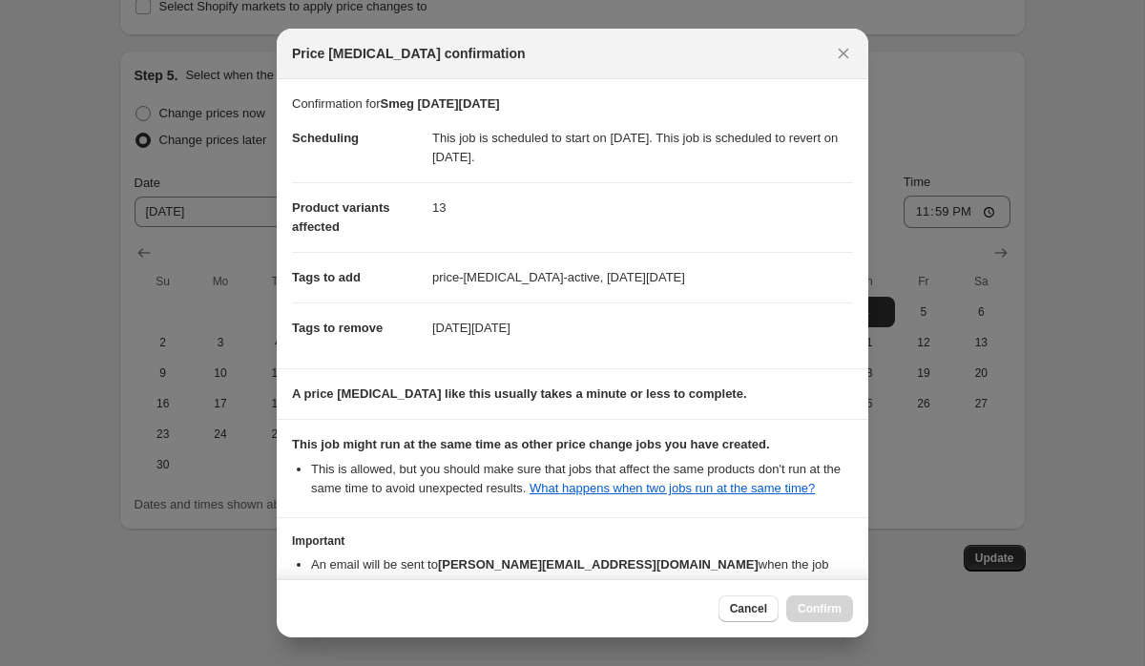
scroll to position [134, 0]
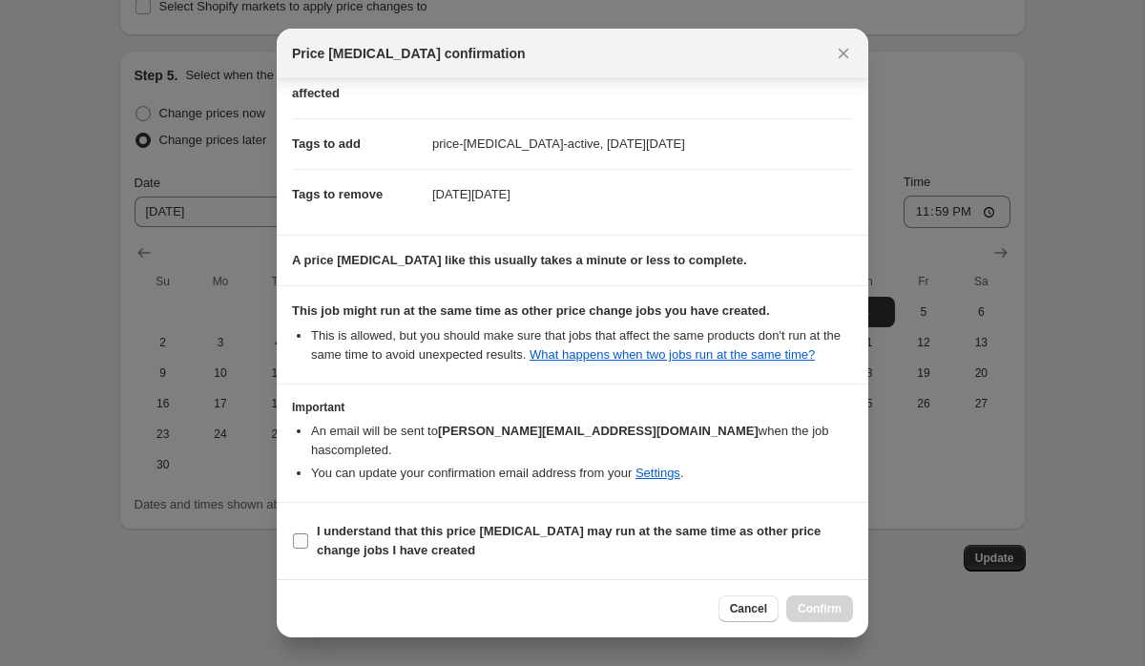
click at [372, 532] on b "I understand that this price change job may run at the same time as other price…" at bounding box center [569, 540] width 504 height 33
click at [308, 533] on input "I understand that this price change job may run at the same time as other price…" at bounding box center [300, 540] width 15 height 15
checkbox input "true"
click at [816, 590] on div "Cancel Confirm" at bounding box center [573, 608] width 592 height 58
click at [816, 605] on span "Confirm" at bounding box center [820, 608] width 44 height 15
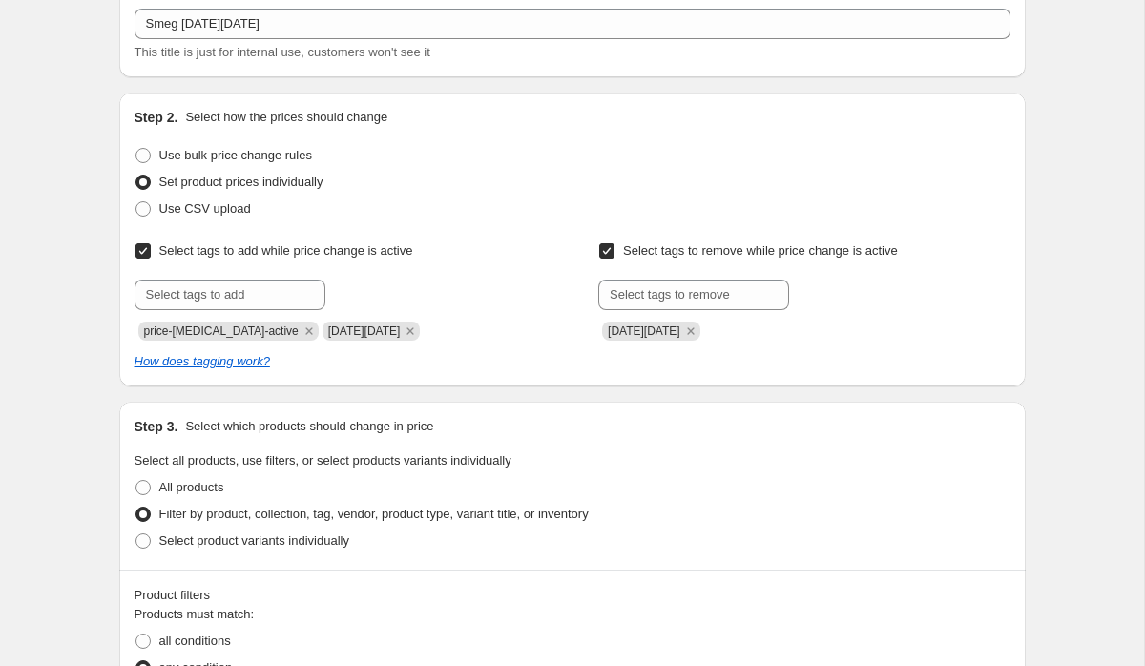
scroll to position [56, 0]
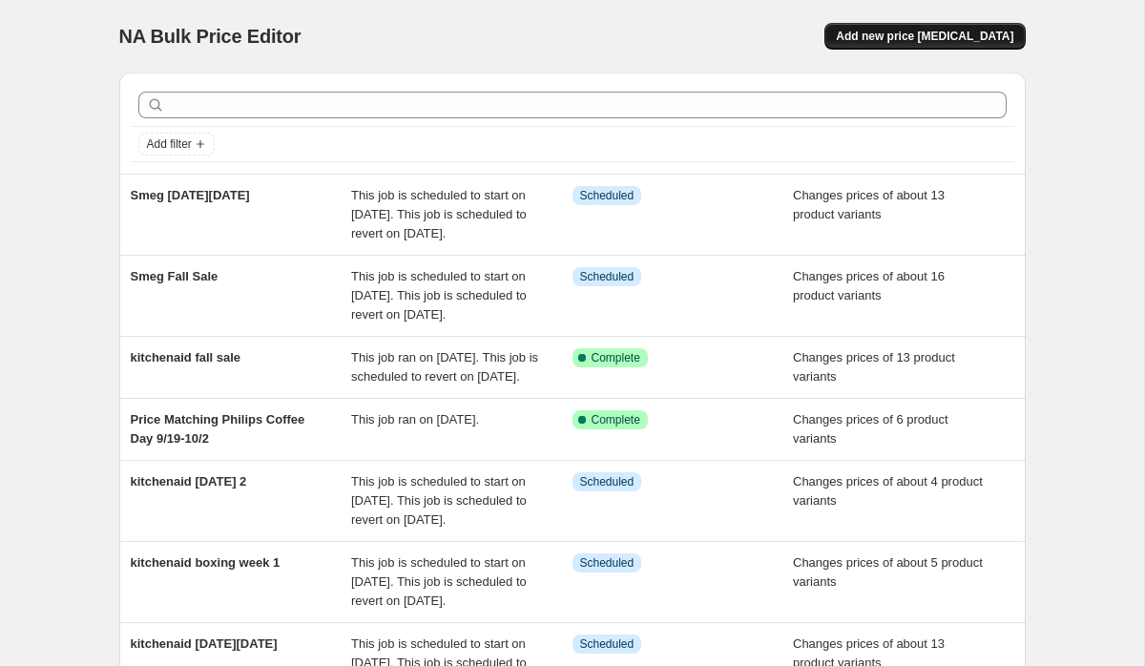
click at [939, 32] on span "Add new price change job" at bounding box center [924, 36] width 177 height 15
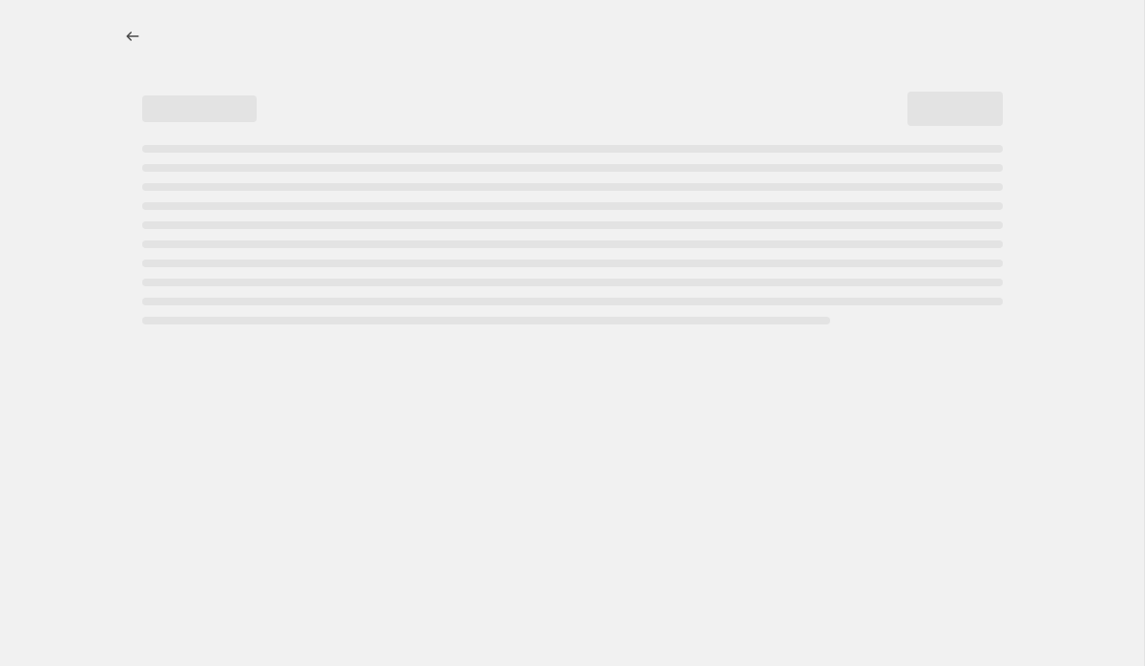
select select "percentage"
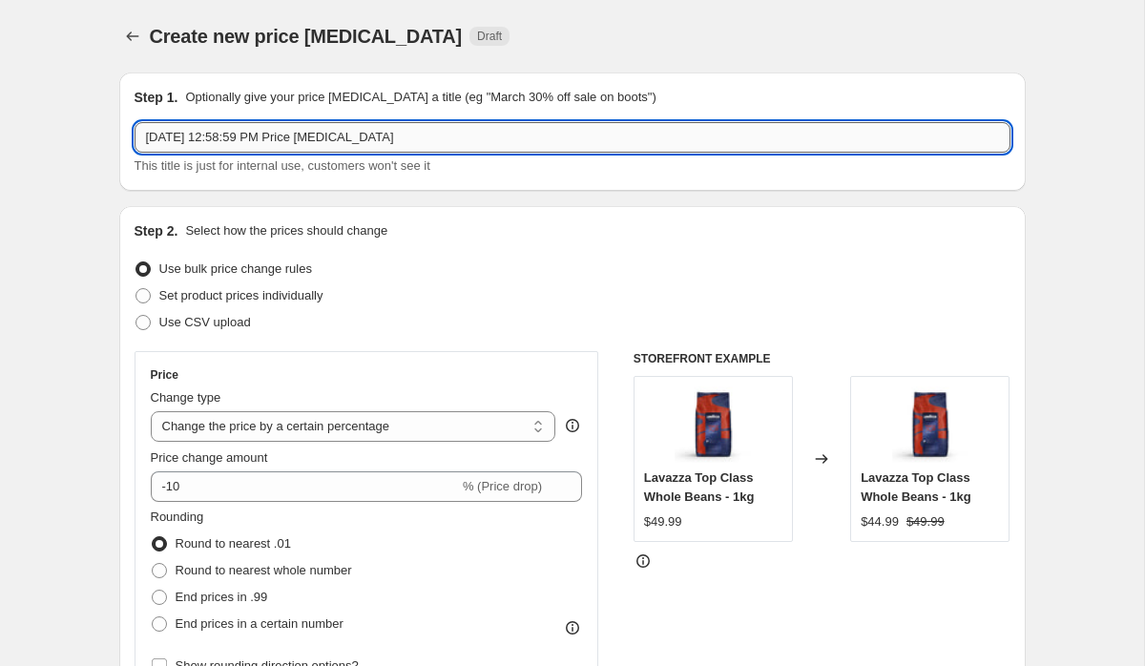
click at [462, 142] on input "Oct 3, 2025, 12:58:59 PM Price change job" at bounding box center [573, 137] width 876 height 31
type input "Smeg Boxing Day"
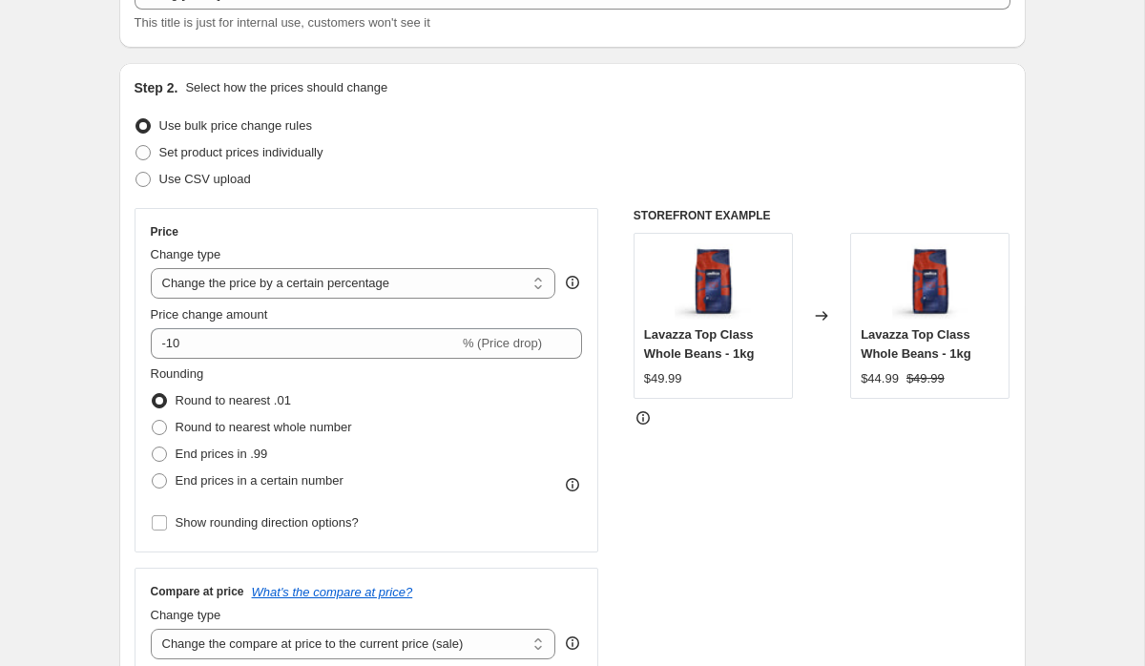
scroll to position [155, 0]
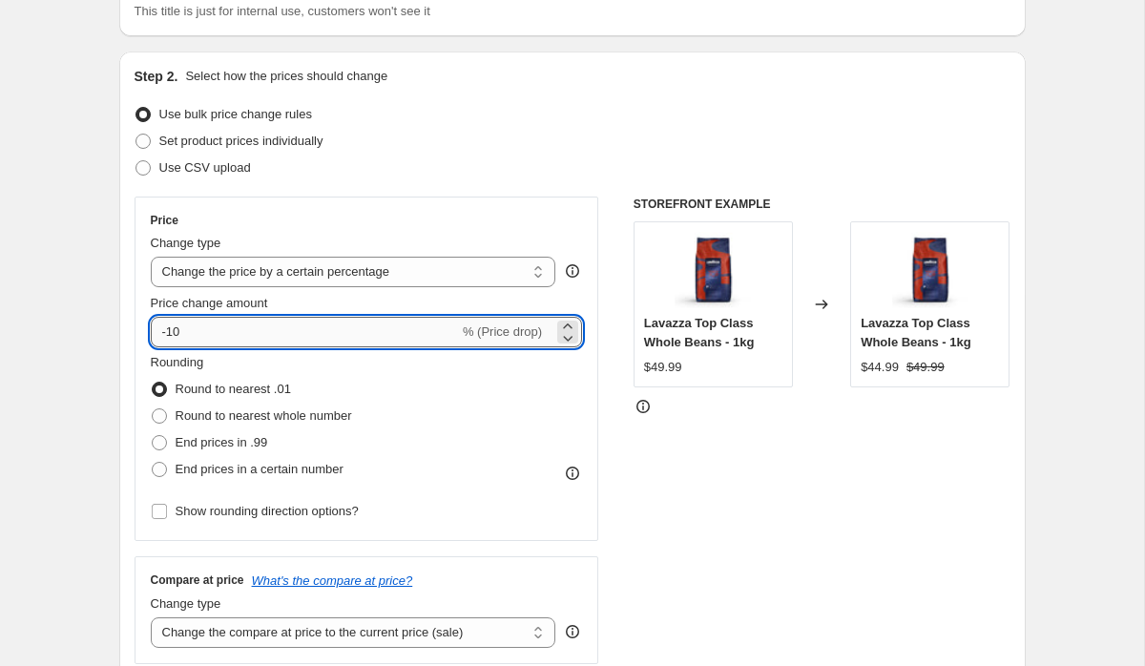
click at [254, 342] on input "-10" at bounding box center [305, 332] width 308 height 31
type input "-1"
type input "-20"
click at [865, 475] on div "STOREFRONT EXAMPLE Lavazza Top Class Whole Beans - 1kg $49.99 Changed to Lavazz…" at bounding box center [822, 431] width 377 height 468
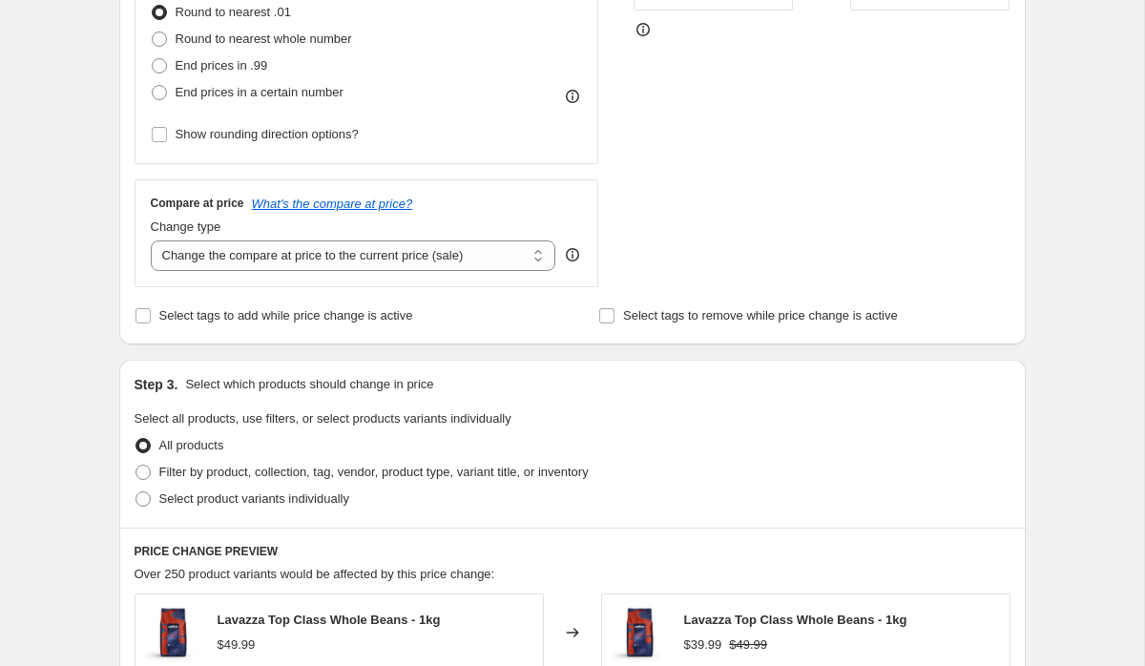
scroll to position [536, 0]
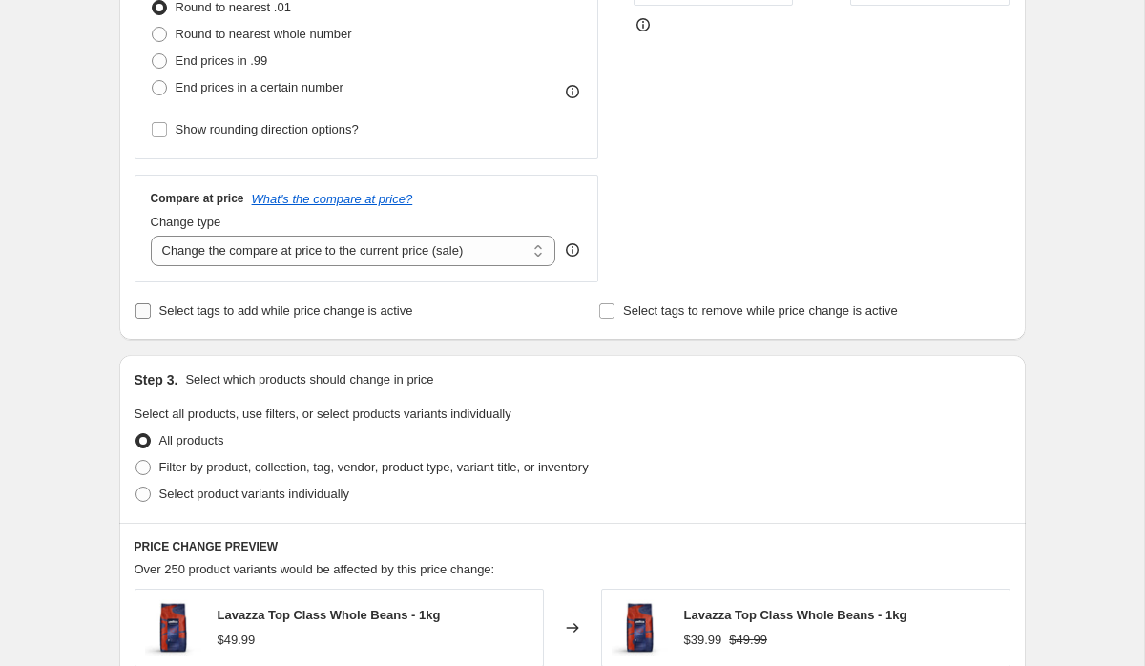
click at [279, 318] on span "Select tags to add while price change is active" at bounding box center [286, 311] width 254 height 19
click at [151, 318] on input "Select tags to add while price change is active" at bounding box center [142, 310] width 15 height 15
checkbox input "true"
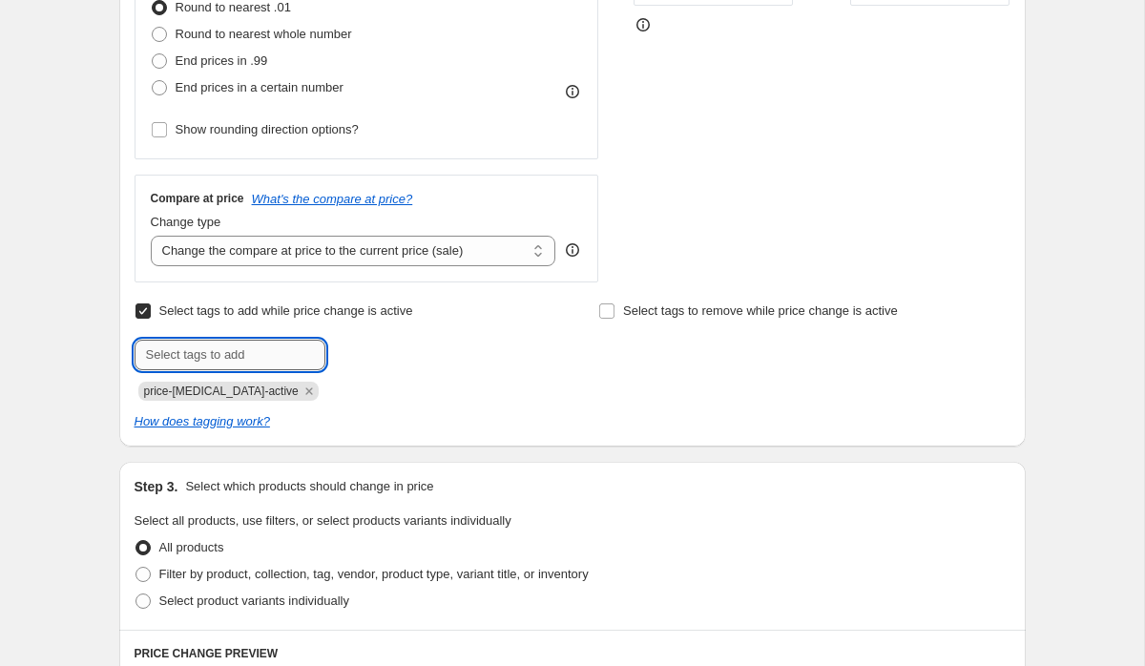
click at [270, 365] on input "text" at bounding box center [230, 355] width 191 height 31
type input "boxing day"
click at [405, 345] on span "Add boxing day" at bounding box center [373, 352] width 63 height 15
click at [655, 311] on span "Select tags to remove while price change is active" at bounding box center [760, 310] width 275 height 14
click at [615, 311] on input "Select tags to remove while price change is active" at bounding box center [606, 310] width 15 height 15
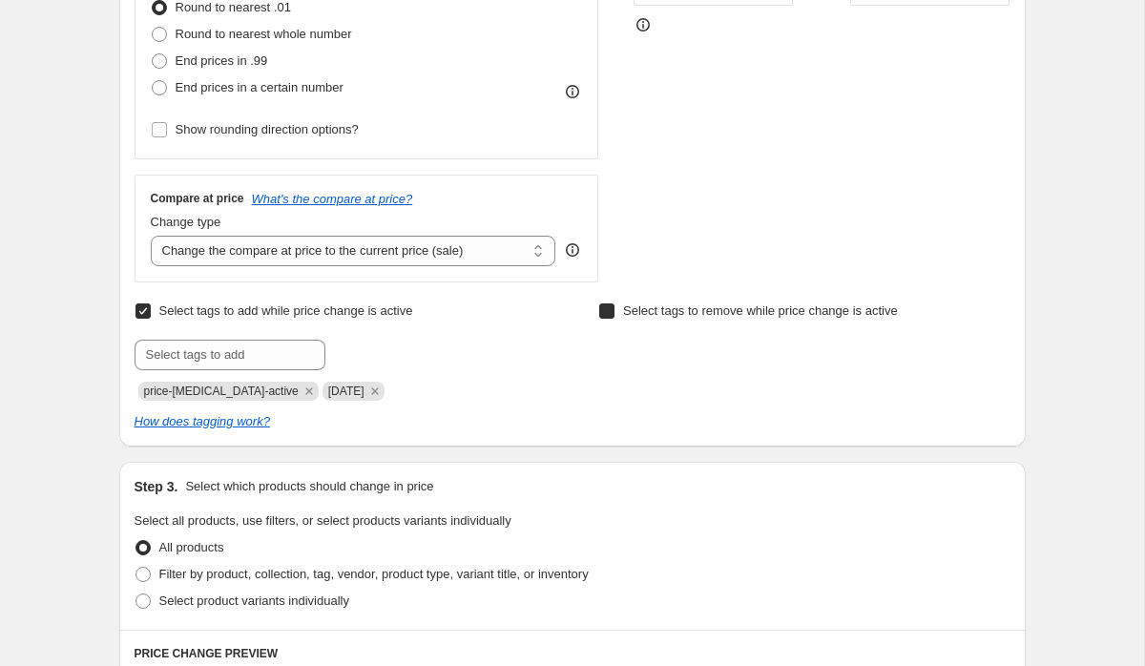
checkbox input "true"
click at [655, 344] on input "text" at bounding box center [693, 355] width 191 height 31
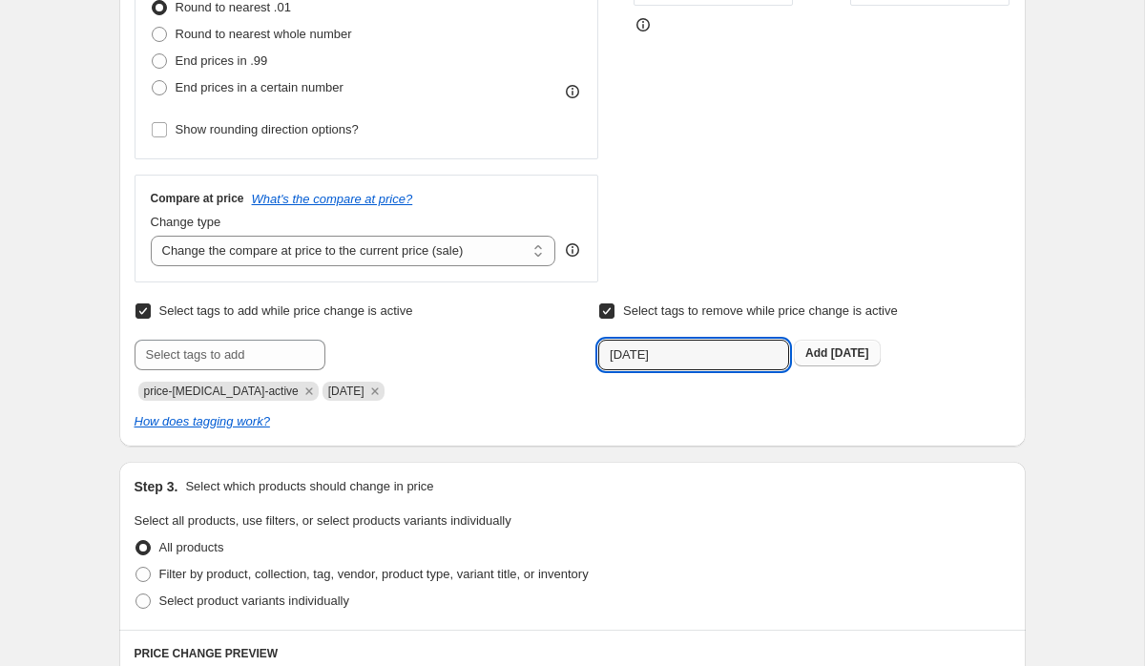
type input "boxing day"
click at [878, 344] on button "Add boxing day" at bounding box center [837, 353] width 86 height 27
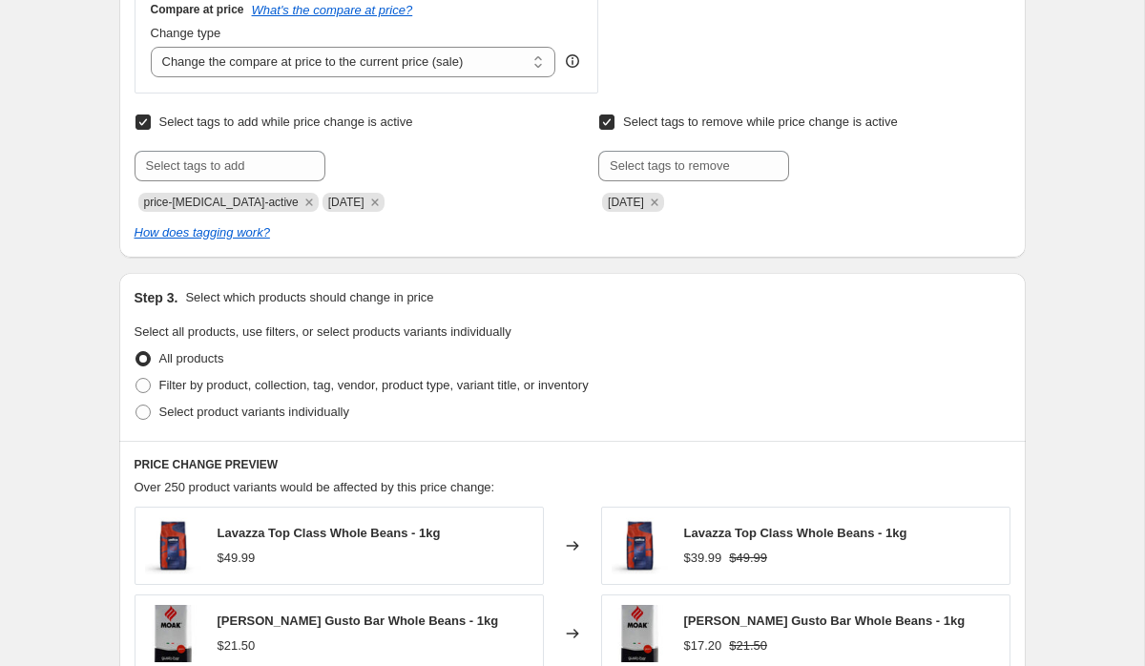
scroll to position [761, 0]
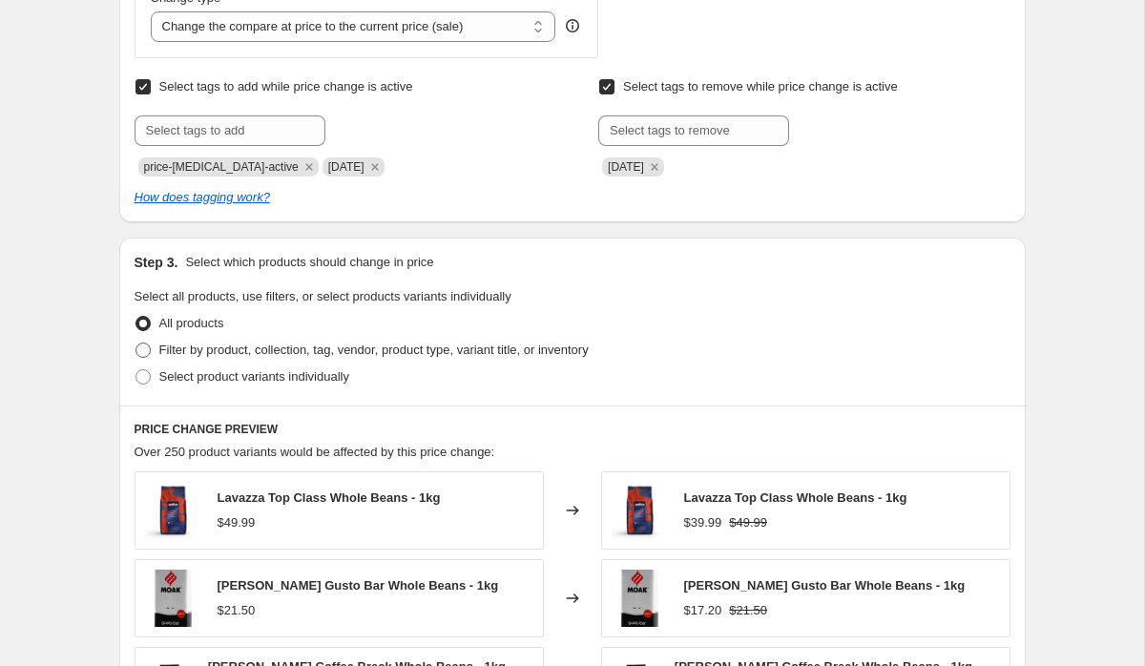
click at [382, 360] on label "Filter by product, collection, tag, vendor, product type, variant title, or inv…" at bounding box center [362, 350] width 454 height 27
click at [136, 344] on input "Filter by product, collection, tag, vendor, product type, variant title, or inv…" at bounding box center [135, 343] width 1 height 1
radio input "true"
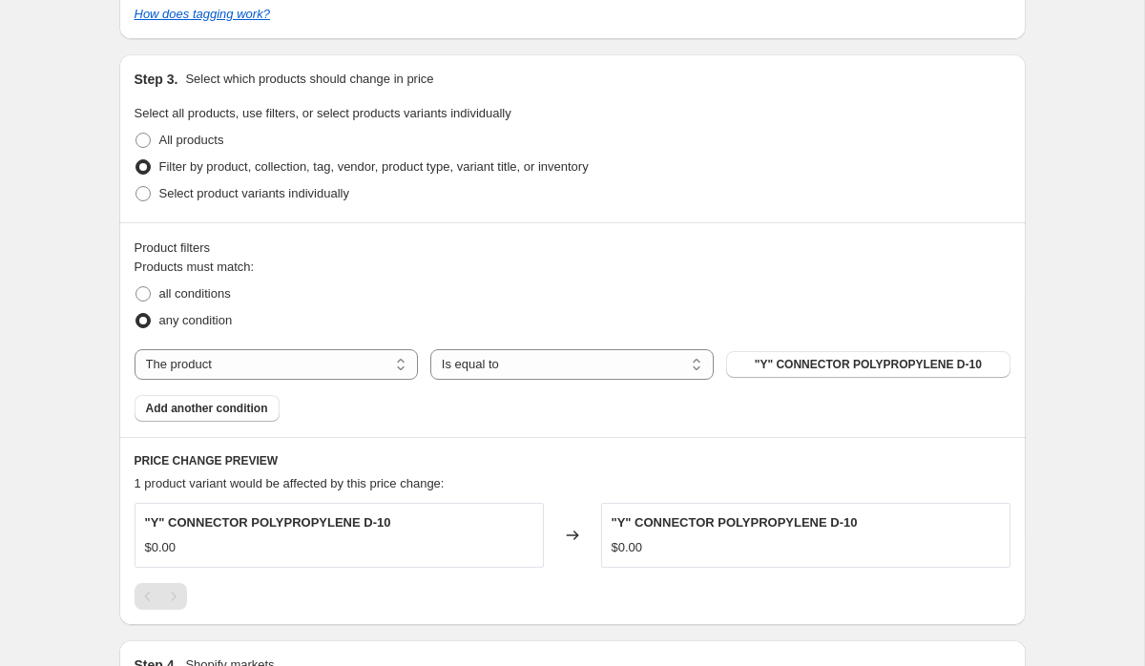
scroll to position [955, 0]
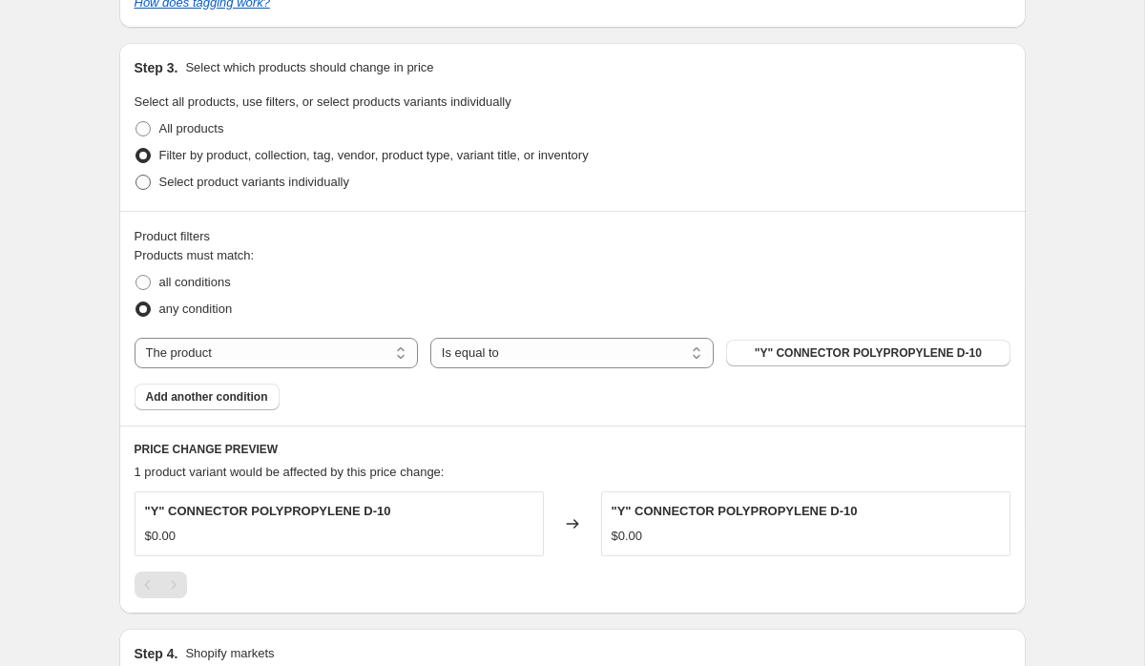
click at [285, 185] on span "Select product variants individually" at bounding box center [254, 182] width 190 height 14
click at [136, 176] on input "Select product variants individually" at bounding box center [135, 175] width 1 height 1
radio input "true"
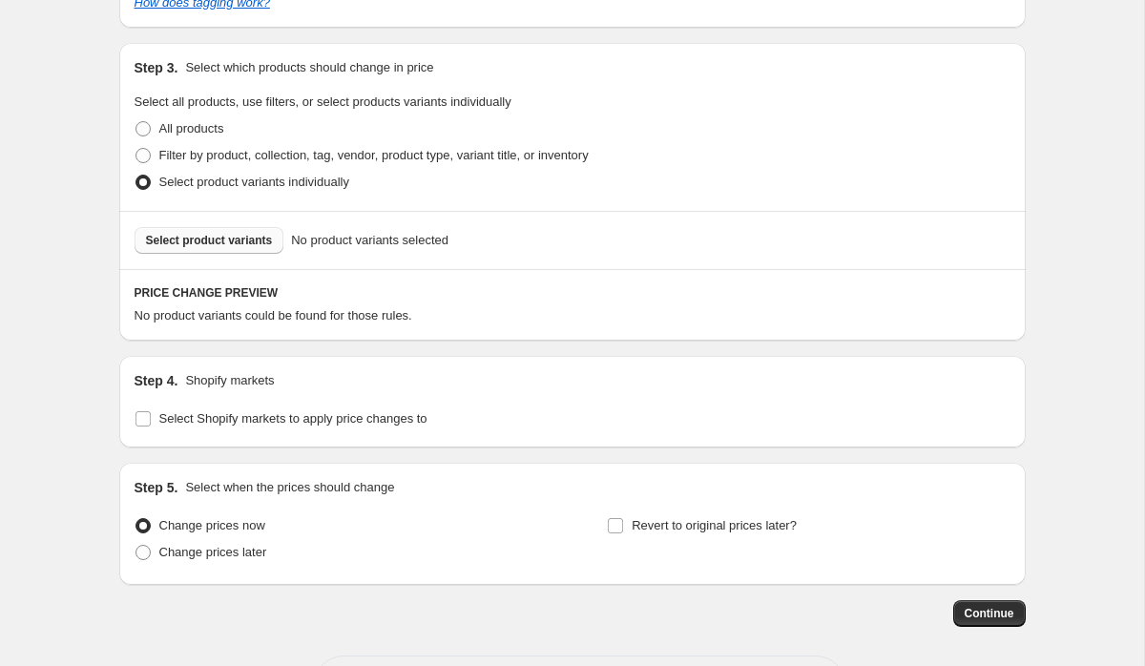
click at [211, 249] on button "Select product variants" at bounding box center [210, 240] width 150 height 27
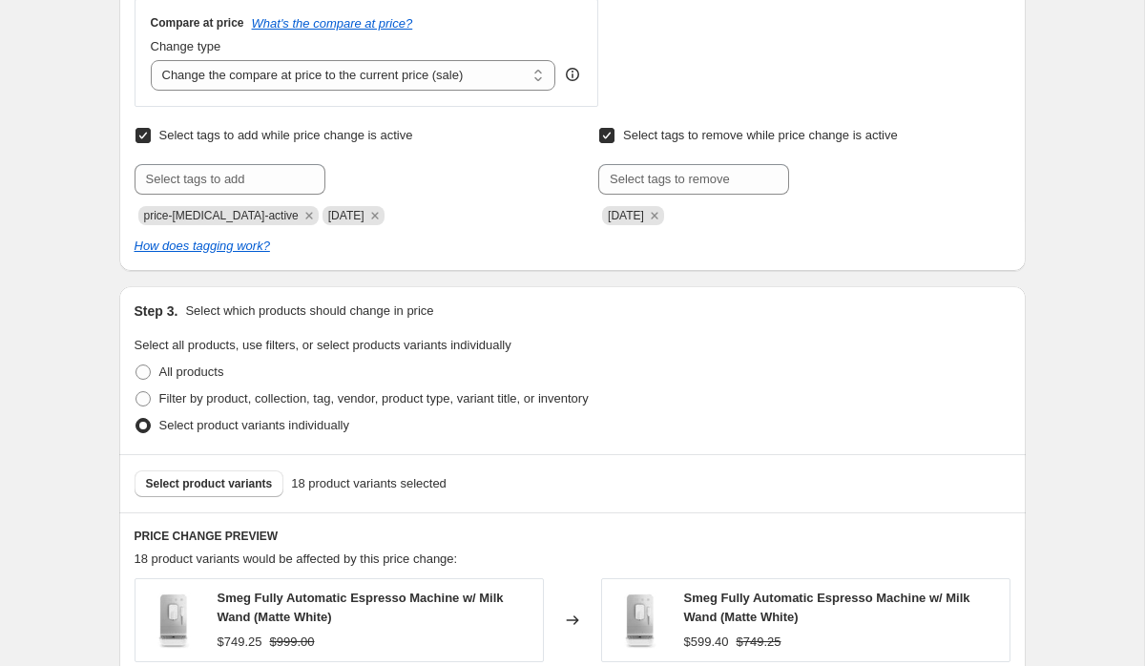
scroll to position [1112, 0]
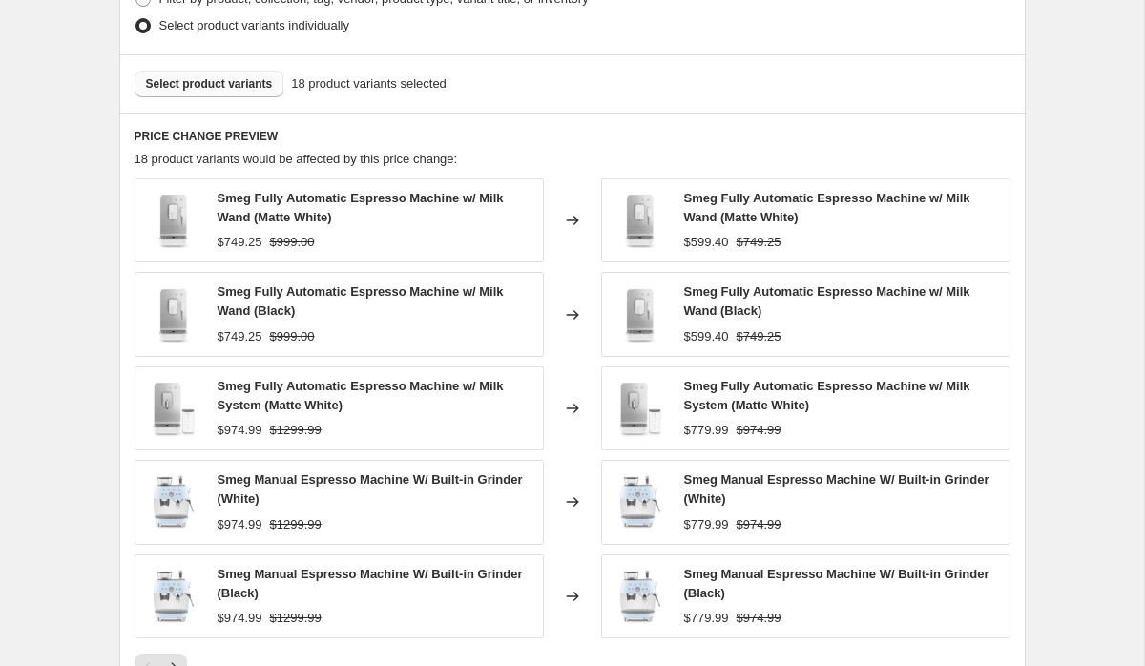
click at [242, 95] on button "Select product variants" at bounding box center [210, 84] width 150 height 27
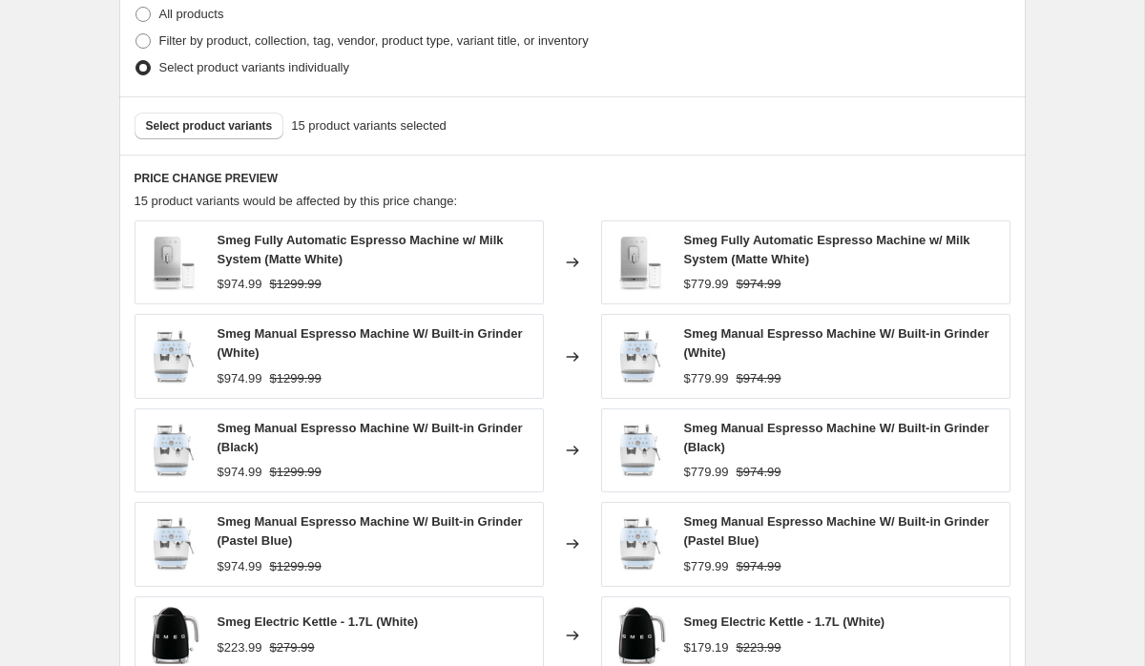
scroll to position [1537, 0]
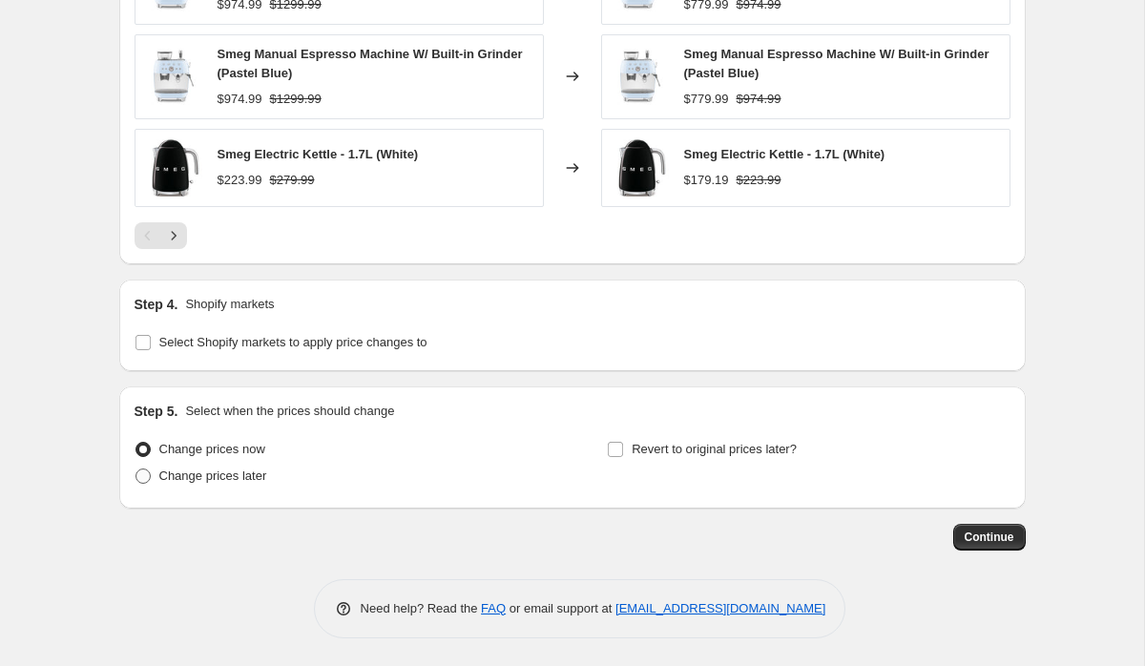
click at [214, 481] on span "Change prices later" at bounding box center [213, 476] width 108 height 14
click at [136, 469] on input "Change prices later" at bounding box center [135, 469] width 1 height 1
radio input "true"
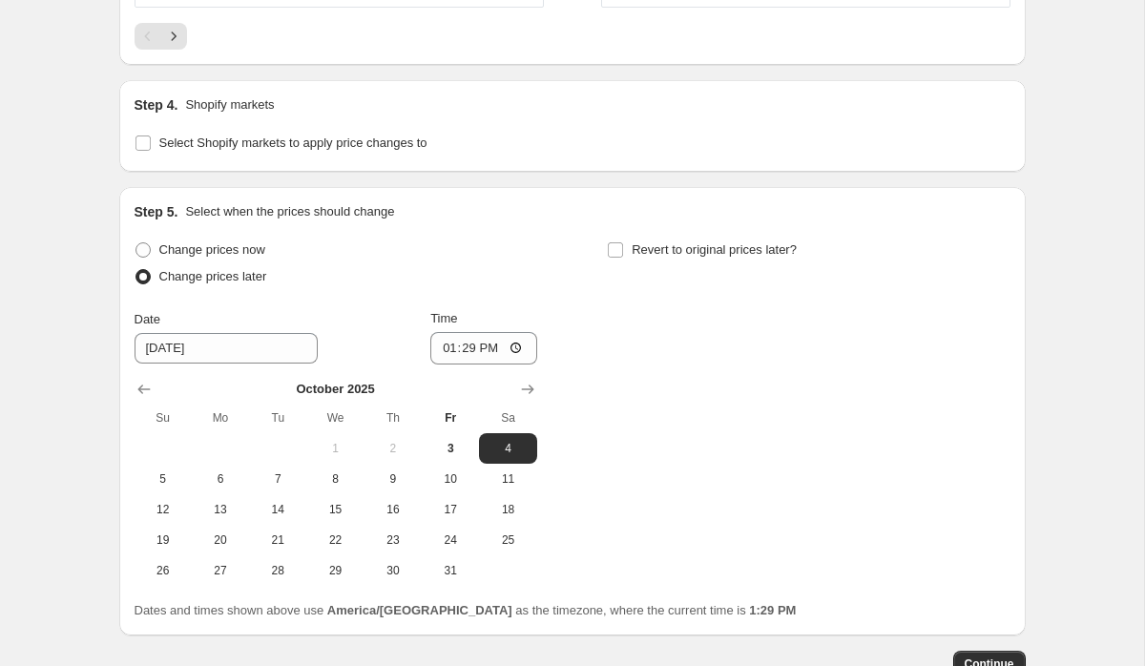
scroll to position [1765, 0]
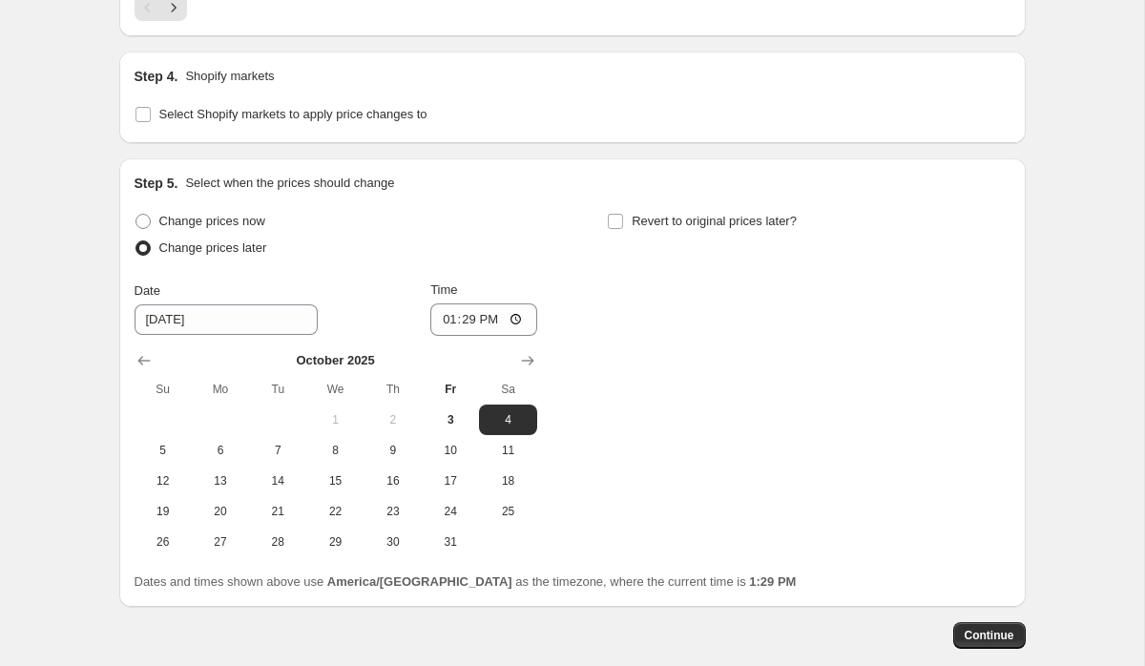
click at [543, 358] on div "Change prices now Change prices later Date 10/4/2025 Time 13:29 October 2025 Su…" at bounding box center [573, 382] width 876 height 349
click at [524, 358] on icon "Show next month, November 2025" at bounding box center [527, 360] width 19 height 19
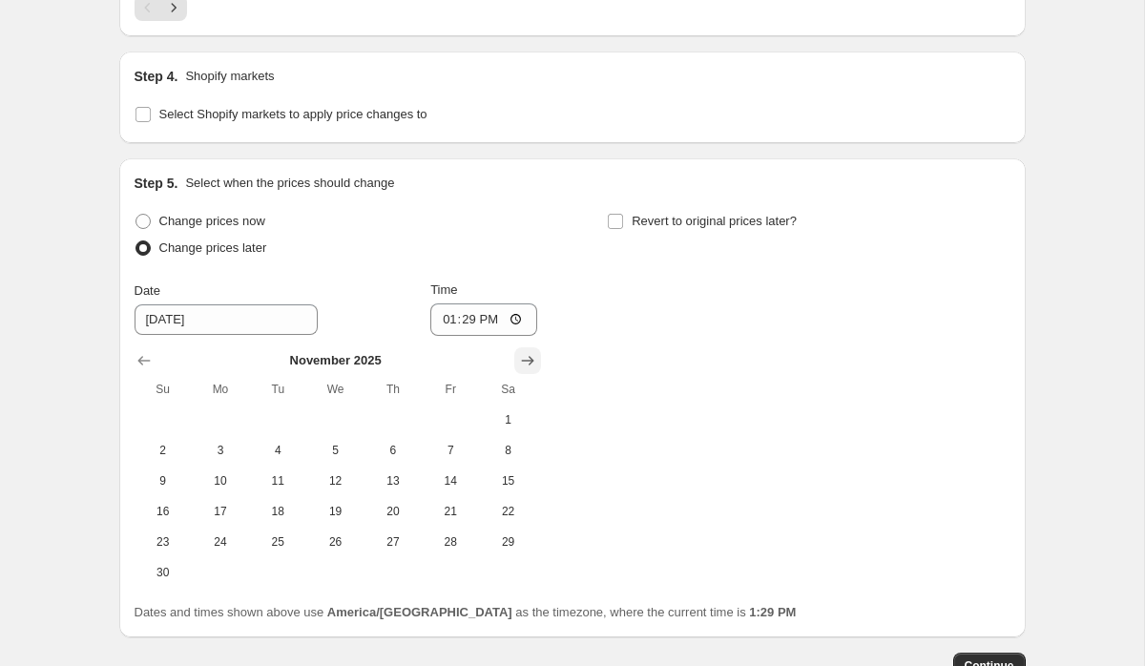
click at [524, 358] on icon "Show next month, December 2025" at bounding box center [527, 360] width 19 height 19
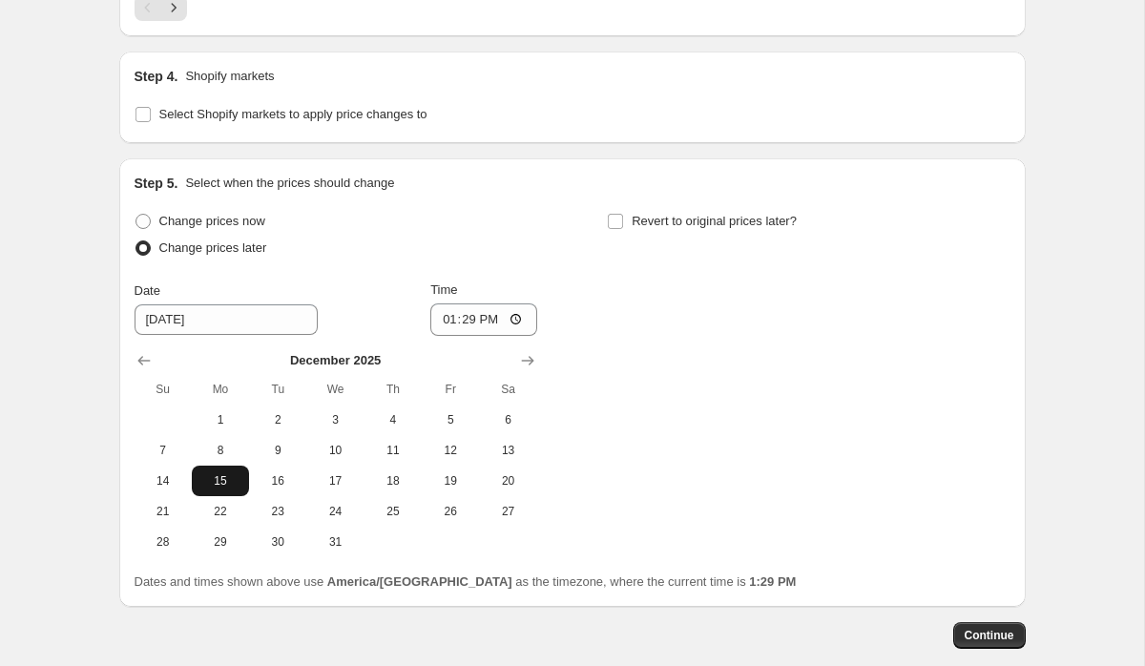
click at [219, 479] on span "15" at bounding box center [220, 480] width 42 height 15
click at [343, 544] on span "31" at bounding box center [335, 541] width 42 height 15
click at [219, 477] on span "15" at bounding box center [220, 480] width 42 height 15
type input "12/15/2025"
click at [672, 216] on span "Revert to original prices later?" at bounding box center [714, 221] width 165 height 14
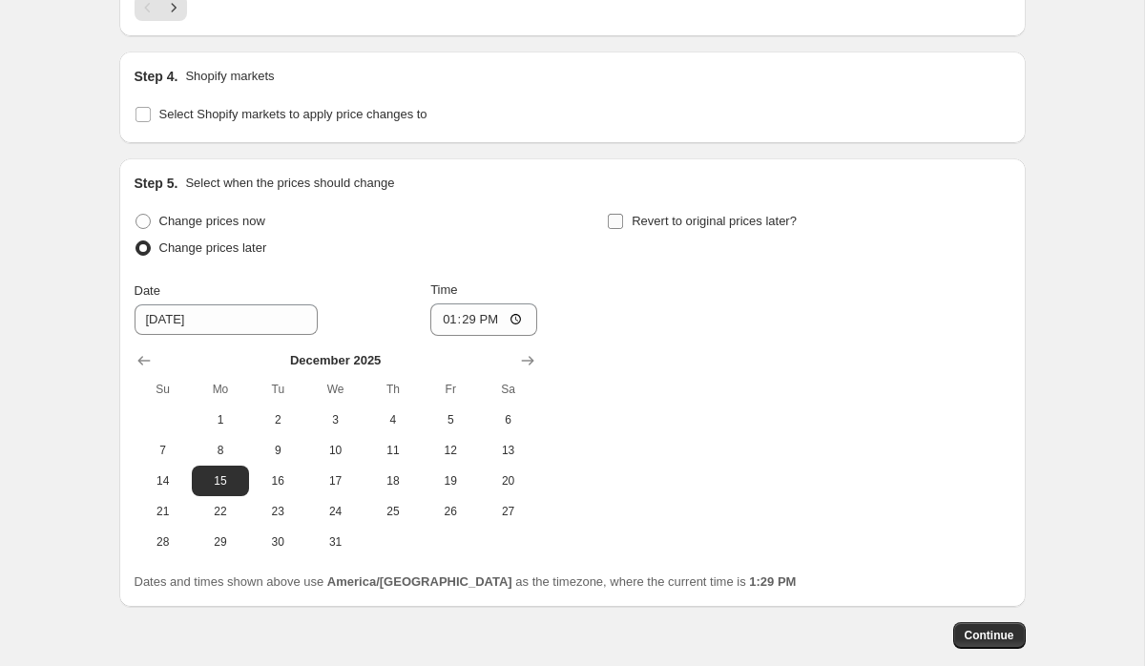
click at [623, 216] on input "Revert to original prices later?" at bounding box center [615, 221] width 15 height 15
checkbox input "true"
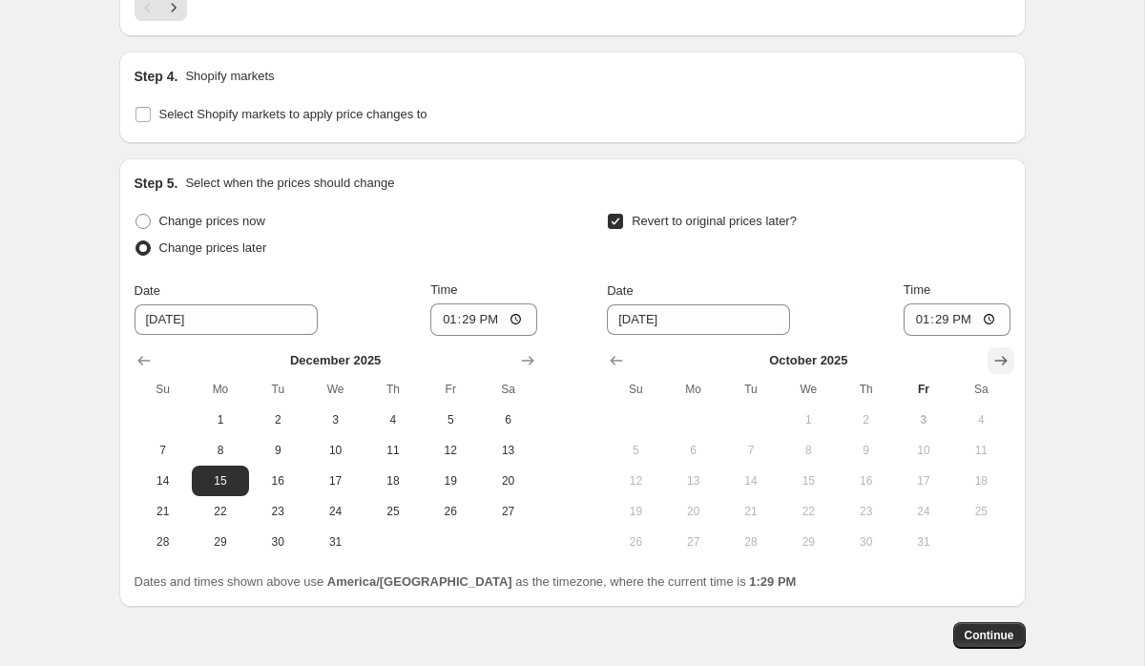
click at [1011, 350] on button "Show next month, November 2025" at bounding box center [1001, 360] width 27 height 27
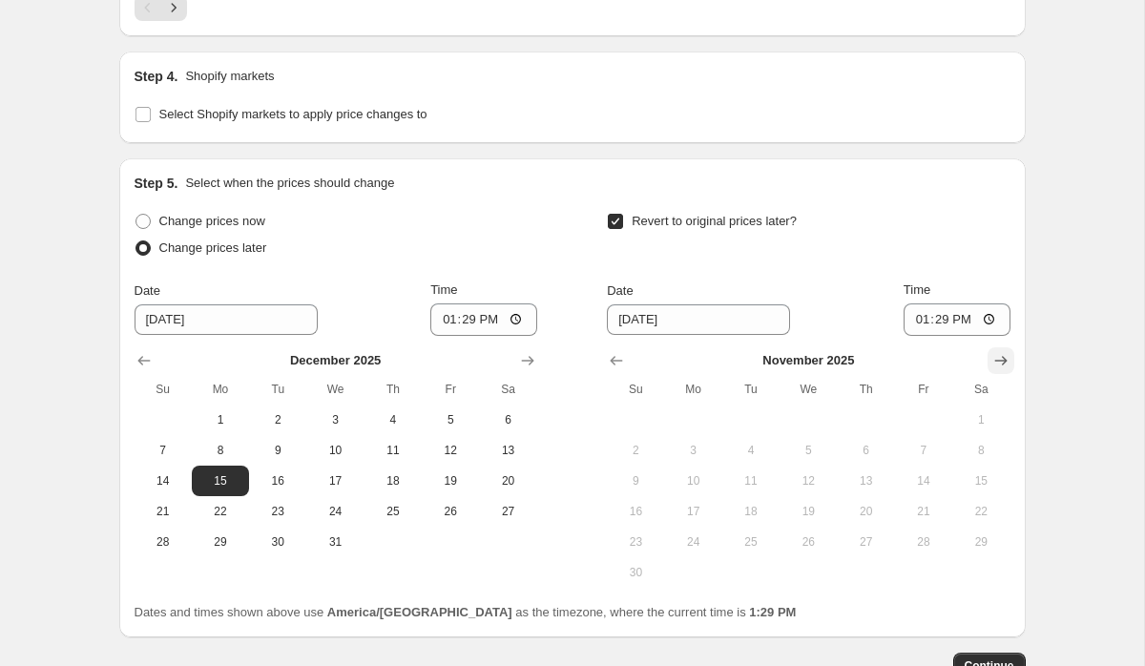
click at [1011, 350] on button "Show next month, December 2025" at bounding box center [1001, 360] width 27 height 27
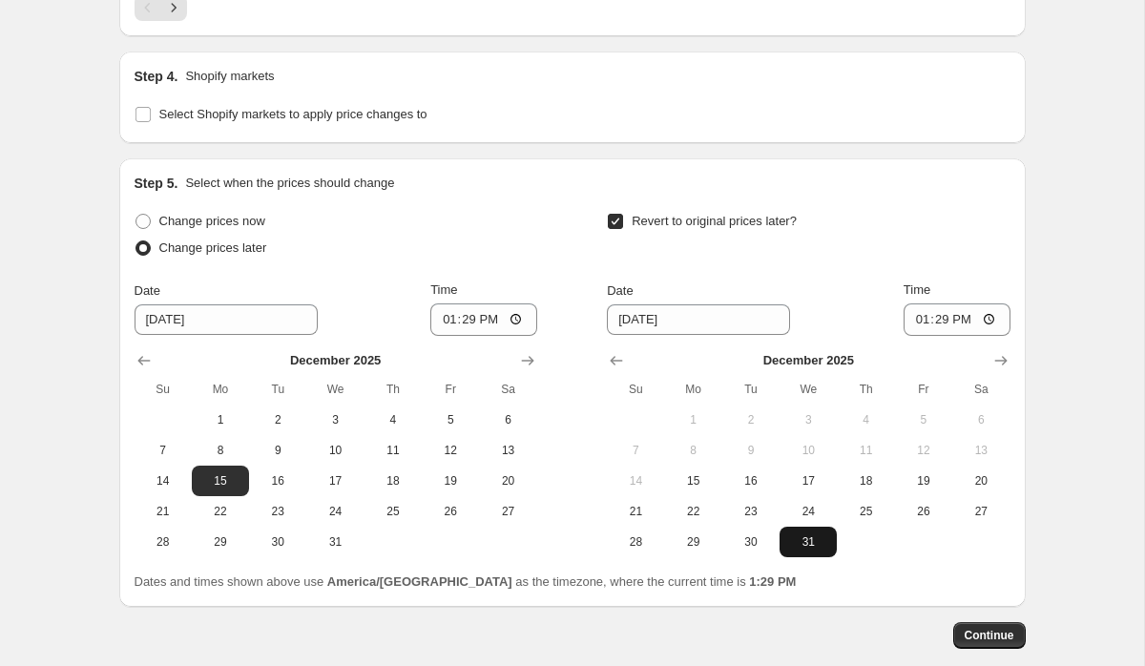
click at [811, 540] on span "31" at bounding box center [808, 541] width 42 height 15
type input "12/31/2025"
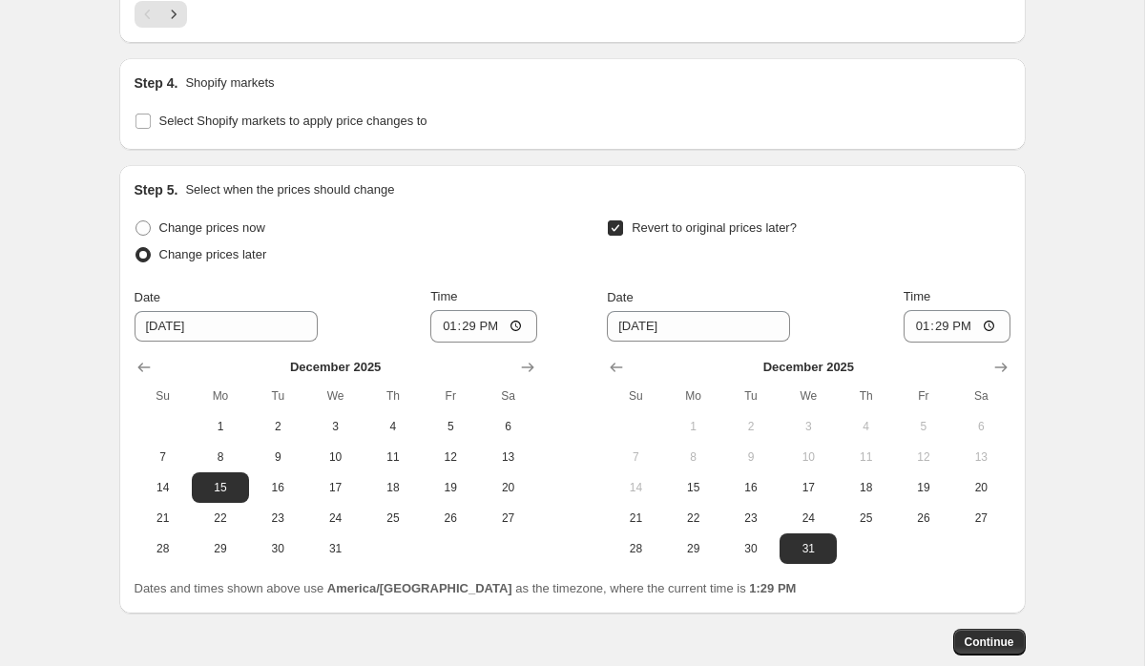
scroll to position [1820, 0]
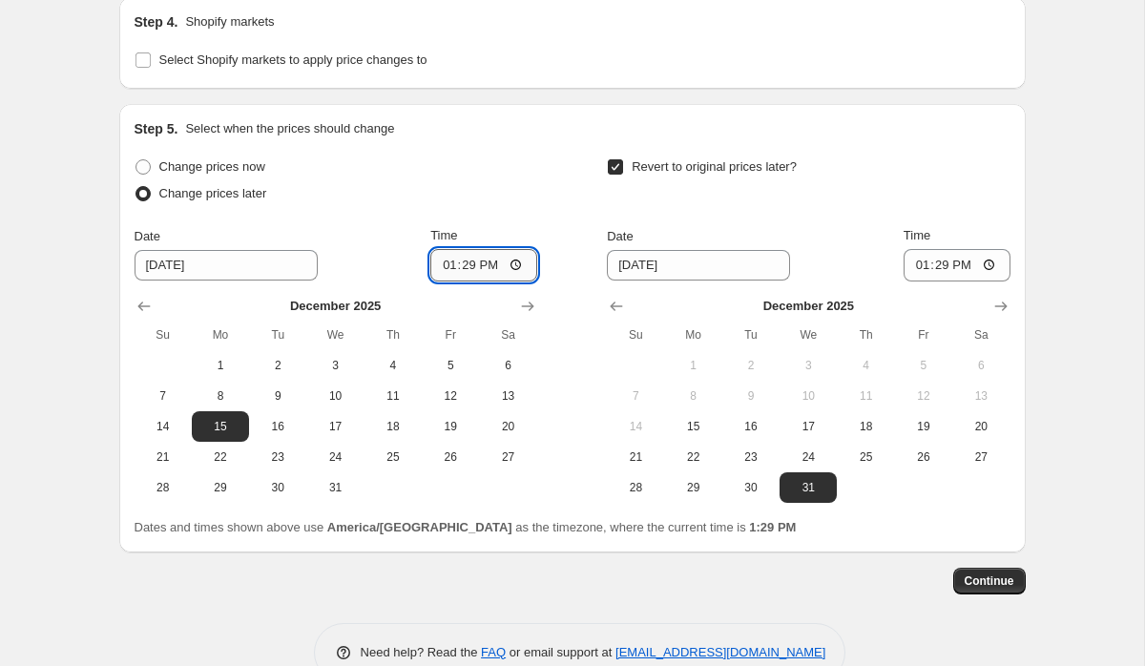
click at [448, 261] on input "13:29" at bounding box center [483, 265] width 107 height 32
click at [441, 267] on input "23:59" at bounding box center [483, 265] width 107 height 32
type input "00:01"
click at [679, 270] on input "12/31/2025" at bounding box center [698, 265] width 183 height 31
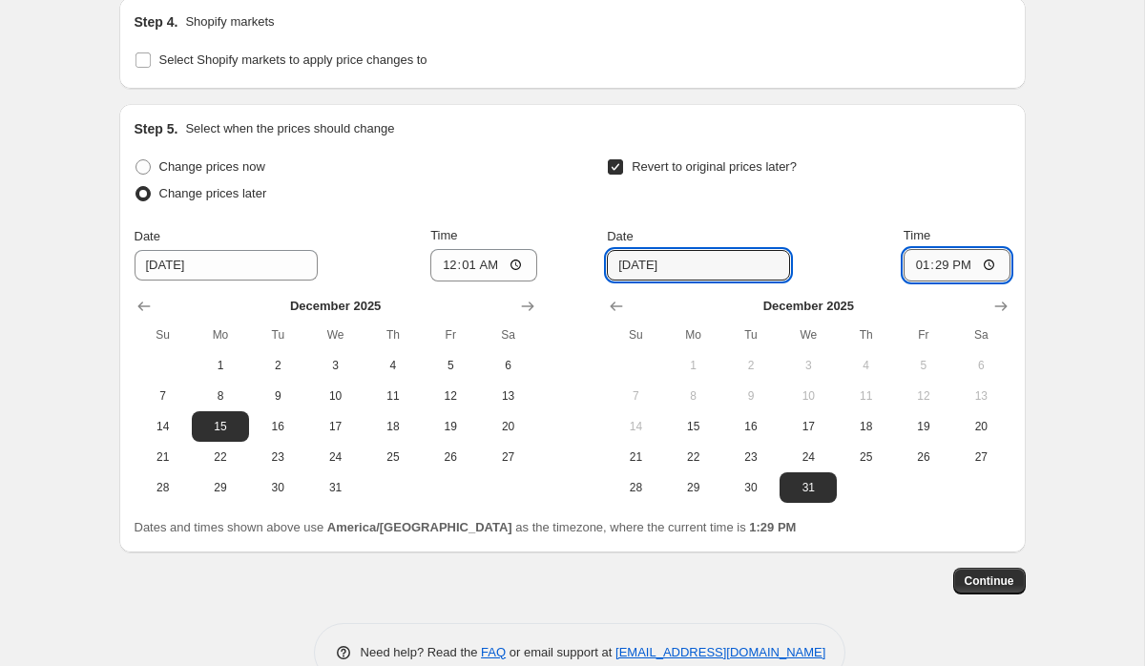
click at [907, 254] on input "13:29" at bounding box center [957, 265] width 107 height 32
type input "23:59"
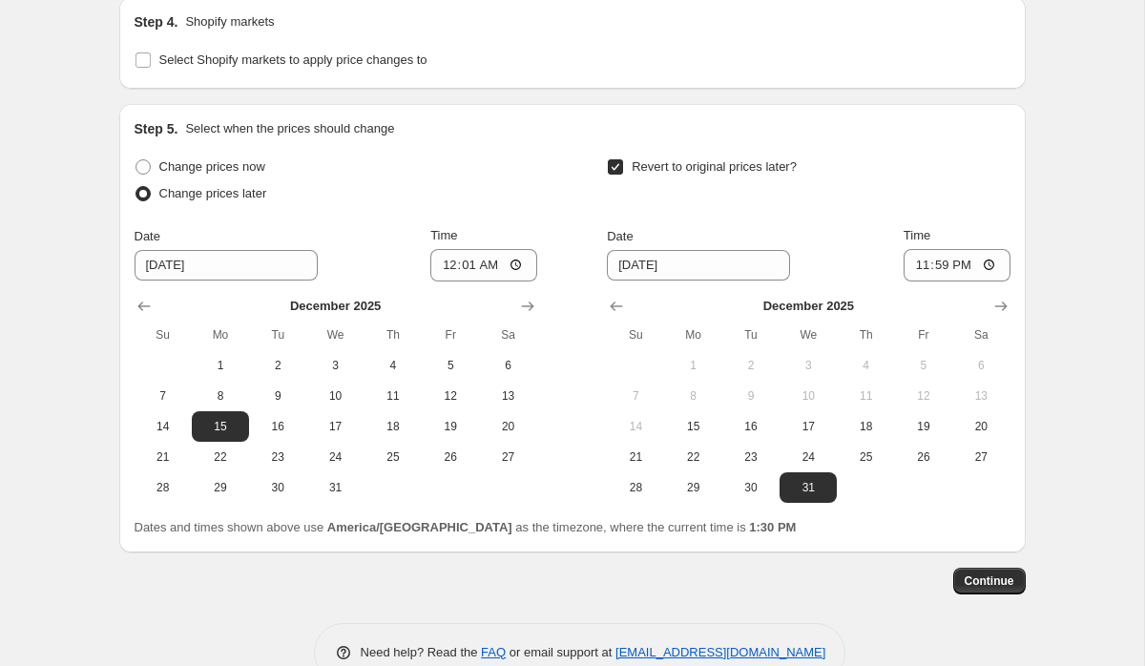
click at [999, 586] on span "Continue" at bounding box center [990, 580] width 50 height 15
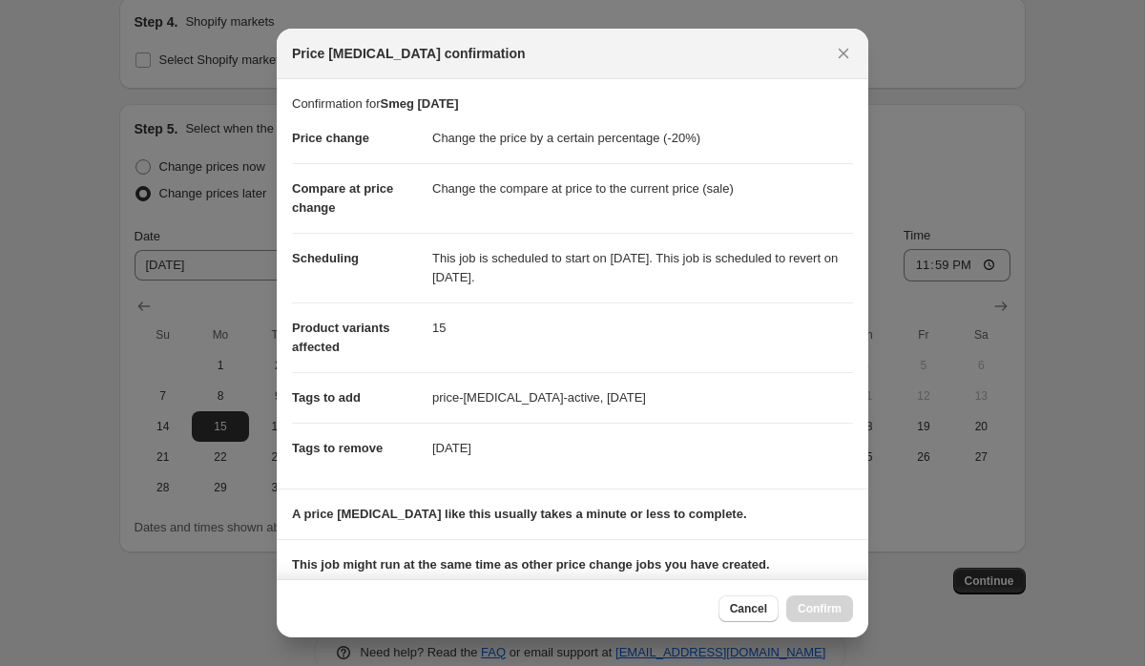
scroll to position [254, 0]
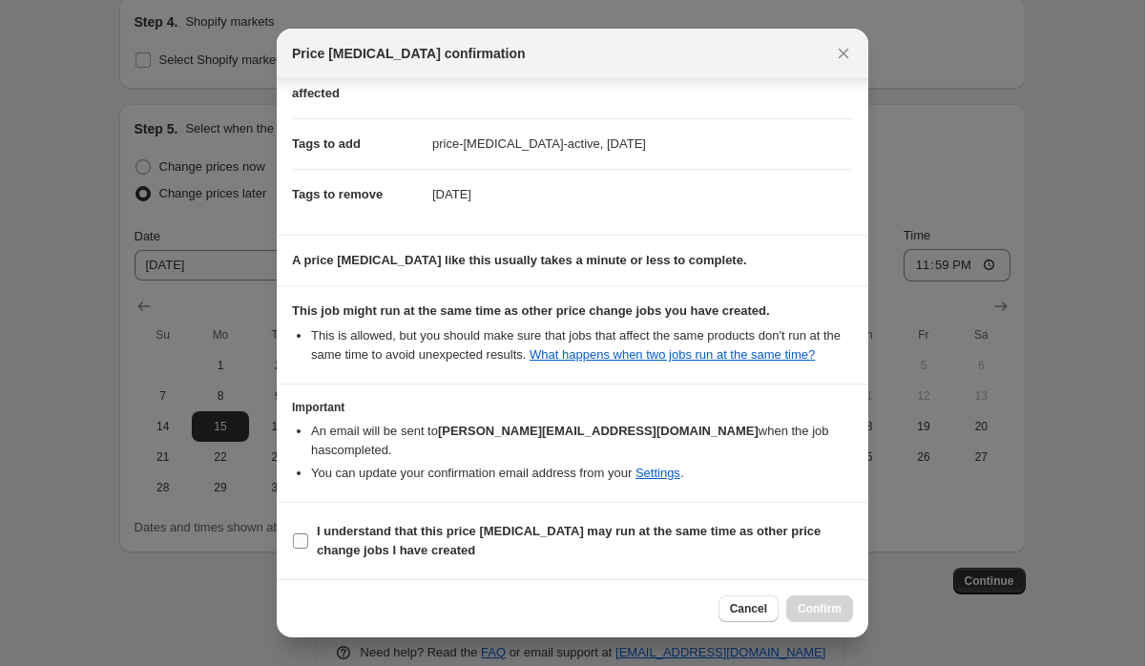
click at [528, 541] on span "I understand that this price change job may run at the same time as other price…" at bounding box center [585, 541] width 536 height 38
click at [308, 541] on input "I understand that this price change job may run at the same time as other price…" at bounding box center [300, 540] width 15 height 15
checkbox input "true"
click at [820, 608] on span "Confirm" at bounding box center [820, 608] width 44 height 15
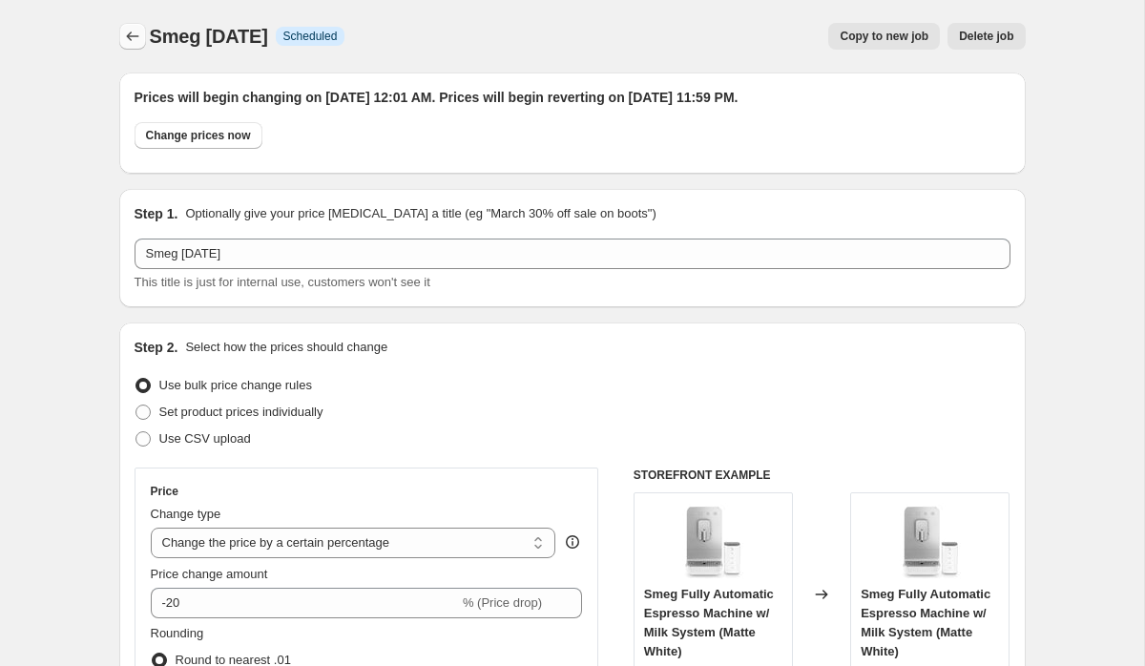
click at [130, 44] on icon "Price change jobs" at bounding box center [132, 36] width 19 height 19
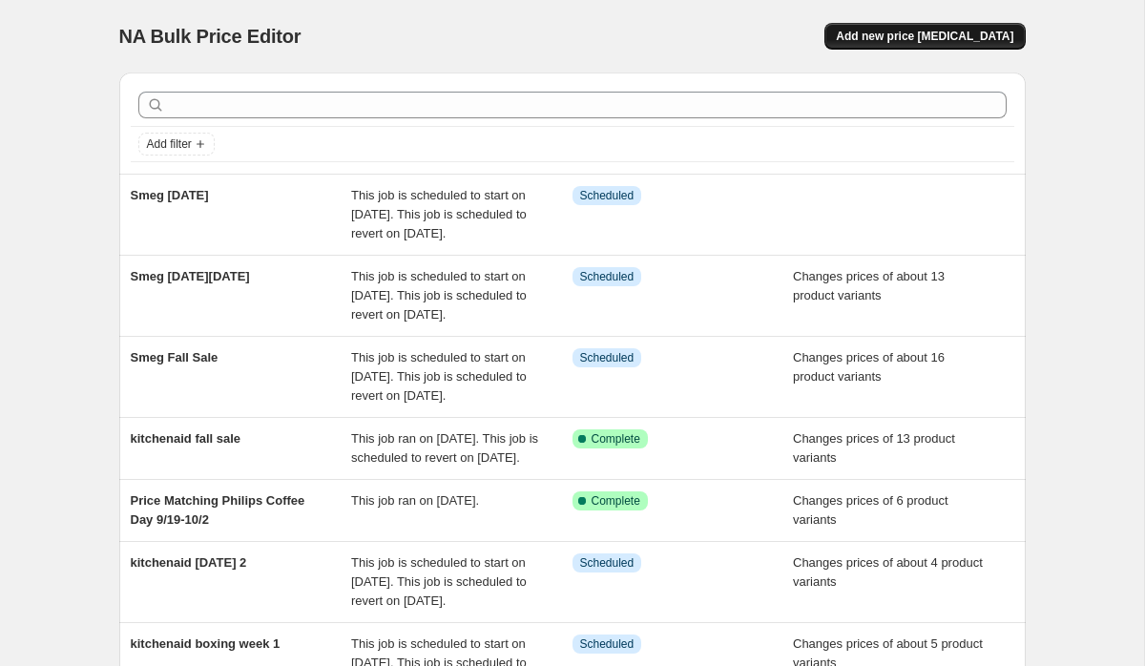
click at [899, 41] on span "Add new price change job" at bounding box center [924, 36] width 177 height 15
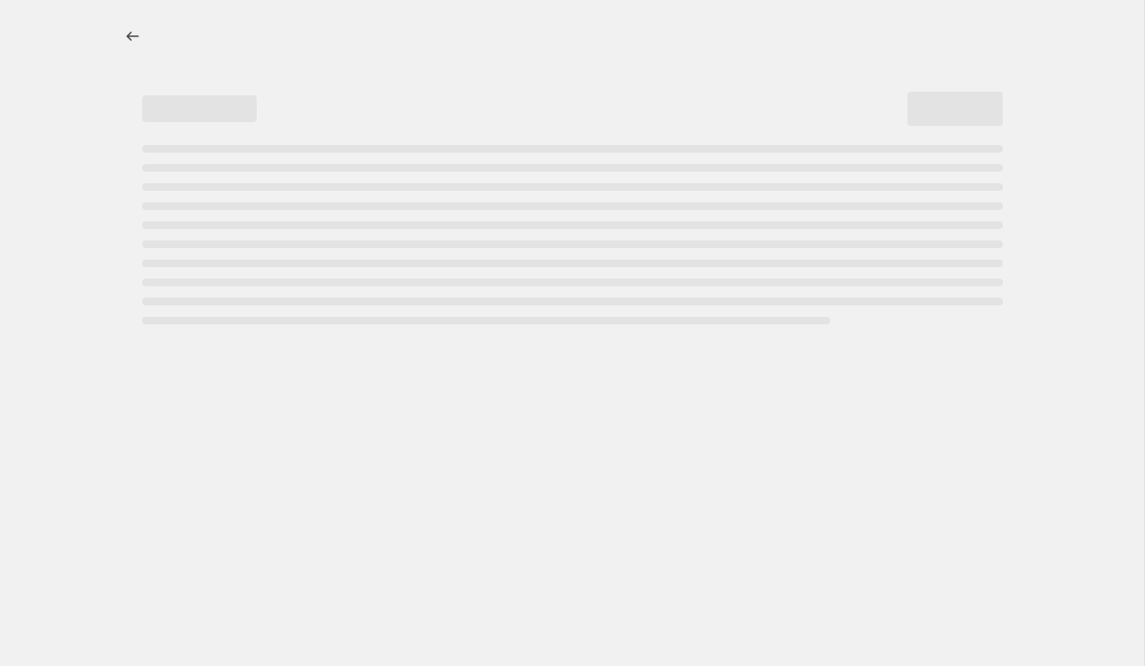
select select "percentage"
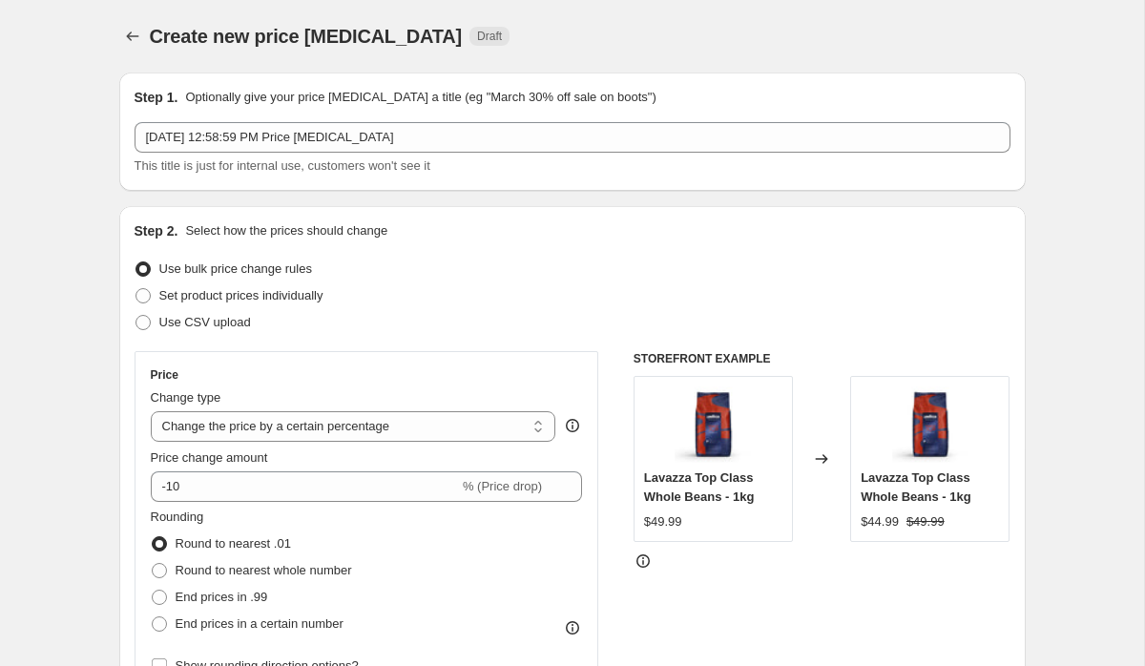
click at [545, 156] on div "This title is just for internal use, customers won't see it" at bounding box center [573, 165] width 876 height 19
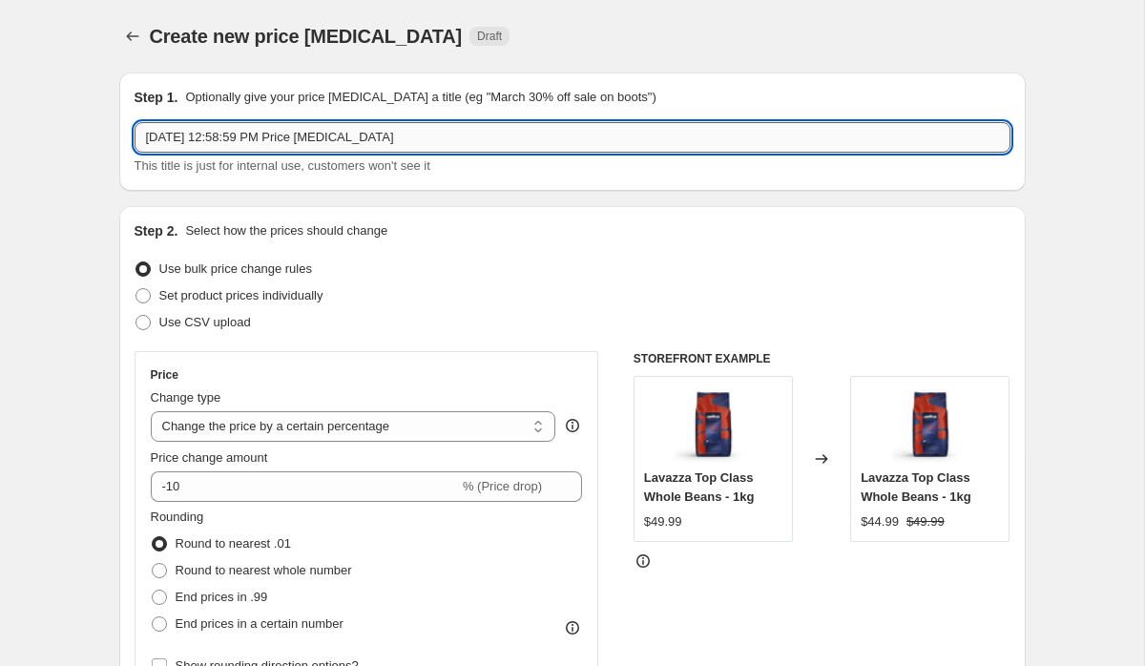
click at [543, 144] on input "Oct 3, 2025, 12:58:59 PM Price change job" at bounding box center [573, 137] width 876 height 31
type input "Smeg Boxing Day Main Feature"
click at [215, 303] on span "Set product prices individually" at bounding box center [241, 295] width 164 height 19
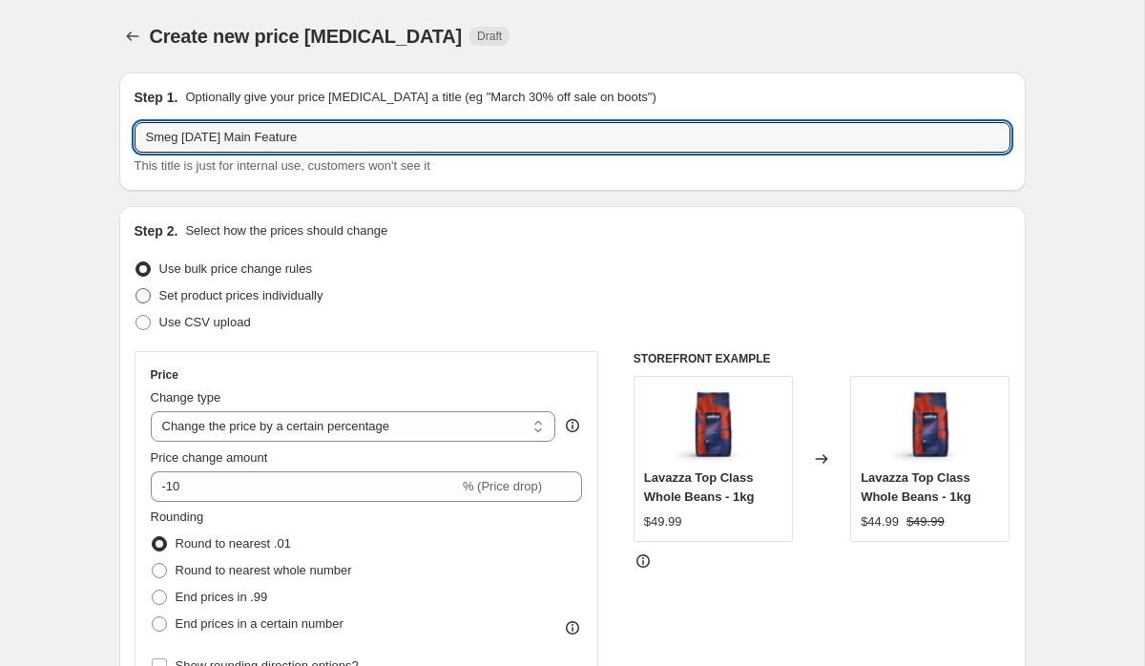
click at [136, 289] on input "Set product prices individually" at bounding box center [135, 288] width 1 height 1
radio input "true"
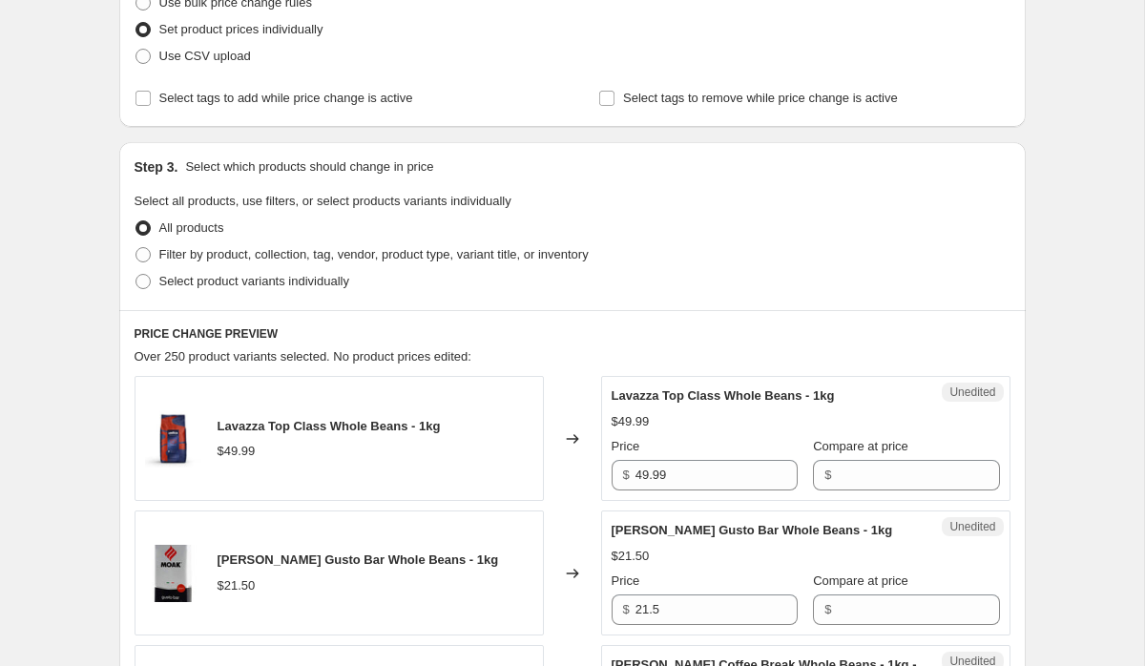
scroll to position [293, 0]
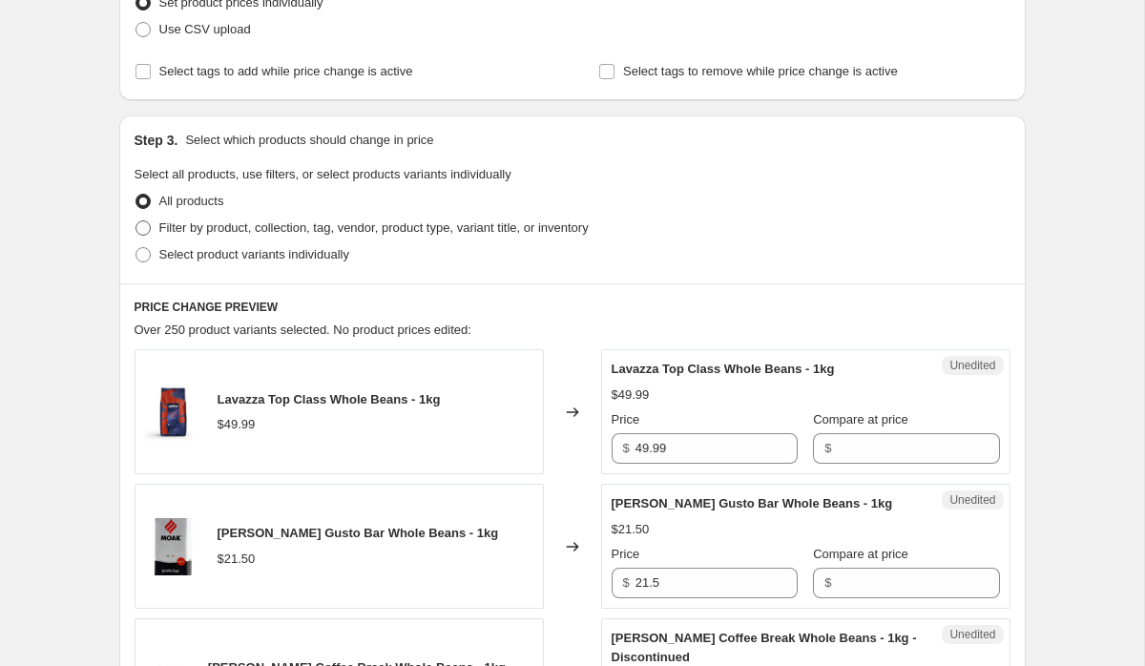
click at [195, 236] on span "Filter by product, collection, tag, vendor, product type, variant title, or inv…" at bounding box center [373, 228] width 429 height 19
click at [136, 221] on input "Filter by product, collection, tag, vendor, product type, variant title, or inv…" at bounding box center [135, 220] width 1 height 1
radio input "true"
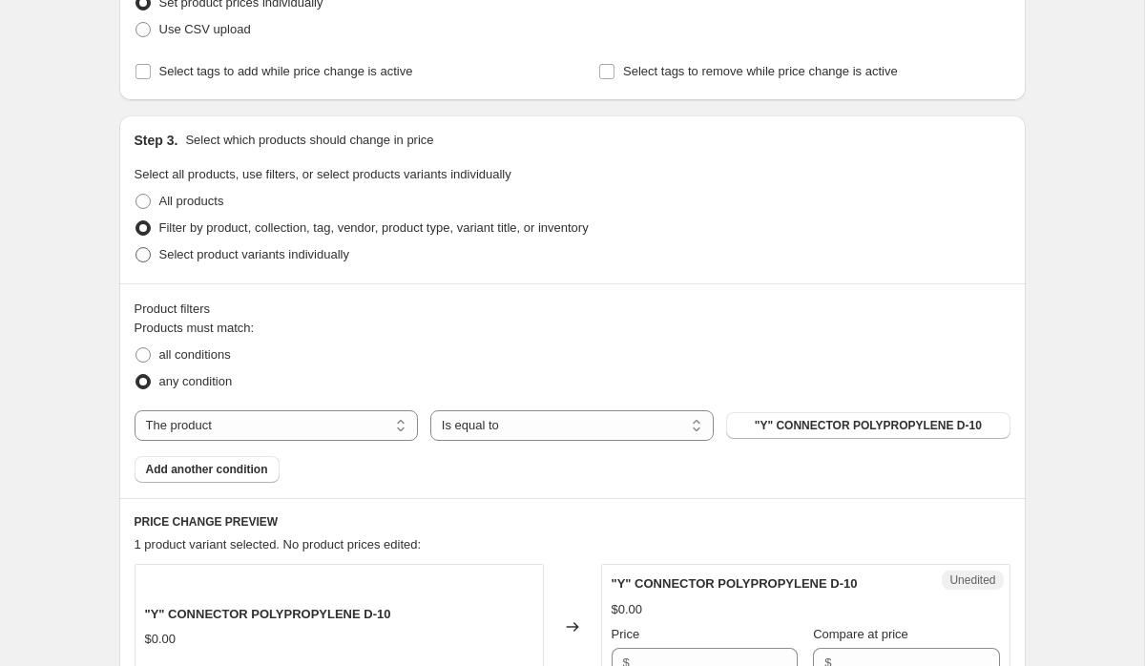
click at [186, 260] on span "Select product variants individually" at bounding box center [254, 254] width 190 height 14
click at [136, 248] on input "Select product variants individually" at bounding box center [135, 247] width 1 height 1
radio input "true"
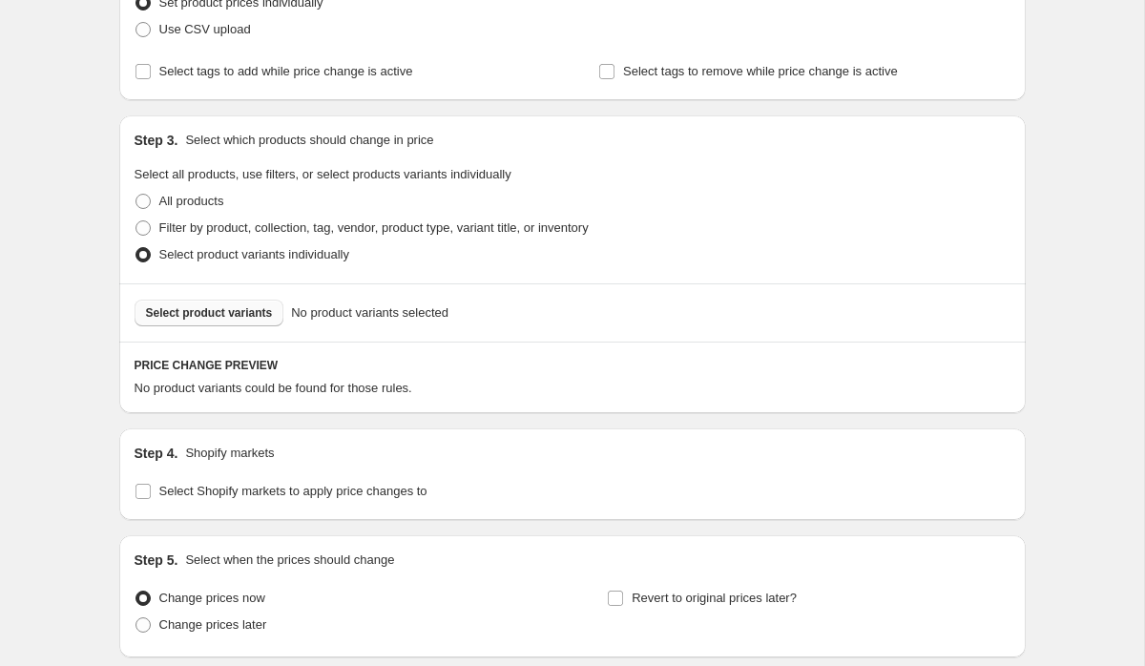
click at [193, 323] on button "Select product variants" at bounding box center [210, 313] width 150 height 27
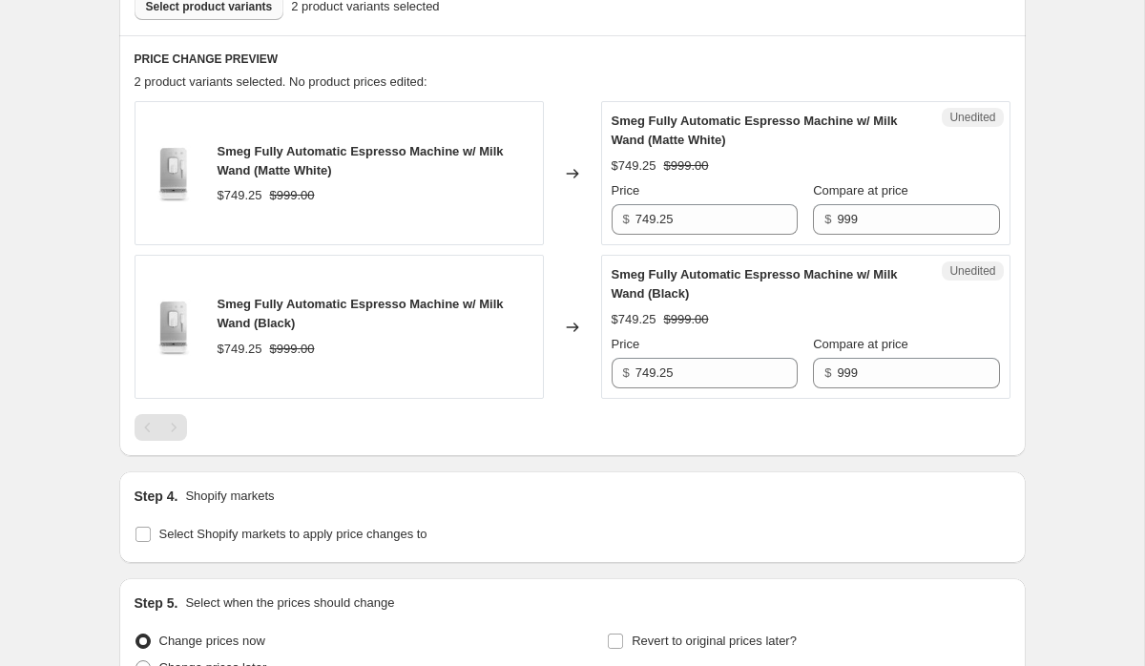
scroll to position [606, 0]
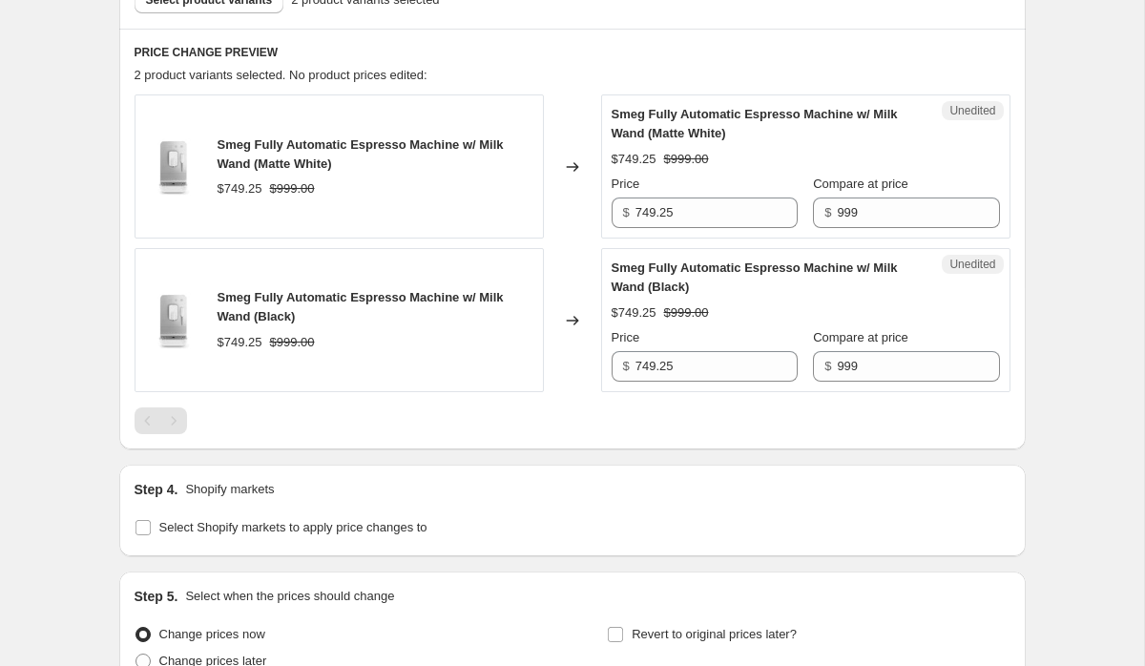
click at [696, 195] on div "Price $ 749.25" at bounding box center [705, 201] width 186 height 53
click at [694, 209] on input "749.25" at bounding box center [717, 213] width 162 height 31
type input "7"
type input "699.3"
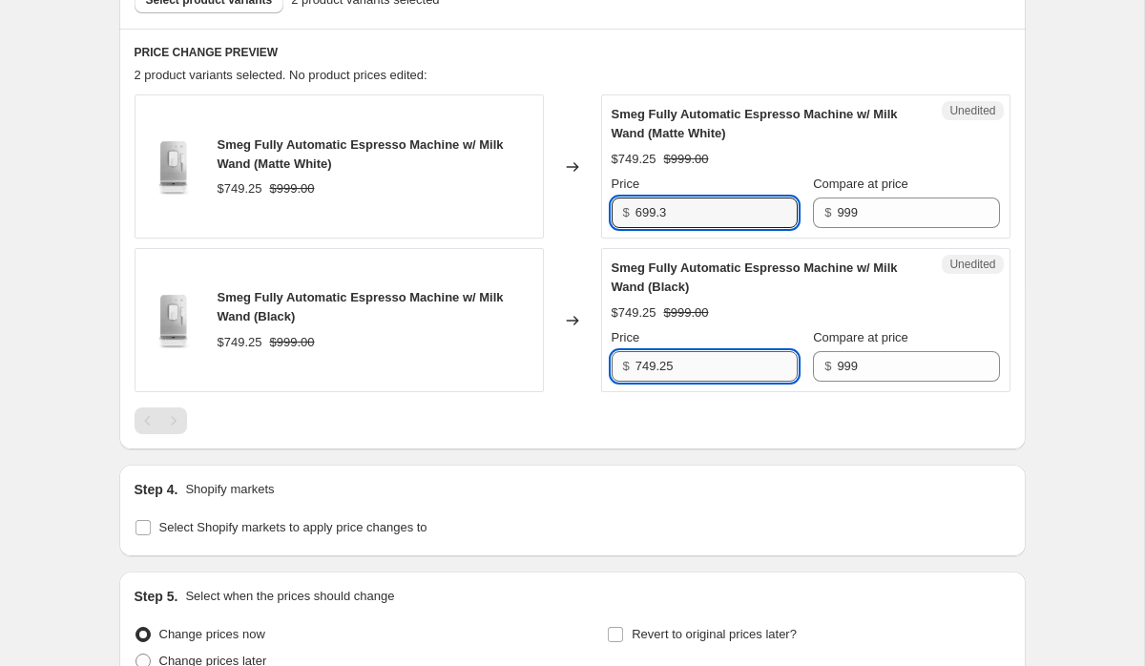
click at [716, 379] on input "749.25" at bounding box center [717, 366] width 162 height 31
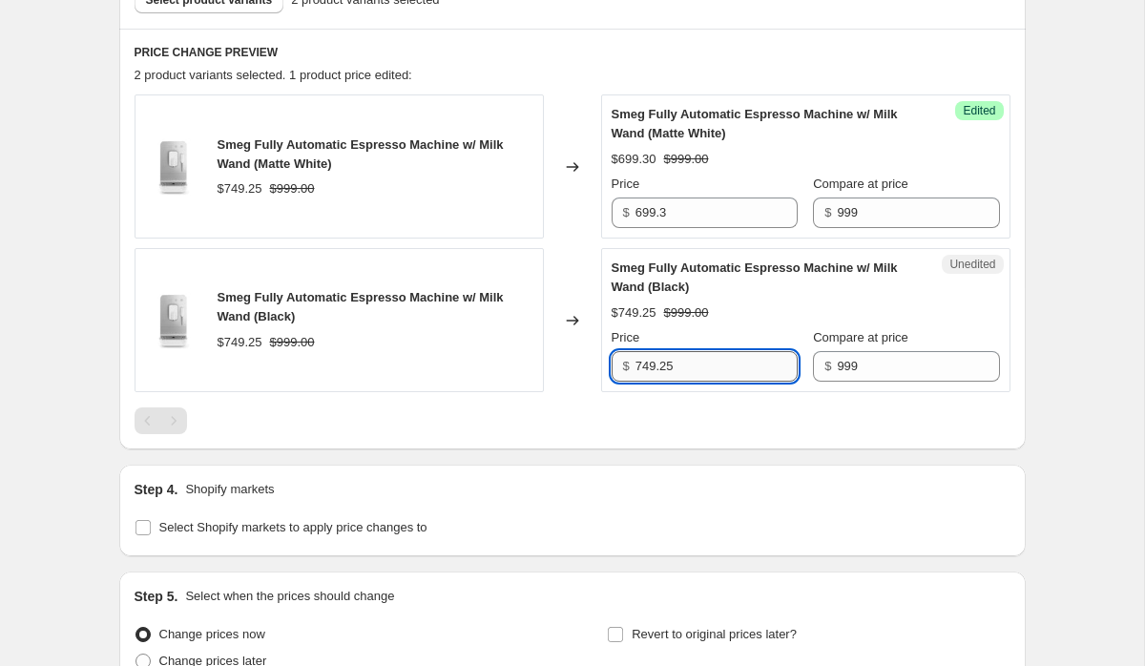
click at [716, 379] on input "749.25" at bounding box center [717, 366] width 162 height 31
type input "699.3"
click at [1075, 346] on div "Create new price change job. This page is ready Create new price change job Dra…" at bounding box center [572, 123] width 1144 height 1458
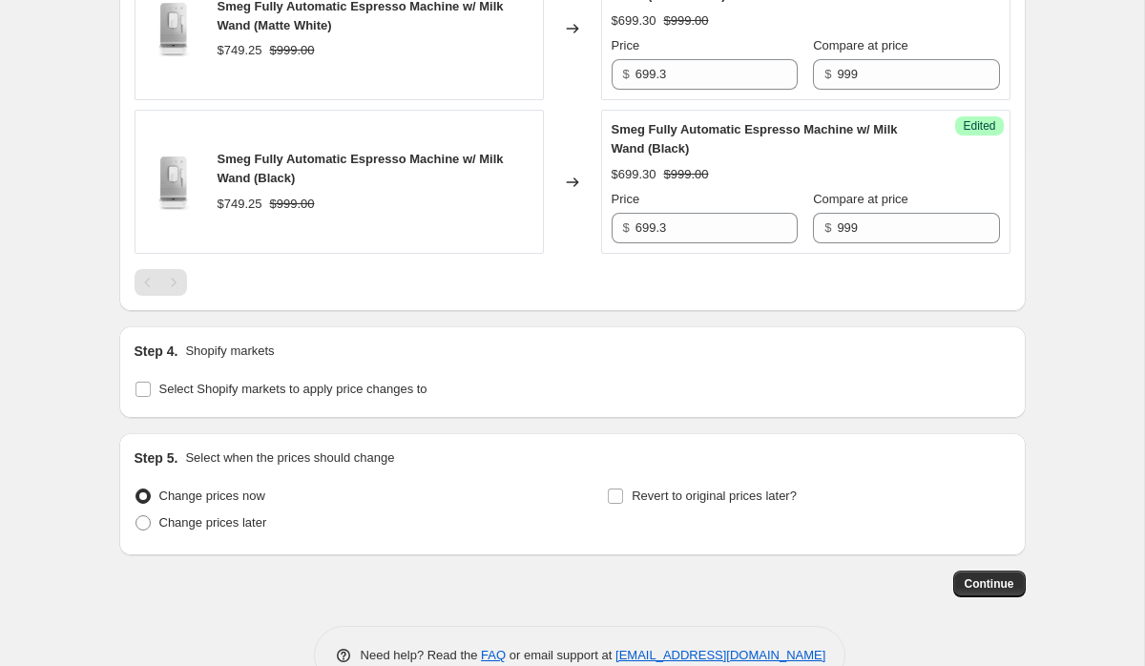
scroll to position [792, 0]
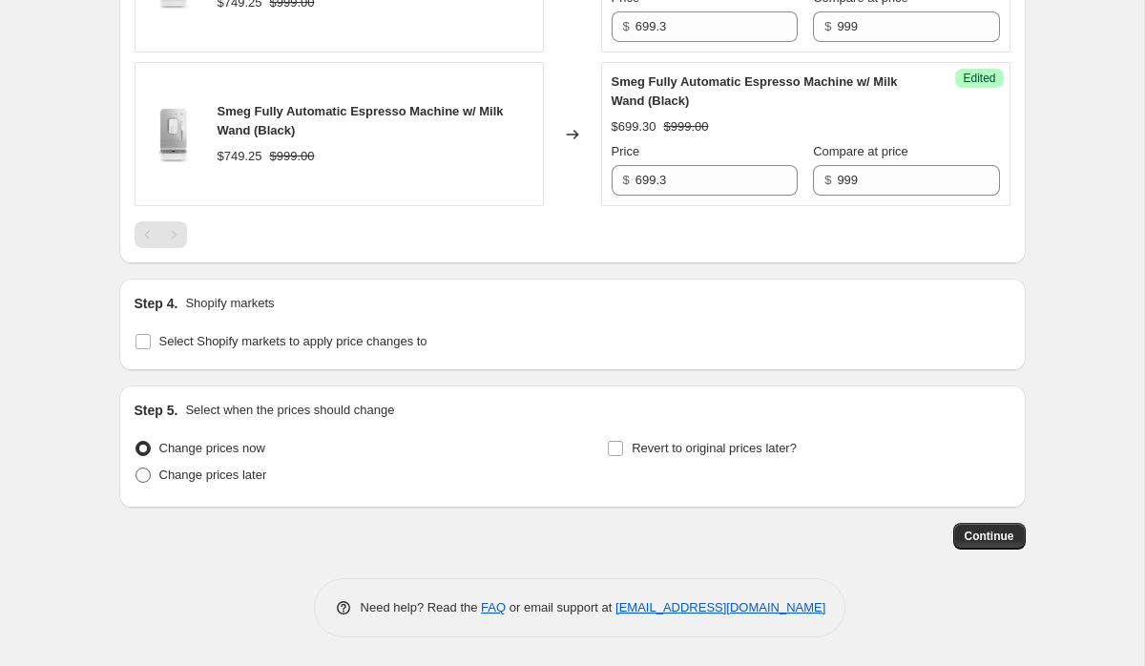
click at [260, 464] on label "Change prices later" at bounding box center [201, 475] width 133 height 27
click at [136, 468] on input "Change prices later" at bounding box center [135, 468] width 1 height 1
radio input "true"
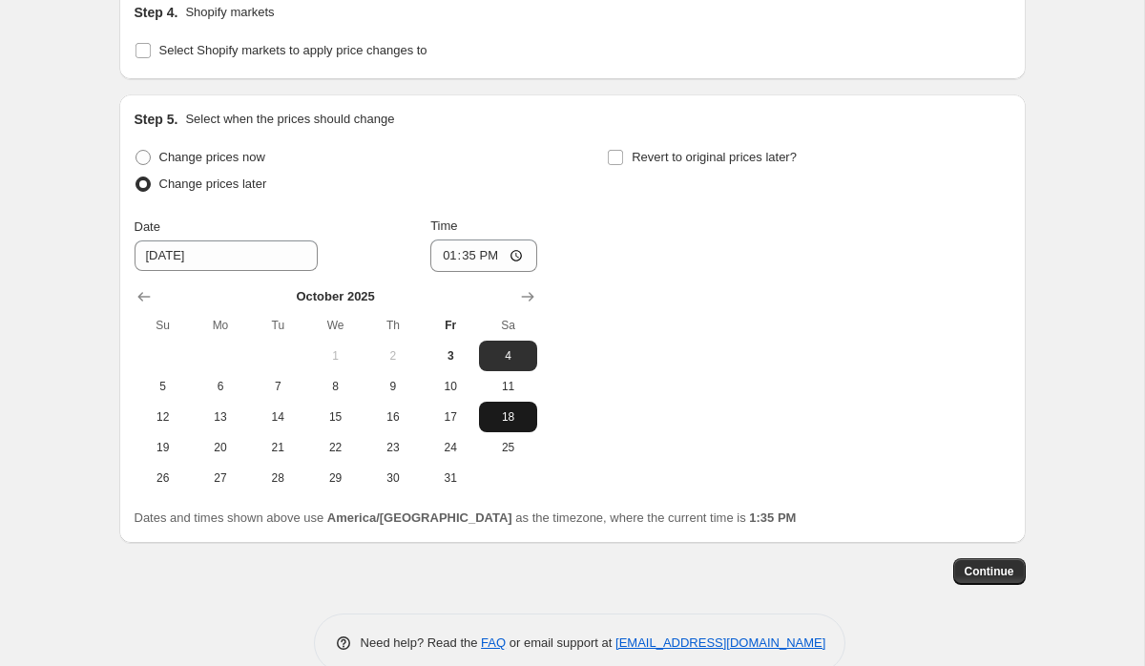
scroll to position [1118, 0]
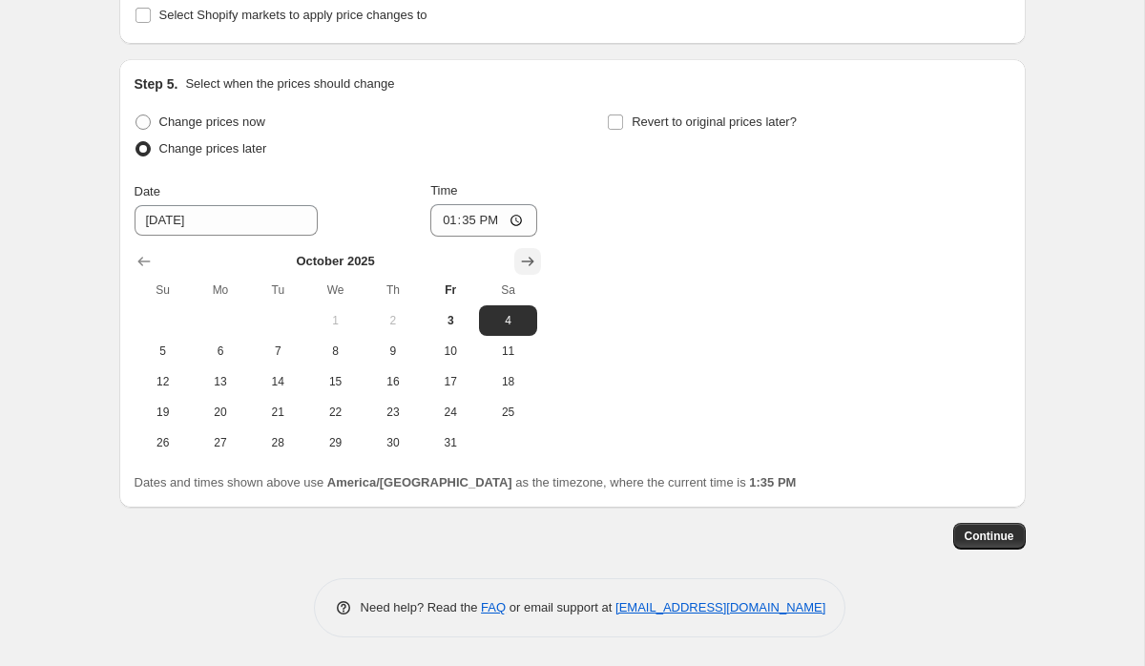
click at [531, 260] on icon "Show next month, November 2025" at bounding box center [527, 262] width 12 height 10
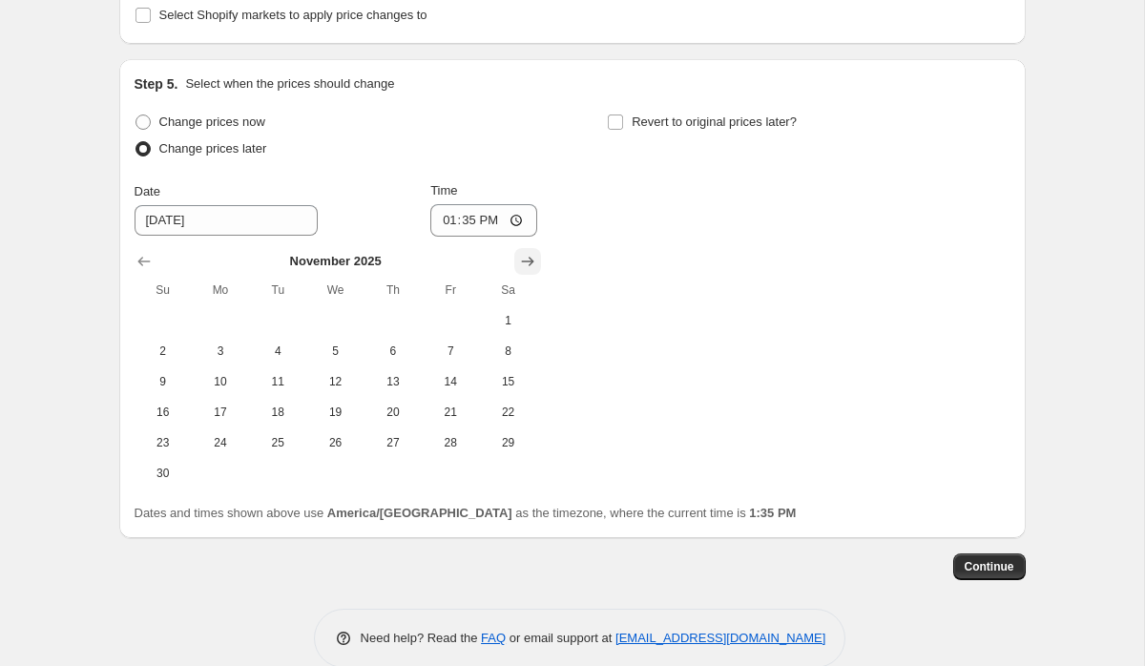
click at [531, 260] on icon "Show next month, December 2025" at bounding box center [527, 262] width 12 height 10
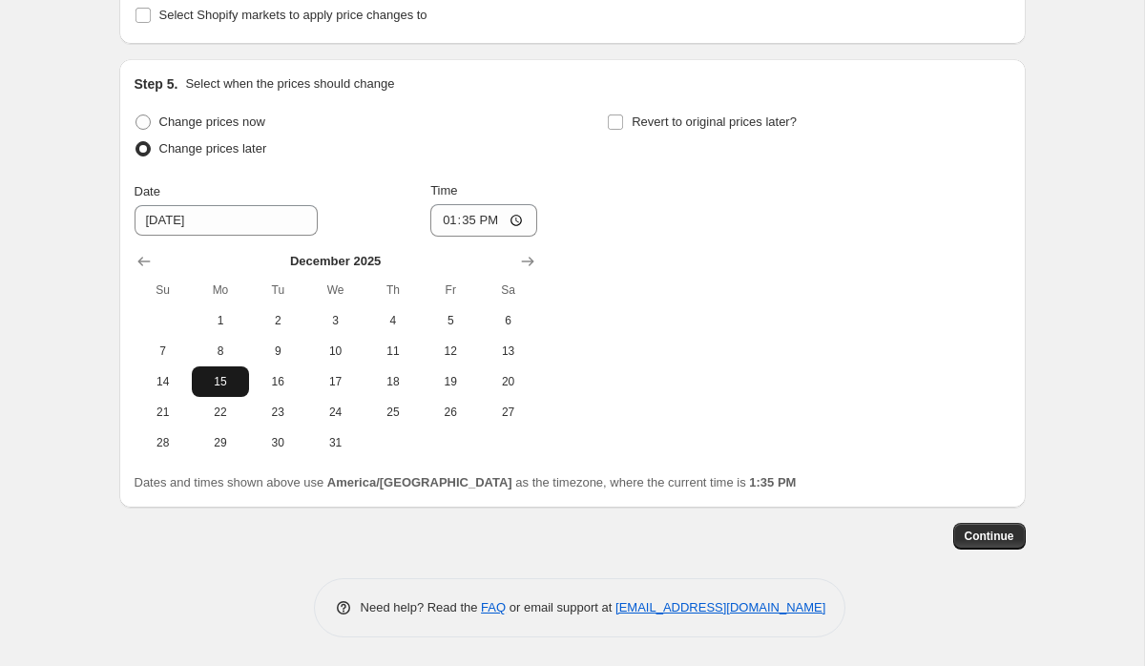
click at [215, 385] on span "15" at bounding box center [220, 381] width 42 height 15
type input "12/15/2025"
drag, startPoint x: 348, startPoint y: 438, endPoint x: 808, endPoint y: 107, distance: 566.7
click at [808, 103] on div "Step 5. Select when the prices should change Change prices now Change prices la…" at bounding box center [573, 283] width 876 height 418
click at [695, 113] on span "Revert to original prices later?" at bounding box center [714, 122] width 165 height 19
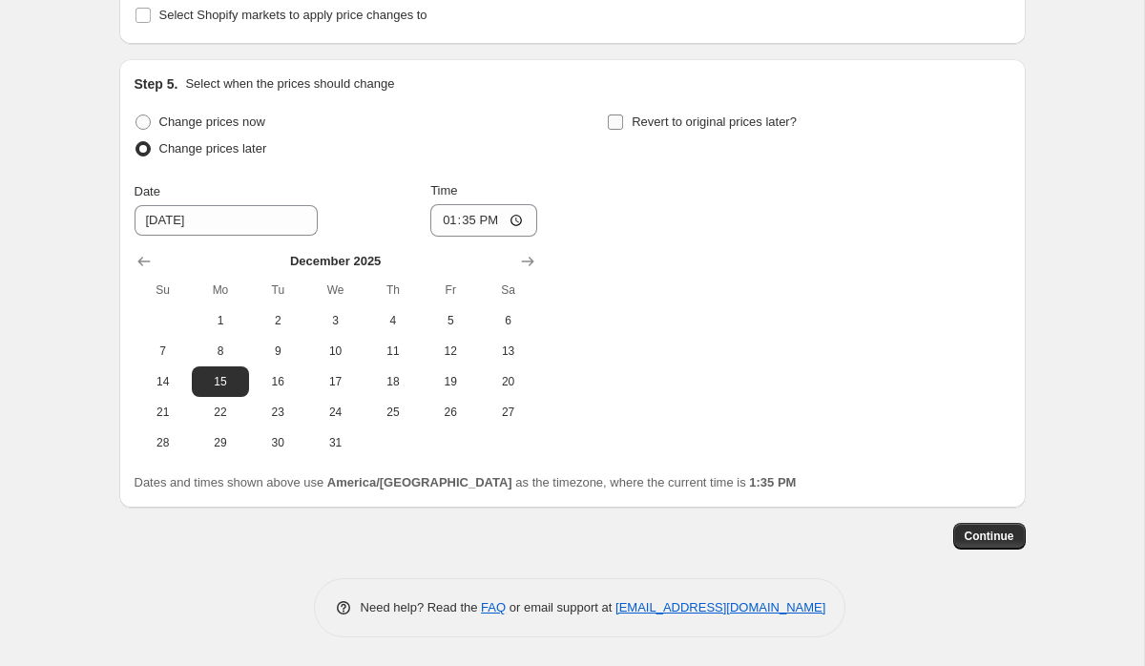
click at [623, 115] on input "Revert to original prices later?" at bounding box center [615, 122] width 15 height 15
checkbox input "true"
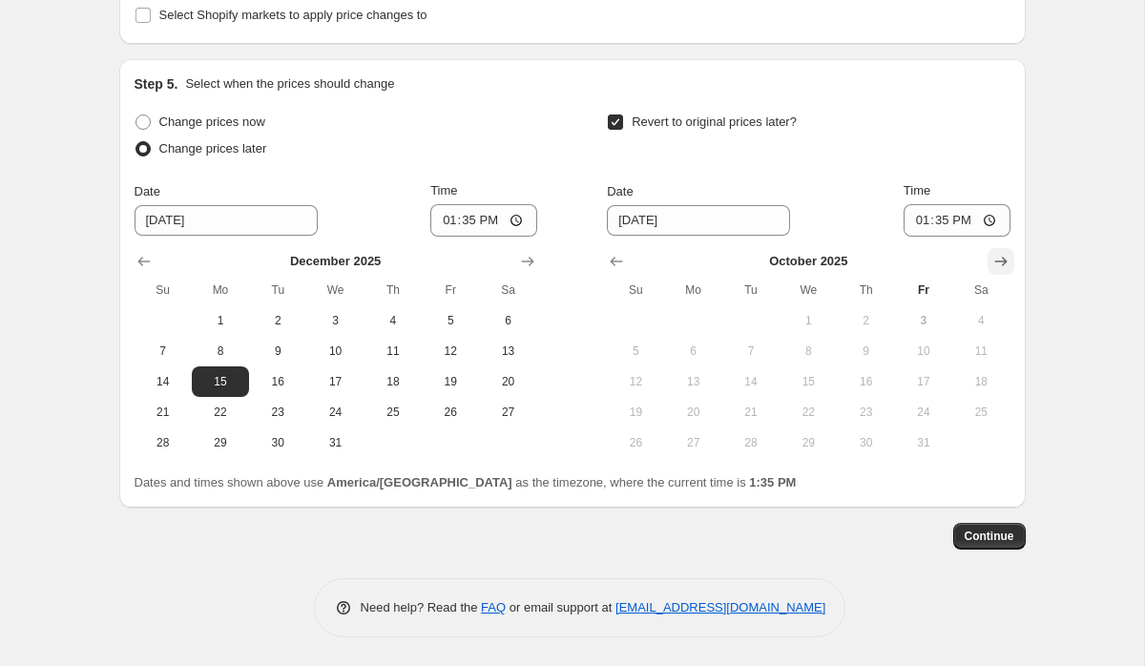
click at [992, 263] on icon "Show next month, November 2025" at bounding box center [1000, 261] width 19 height 19
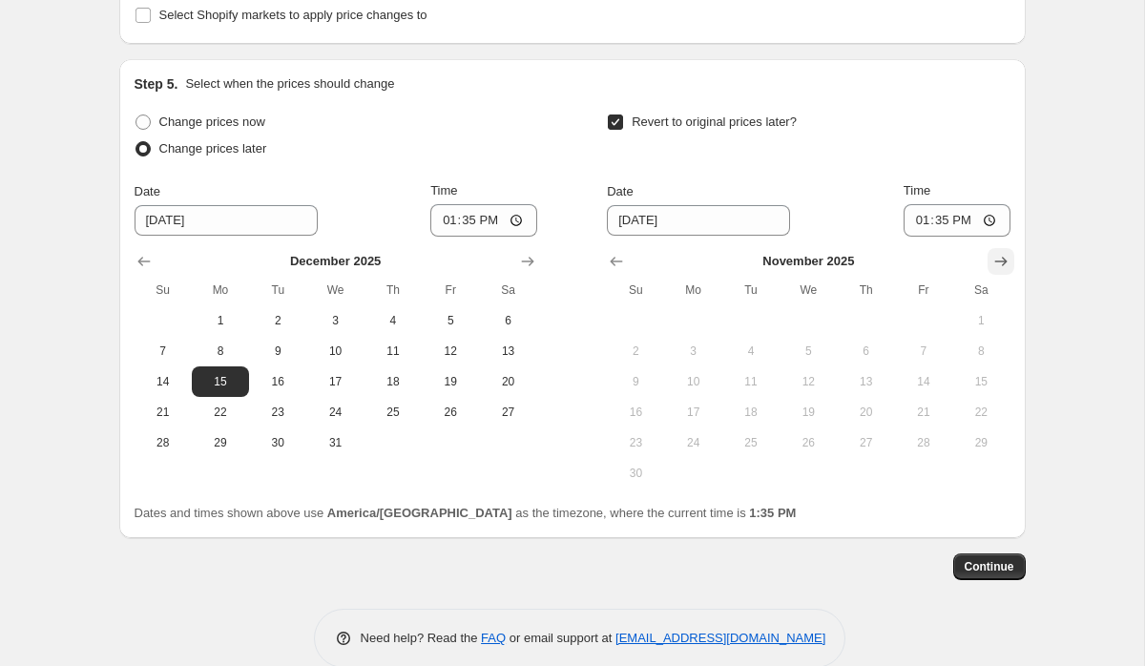
click at [992, 263] on icon "Show next month, December 2025" at bounding box center [1000, 261] width 19 height 19
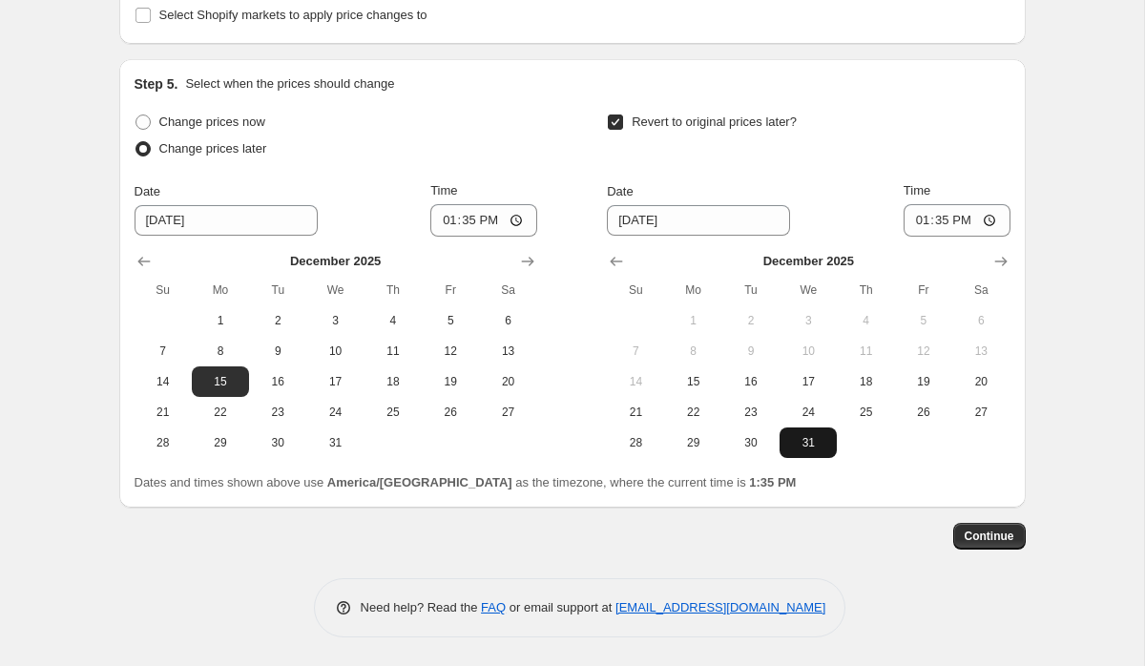
click at [807, 436] on span "31" at bounding box center [808, 442] width 42 height 15
type input "12/31/2025"
click at [913, 220] on input "13:35" at bounding box center [957, 220] width 107 height 32
type input "23:59"
click at [448, 223] on input "13:35" at bounding box center [483, 220] width 107 height 32
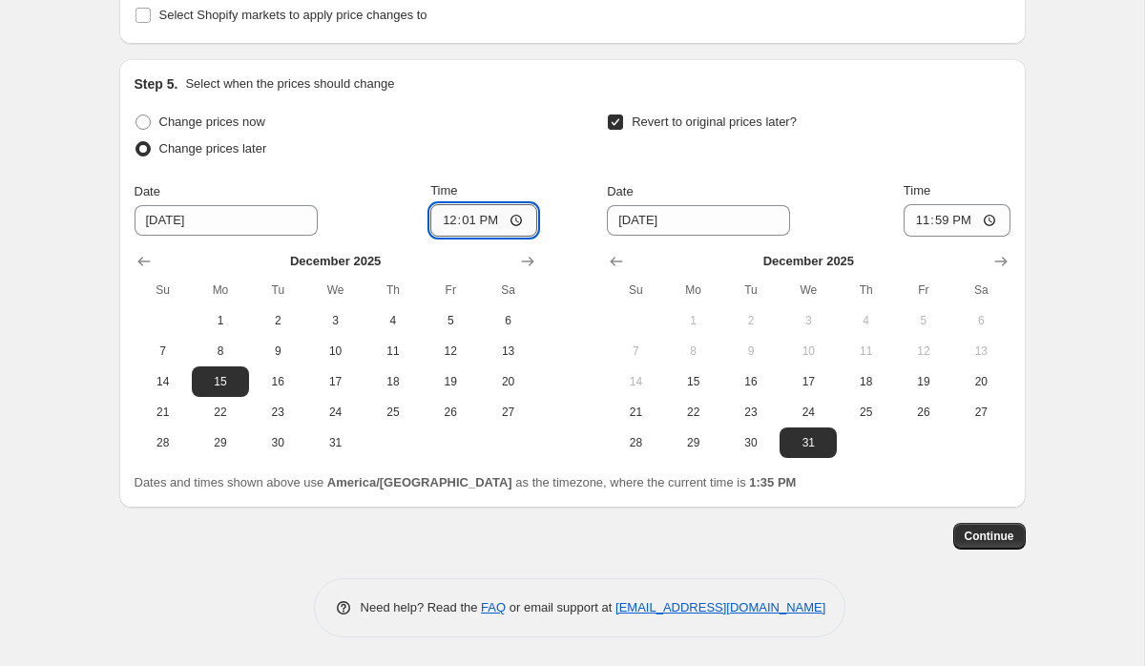
type input "00:01"
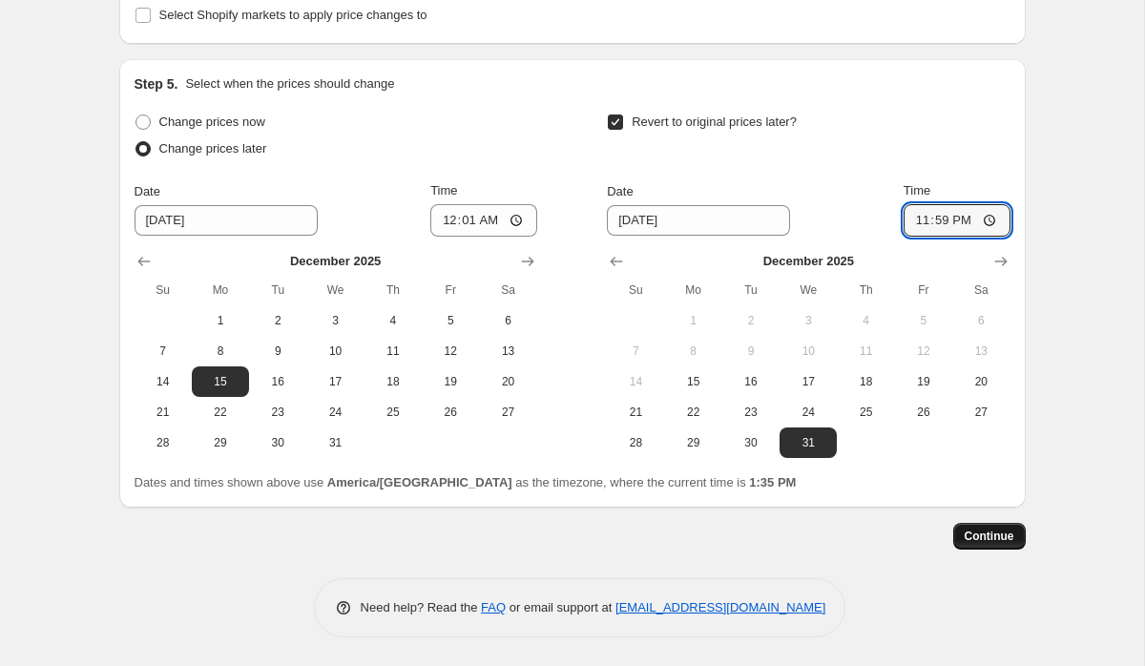
click at [997, 536] on span "Continue" at bounding box center [990, 536] width 50 height 15
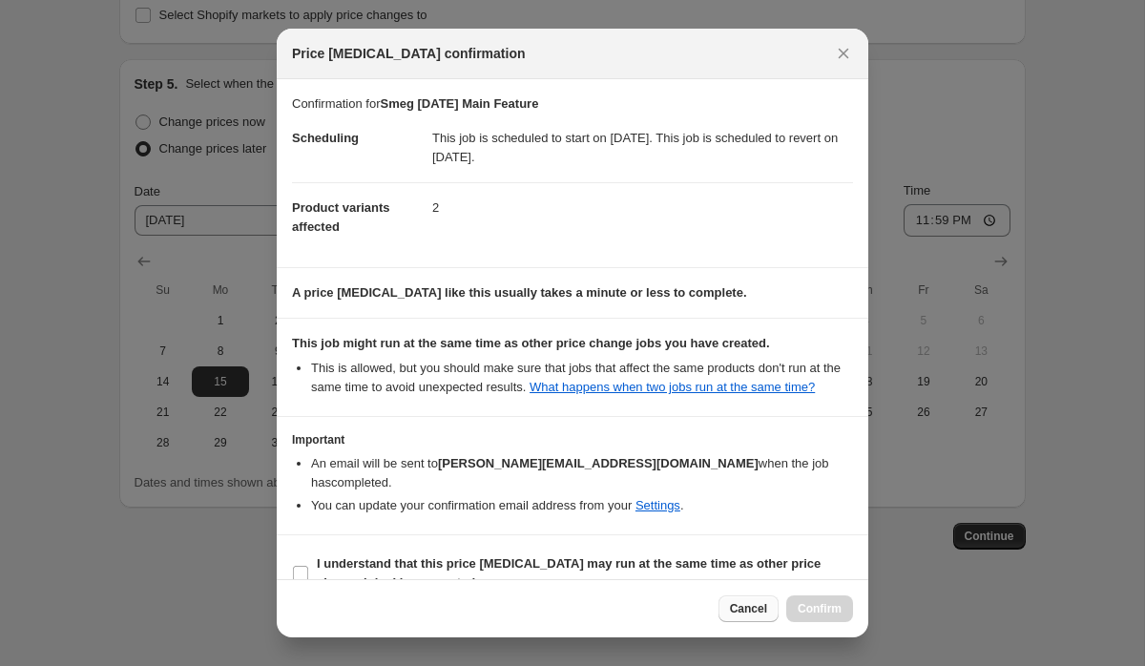
click at [745, 604] on span "Cancel" at bounding box center [748, 608] width 37 height 15
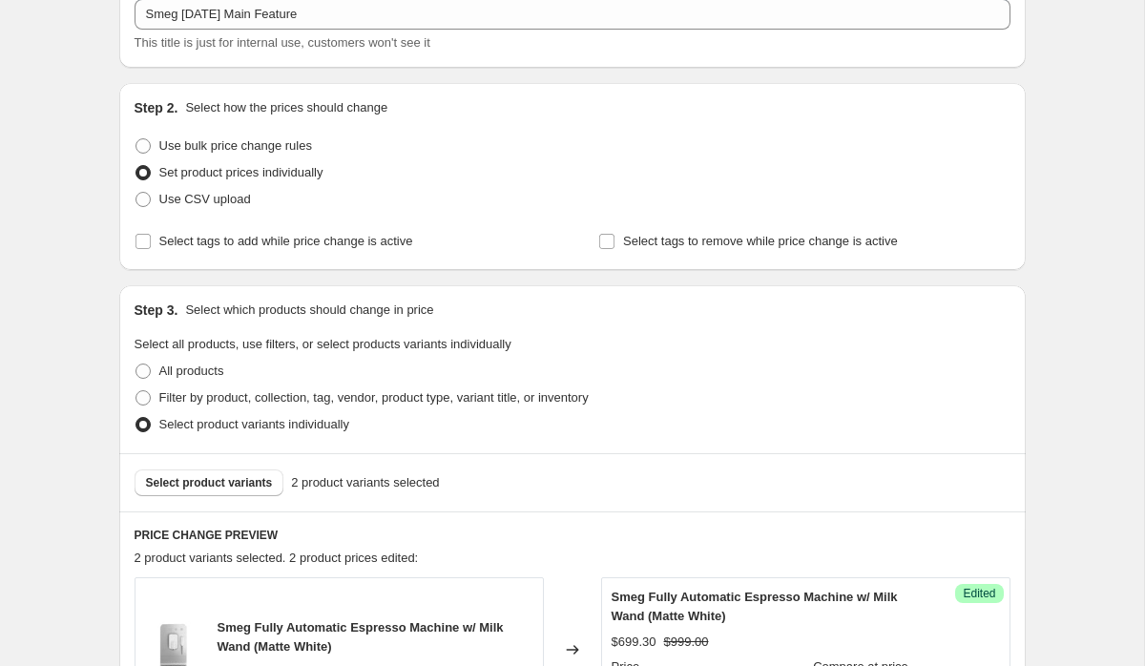
scroll to position [121, 0]
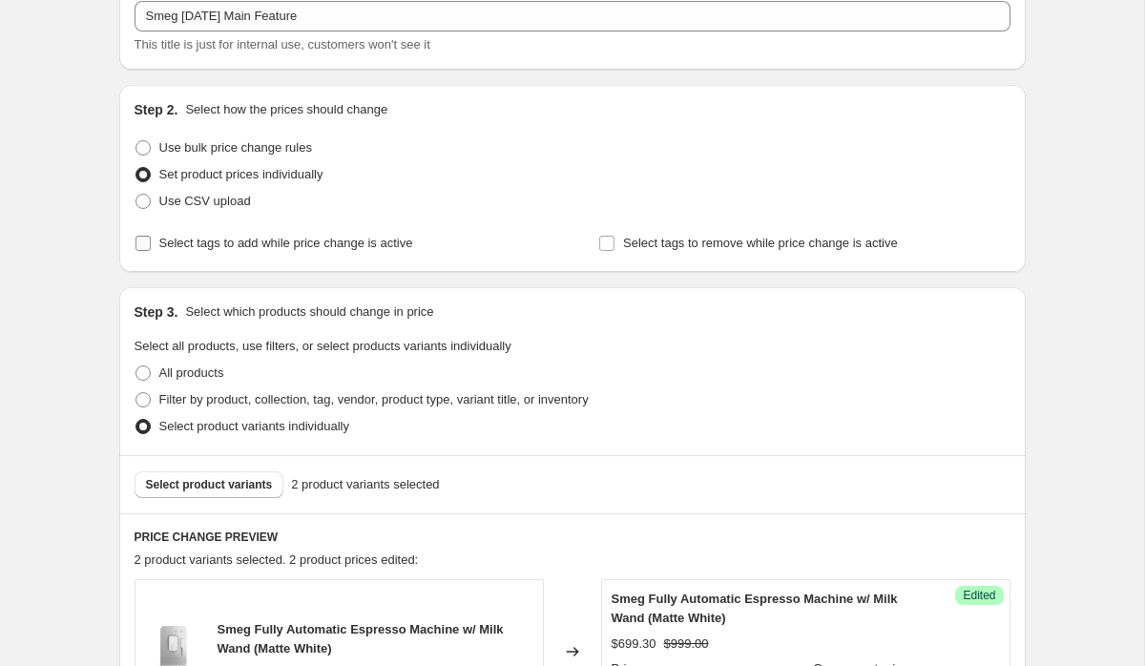
click at [391, 242] on span "Select tags to add while price change is active" at bounding box center [286, 243] width 254 height 14
click at [151, 242] on input "Select tags to add while price change is active" at bounding box center [142, 243] width 15 height 15
checkbox input "true"
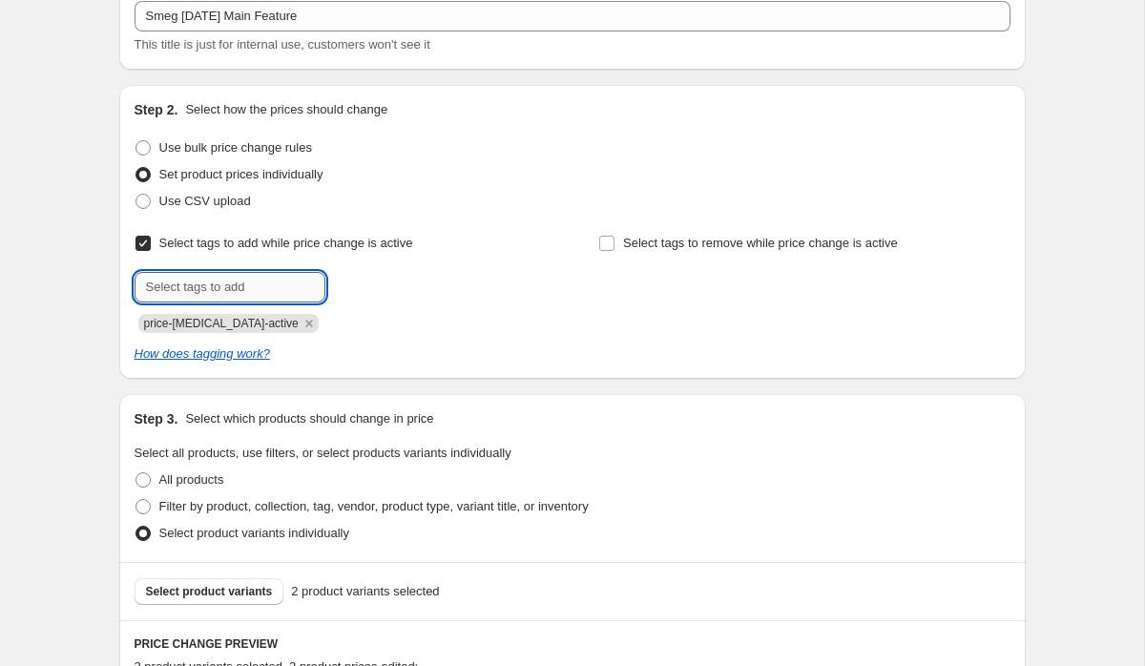
click at [277, 280] on input "text" at bounding box center [230, 287] width 191 height 31
type input "boxing day"
click at [405, 284] on span "boxing day" at bounding box center [385, 285] width 38 height 13
click at [621, 239] on label "Select tags to remove while price change is active" at bounding box center [748, 243] width 300 height 27
click at [615, 239] on input "Select tags to remove while price change is active" at bounding box center [606, 243] width 15 height 15
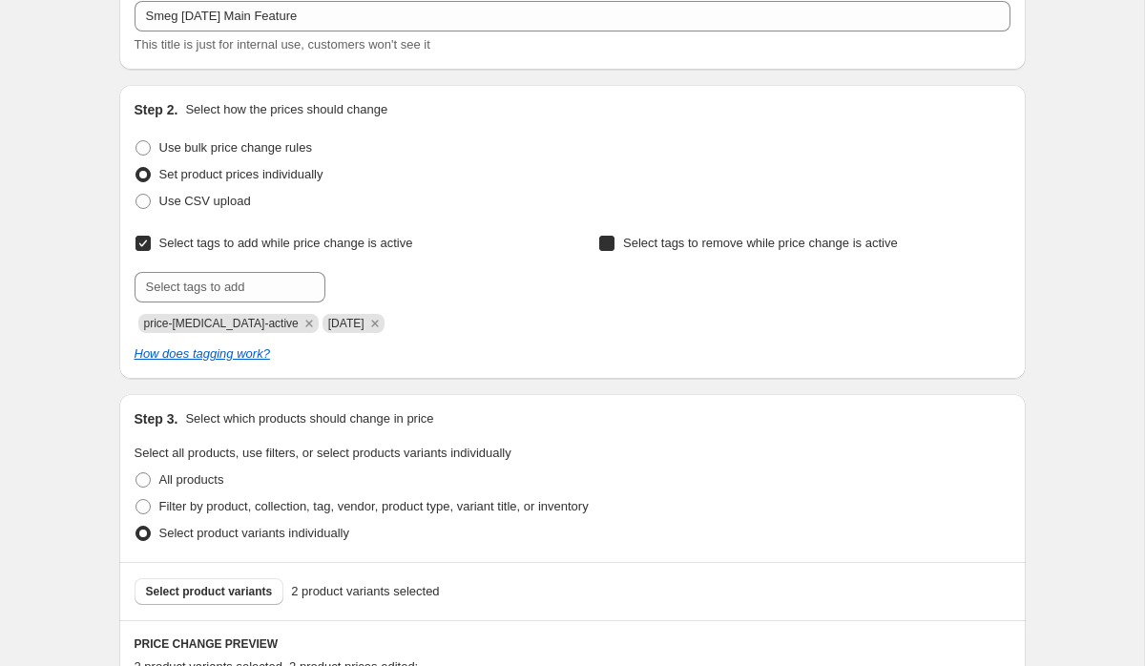
checkbox input "true"
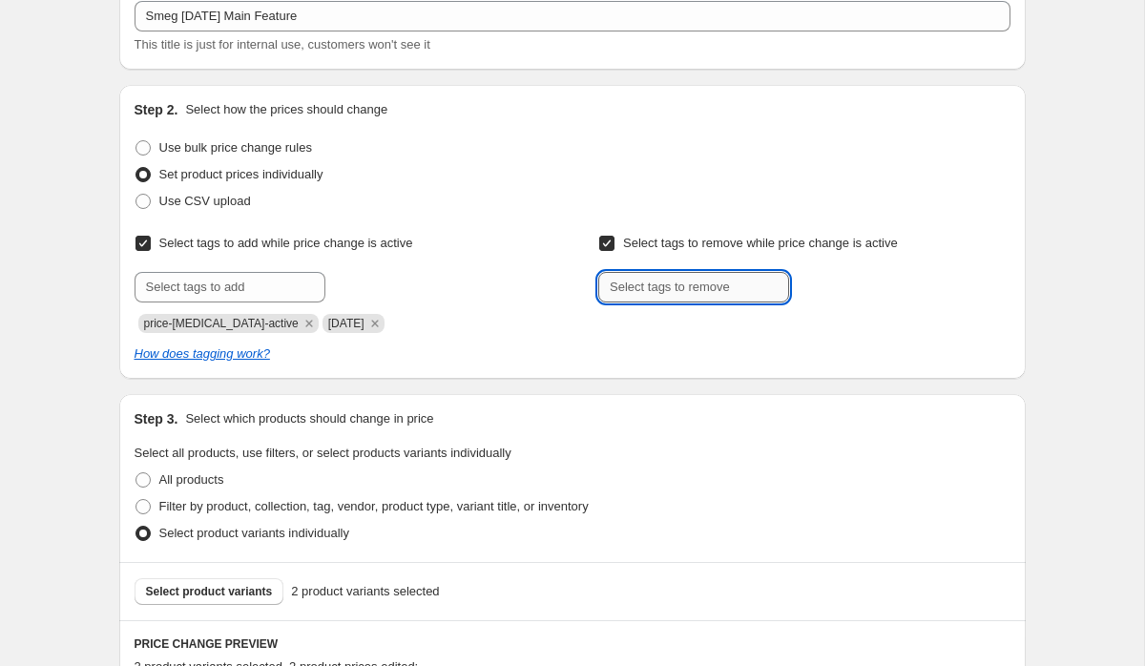
click at [655, 292] on input "text" at bounding box center [693, 287] width 191 height 31
type input "Boxing Day"
click at [823, 289] on b "Add" at bounding box center [816, 285] width 22 height 13
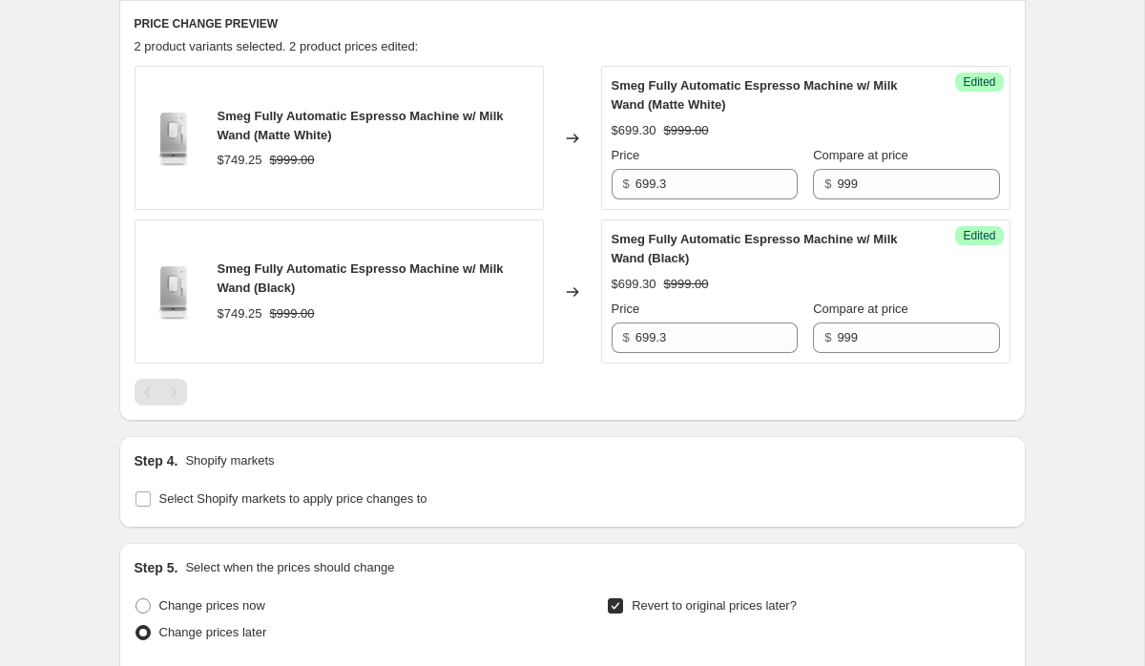
scroll to position [1225, 0]
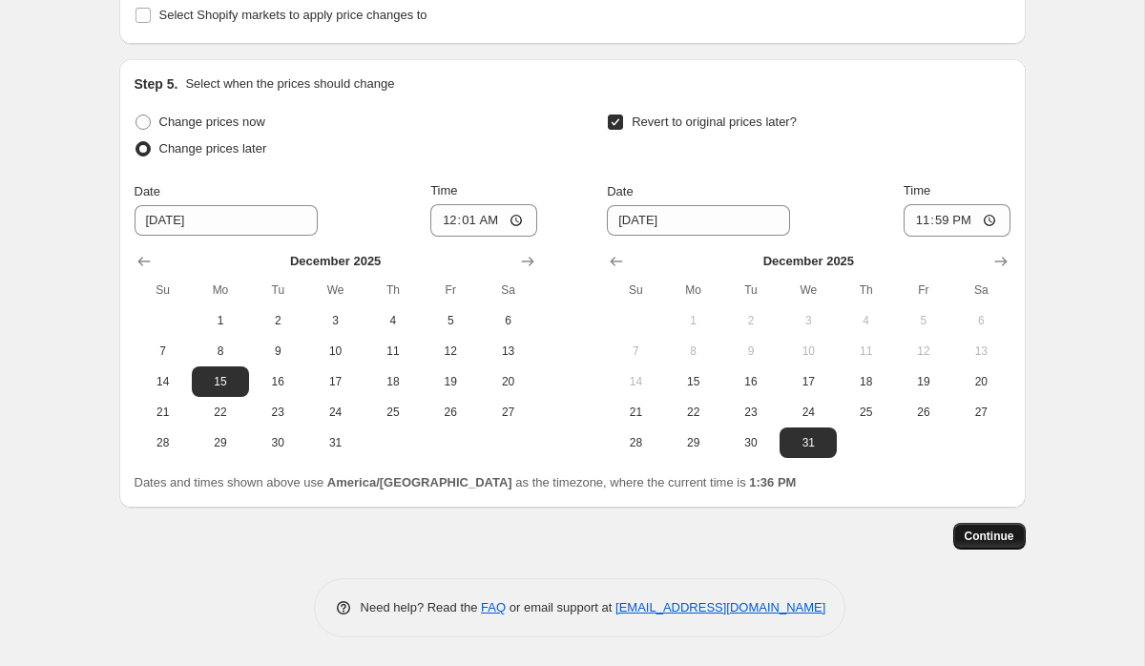
click at [988, 545] on button "Continue" at bounding box center [989, 536] width 73 height 27
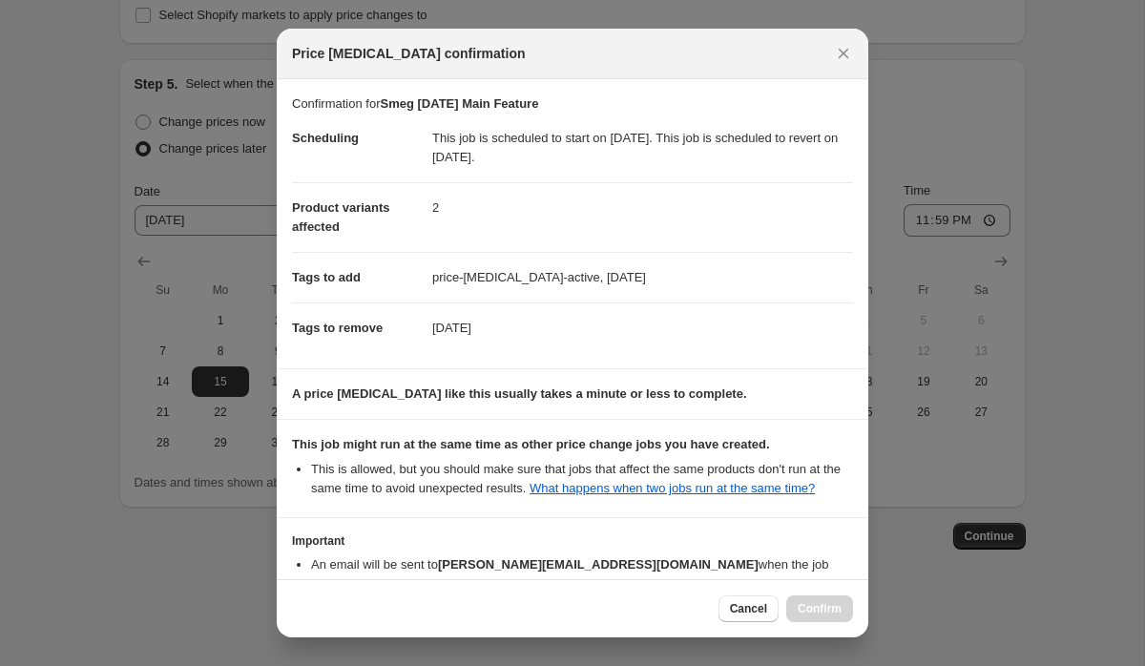
scroll to position [134, 0]
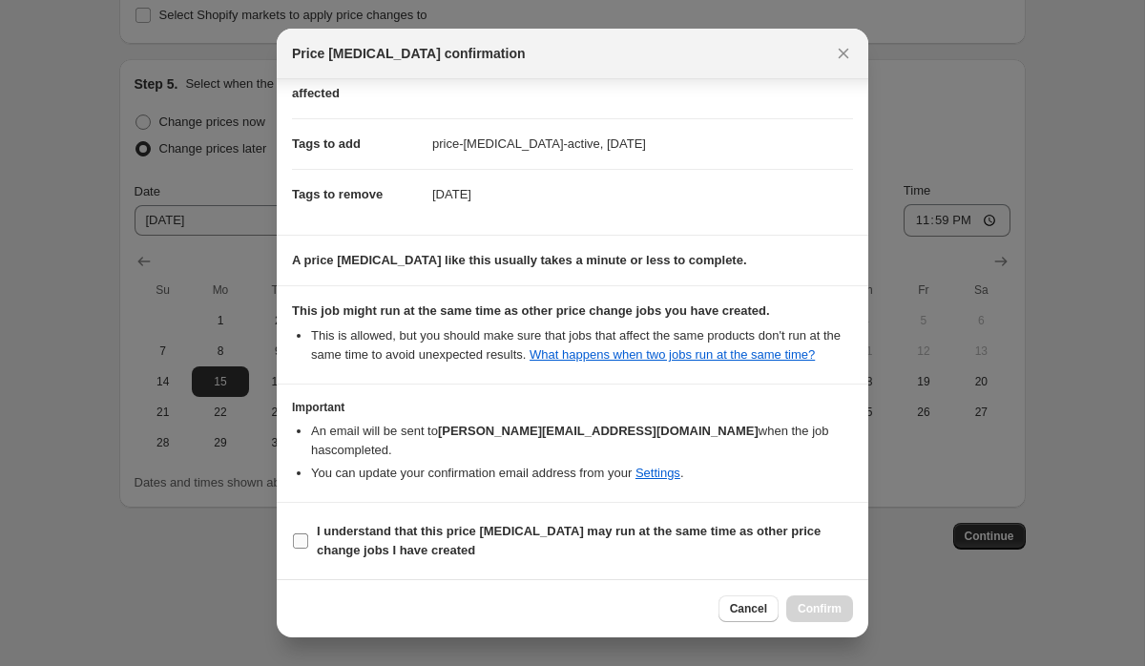
click at [521, 542] on span "I understand that this price change job may run at the same time as other price…" at bounding box center [585, 541] width 536 height 38
click at [308, 542] on input "I understand that this price change job may run at the same time as other price…" at bounding box center [300, 540] width 15 height 15
checkbox input "true"
click at [810, 613] on span "Confirm" at bounding box center [820, 608] width 44 height 15
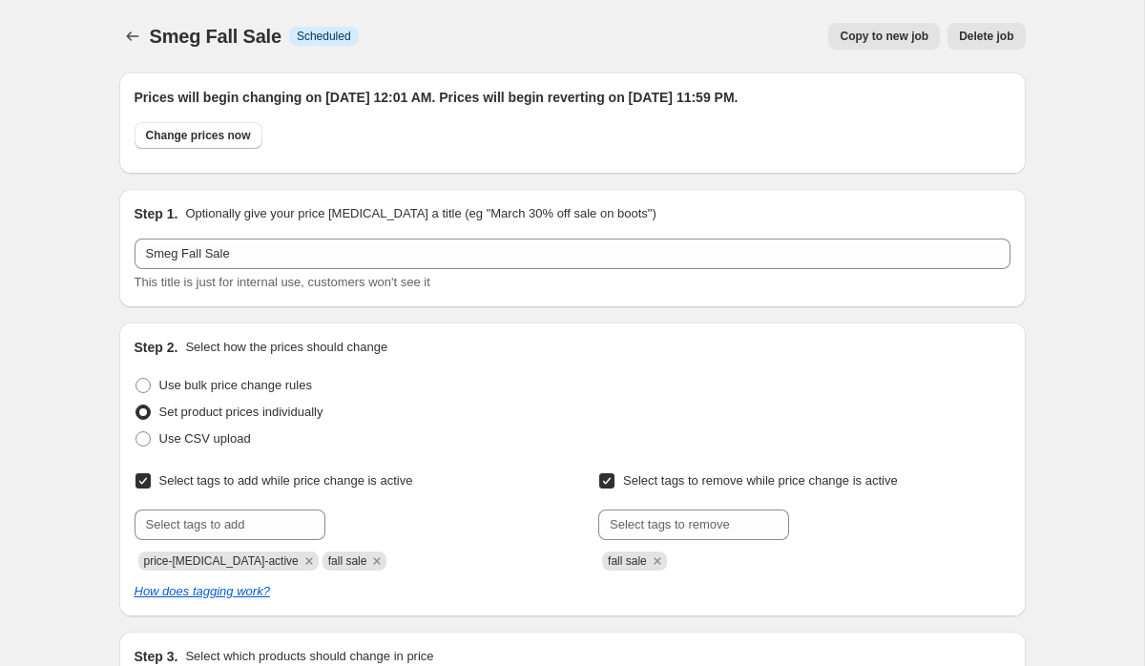
scroll to position [1824, 0]
